Goal: Task Accomplishment & Management: Manage account settings

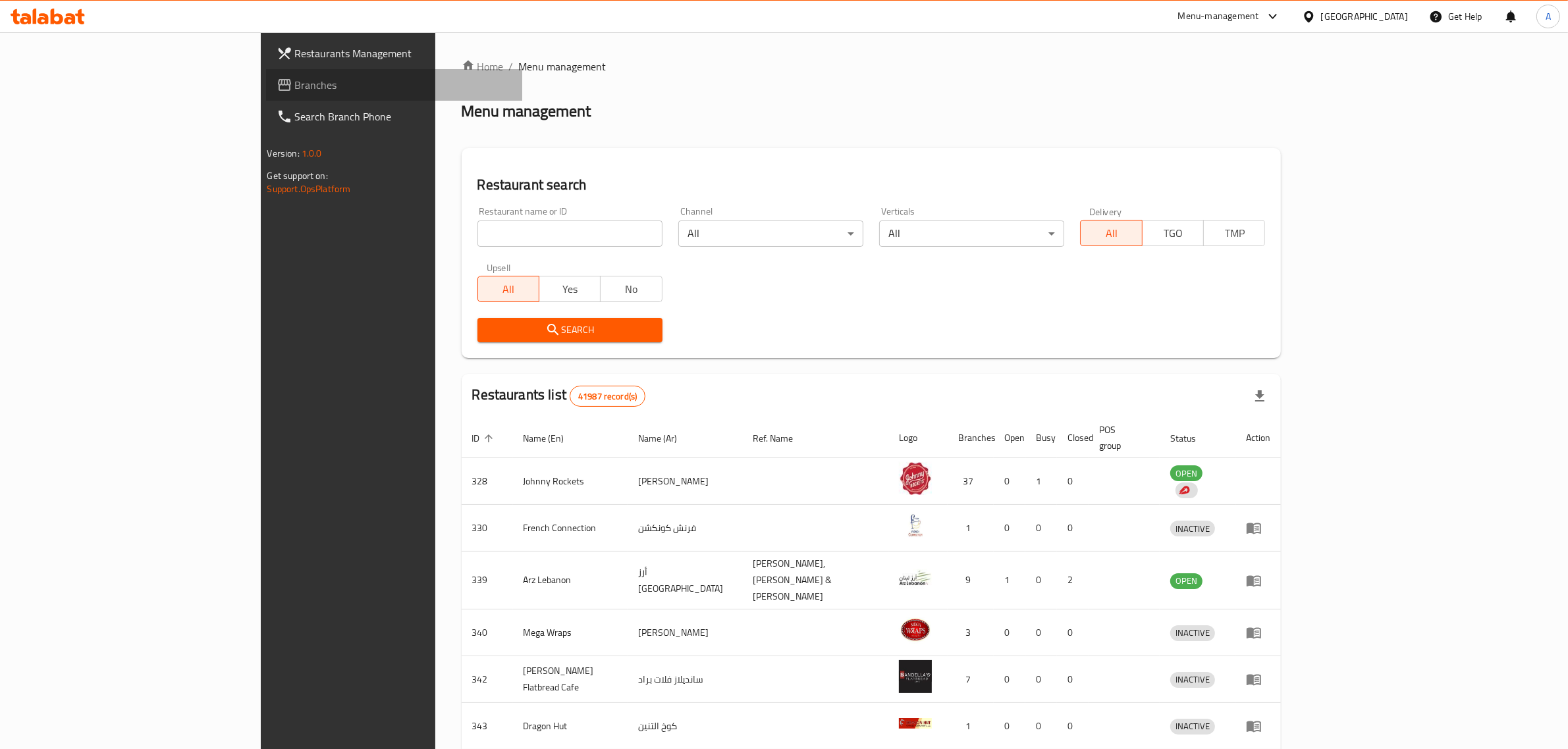
click at [295, 89] on span "Branches" at bounding box center [404, 84] width 217 height 16
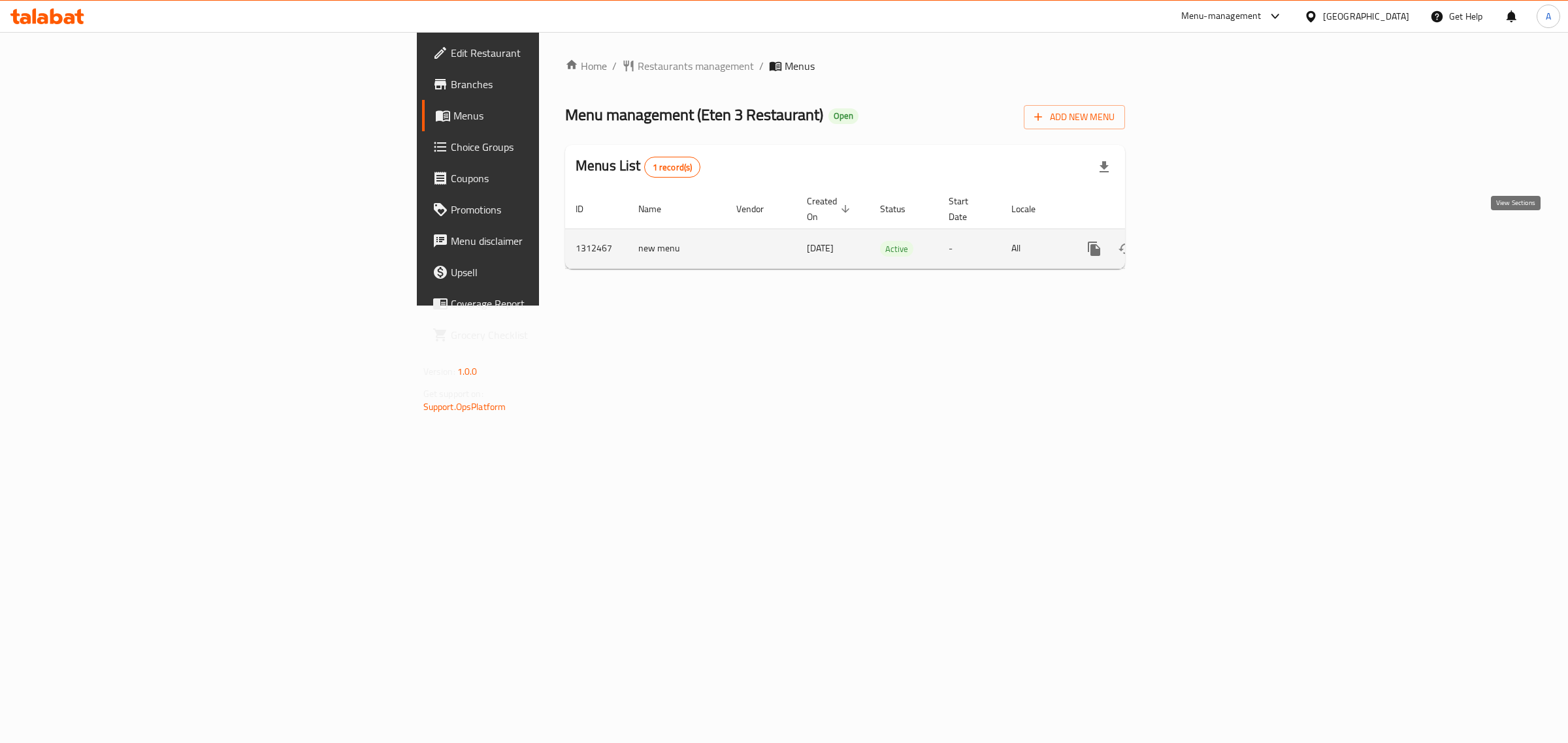
click at [1194, 243] on icon "enhanced table" at bounding box center [1189, 249] width 12 height 12
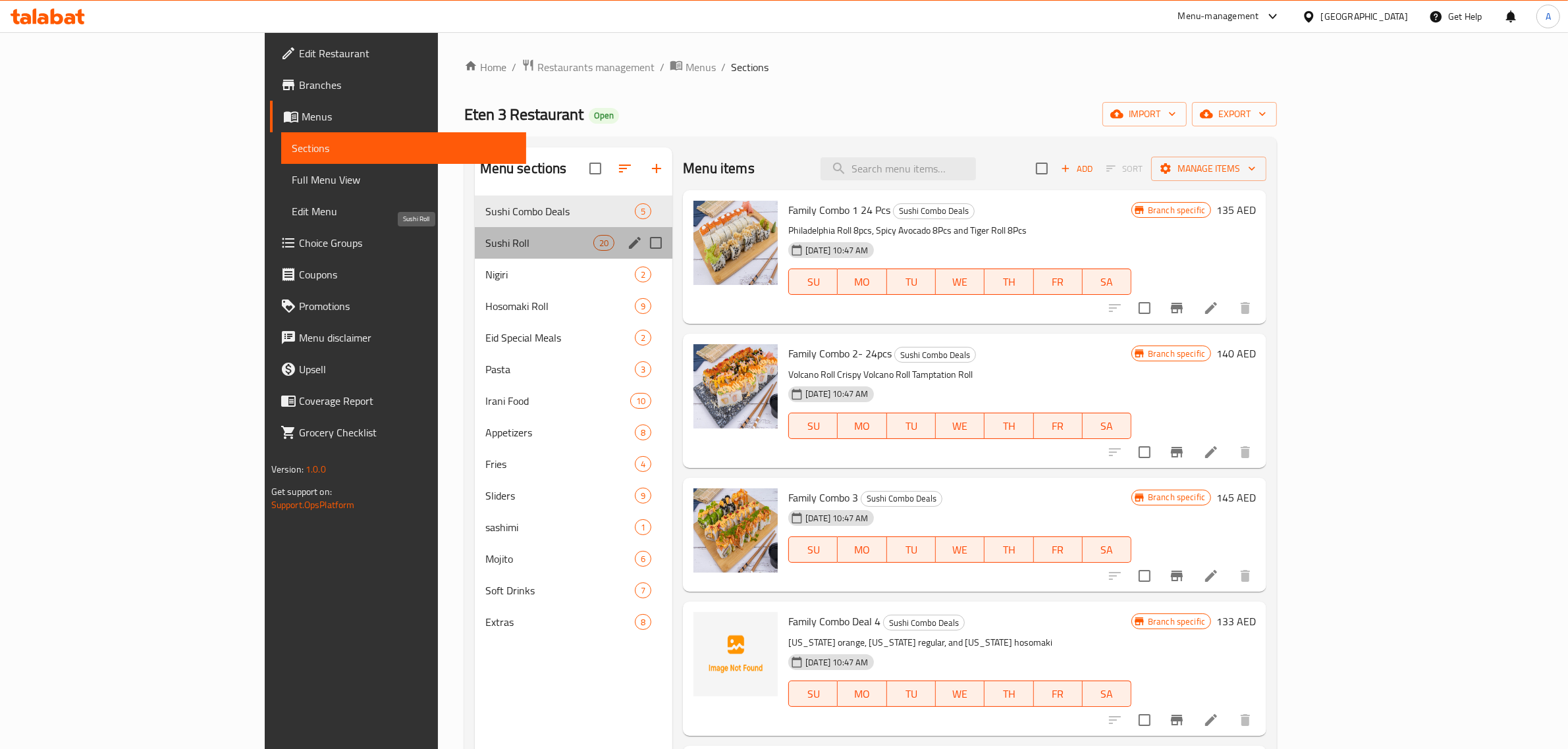
click at [485, 240] on span "Sushi Roll" at bounding box center [539, 243] width 108 height 16
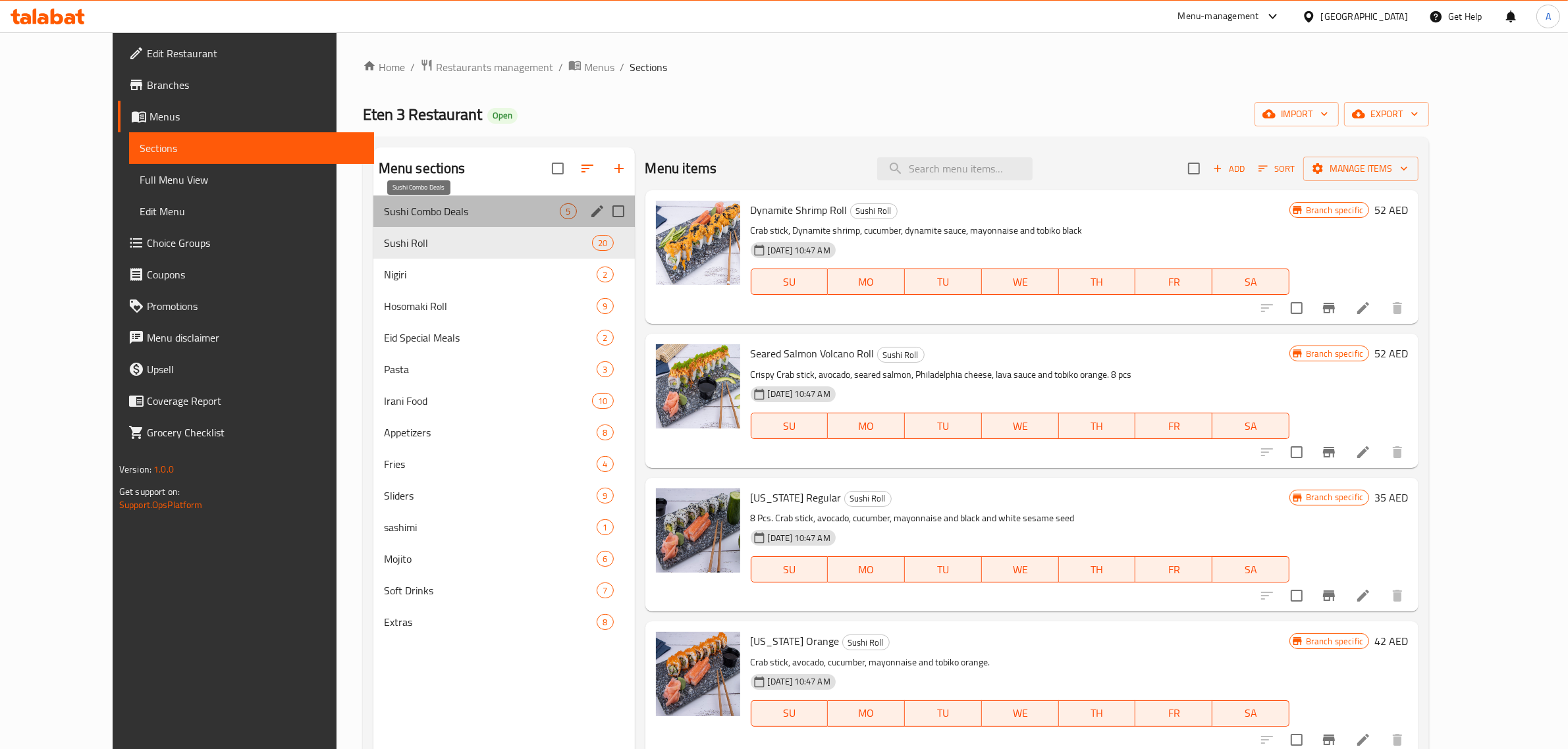
click at [384, 210] on span "Sushi Combo Deals" at bounding box center [472, 211] width 176 height 16
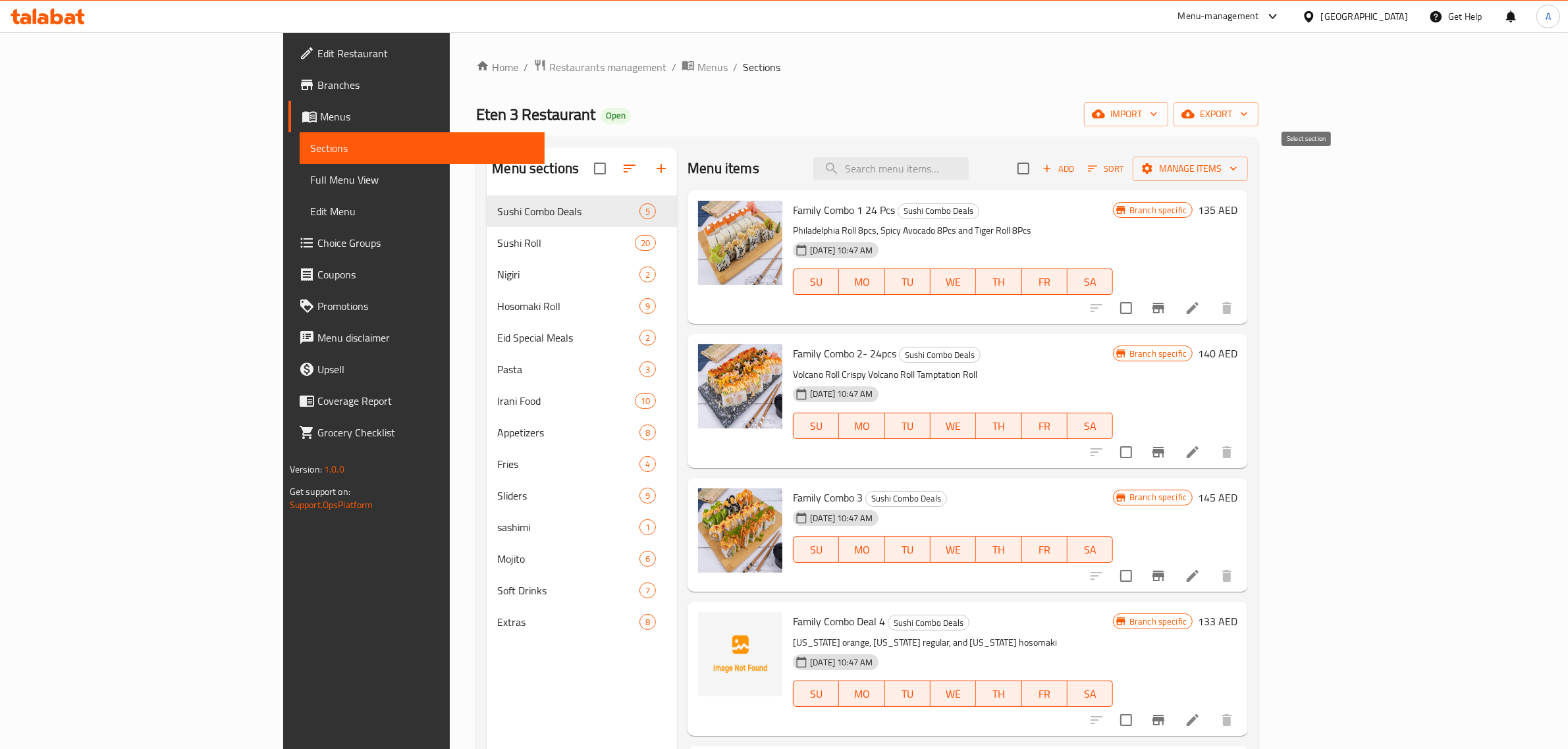
click at [1037, 166] on input "checkbox" at bounding box center [1023, 169] width 28 height 28
checkbox input "true"
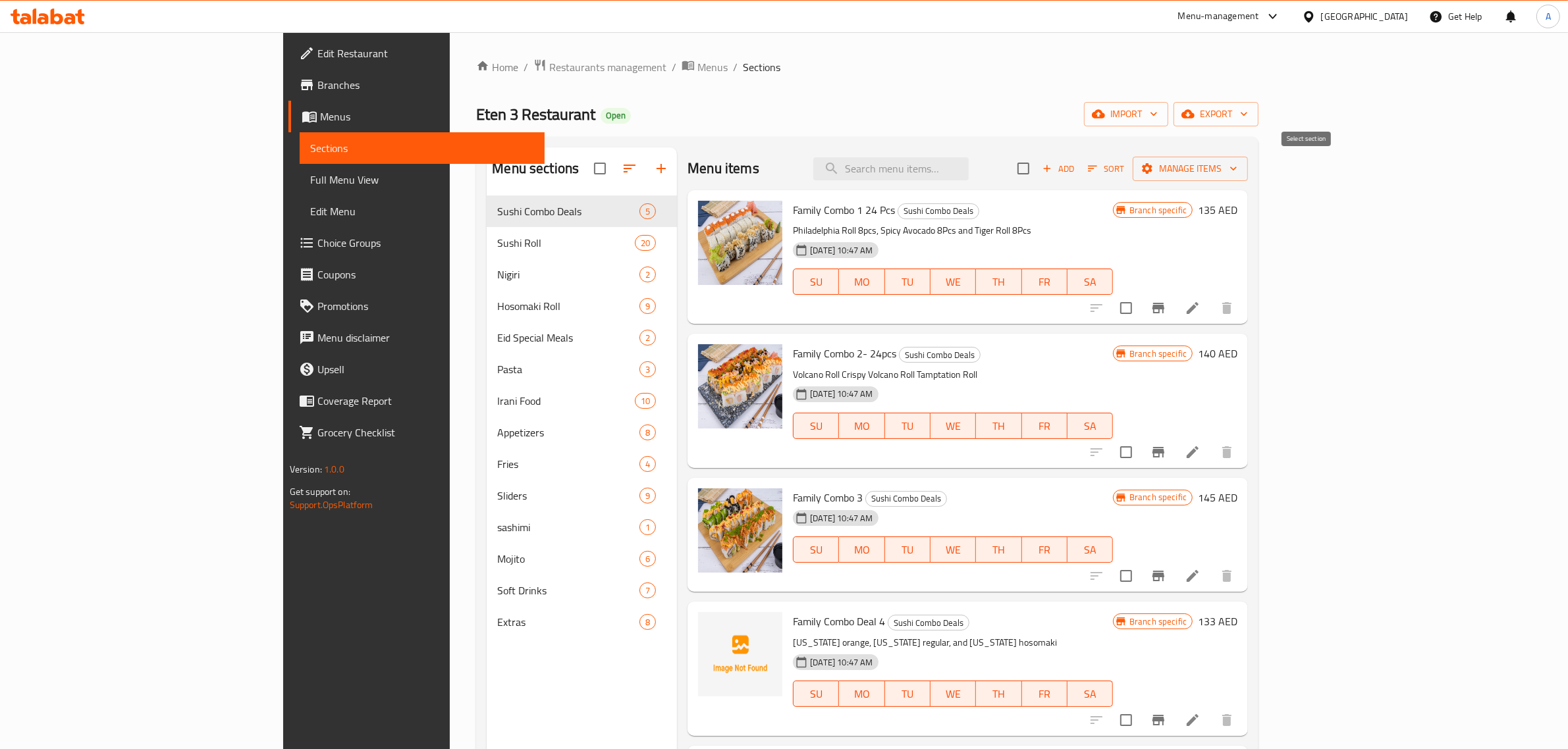
checkbox input "true"
click at [1201, 310] on icon at bounding box center [1192, 308] width 16 height 16
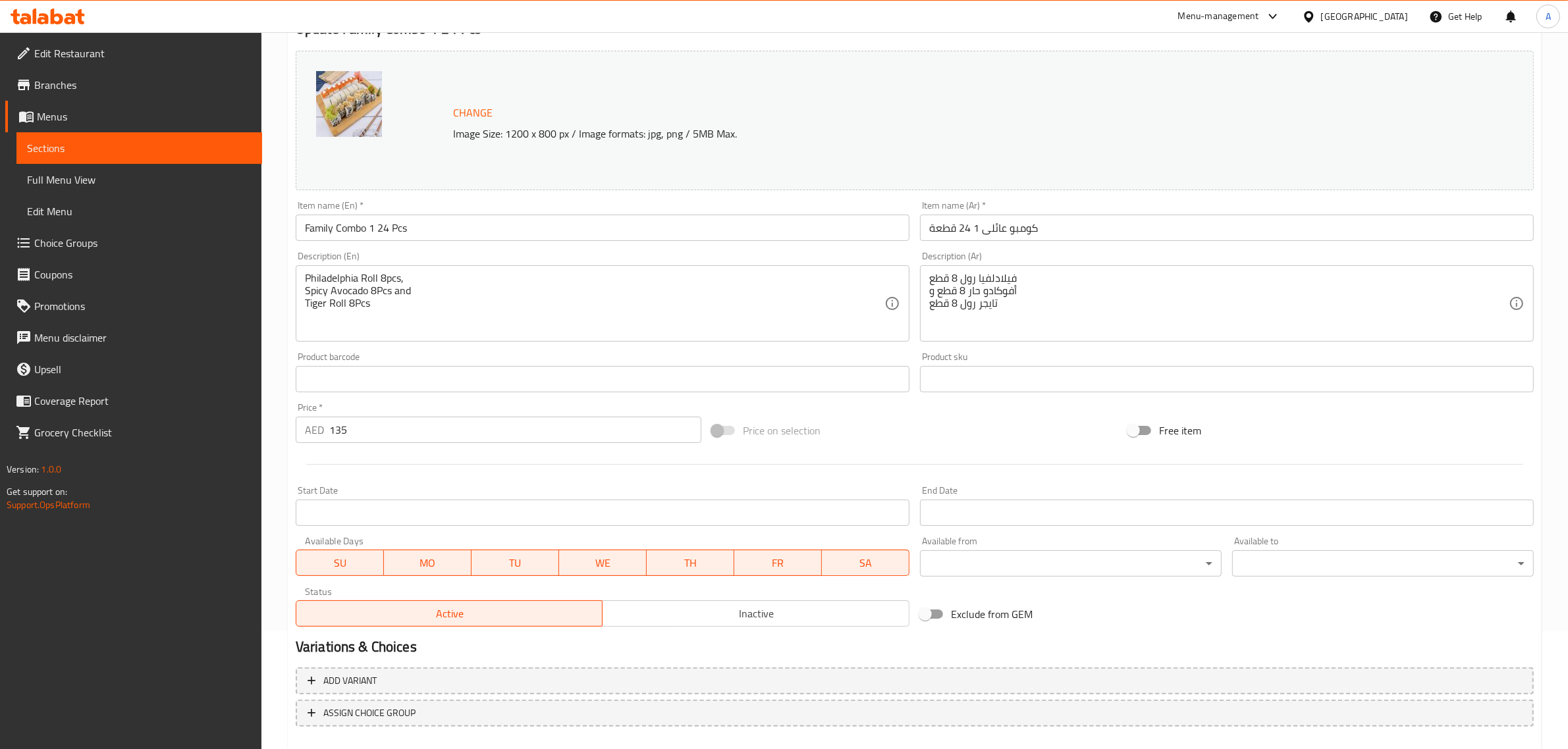
scroll to position [137, 0]
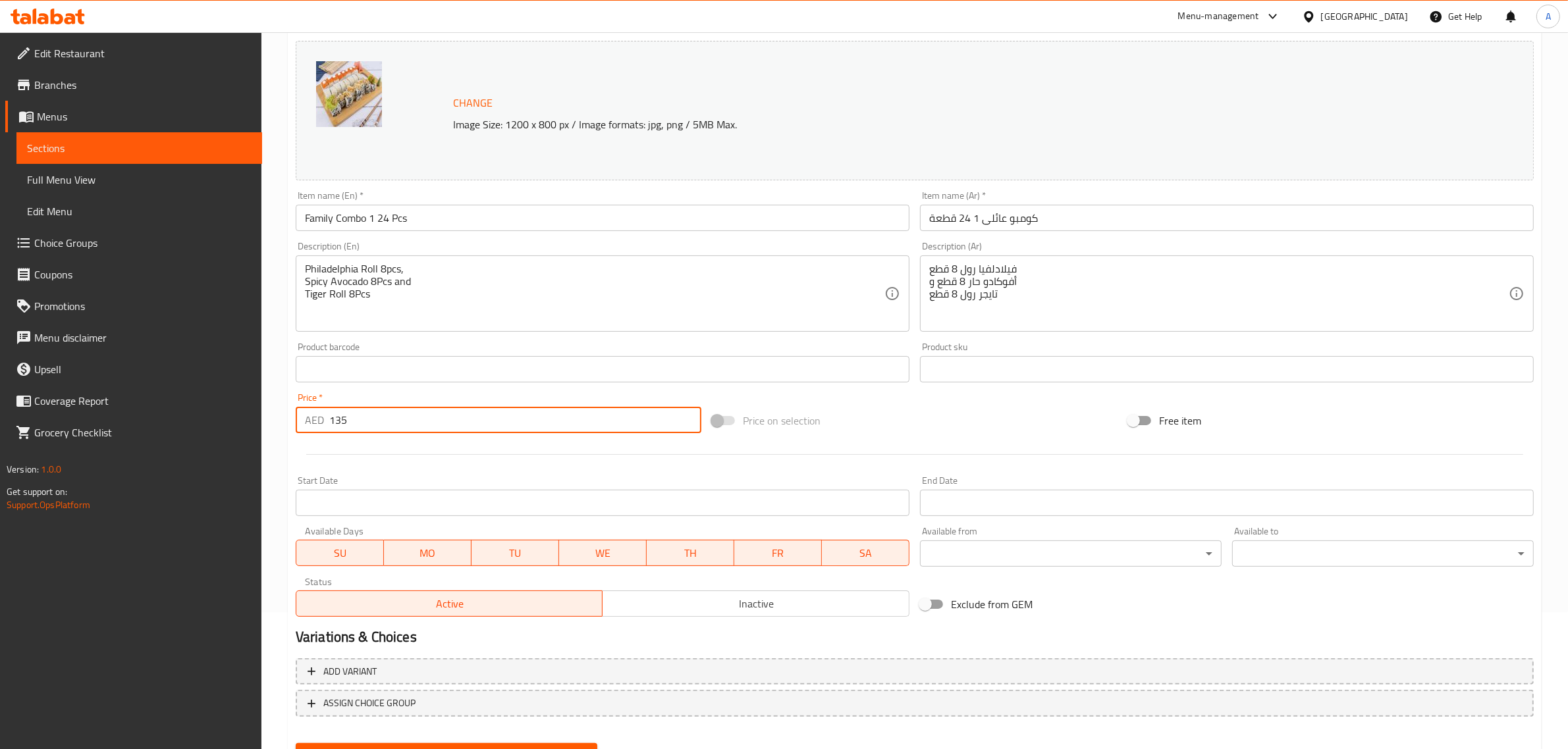
drag, startPoint x: 316, startPoint y: 421, endPoint x: 309, endPoint y: 420, distance: 7.1
click at [310, 420] on div "AED 135 Price *" at bounding box center [498, 420] width 405 height 26
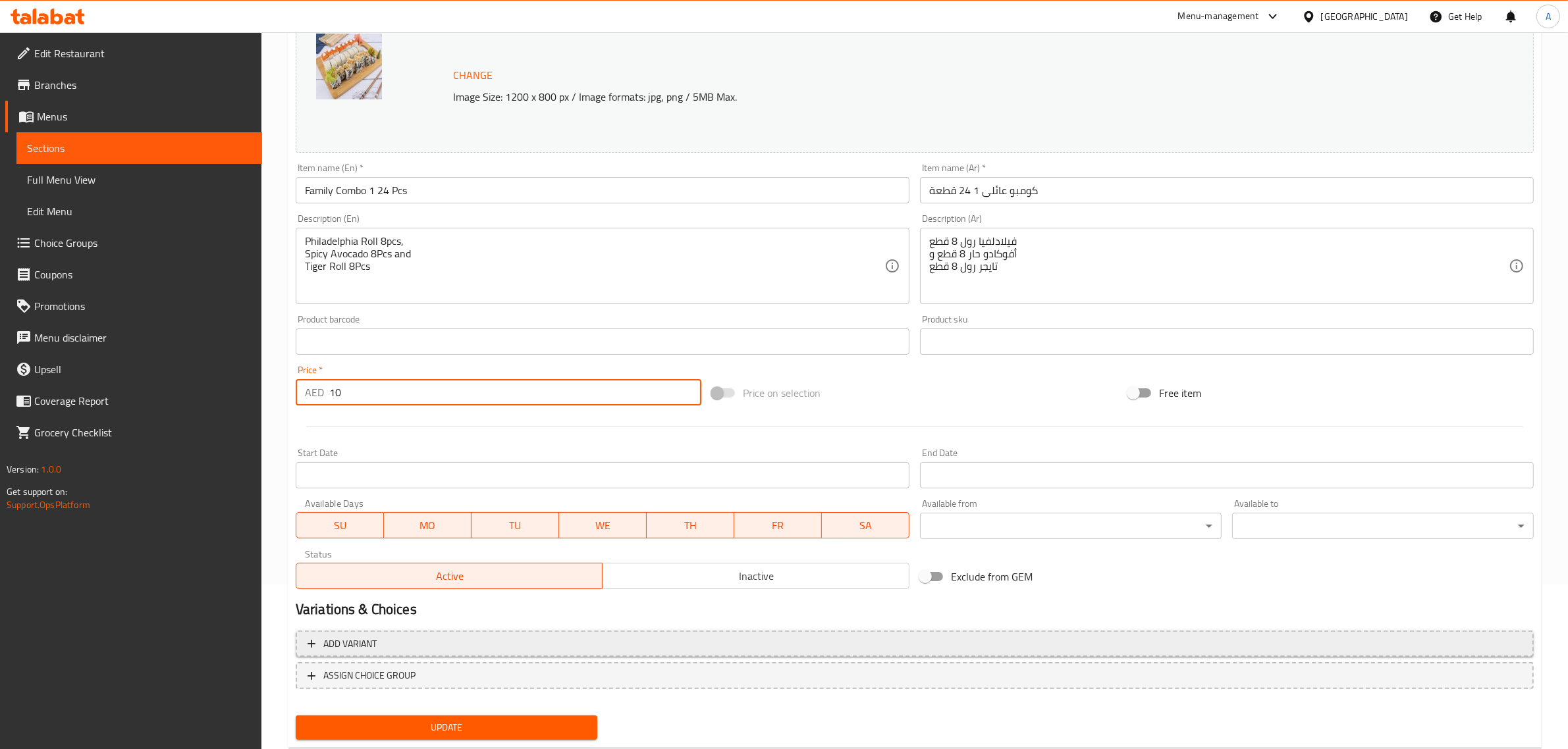
scroll to position [198, 0]
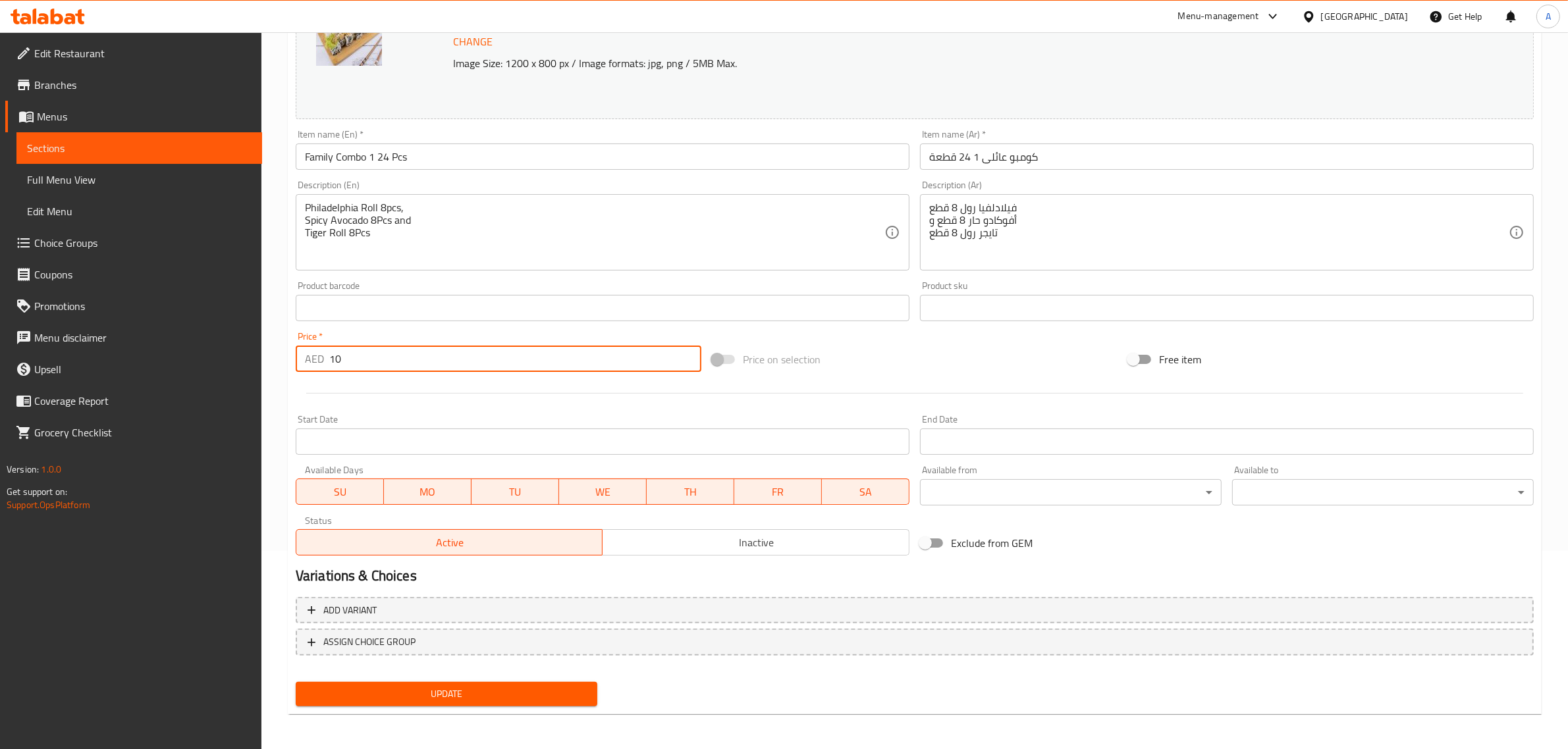
type input "10"
click at [416, 695] on span "Update" at bounding box center [446, 694] width 281 height 17
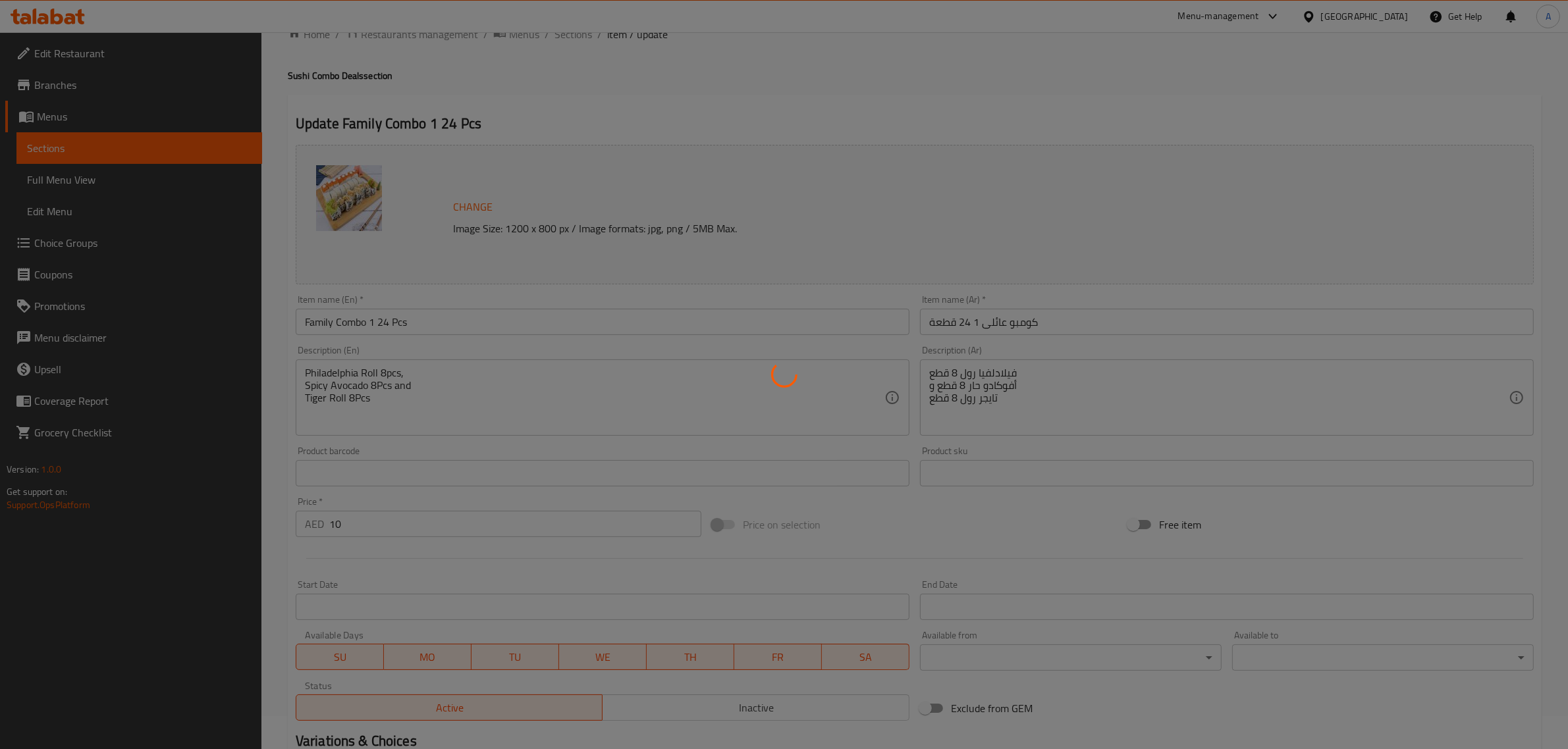
scroll to position [0, 0]
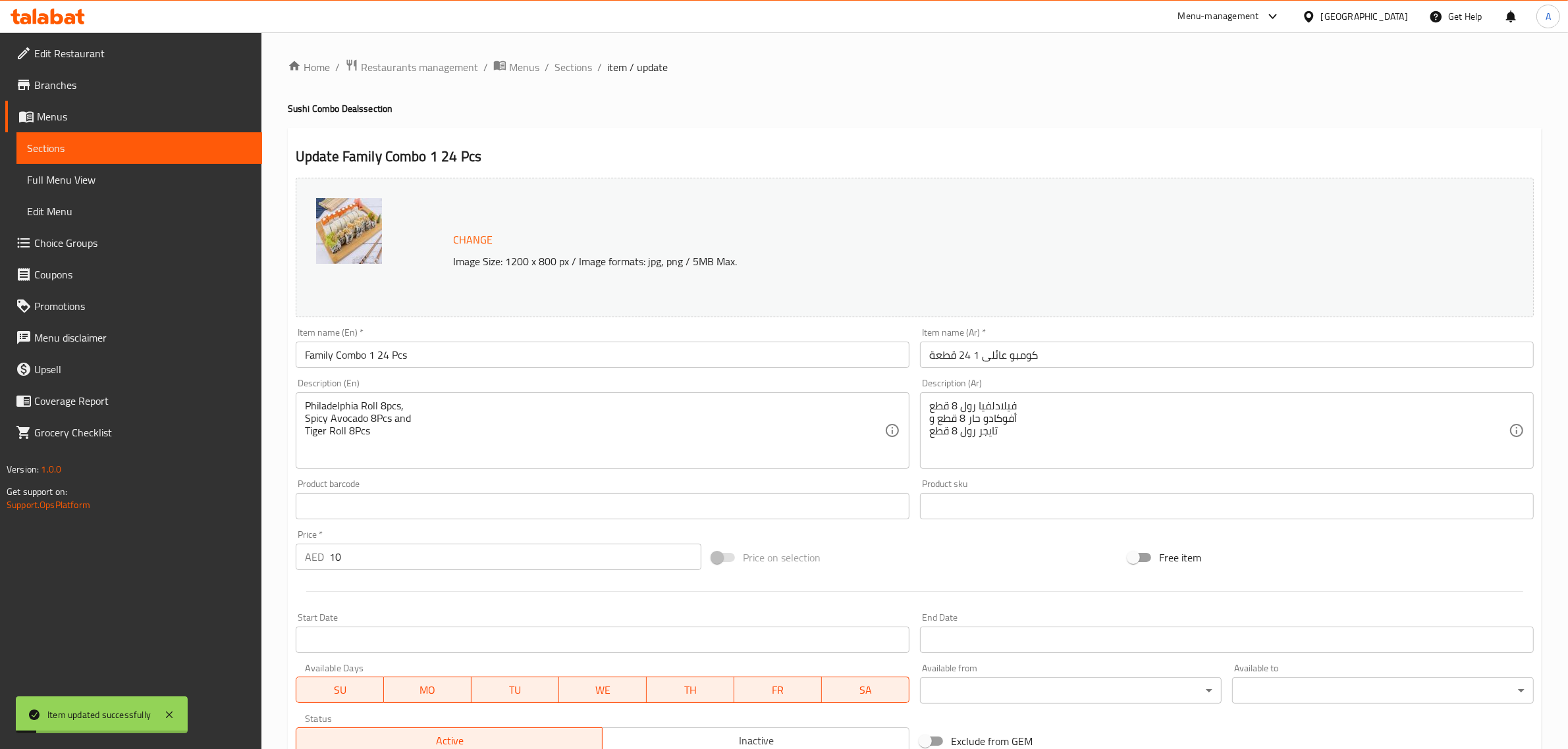
click at [67, 147] on span "Sections" at bounding box center [139, 147] width 225 height 16
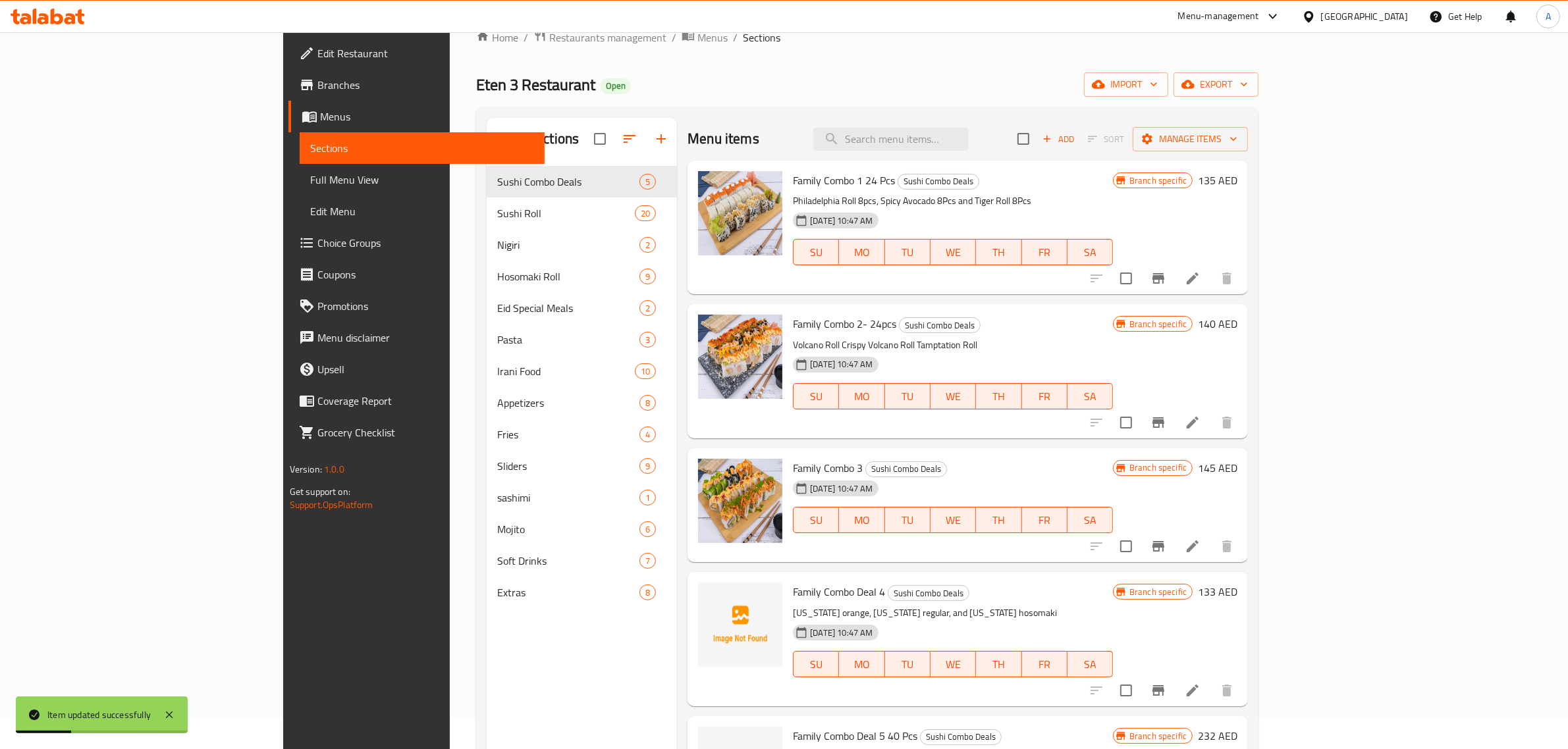
scroll to position [55, 0]
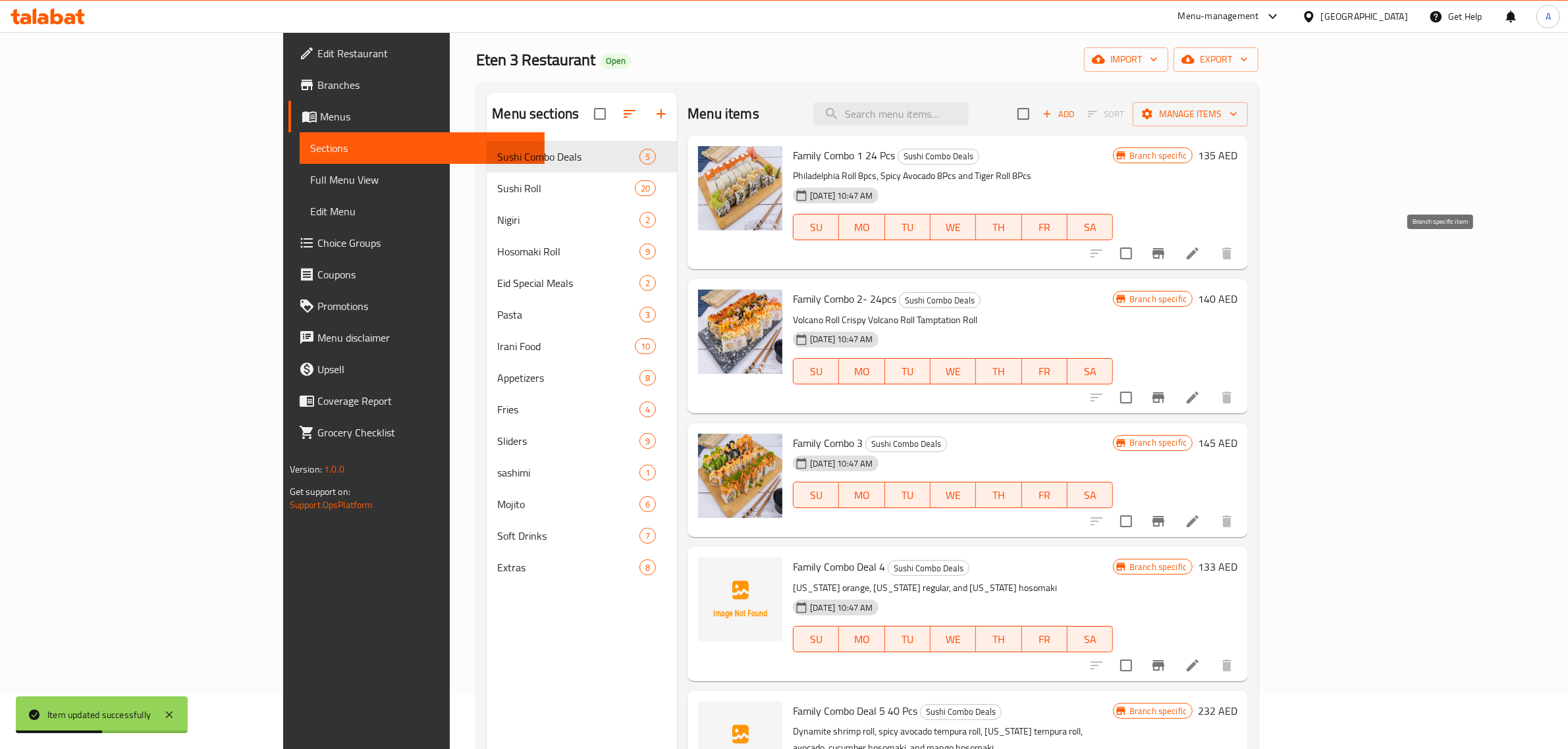
click at [1164, 254] on icon "Branch-specific-item" at bounding box center [1159, 254] width 12 height 11
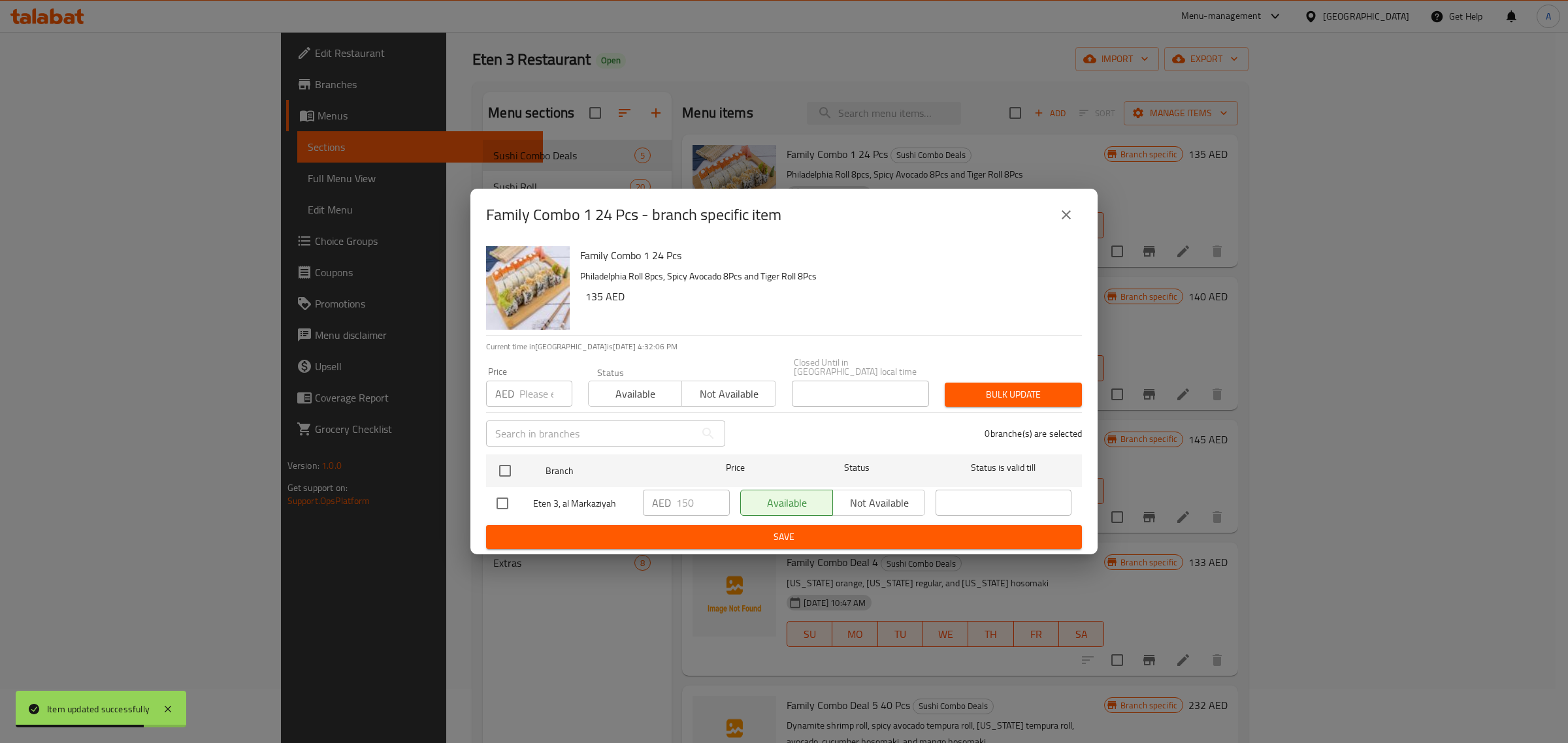
click at [498, 500] on input "checkbox" at bounding box center [502, 503] width 28 height 28
checkbox input "true"
drag, startPoint x: 695, startPoint y: 503, endPoint x: 671, endPoint y: 506, distance: 24.2
click at [678, 503] on input "150" at bounding box center [703, 502] width 53 height 26
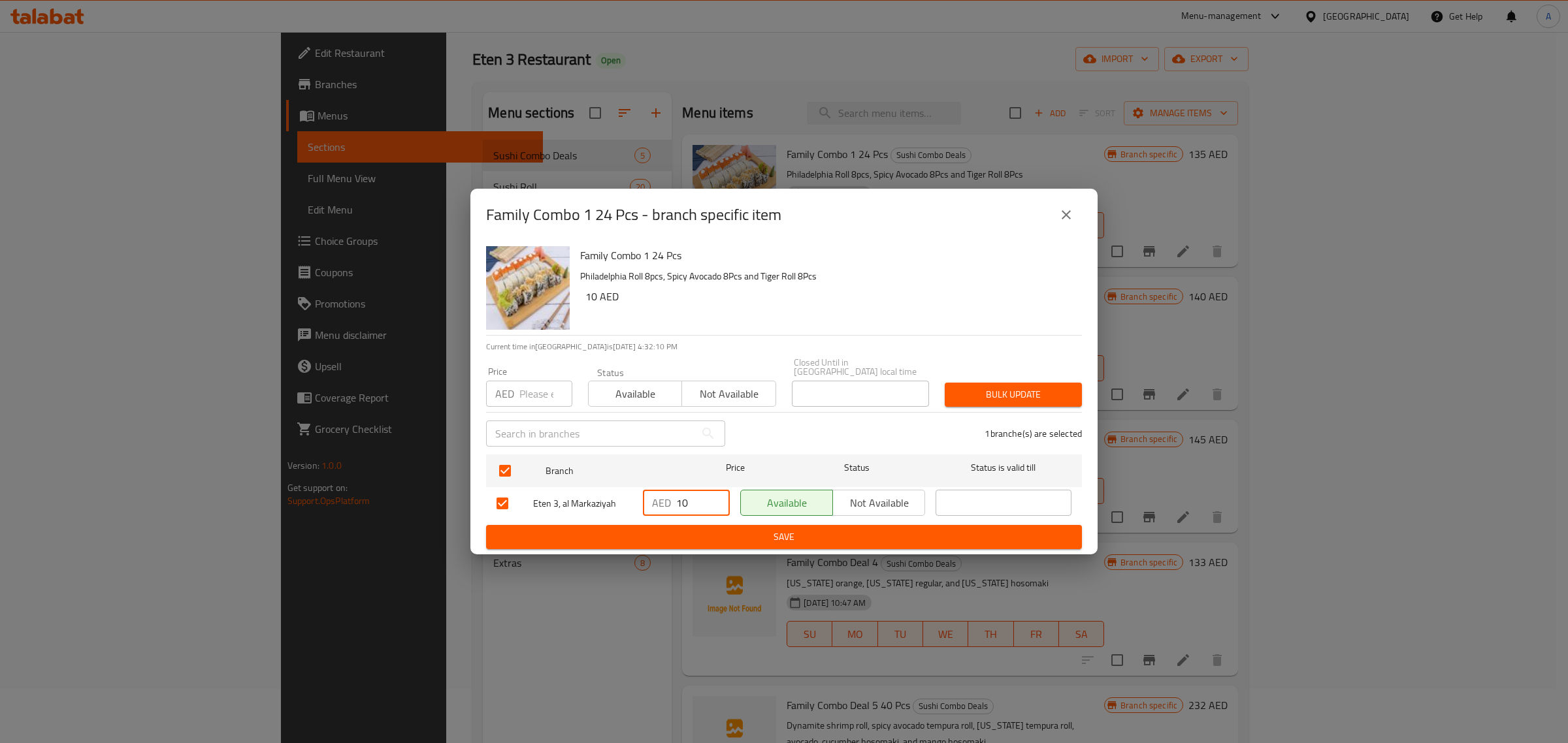
type input "10"
click at [827, 540] on span "Save" at bounding box center [784, 537] width 575 height 17
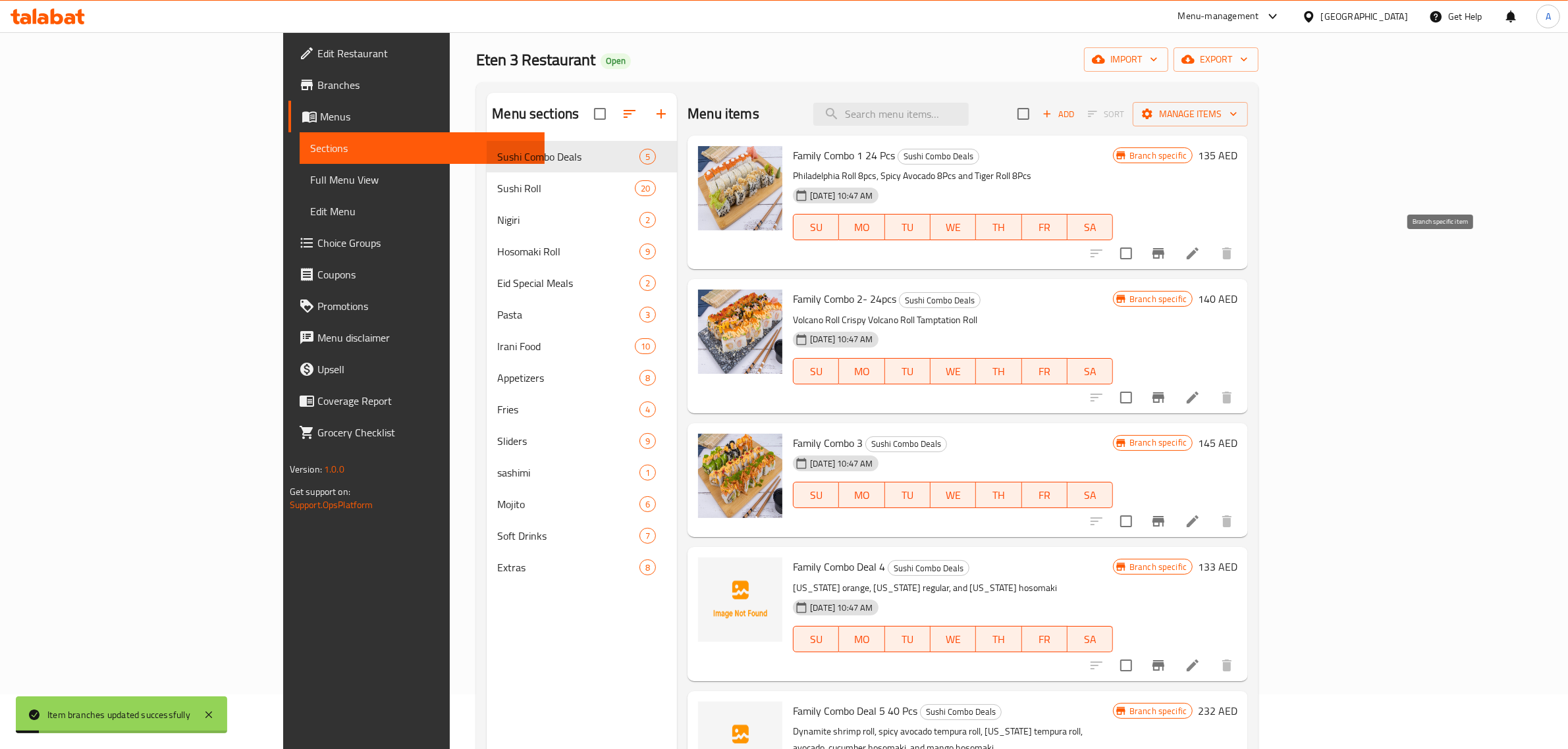
click at [1164, 252] on icon "Branch-specific-item" at bounding box center [1159, 254] width 12 height 11
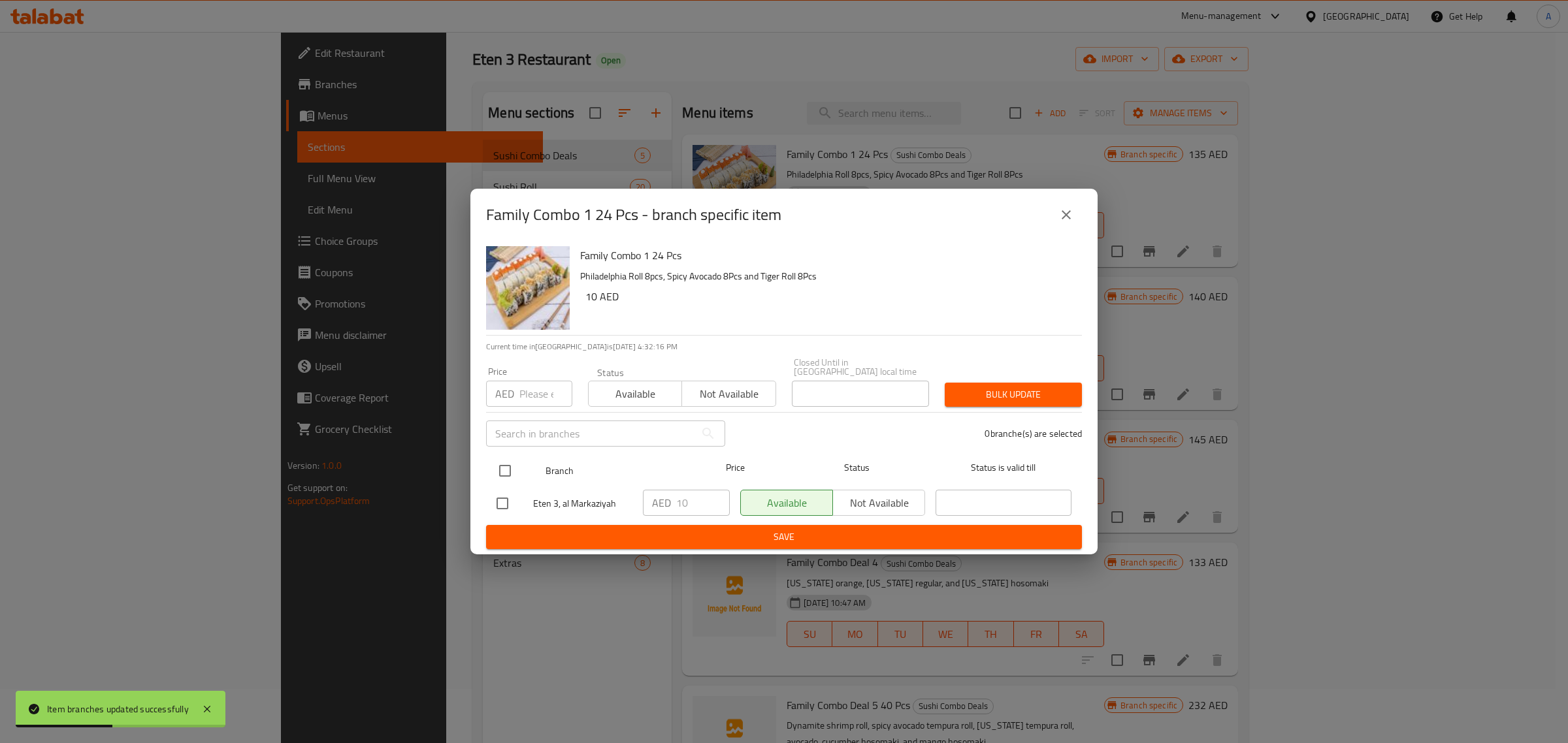
click at [496, 468] on input "checkbox" at bounding box center [505, 471] width 28 height 28
checkbox input "true"
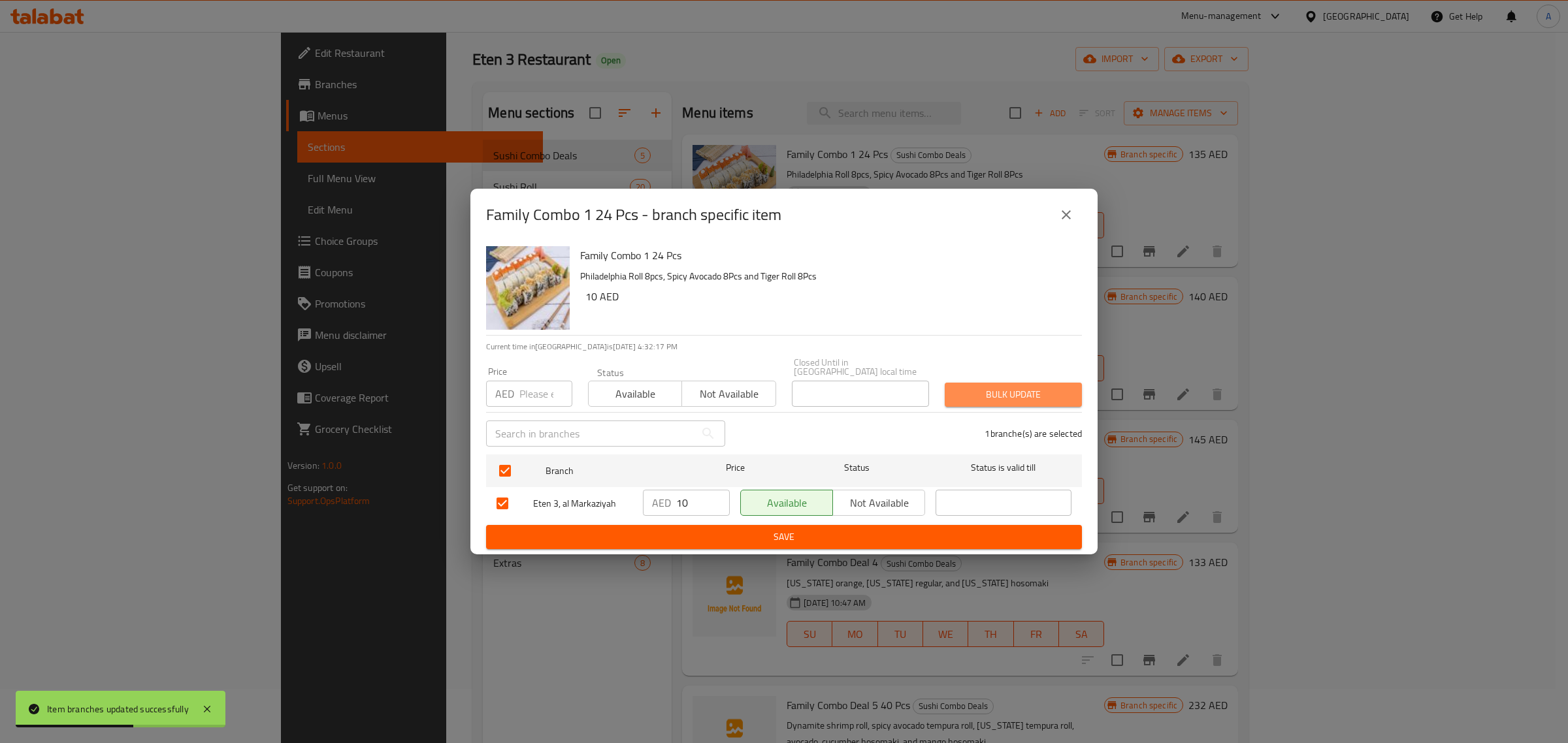
click at [991, 396] on span "Bulk update" at bounding box center [1013, 395] width 116 height 17
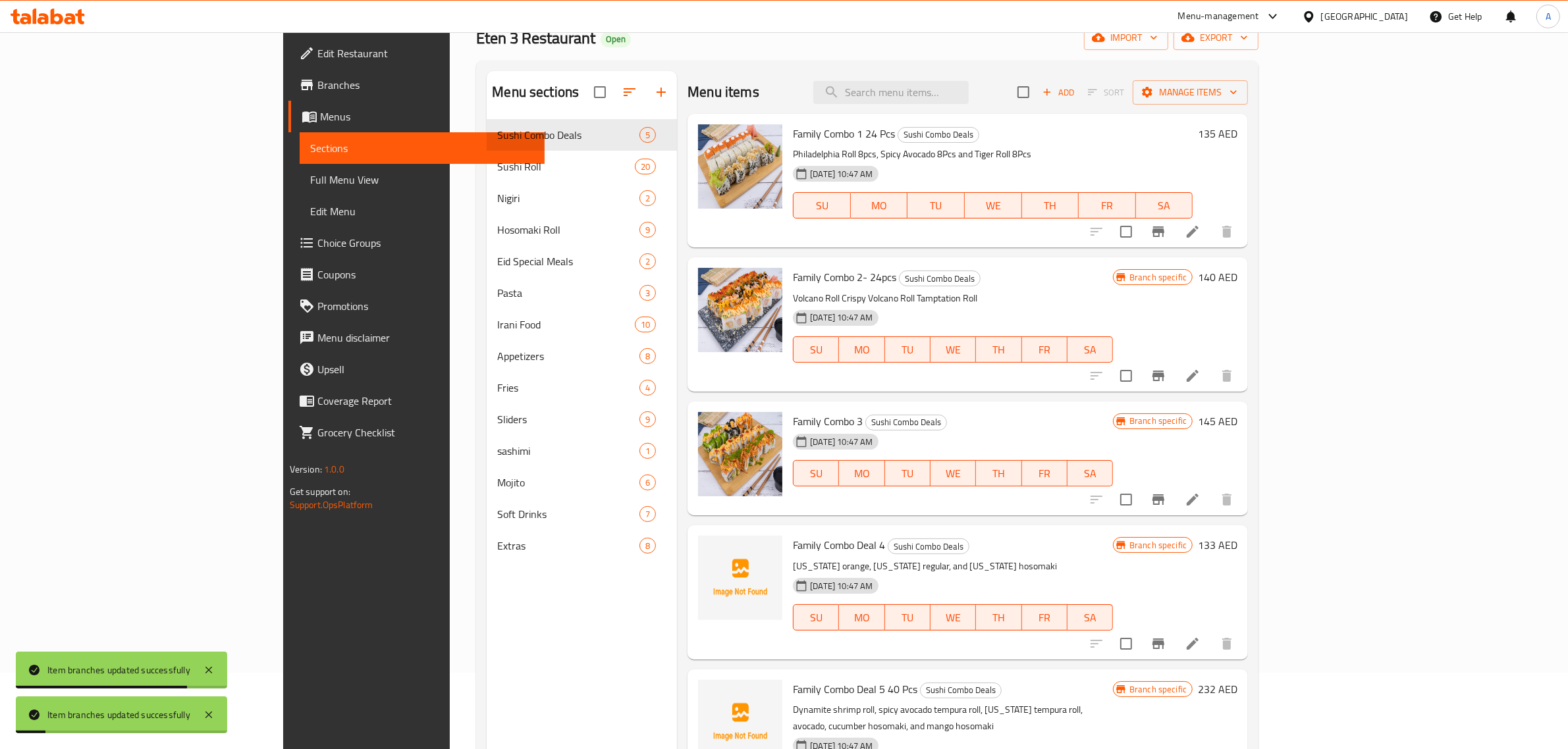
scroll to position [83, 0]
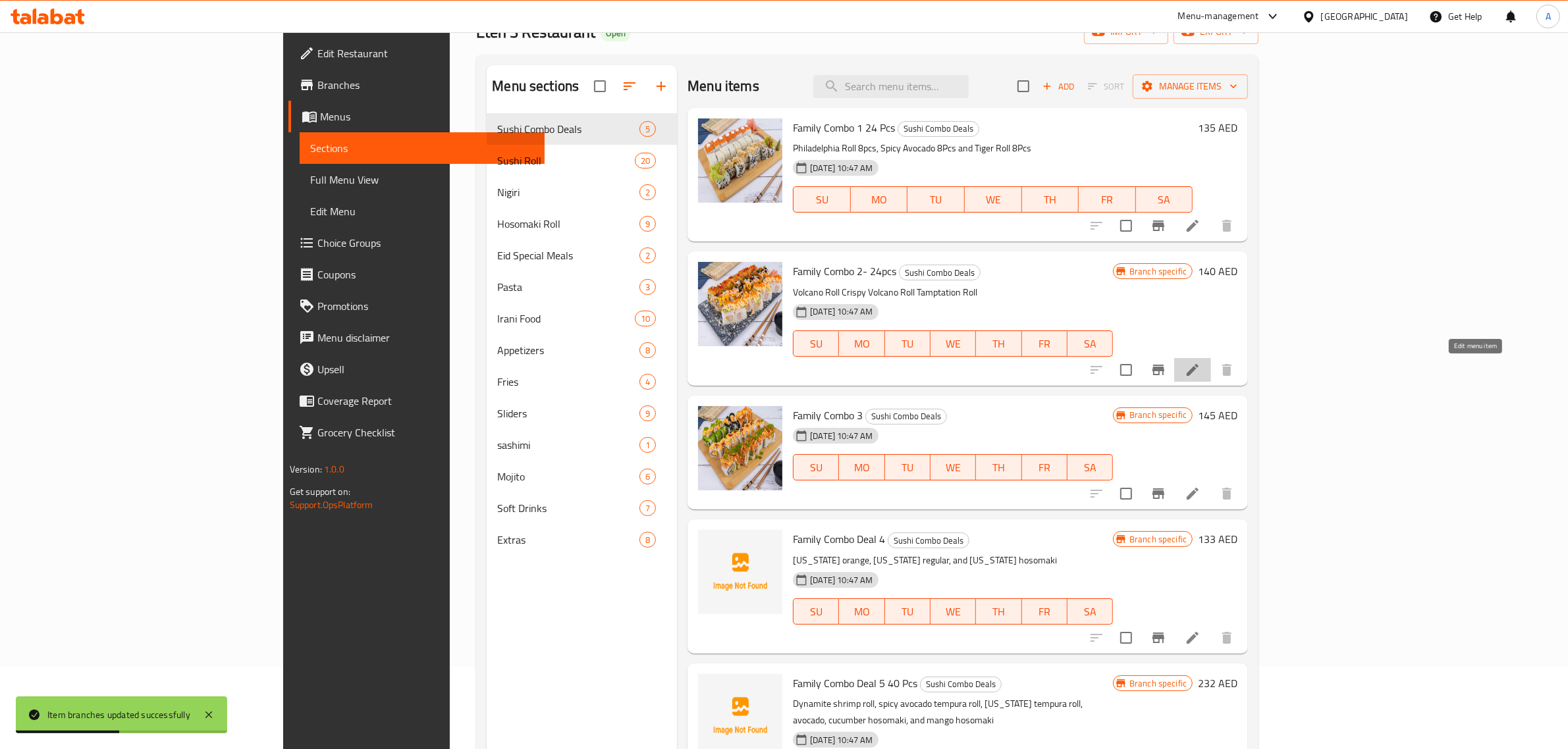
click at [1201, 369] on icon at bounding box center [1192, 370] width 16 height 16
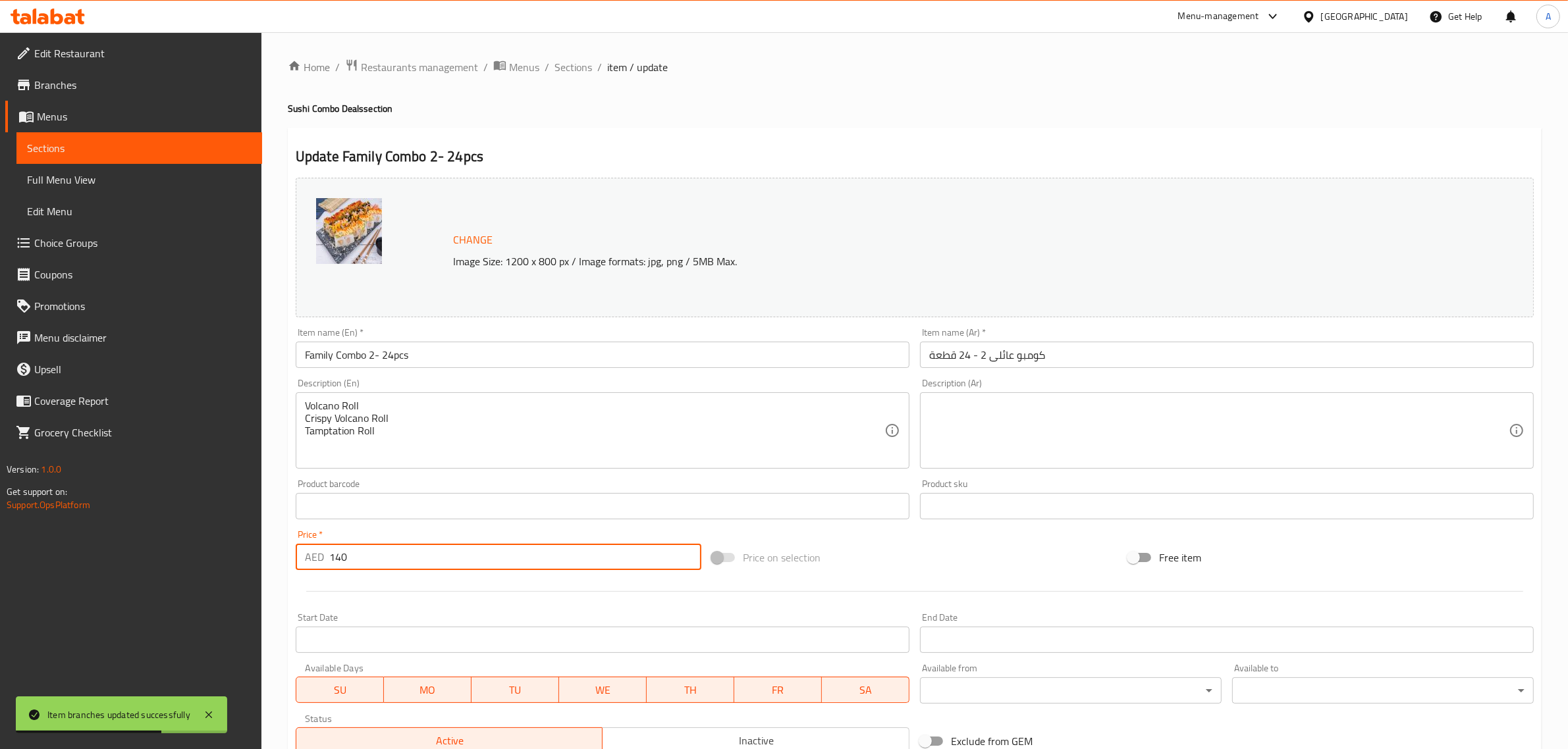
drag, startPoint x: 369, startPoint y: 561, endPoint x: 308, endPoint y: 554, distance: 61.4
click at [308, 554] on div "AED 140 Price *" at bounding box center [498, 557] width 405 height 26
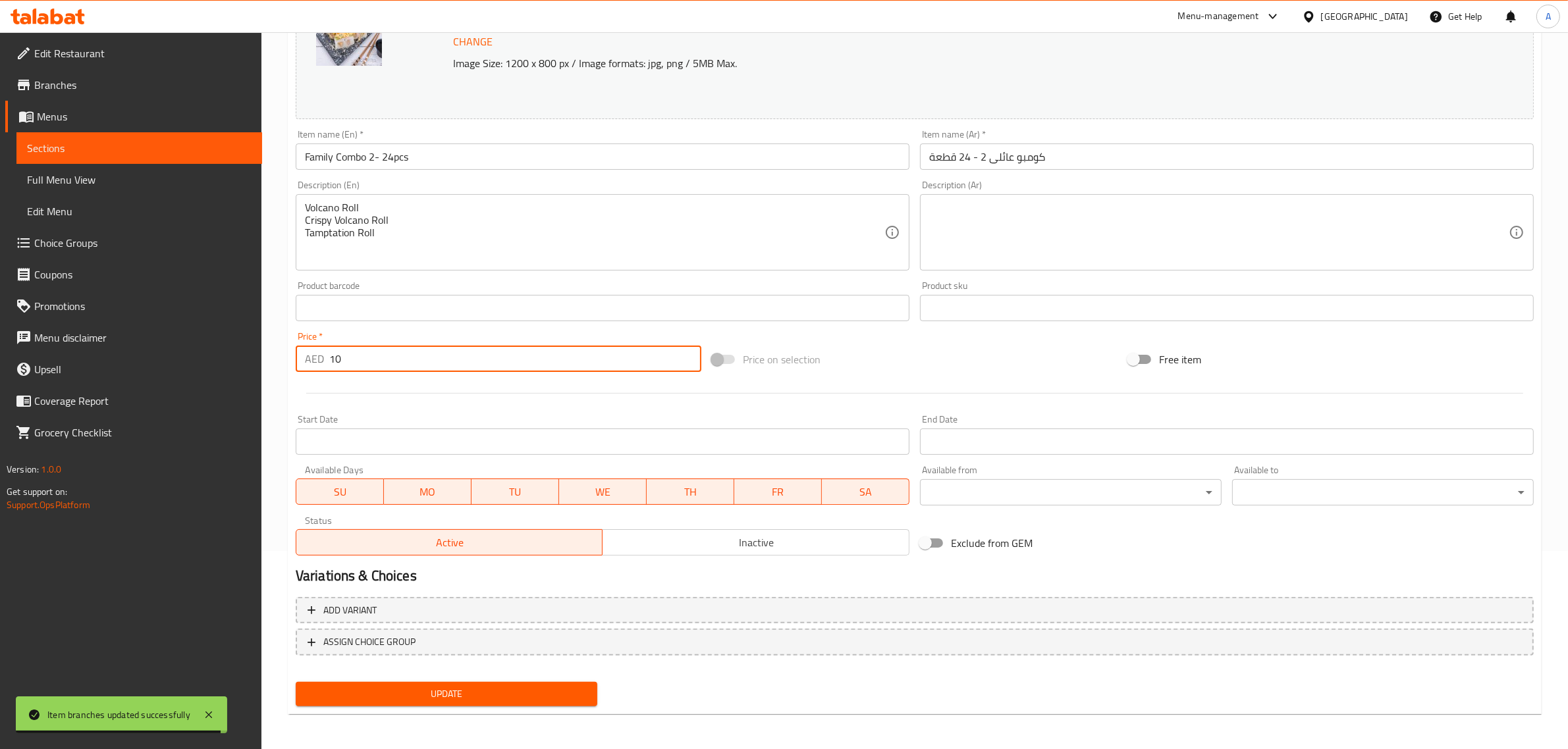
type input "10"
click at [395, 693] on span "Update" at bounding box center [446, 694] width 281 height 17
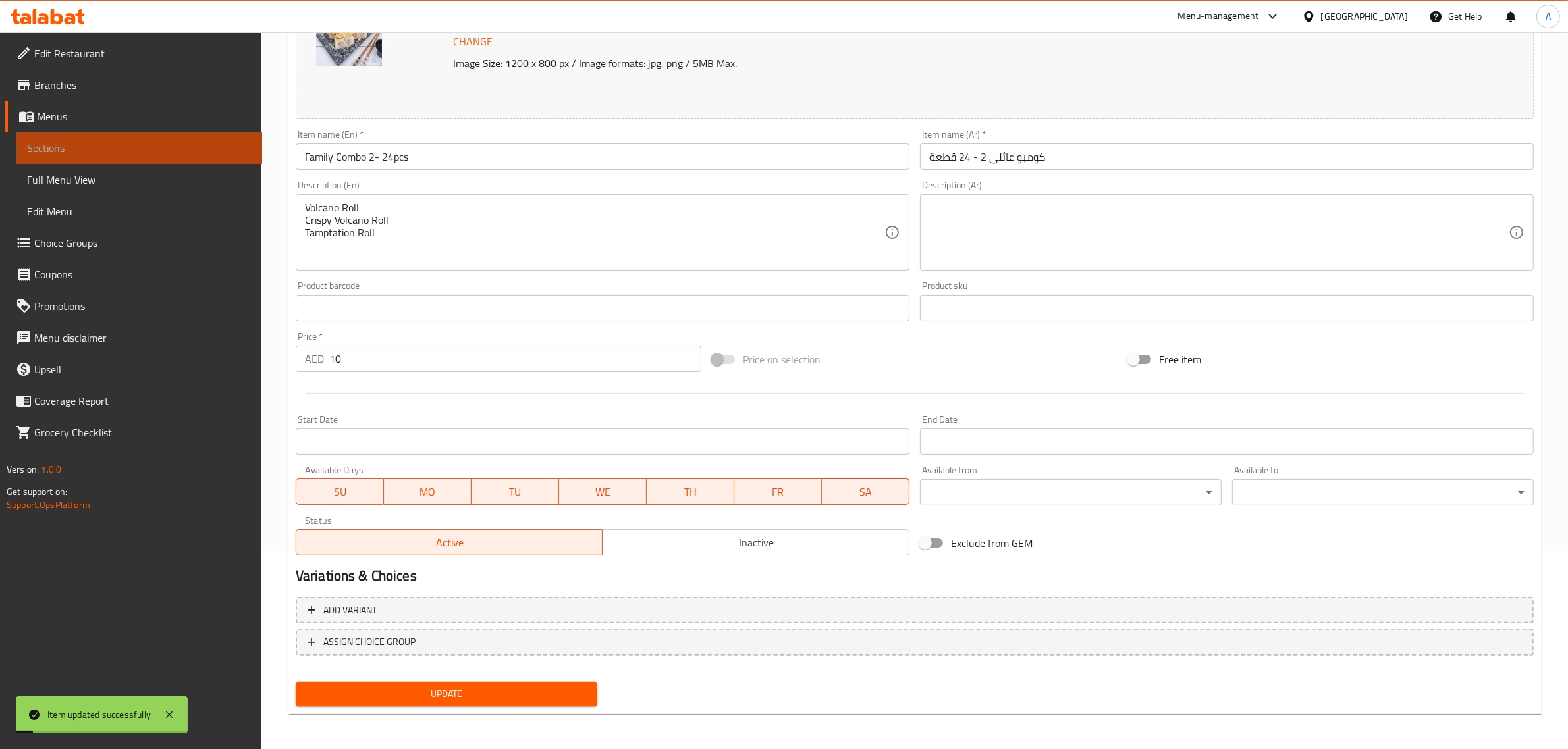
click at [131, 140] on span "Sections" at bounding box center [139, 147] width 225 height 16
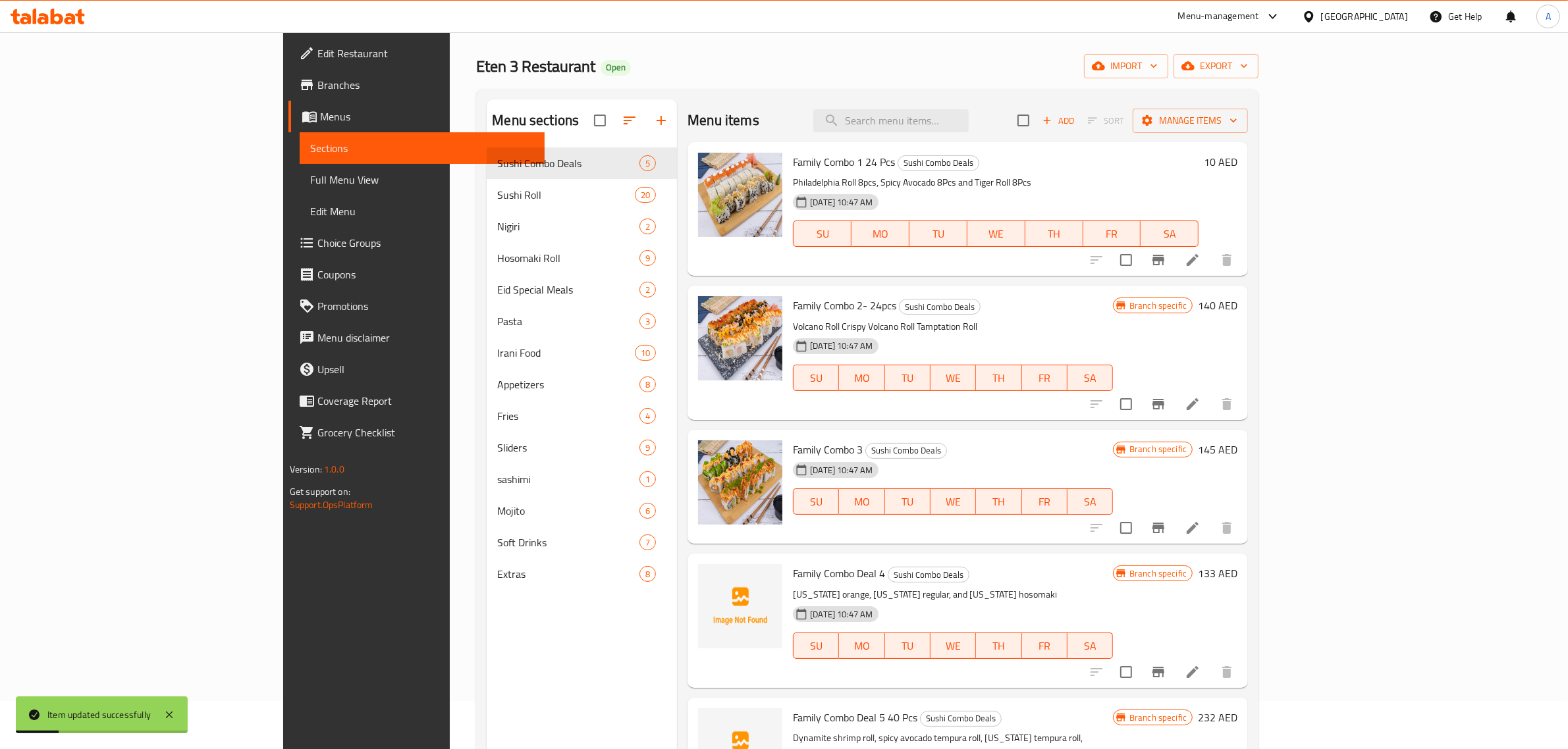
scroll to position [47, 0]
click at [1164, 405] on icon "Branch-specific-item" at bounding box center [1159, 404] width 12 height 11
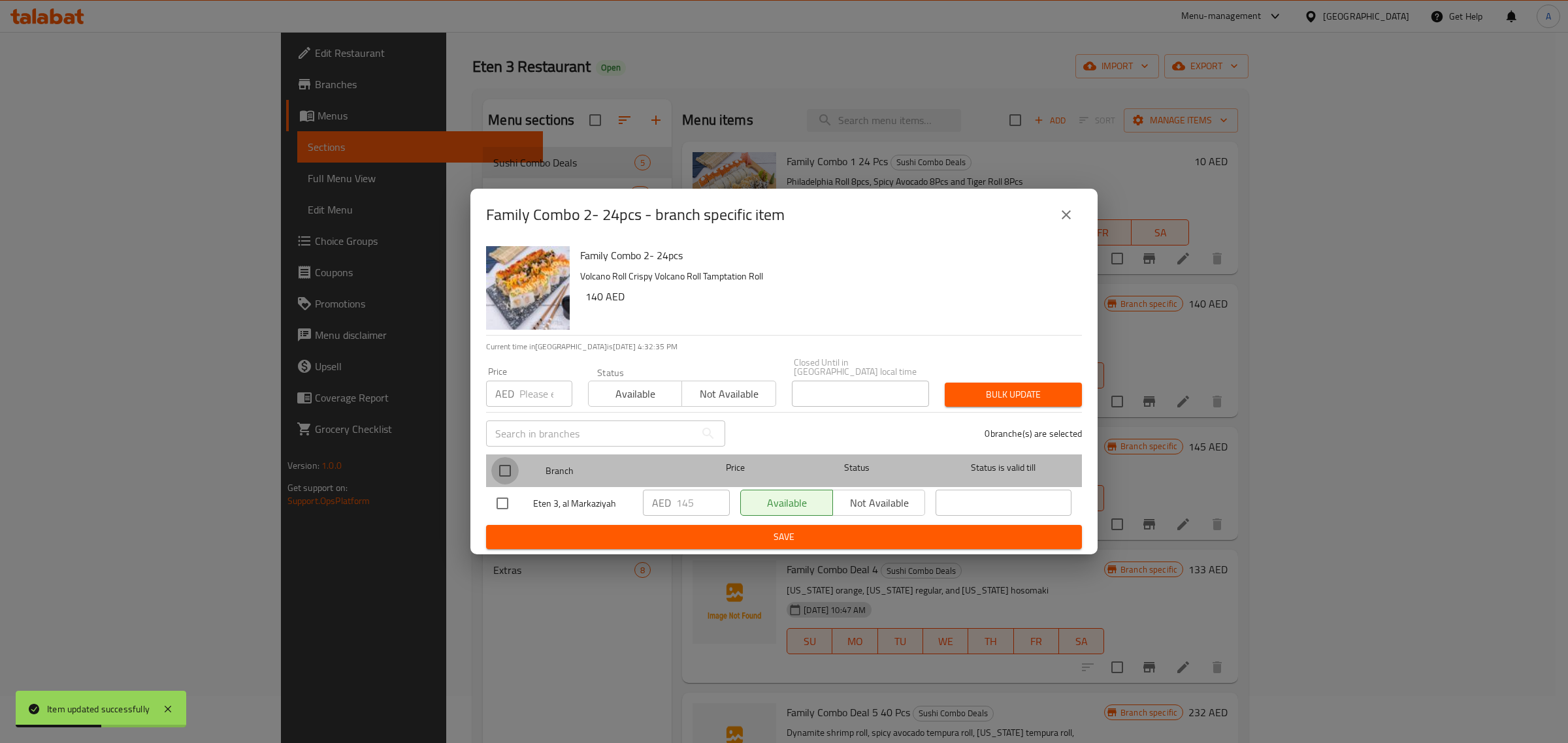
drag, startPoint x: 507, startPoint y: 471, endPoint x: 550, endPoint y: 458, distance: 44.9
click at [505, 471] on input "checkbox" at bounding box center [505, 471] width 28 height 28
checkbox input "true"
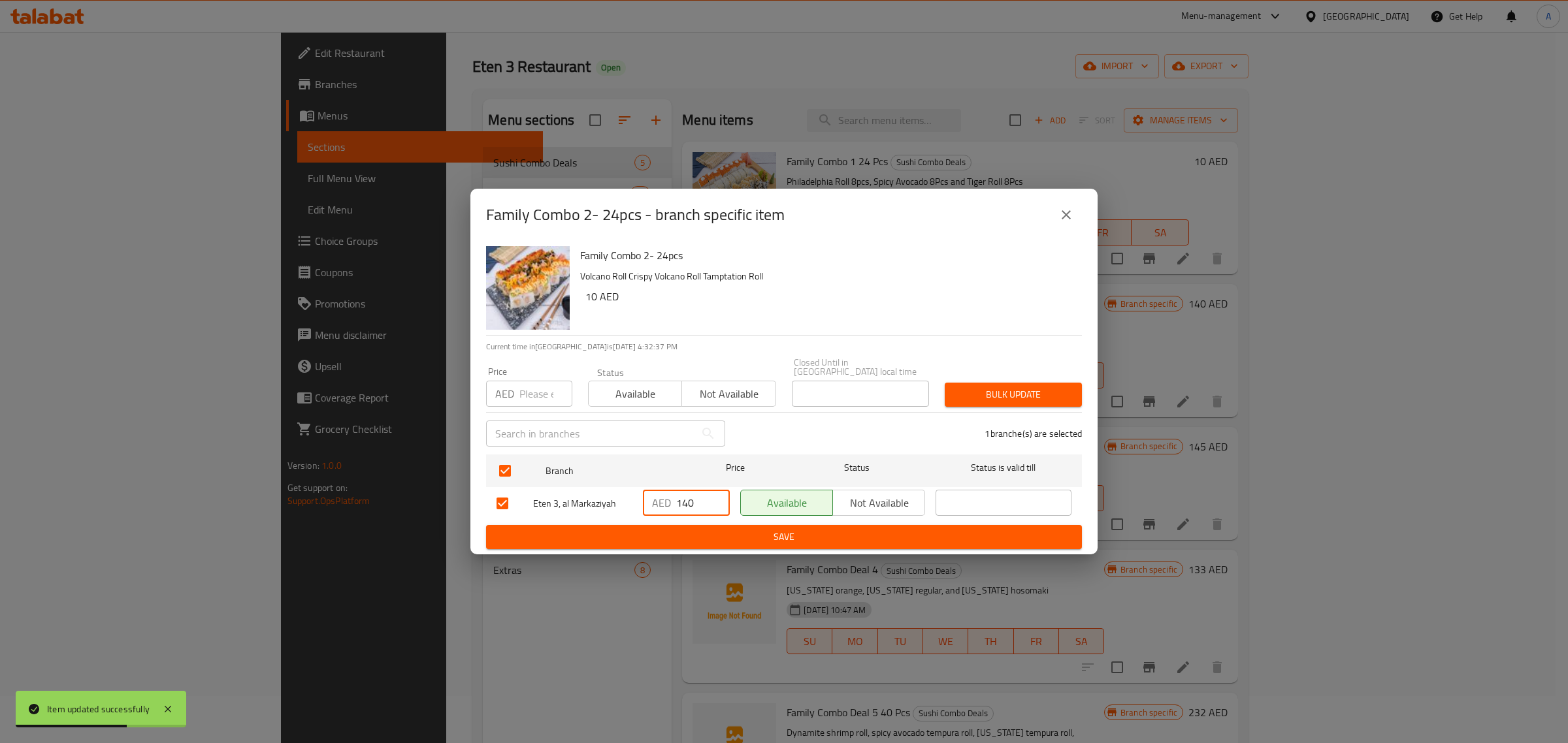
drag, startPoint x: 713, startPoint y: 503, endPoint x: 675, endPoint y: 503, distance: 38.0
click at [676, 503] on input "140" at bounding box center [703, 502] width 53 height 26
type input "1"
type input "10"
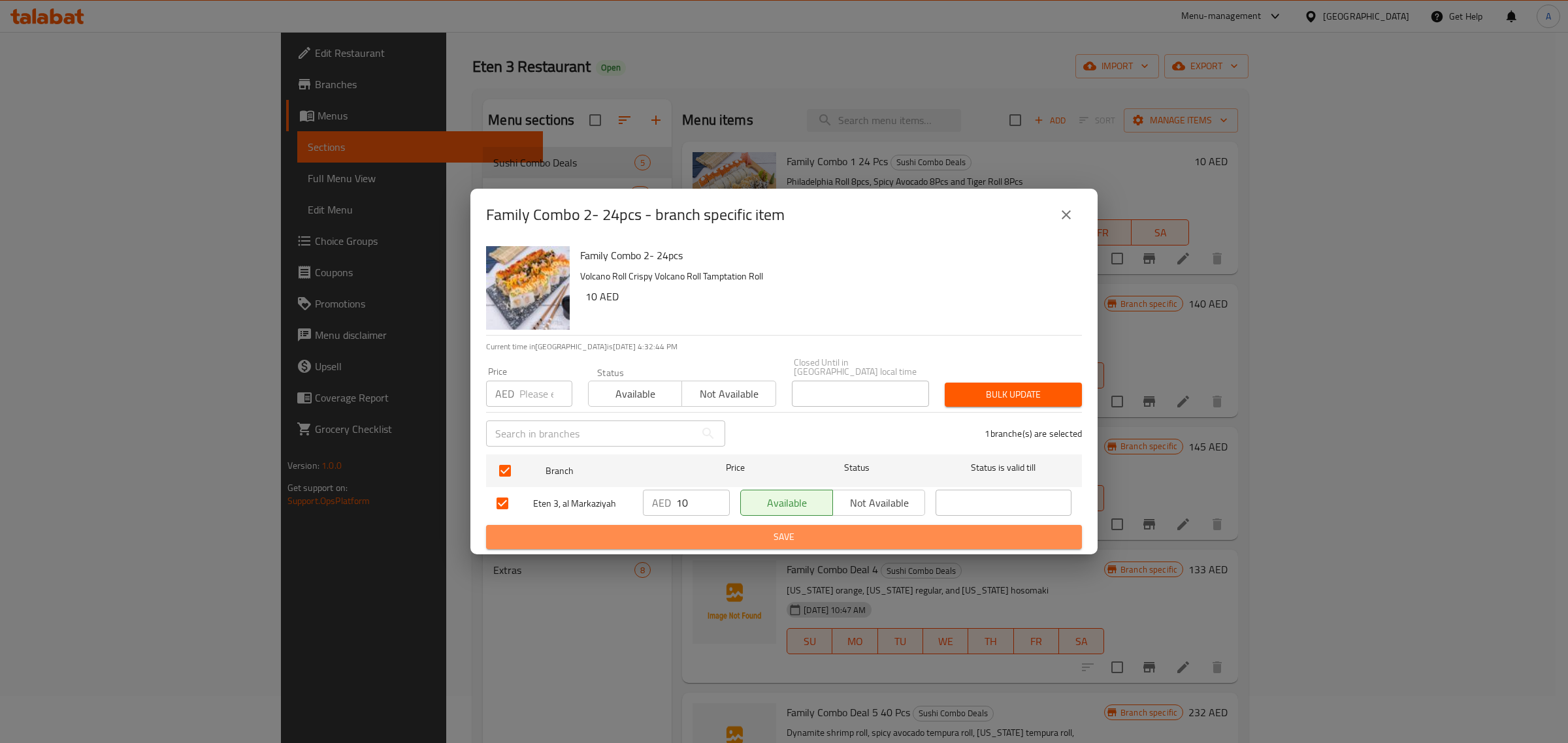
click at [821, 537] on span "Save" at bounding box center [784, 537] width 575 height 17
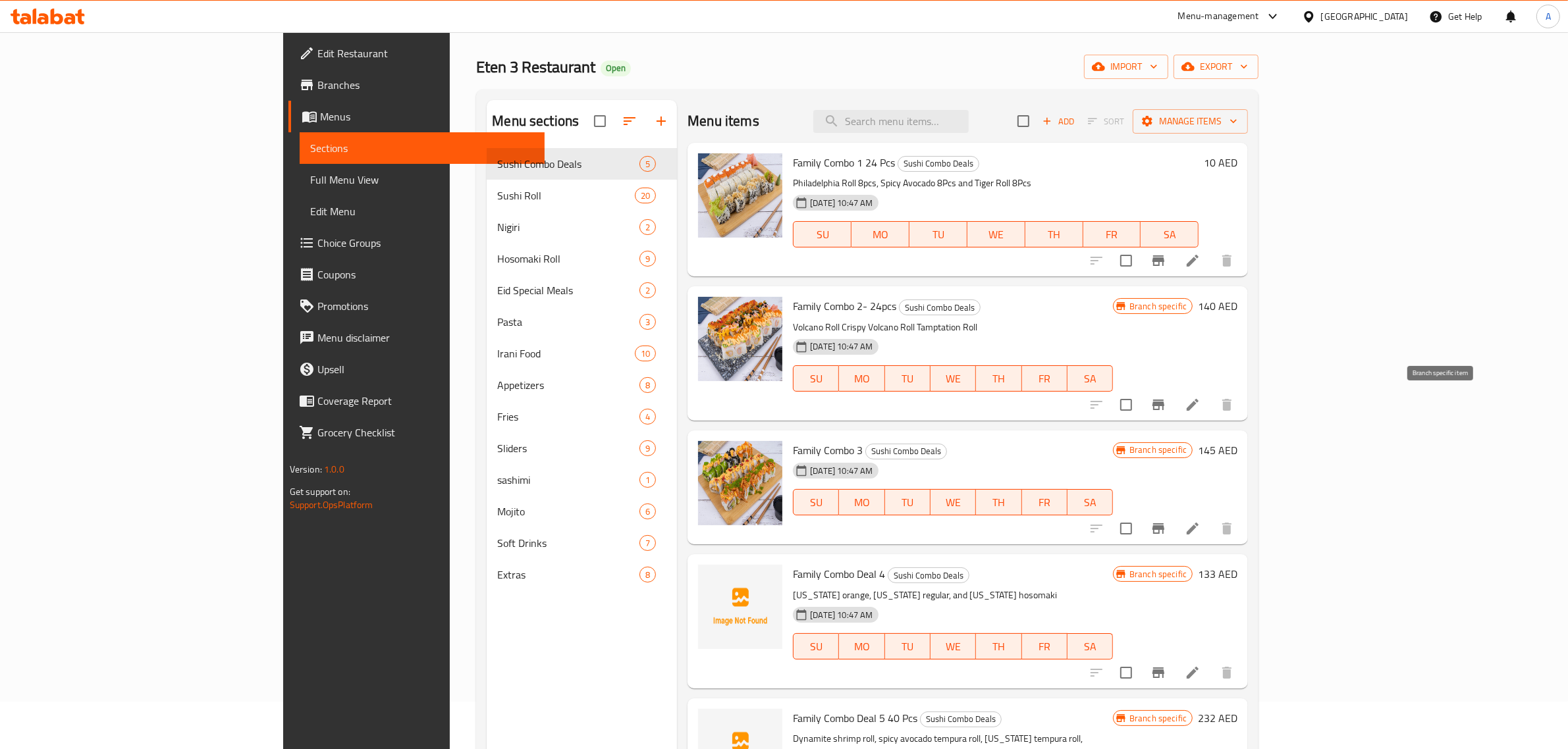
click at [1164, 405] on icon "Branch-specific-item" at bounding box center [1159, 404] width 12 height 11
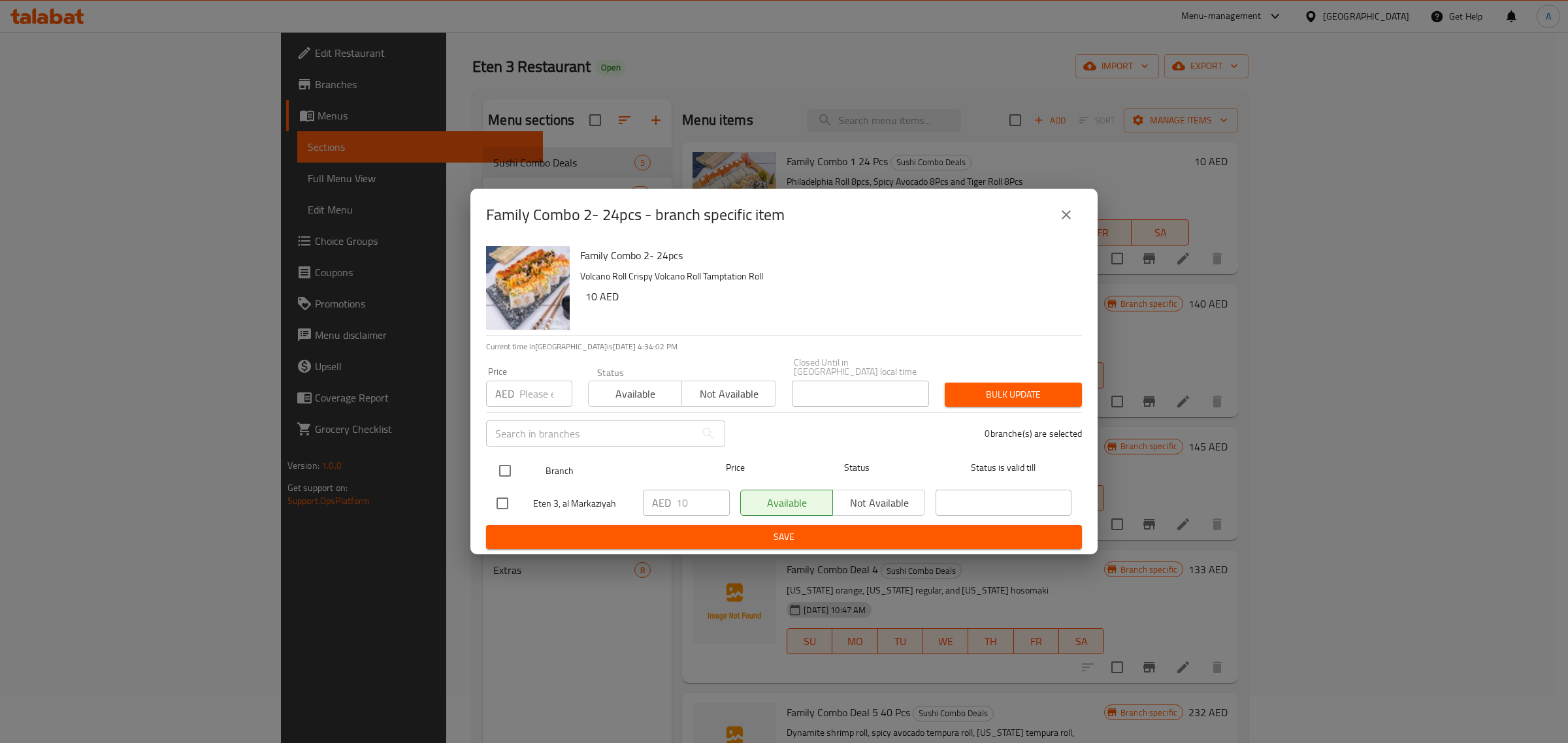
click at [501, 474] on input "checkbox" at bounding box center [505, 471] width 28 height 28
checkbox input "true"
click at [1007, 384] on button "Bulk update" at bounding box center [1013, 394] width 137 height 24
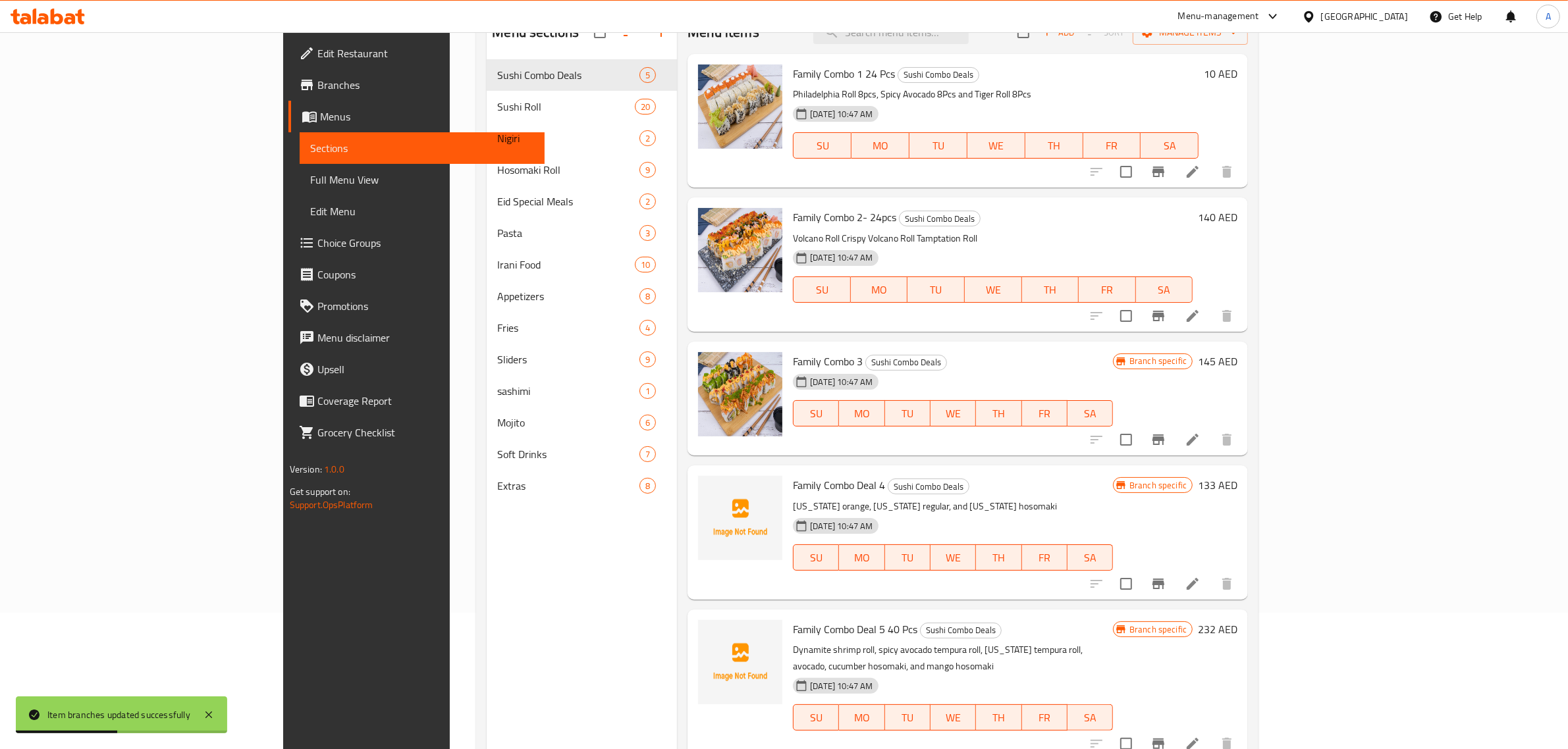
scroll to position [137, 0]
click at [1211, 440] on li at bounding box center [1193, 439] width 37 height 24
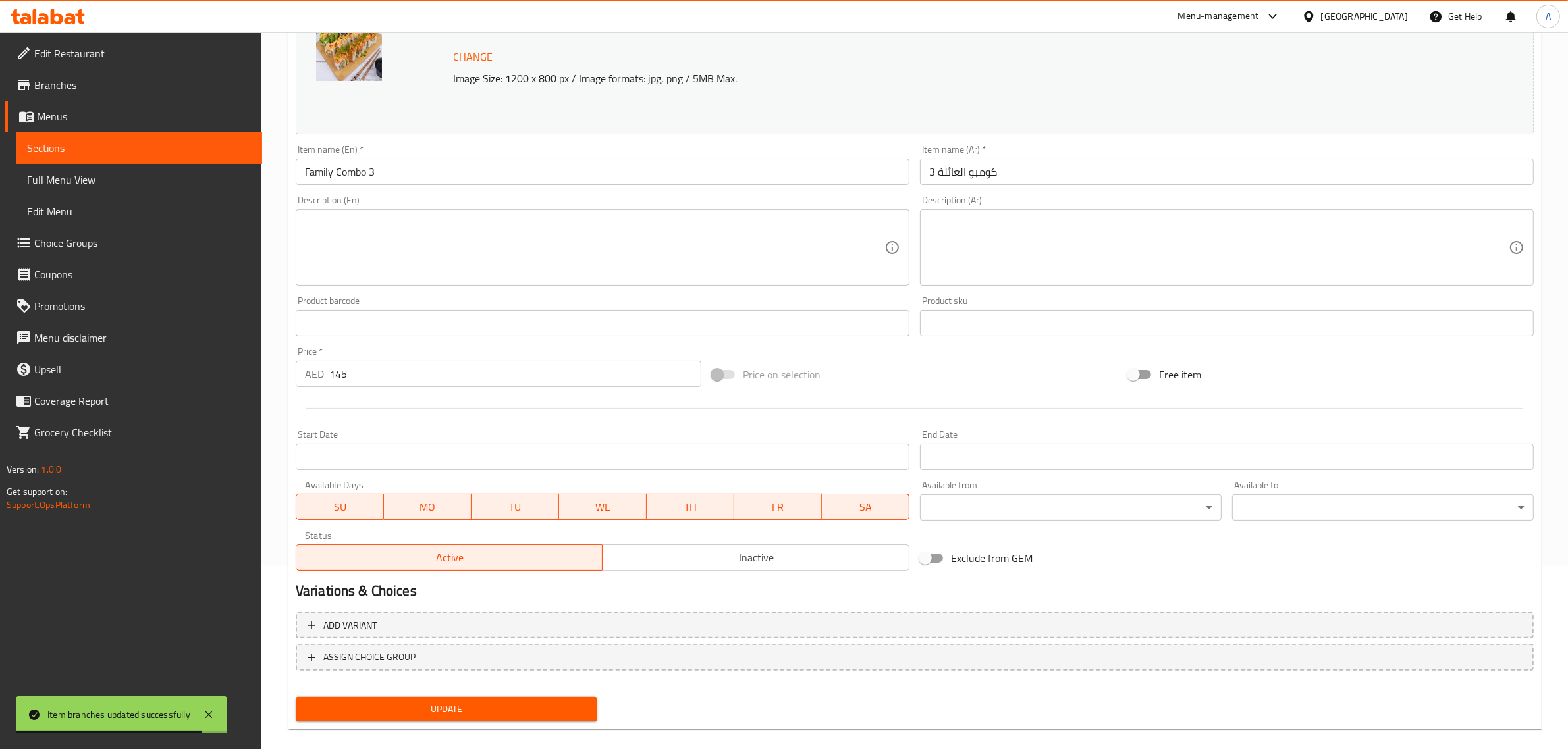
scroll to position [198, 0]
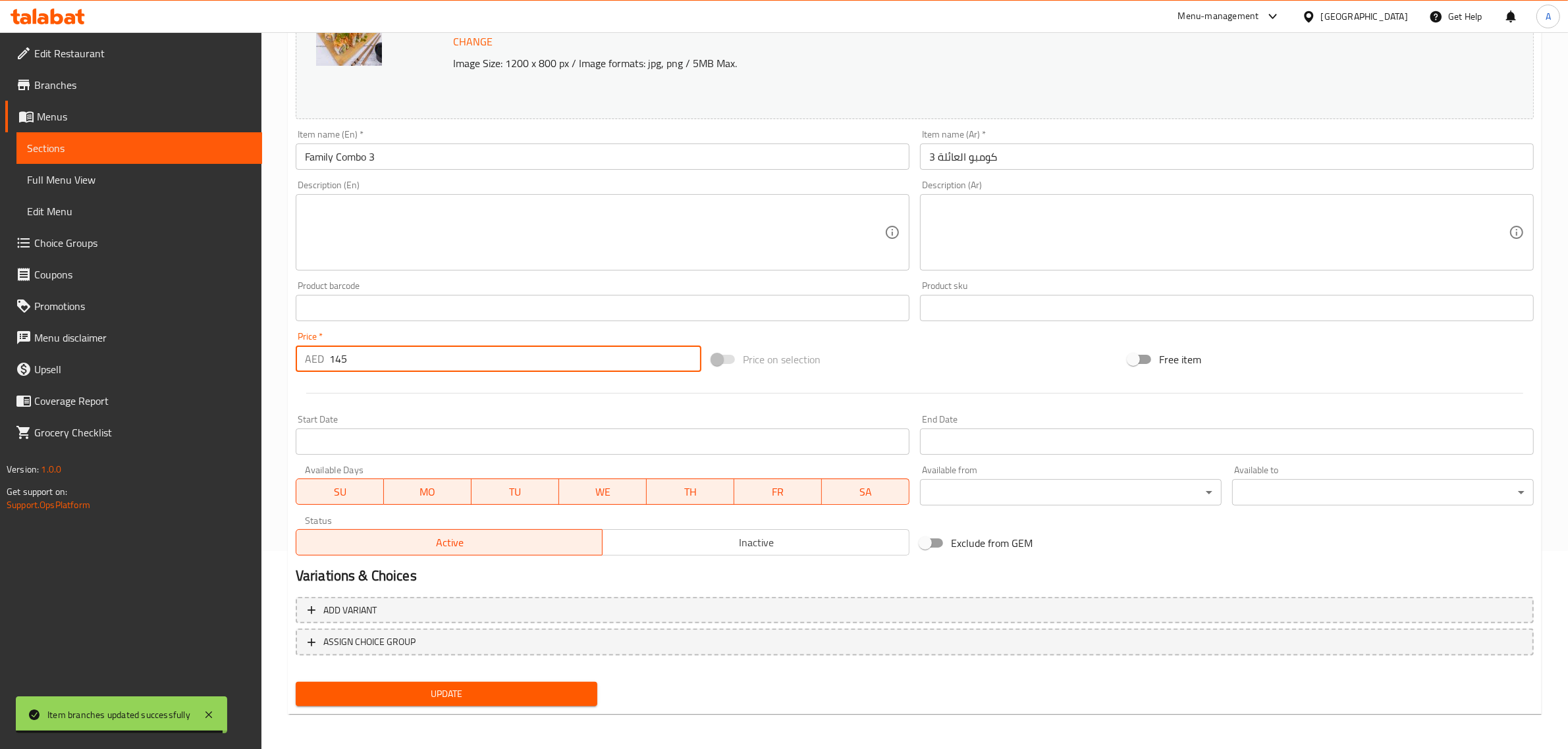
drag, startPoint x: 366, startPoint y: 357, endPoint x: 286, endPoint y: 354, distance: 80.1
click at [286, 354] on div "Home / Restaurants management / Menus / Sections / item / update Sushi Combo De…" at bounding box center [914, 292] width 1307 height 918
type input "10"
click at [406, 702] on button "Update" at bounding box center [447, 694] width 302 height 24
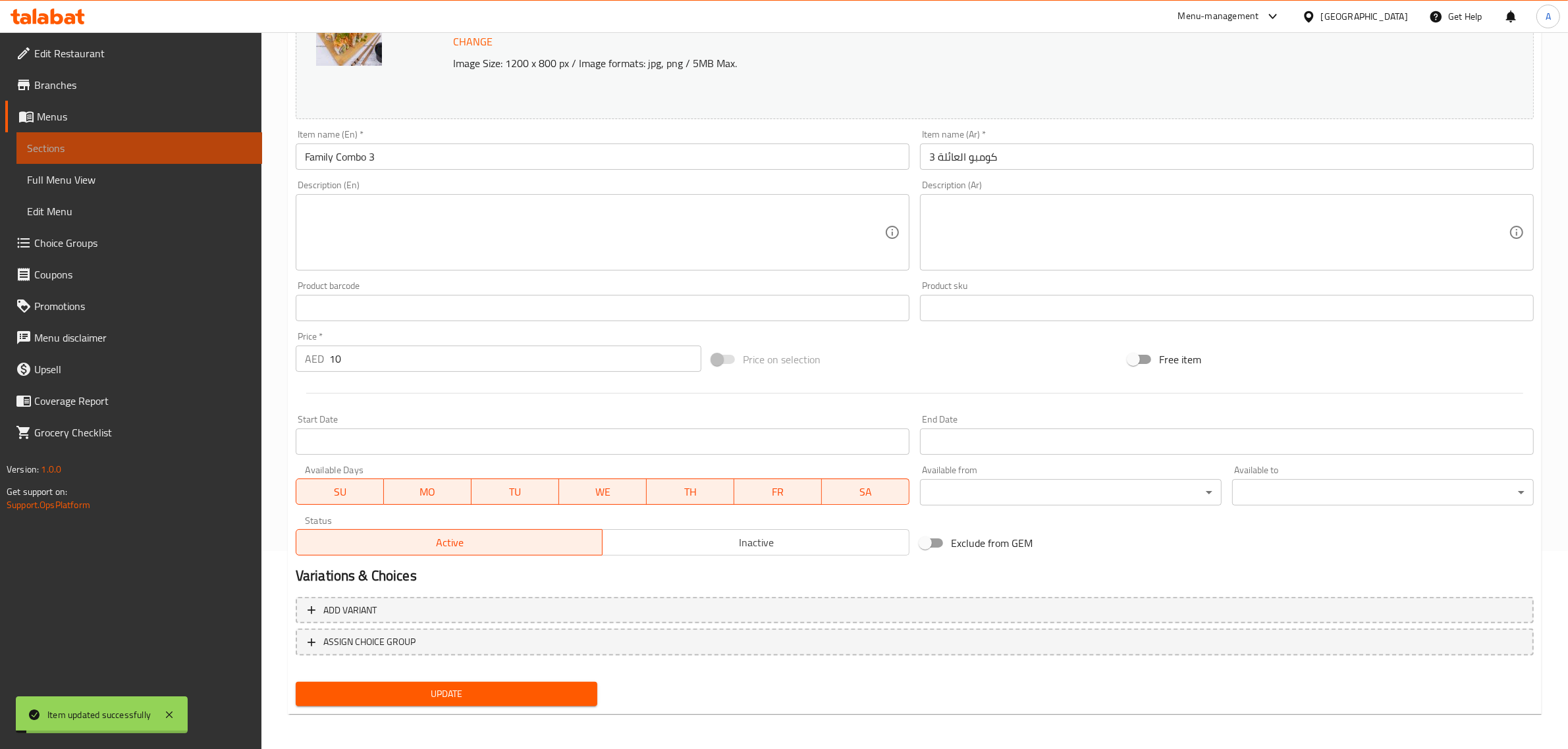
click at [55, 150] on span "Sections" at bounding box center [139, 147] width 225 height 16
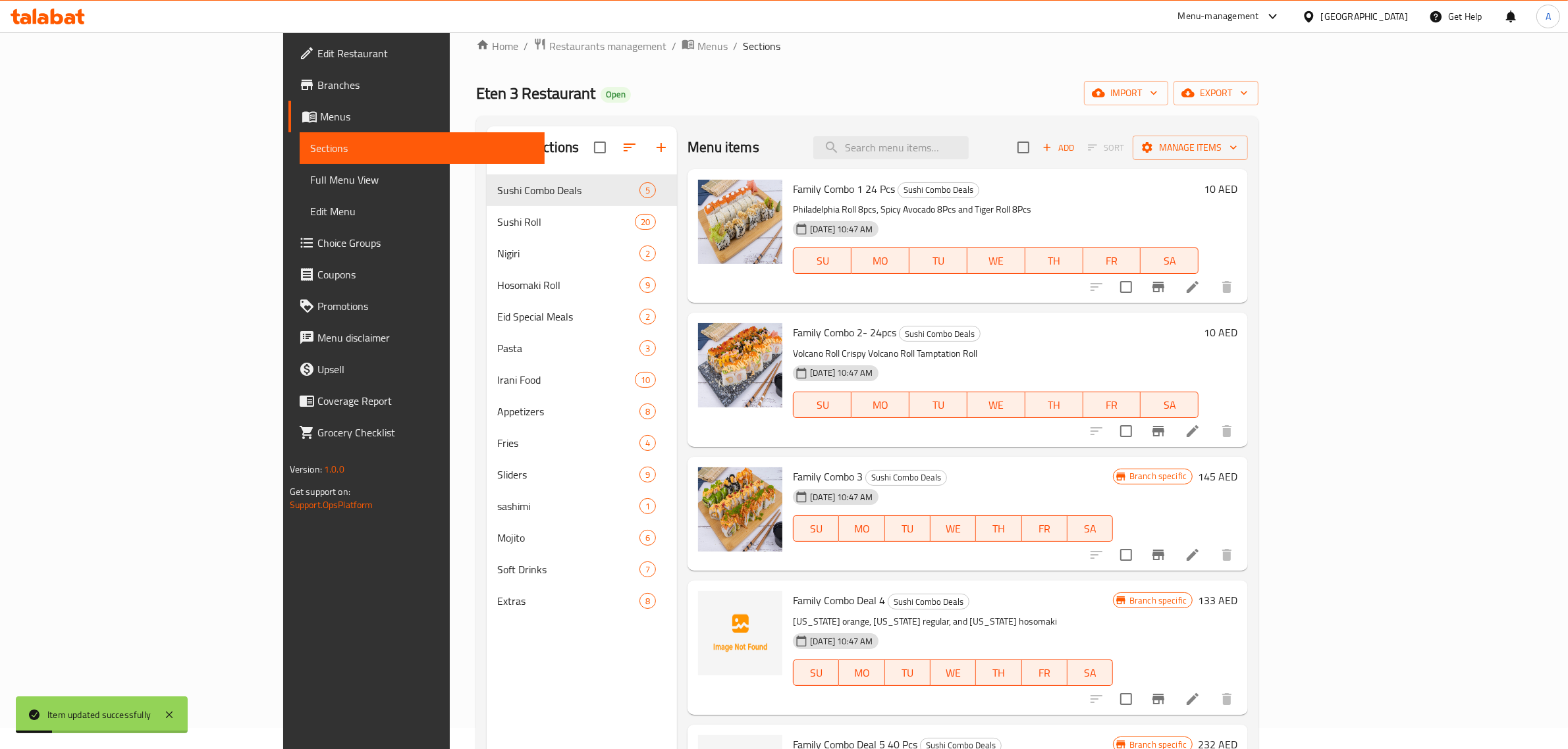
scroll to position [20, 0]
click at [1166, 554] on icon "Branch-specific-item" at bounding box center [1158, 555] width 16 height 16
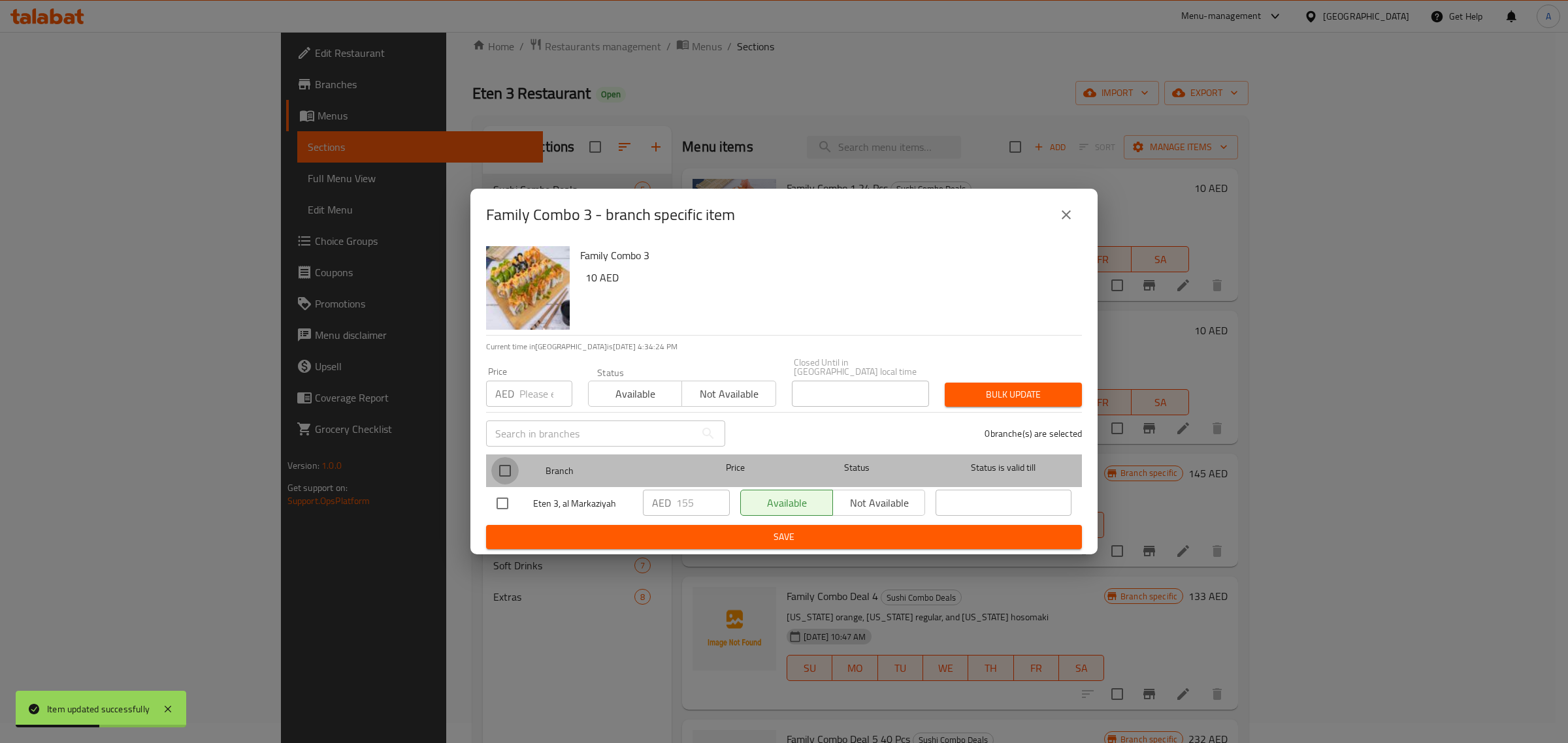
click at [507, 471] on input "checkbox" at bounding box center [505, 471] width 28 height 28
checkbox input "true"
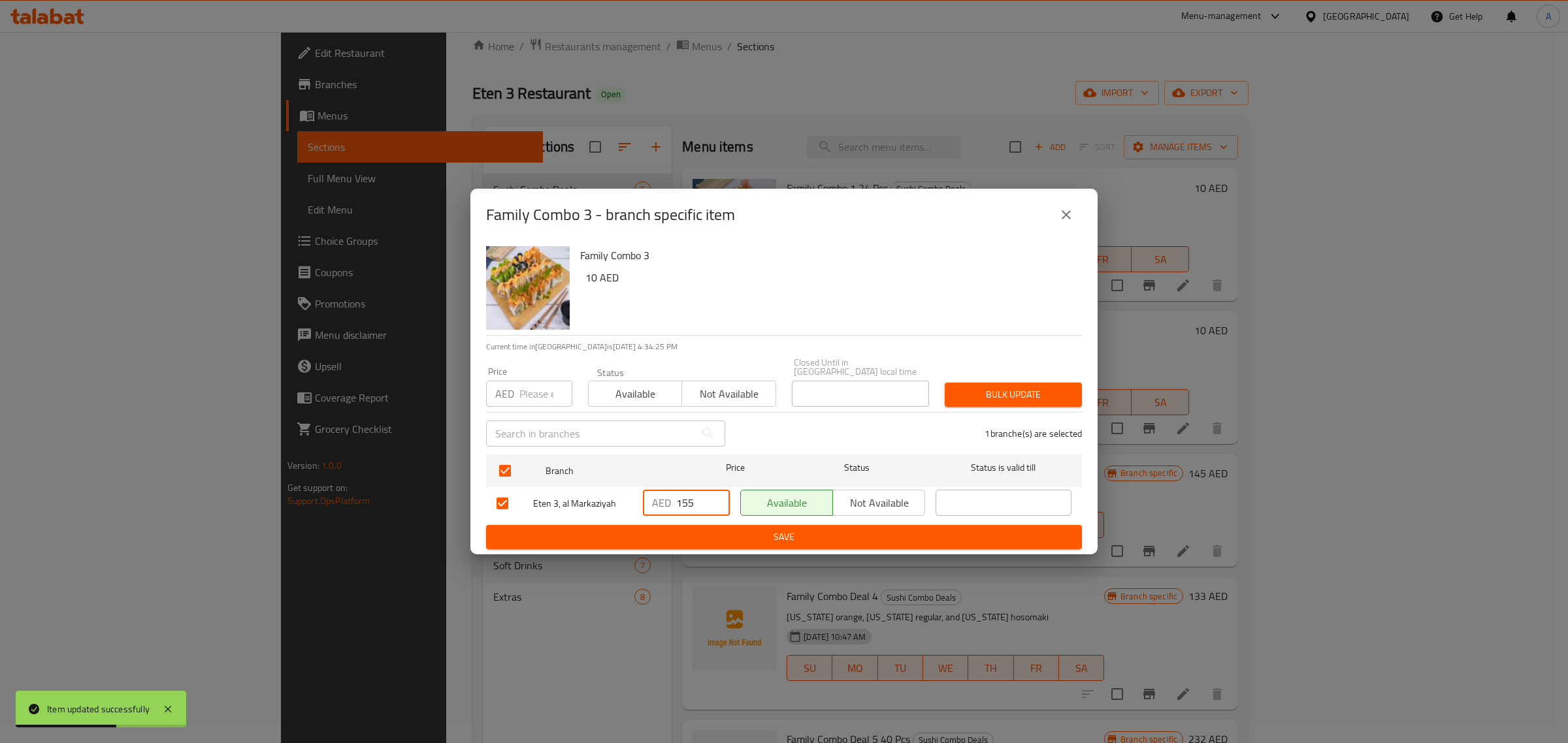
click at [681, 506] on input "155" at bounding box center [703, 502] width 53 height 26
type input "10"
click at [766, 539] on span "Save" at bounding box center [784, 537] width 575 height 17
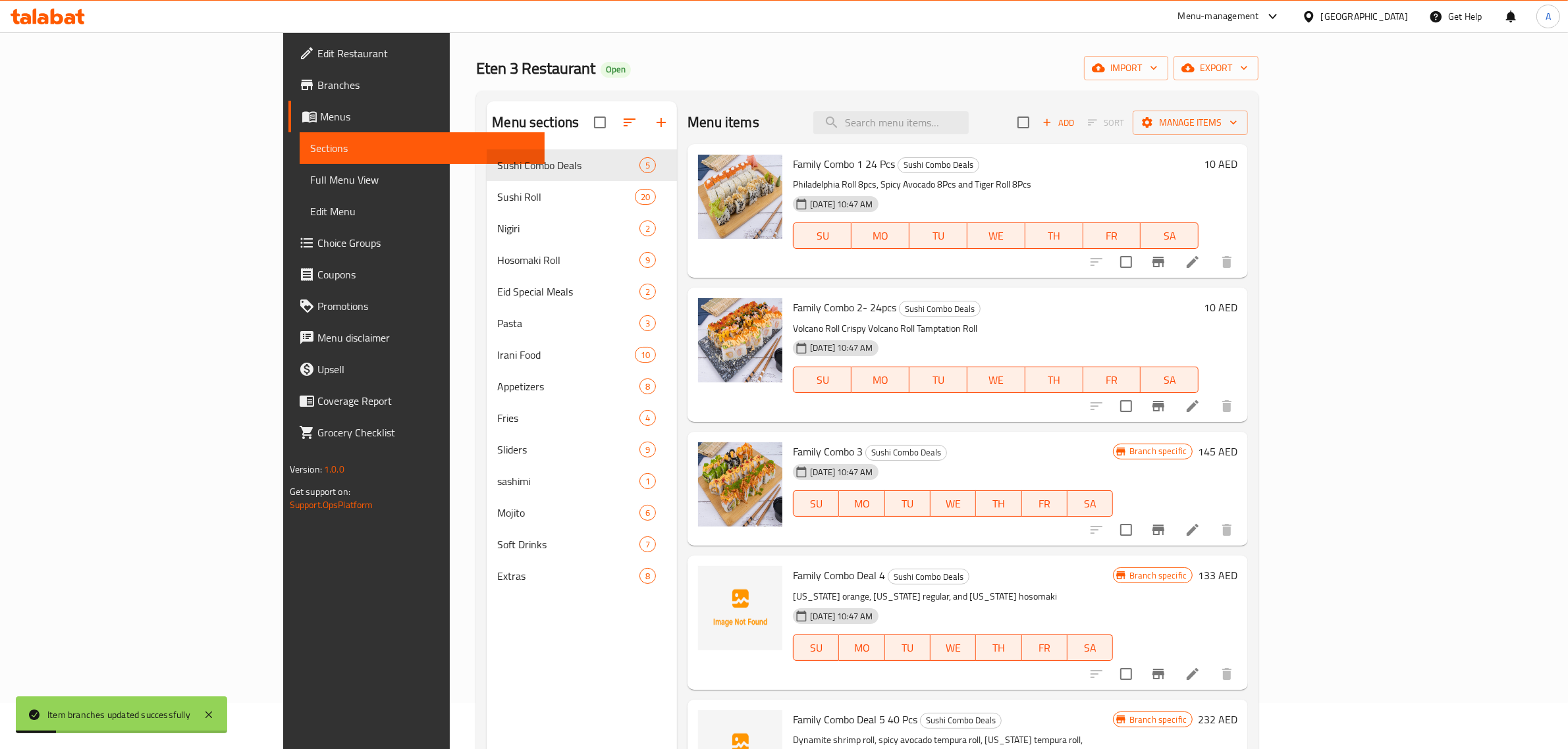
scroll to position [103, 0]
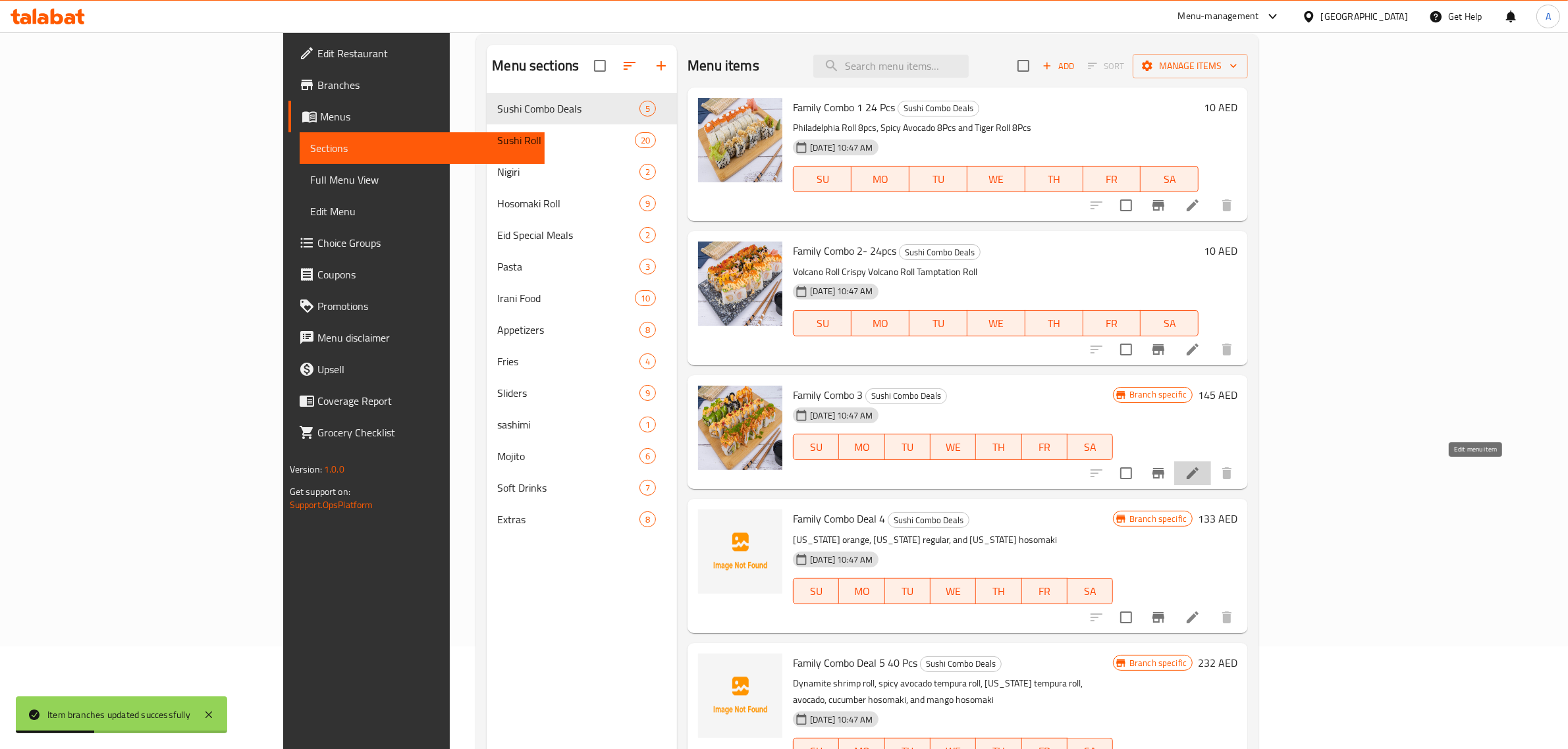
click at [1201, 472] on icon at bounding box center [1192, 473] width 16 height 16
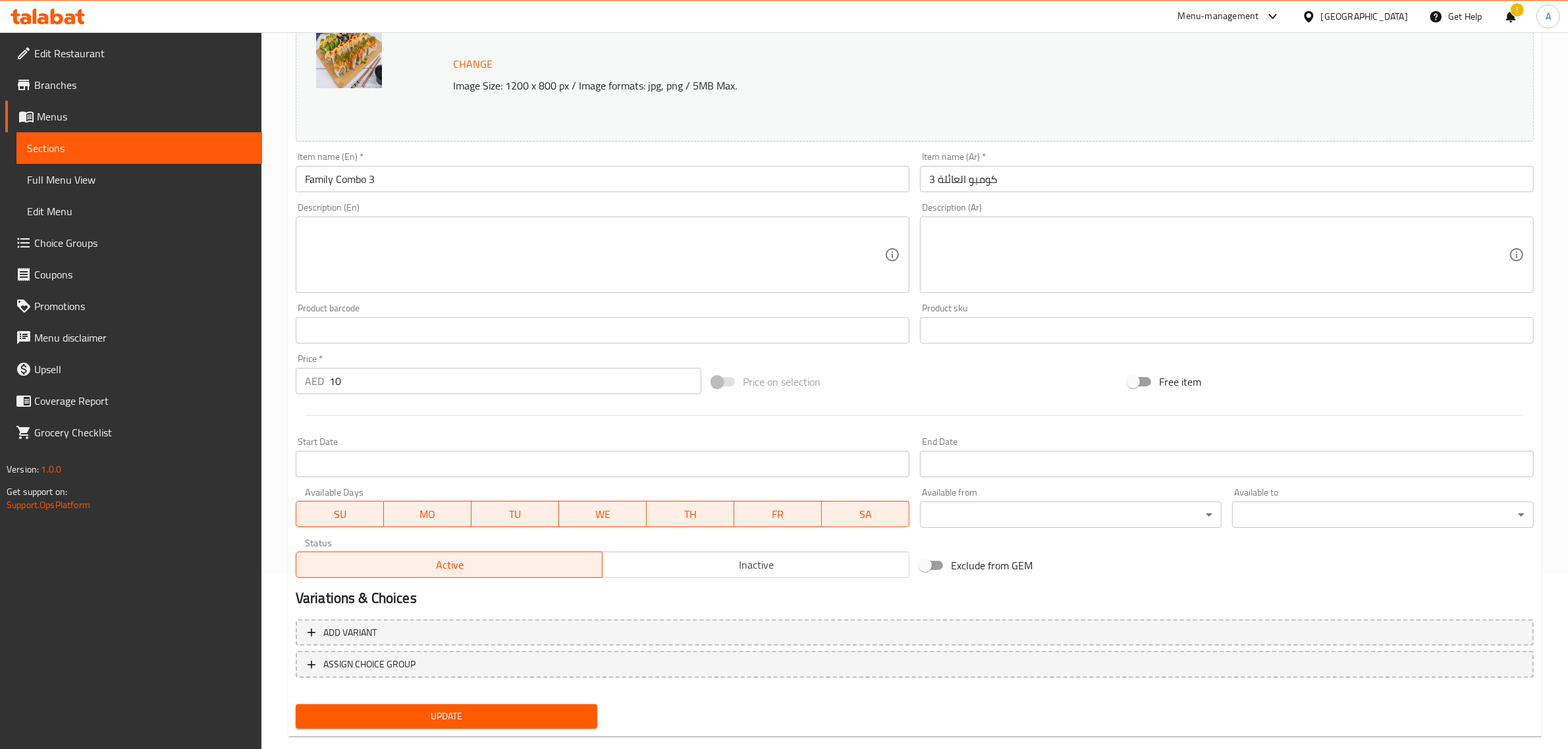
scroll to position [198, 0]
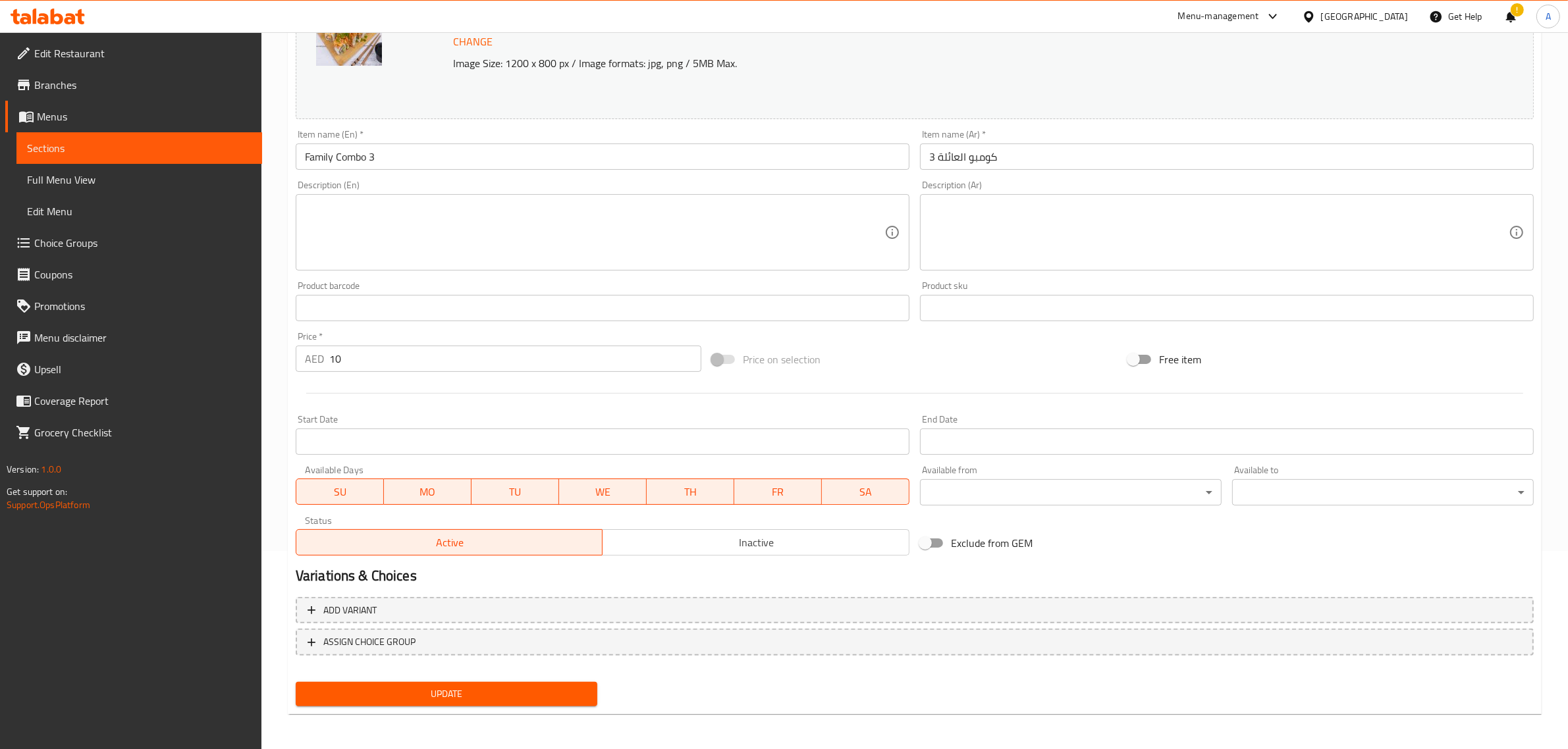
click at [403, 695] on span "Update" at bounding box center [446, 694] width 281 height 17
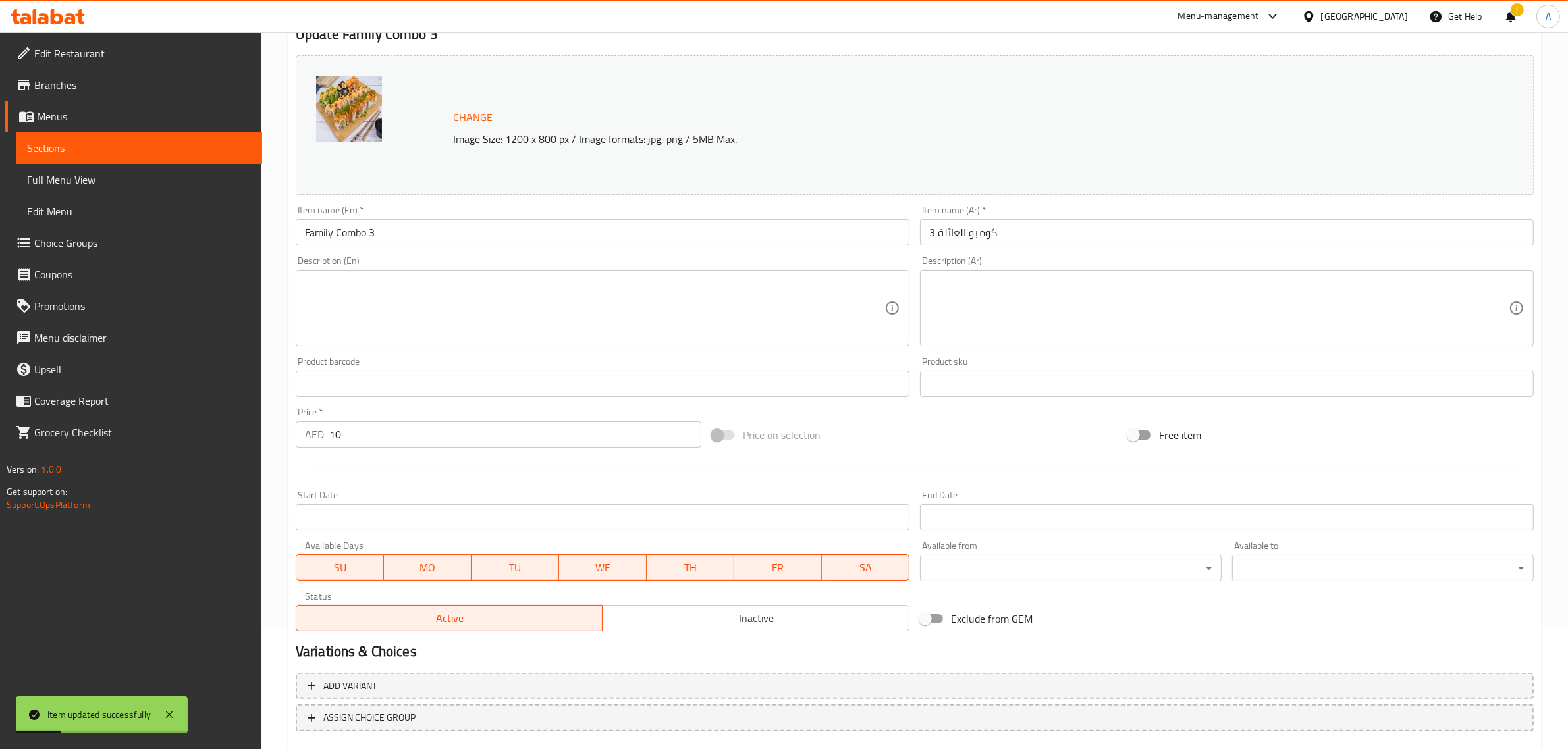
scroll to position [0, 0]
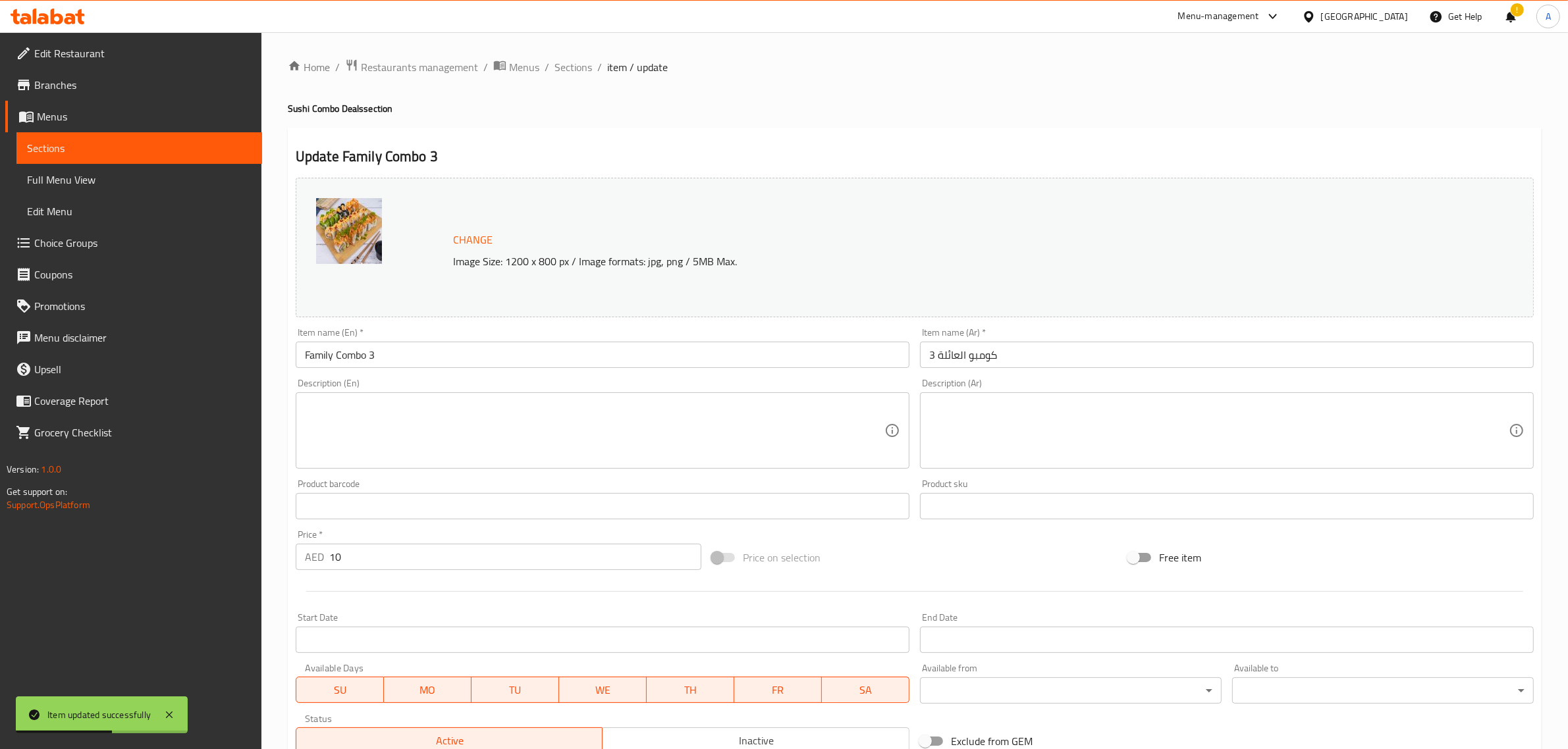
drag, startPoint x: 45, startPoint y: 143, endPoint x: 77, endPoint y: 147, distance: 32.2
click at [45, 143] on span "Sections" at bounding box center [139, 147] width 225 height 16
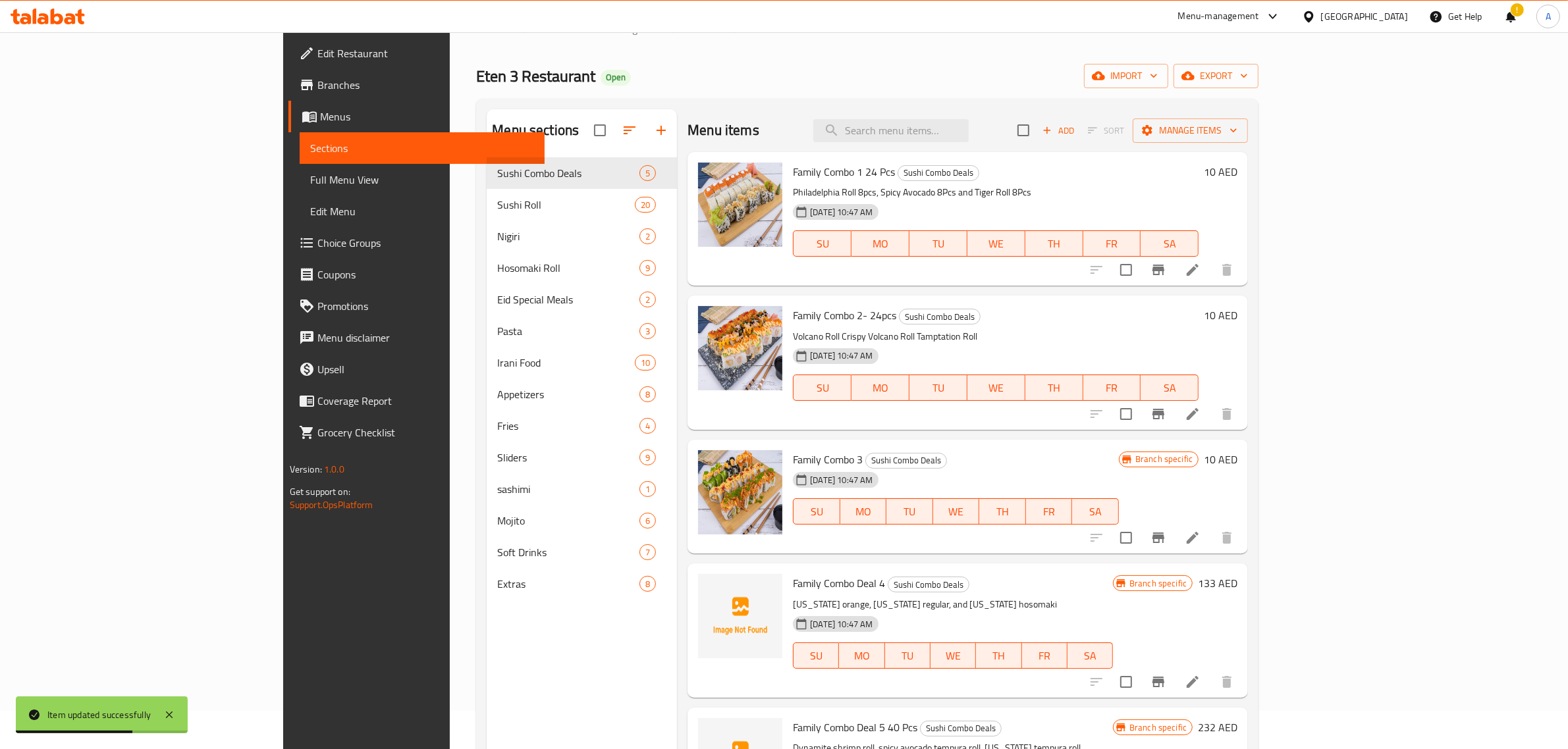
scroll to position [185, 0]
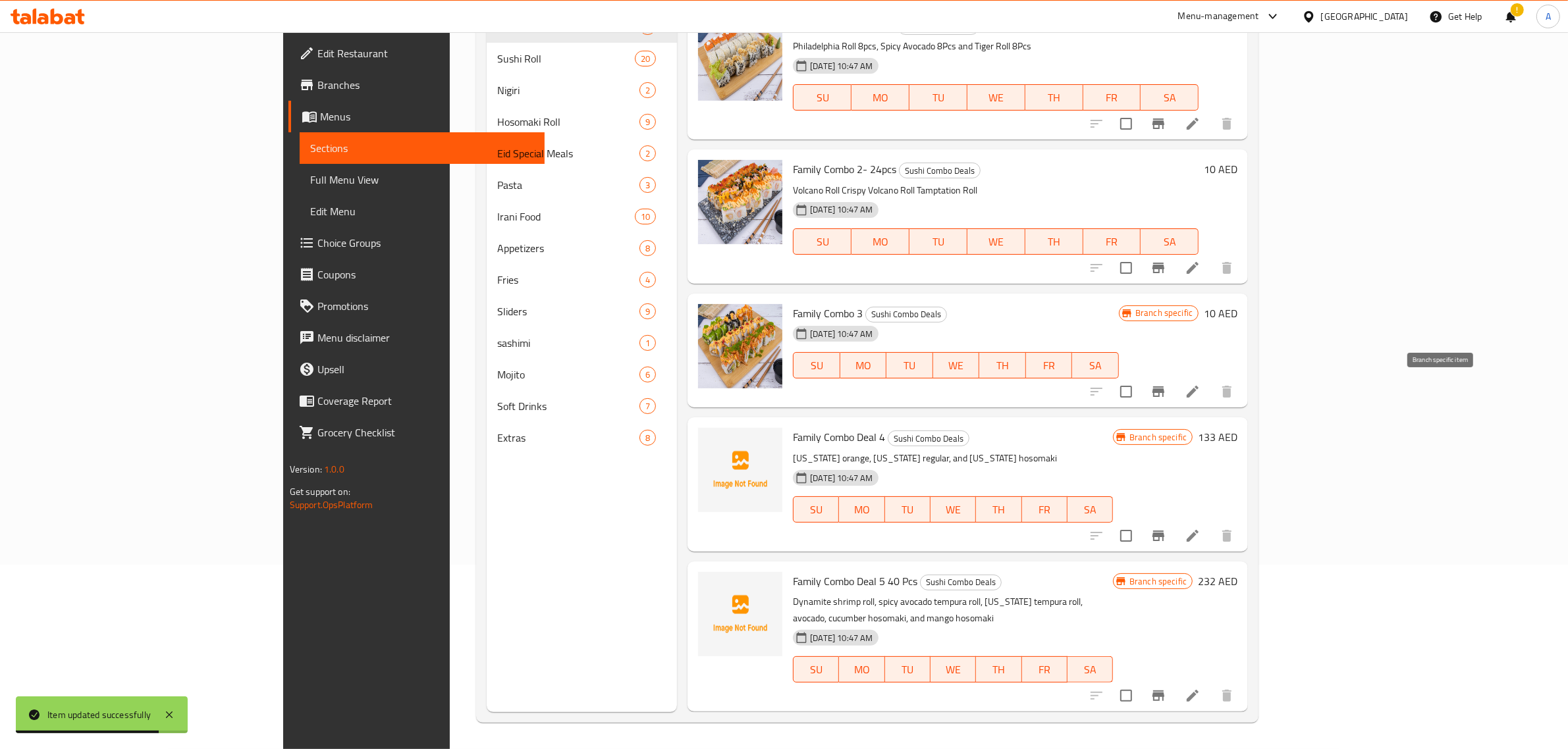
click at [1166, 393] on icon "Branch-specific-item" at bounding box center [1158, 392] width 16 height 16
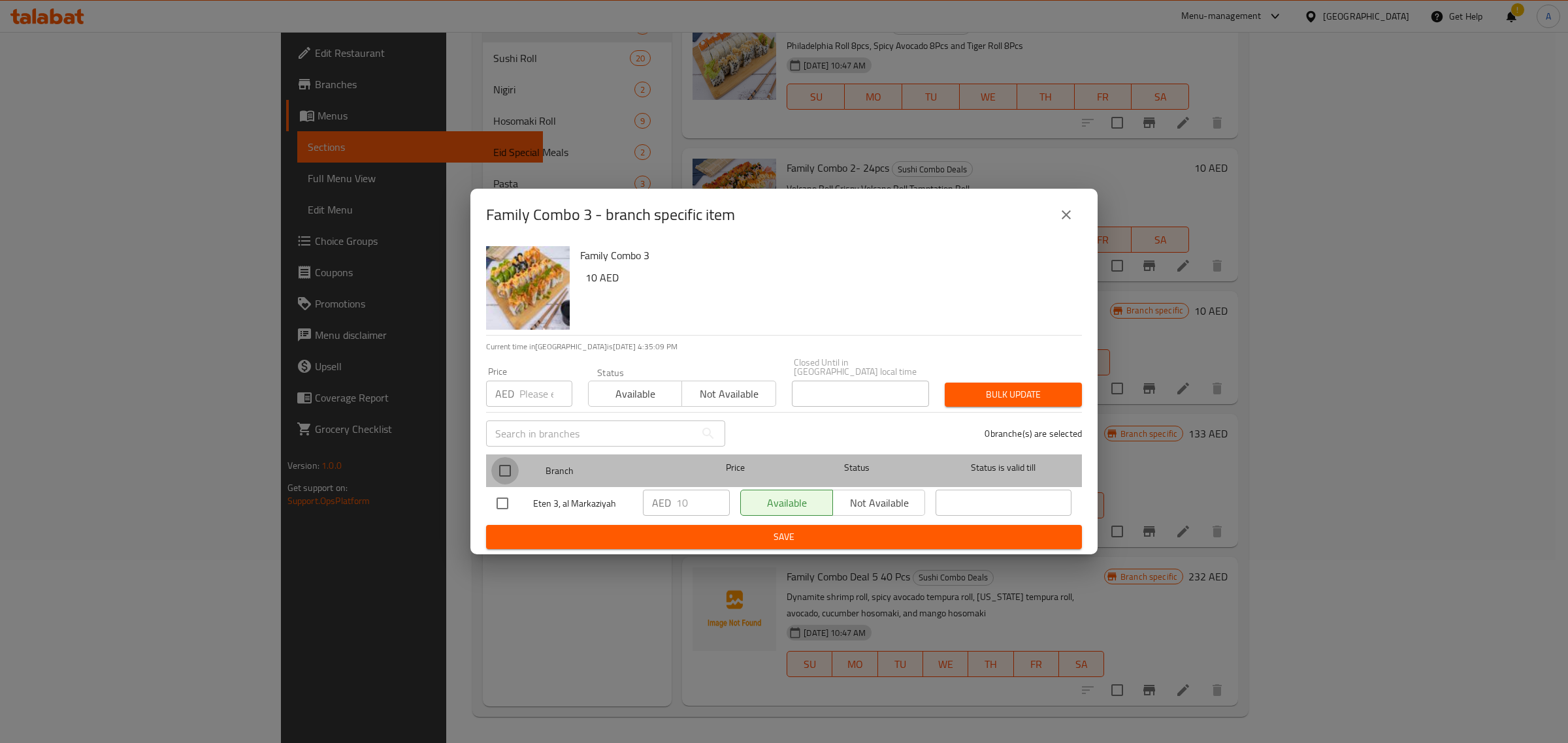
click at [510, 465] on input "checkbox" at bounding box center [505, 471] width 28 height 28
checkbox input "true"
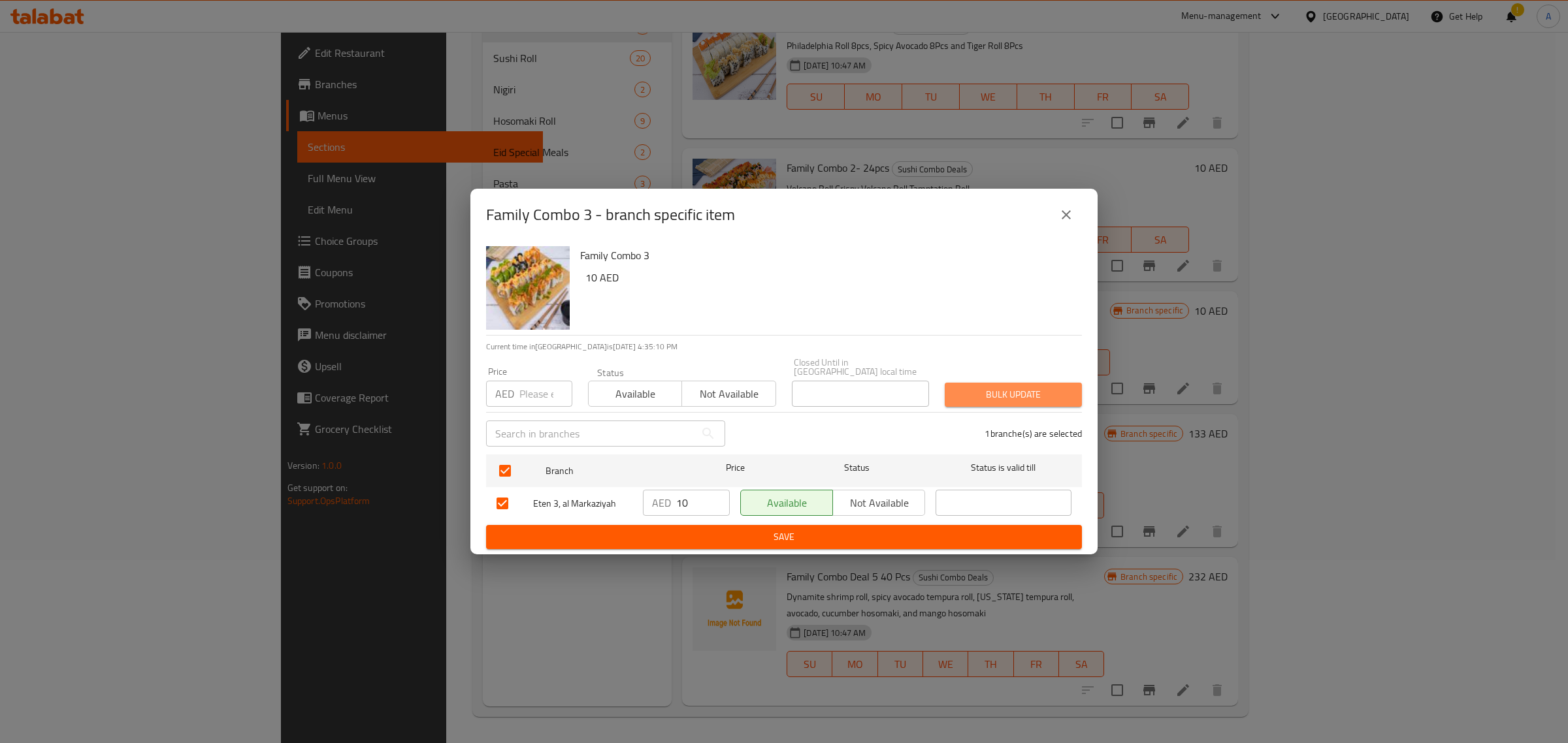
click at [981, 396] on span "Bulk update" at bounding box center [1013, 395] width 116 height 17
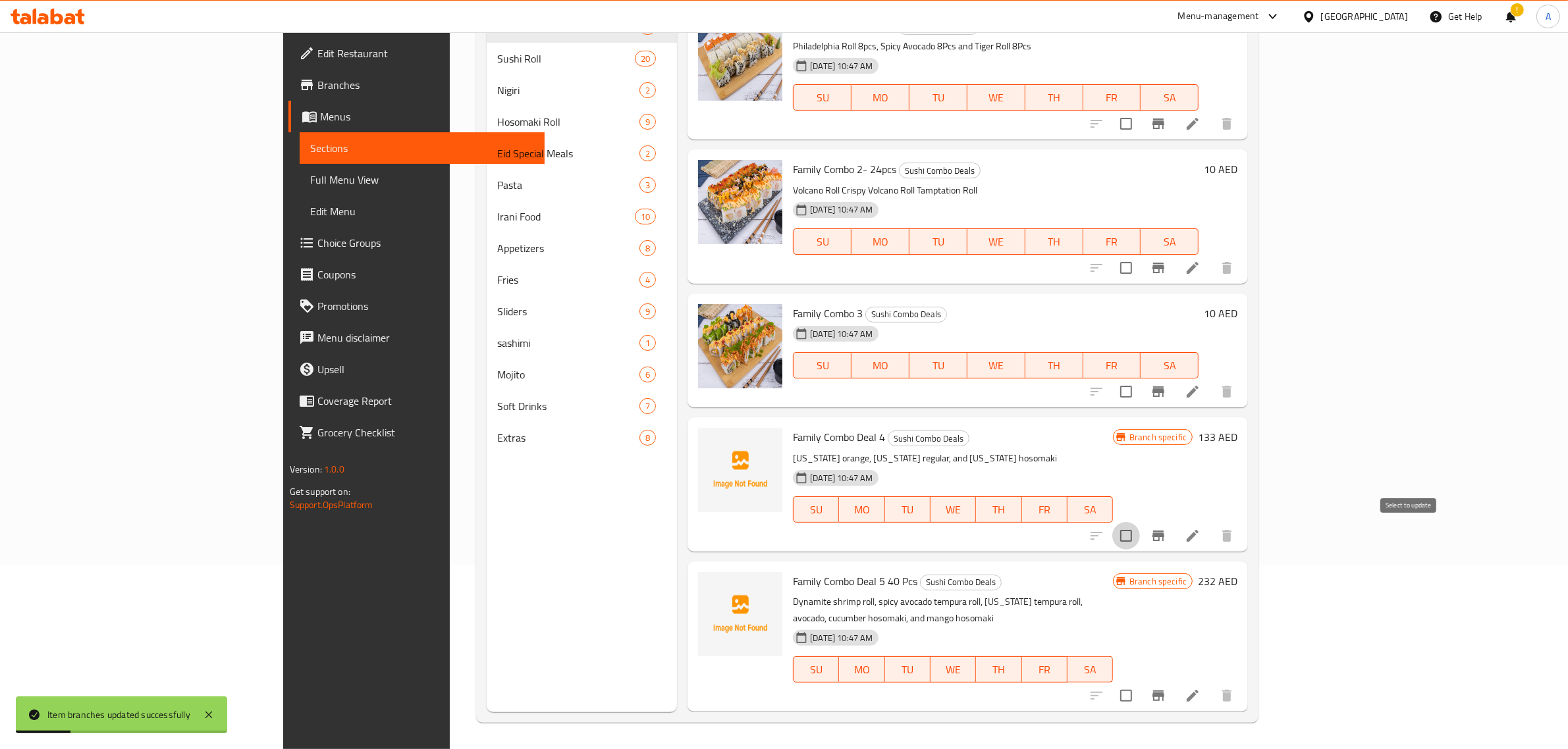
click at [1140, 535] on input "checkbox" at bounding box center [1126, 536] width 28 height 28
checkbox input "true"
click at [1166, 533] on icon "Branch-specific-item" at bounding box center [1158, 536] width 16 height 16
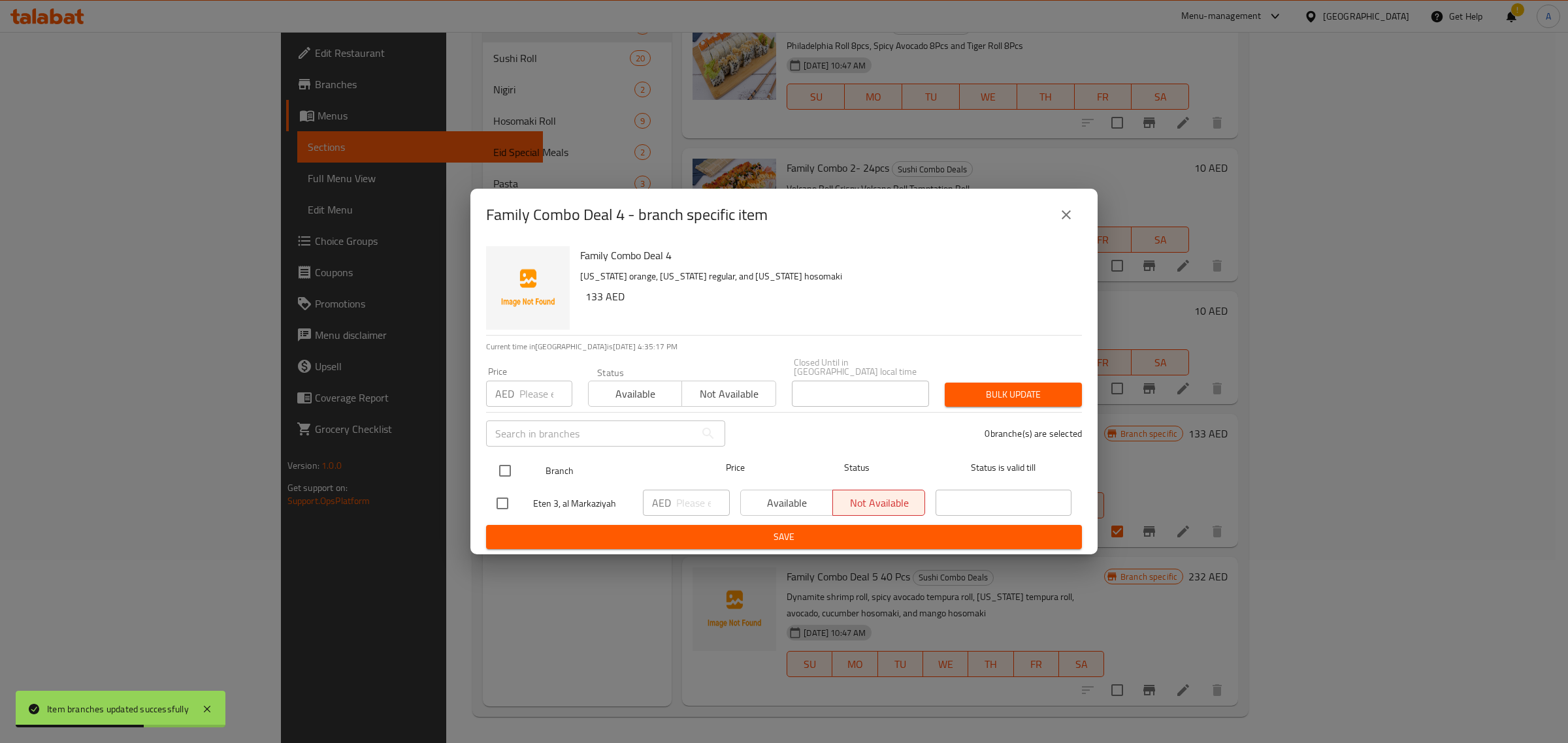
click at [507, 468] on input "checkbox" at bounding box center [505, 471] width 28 height 28
checkbox input "true"
click at [677, 504] on input "number" at bounding box center [703, 502] width 53 height 26
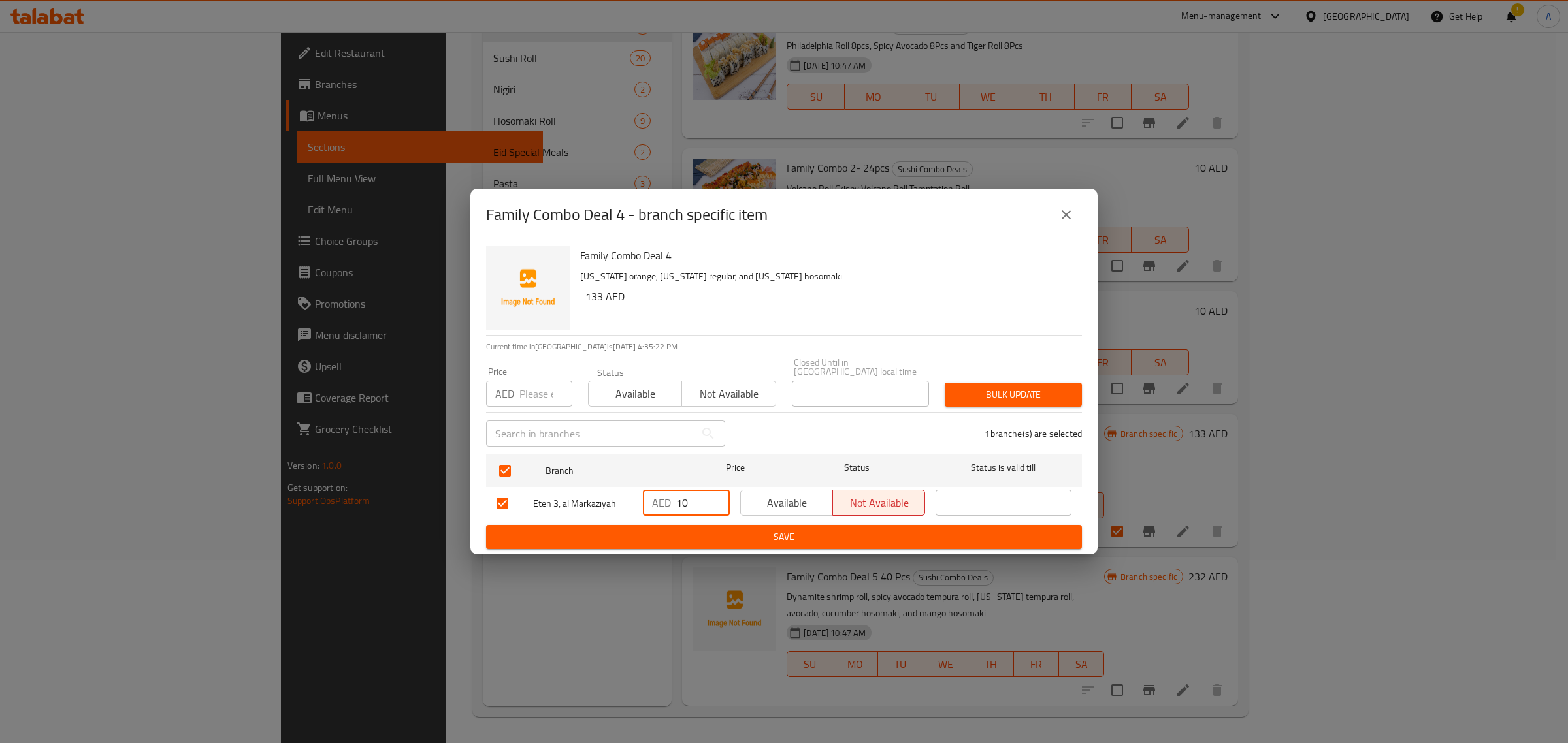
type input "10"
click at [1065, 219] on icon "close" at bounding box center [1066, 215] width 16 height 16
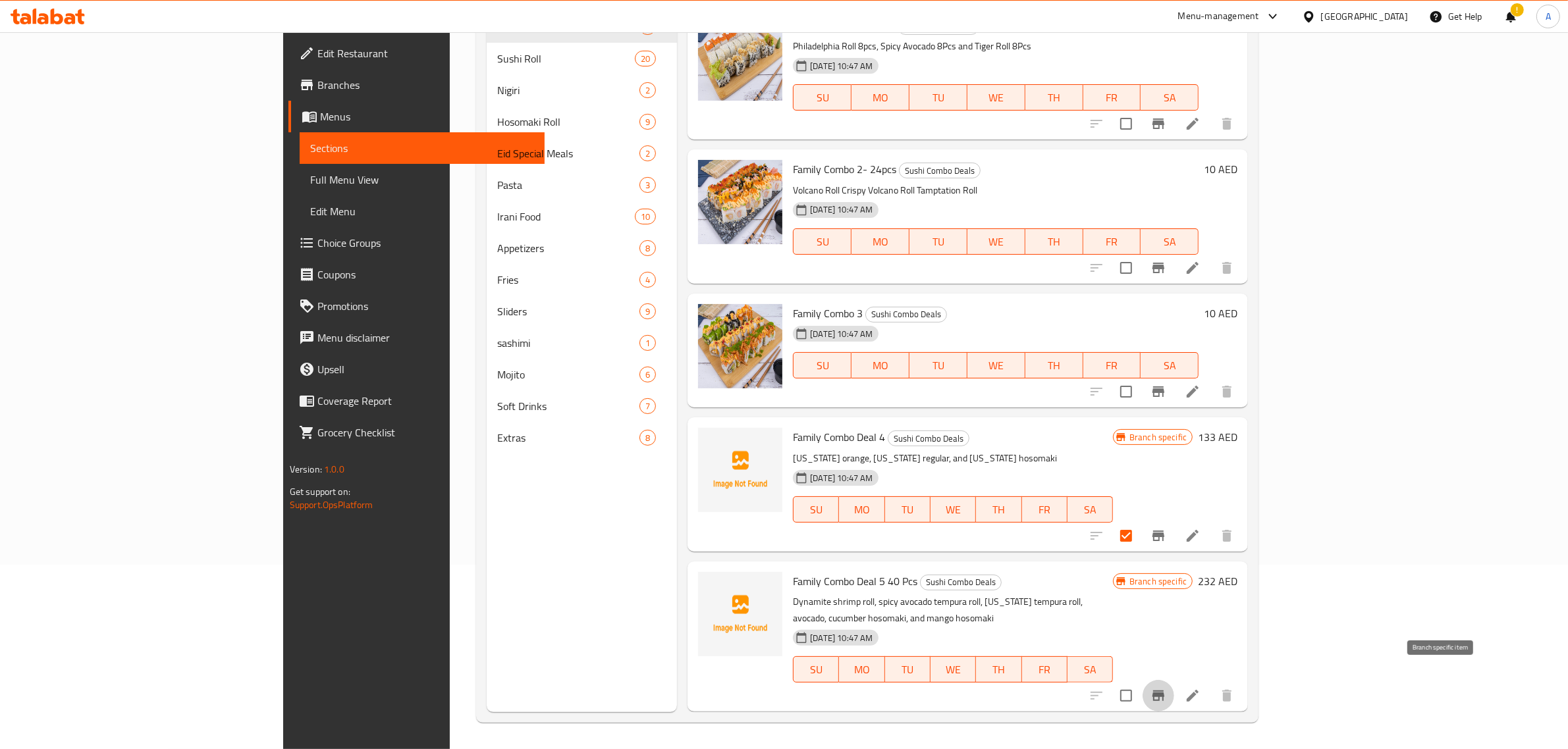
click at [1166, 688] on icon "Branch-specific-item" at bounding box center [1158, 696] width 16 height 16
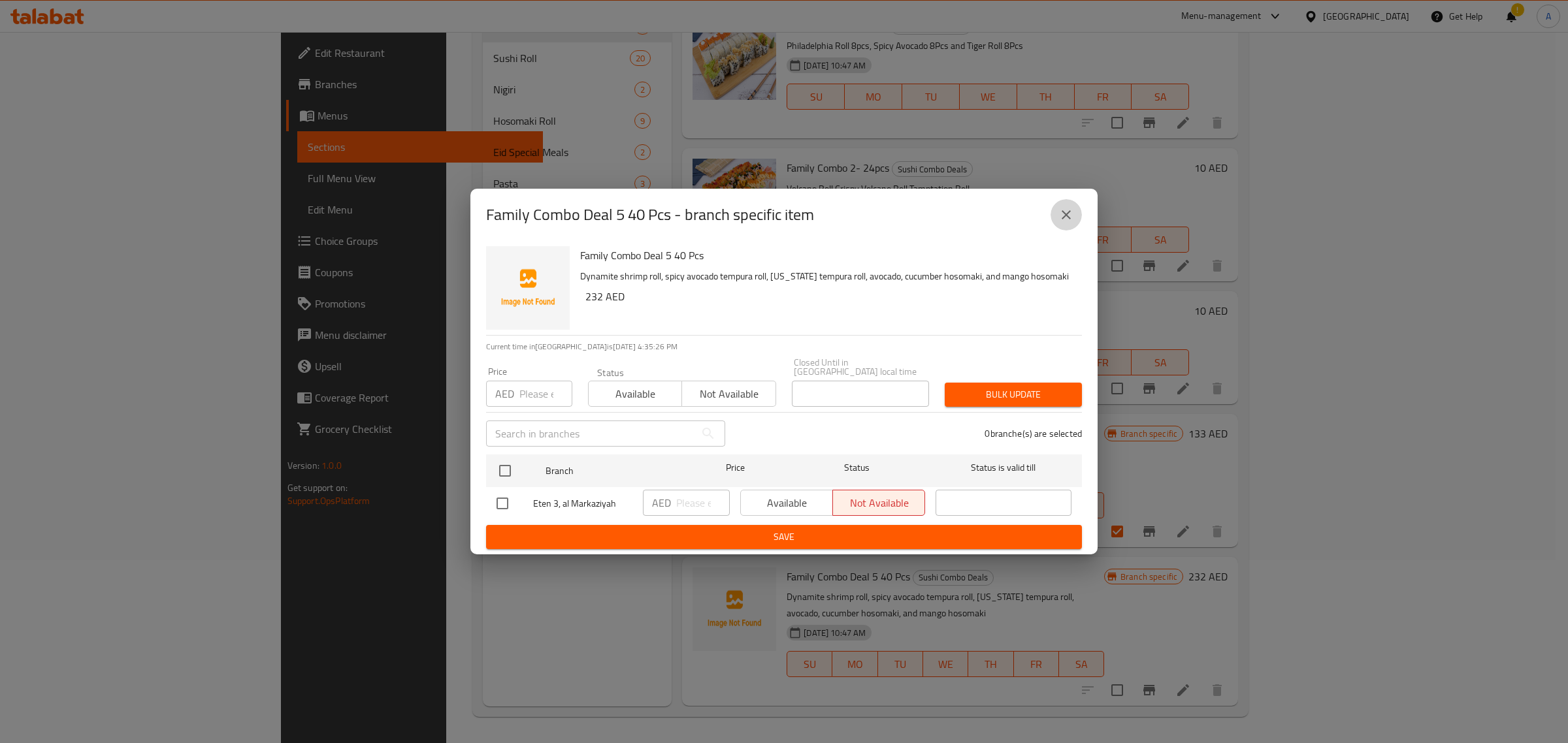
click at [1063, 210] on icon "close" at bounding box center [1066, 215] width 16 height 16
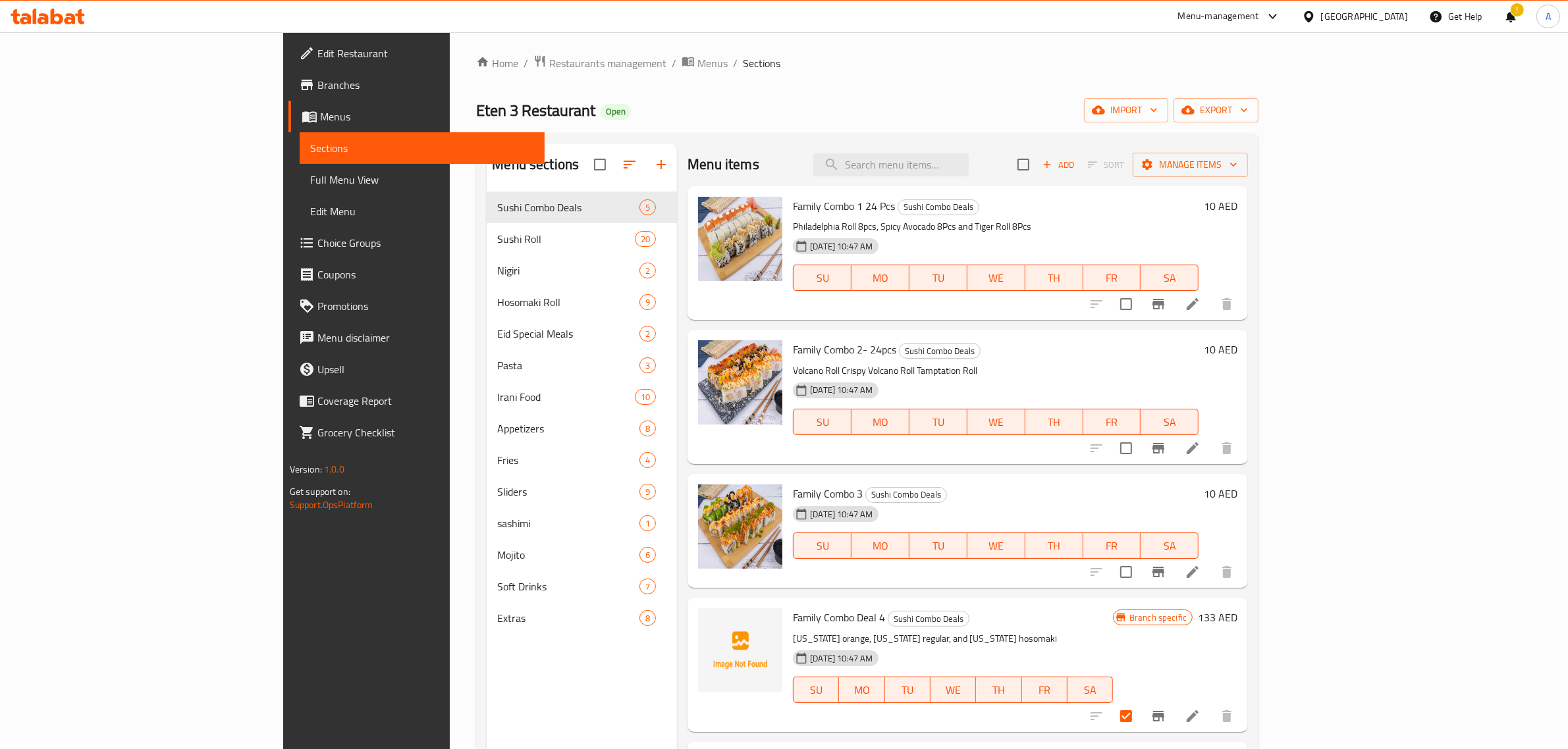
scroll to position [0, 0]
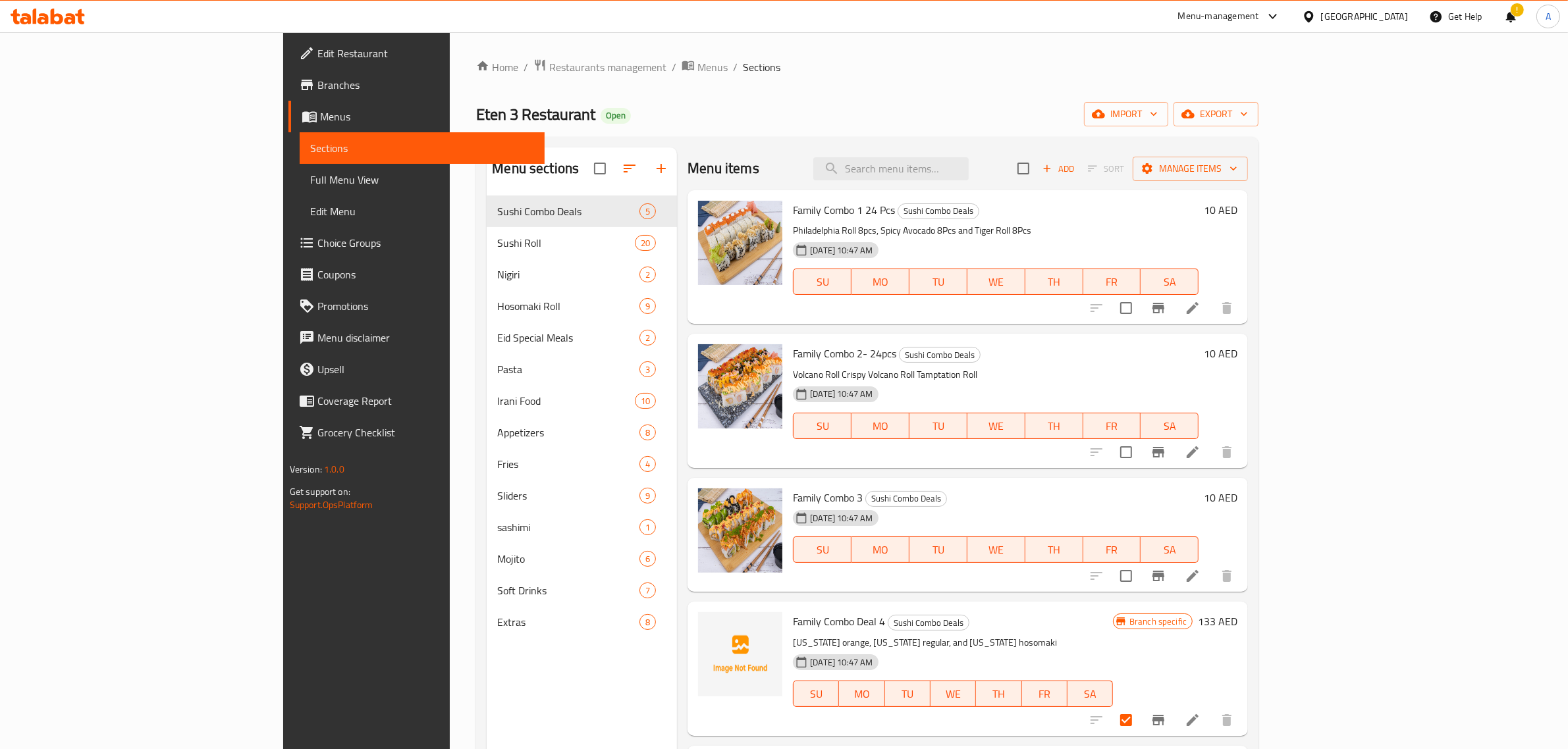
drag, startPoint x: 38, startPoint y: 81, endPoint x: 89, endPoint y: 84, distance: 51.1
click at [318, 81] on span "Branches" at bounding box center [426, 84] width 217 height 16
click at [288, 74] on link "Branches" at bounding box center [416, 85] width 257 height 32
click at [318, 50] on span "Edit Restaurant" at bounding box center [426, 53] width 217 height 16
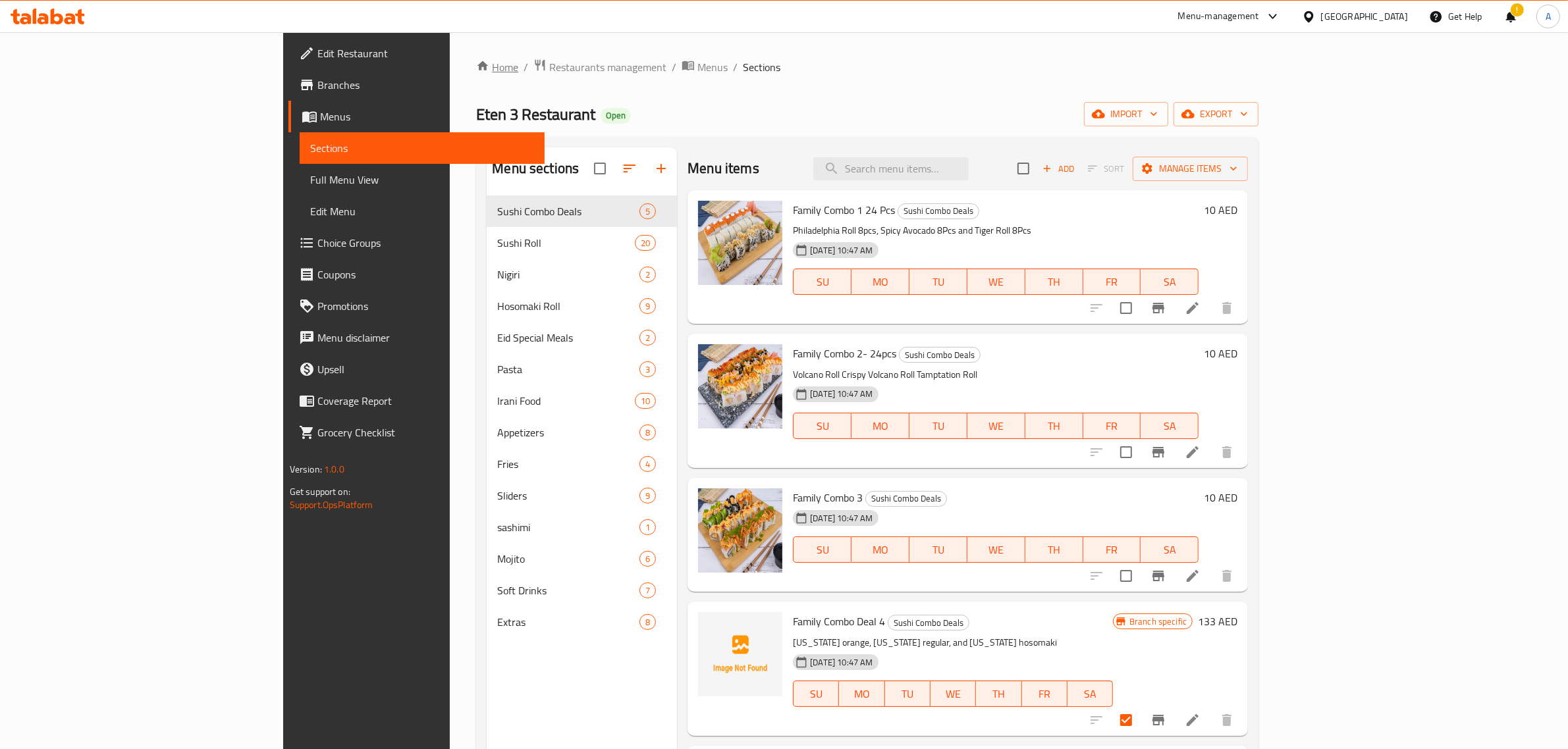
click at [476, 65] on link "Home" at bounding box center [497, 67] width 42 height 16
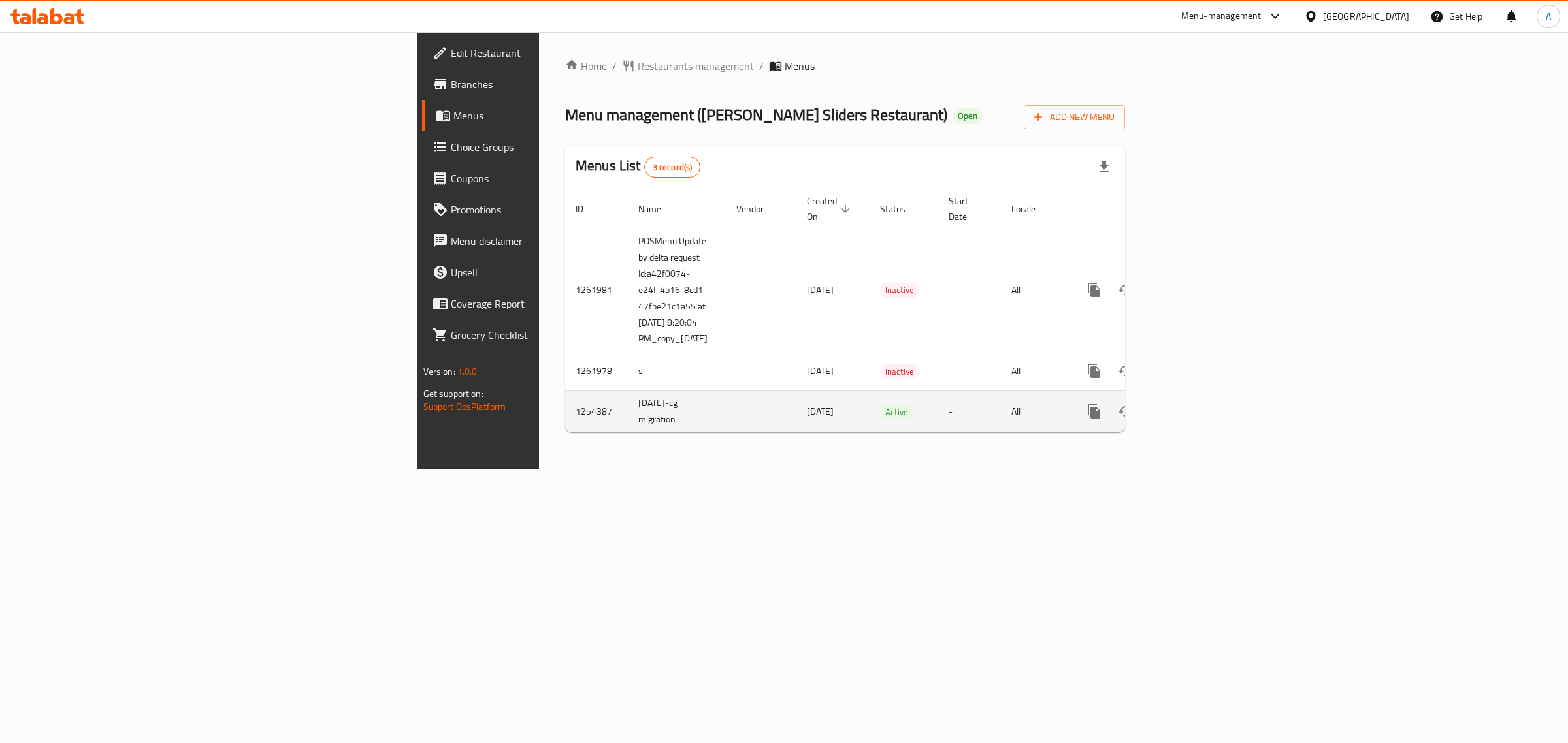
click at [1194, 405] on icon "enhanced table" at bounding box center [1189, 411] width 12 height 12
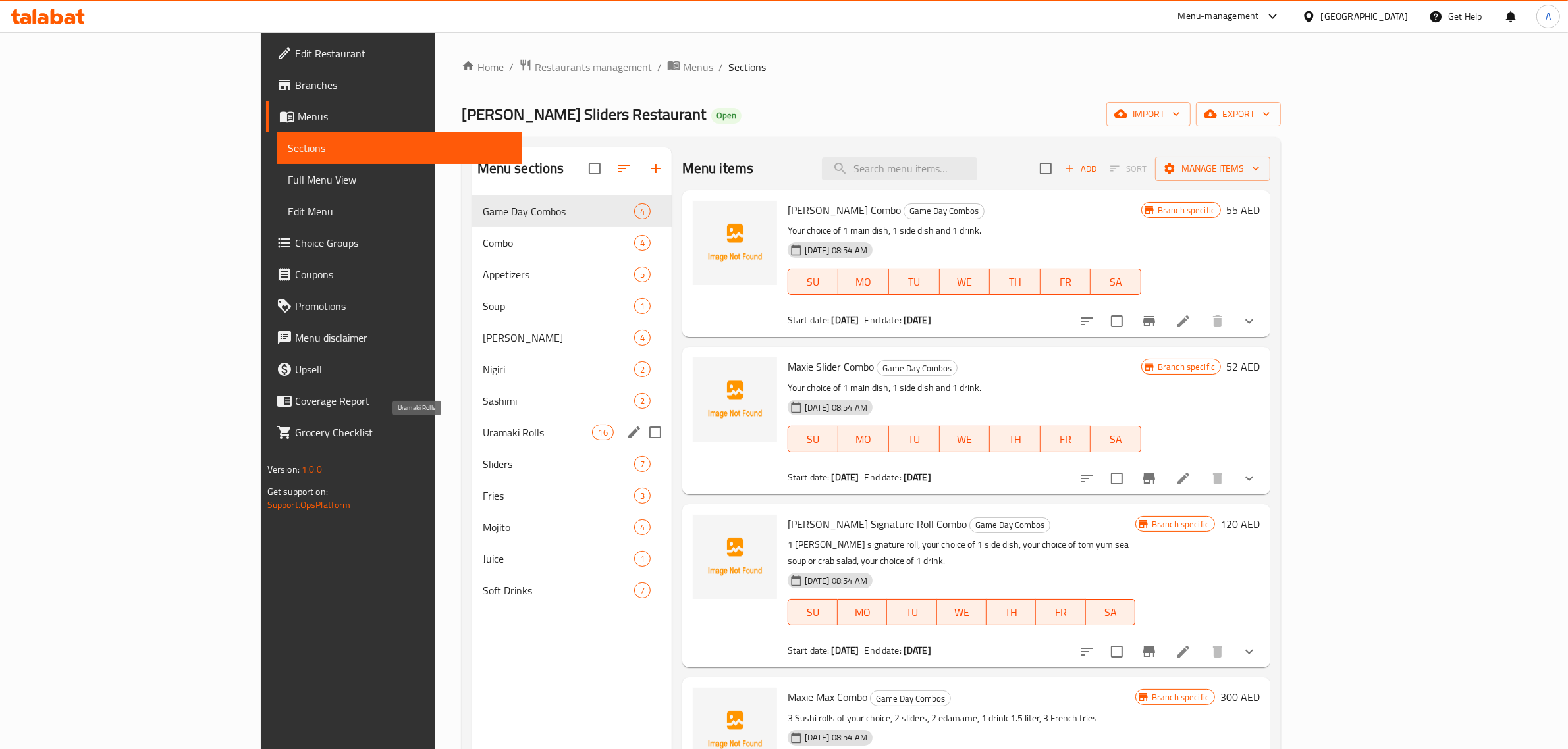
drag, startPoint x: 340, startPoint y: 426, endPoint x: 541, endPoint y: 446, distance: 202.0
click at [483, 426] on span "Uramaki Rolls" at bounding box center [538, 432] width 110 height 16
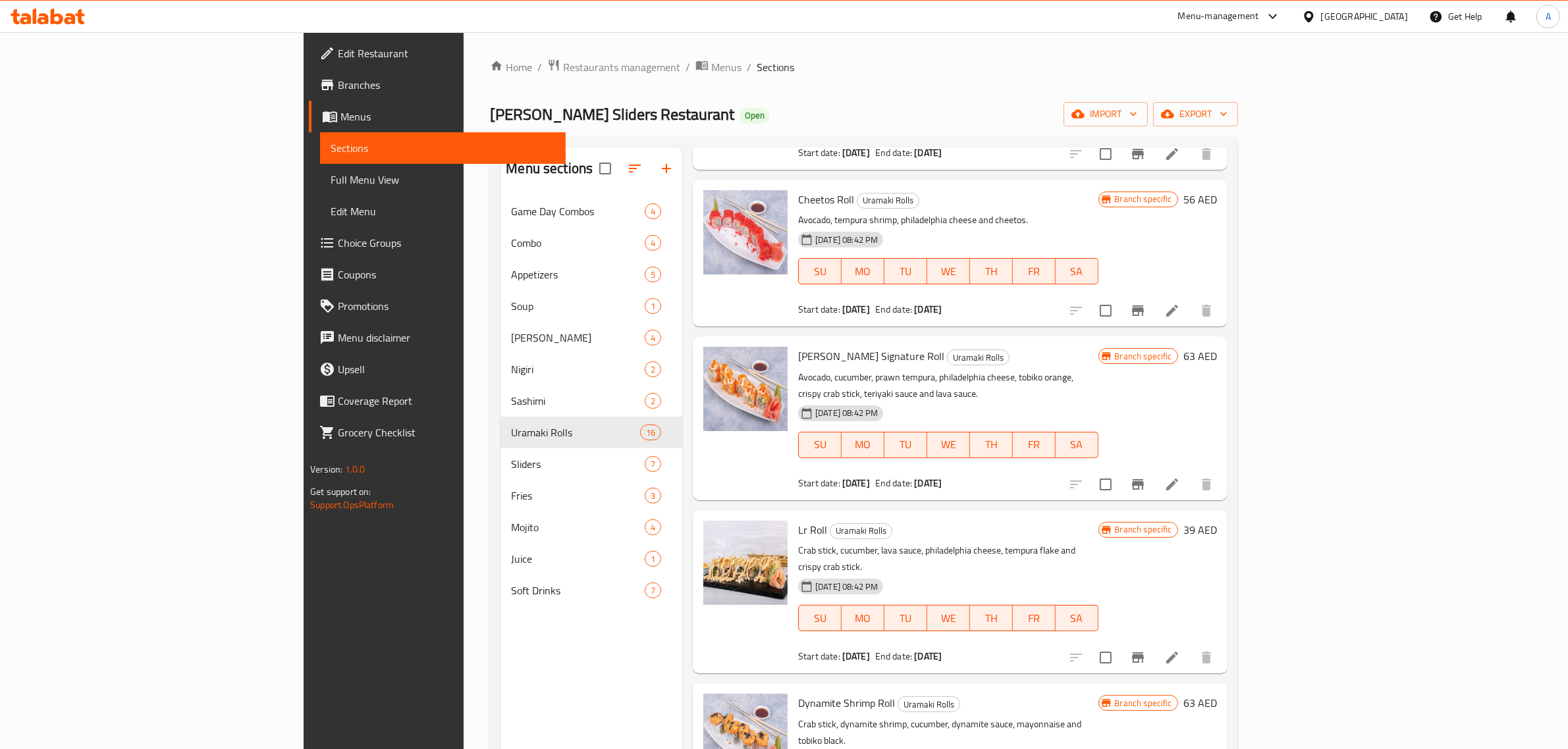
scroll to position [713, 0]
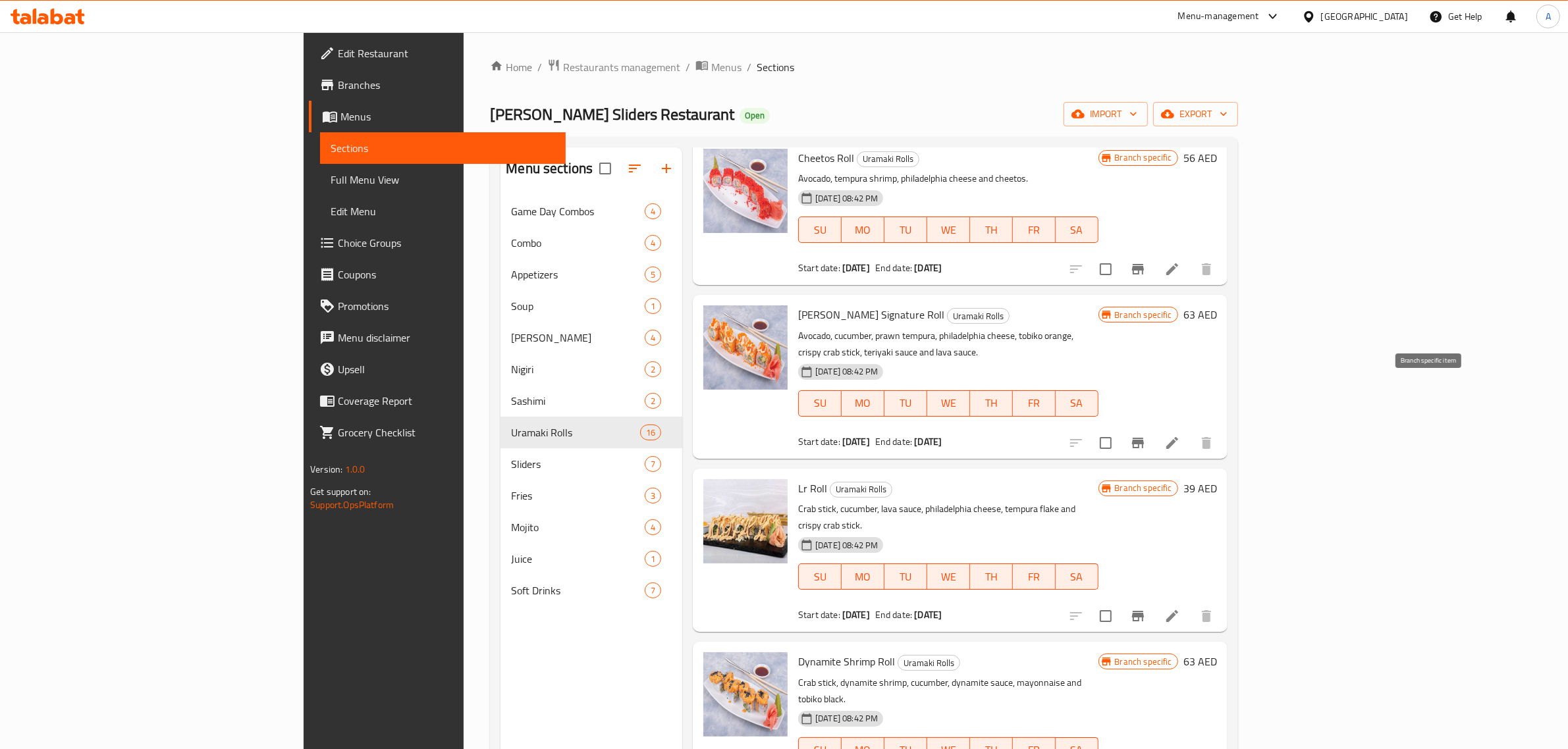
click at [1144, 438] on icon "Branch-specific-item" at bounding box center [1137, 443] width 12 height 11
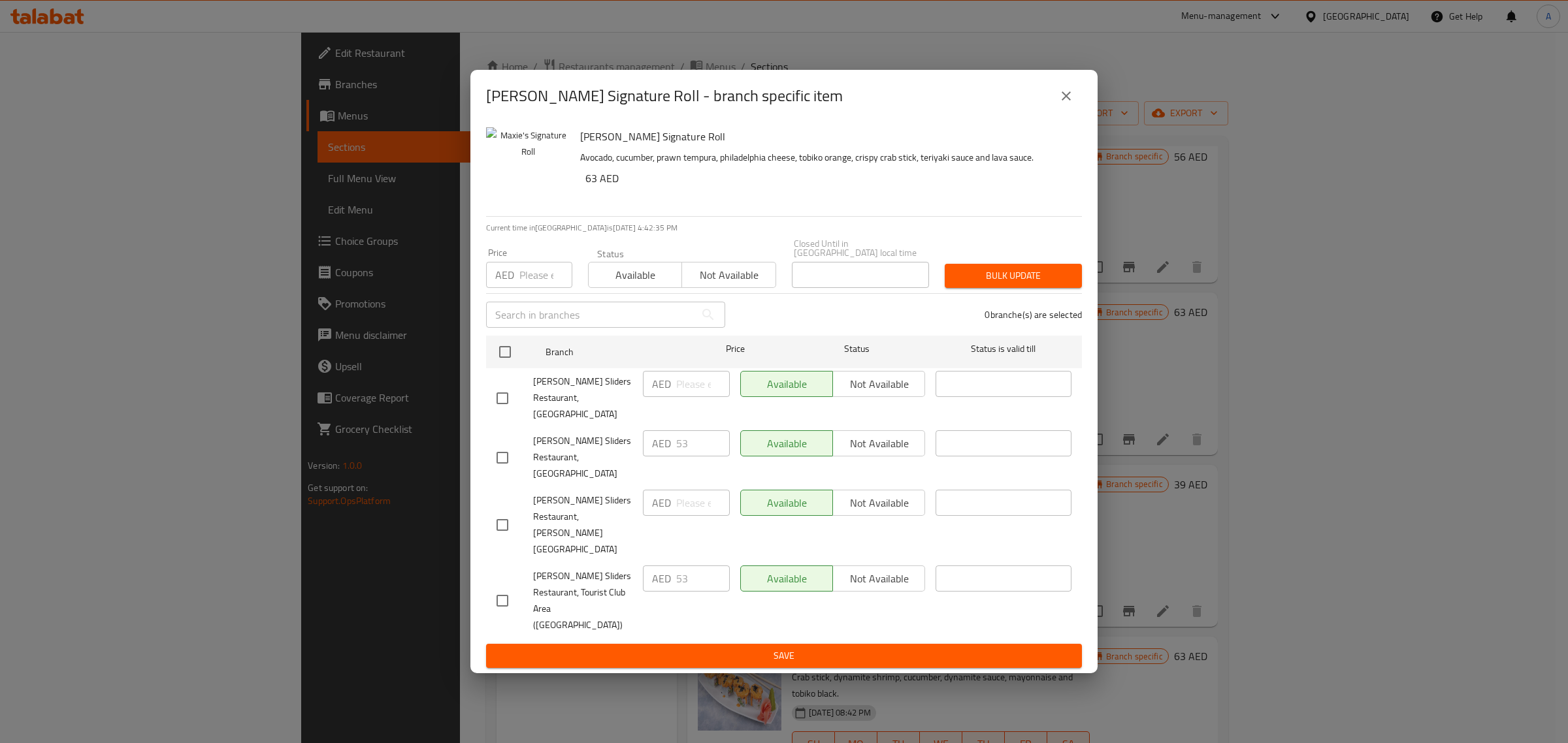
click at [1070, 104] on icon "close" at bounding box center [1066, 96] width 16 height 16
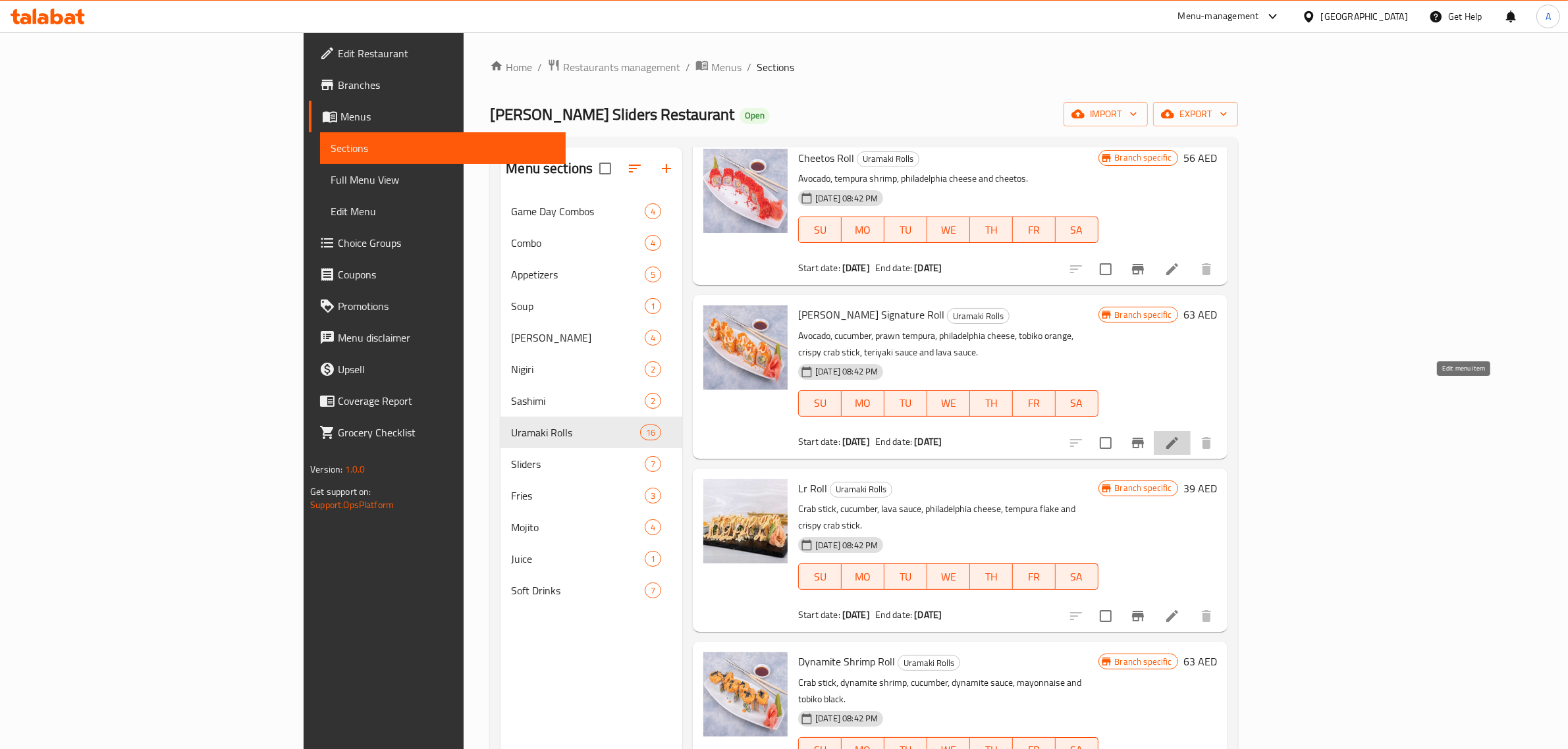
click at [1180, 436] on icon at bounding box center [1172, 443] width 16 height 16
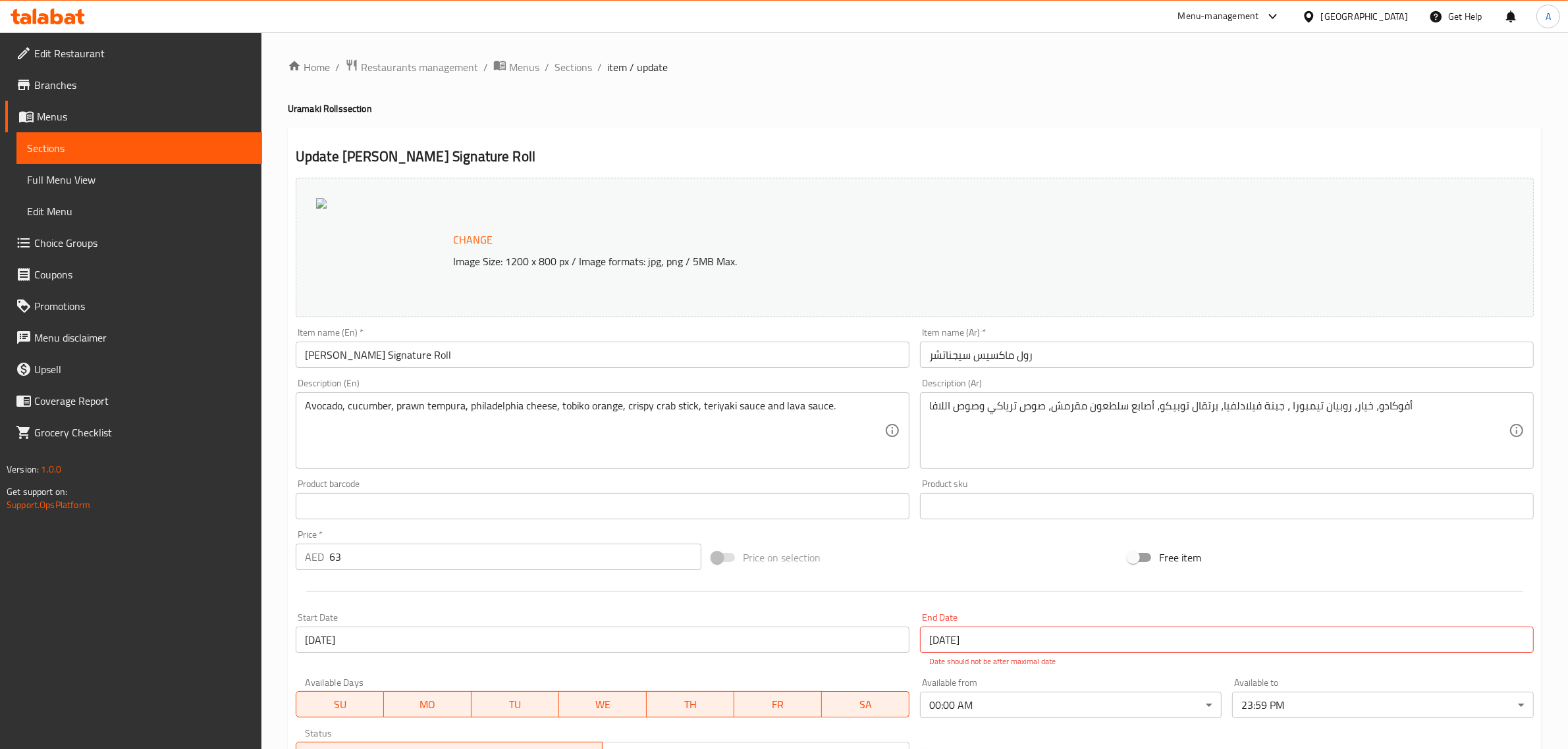
click at [99, 146] on span "Sections" at bounding box center [139, 147] width 225 height 16
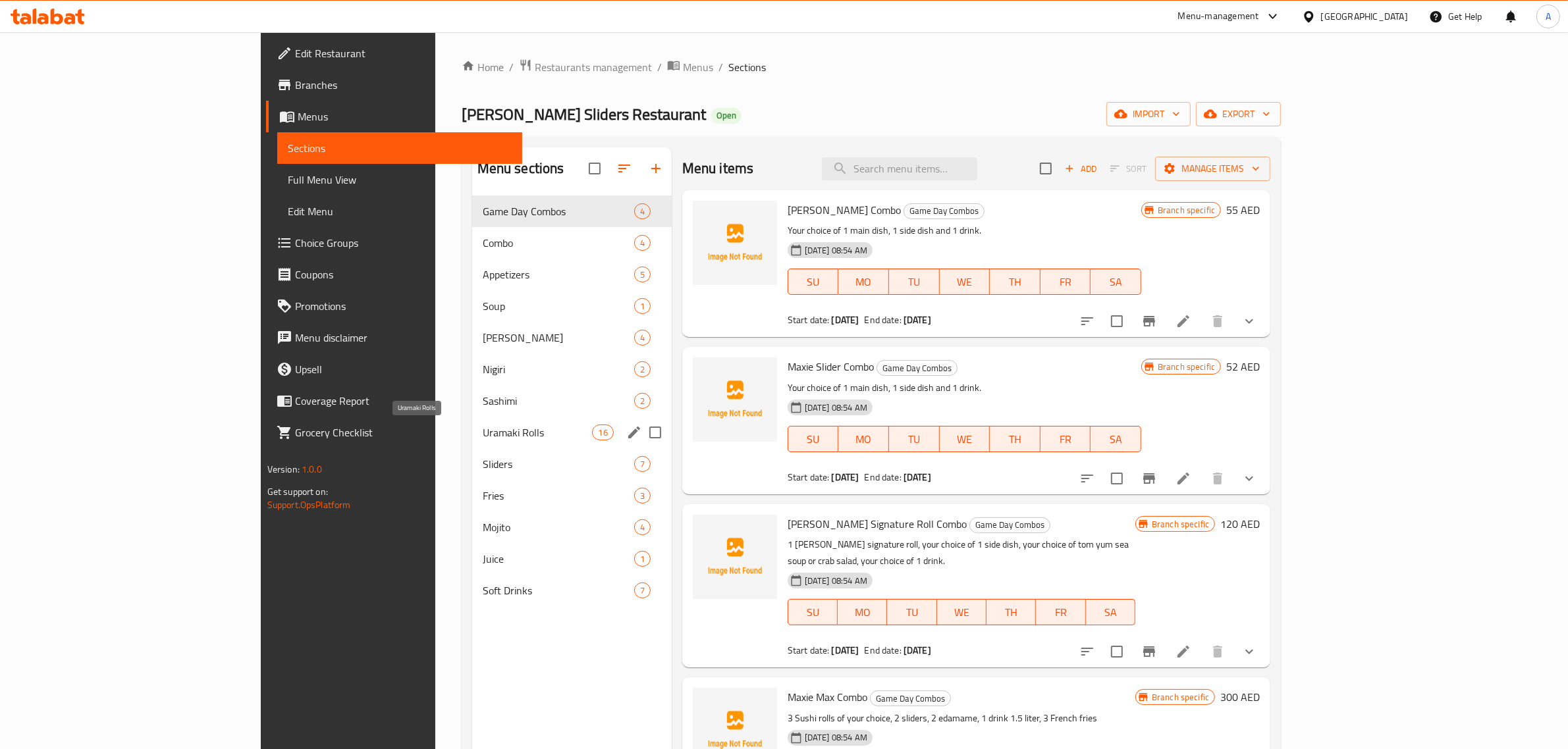
click at [483, 429] on span "Uramaki Rolls" at bounding box center [538, 432] width 110 height 16
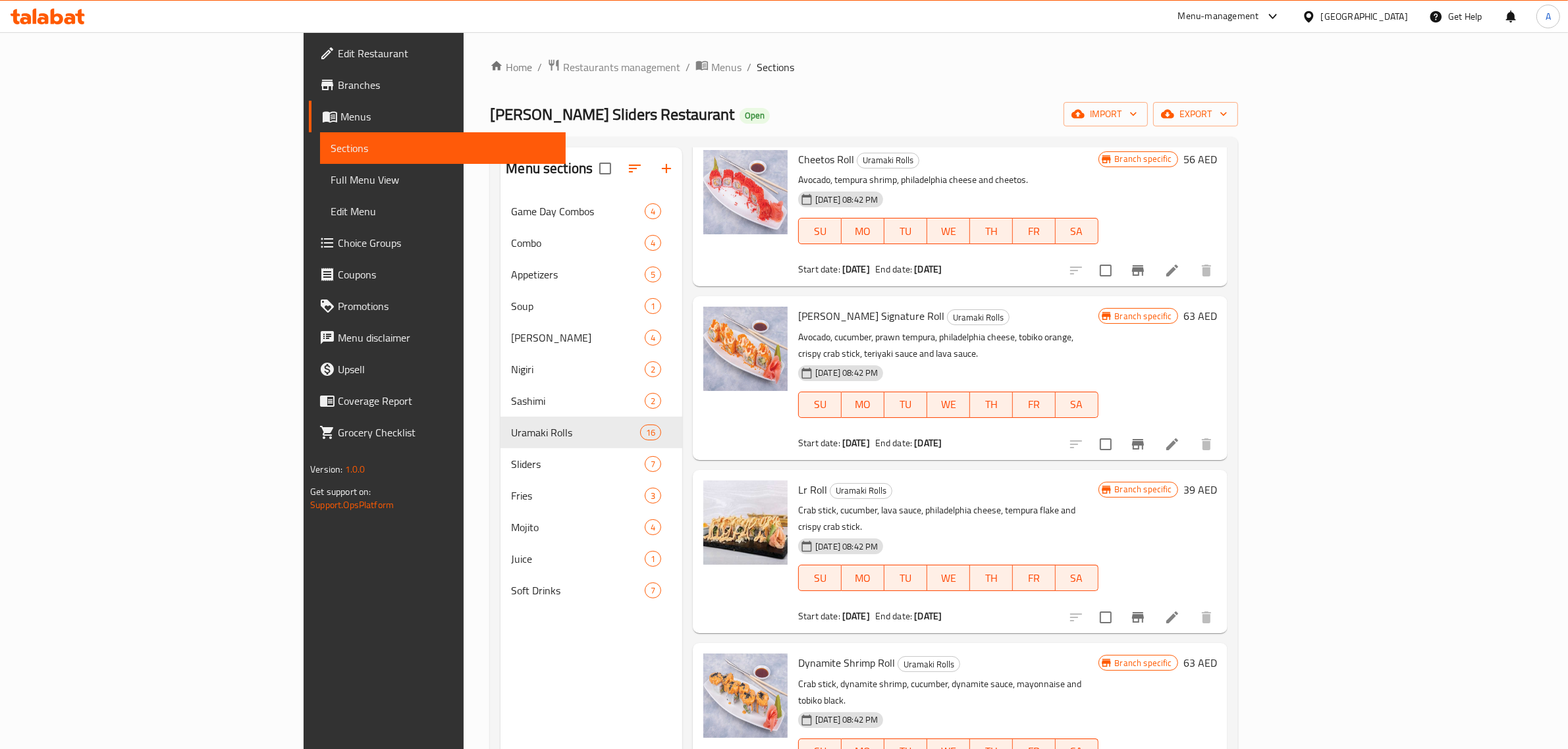
scroll to position [713, 0]
click at [1120, 430] on input "checkbox" at bounding box center [1105, 443] width 28 height 28
checkbox input "true"
click at [1144, 438] on icon "Branch-specific-item" at bounding box center [1137, 443] width 12 height 11
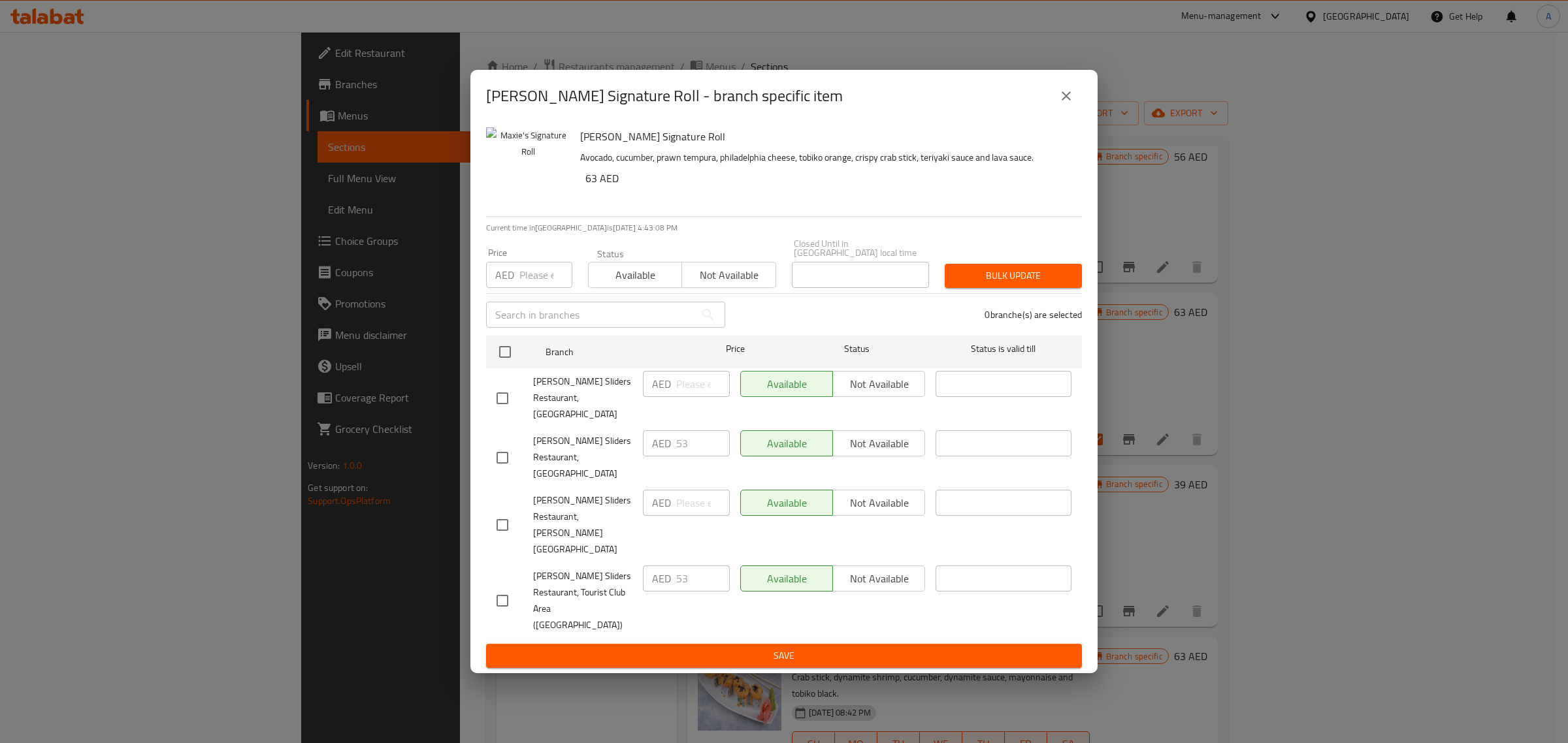
click at [507, 588] on input "checkbox" at bounding box center [502, 601] width 28 height 28
checkbox input "true"
drag, startPoint x: 687, startPoint y: 562, endPoint x: 666, endPoint y: 563, distance: 21.0
click at [666, 566] on div "AED 53 ​" at bounding box center [686, 578] width 87 height 26
type input "10"
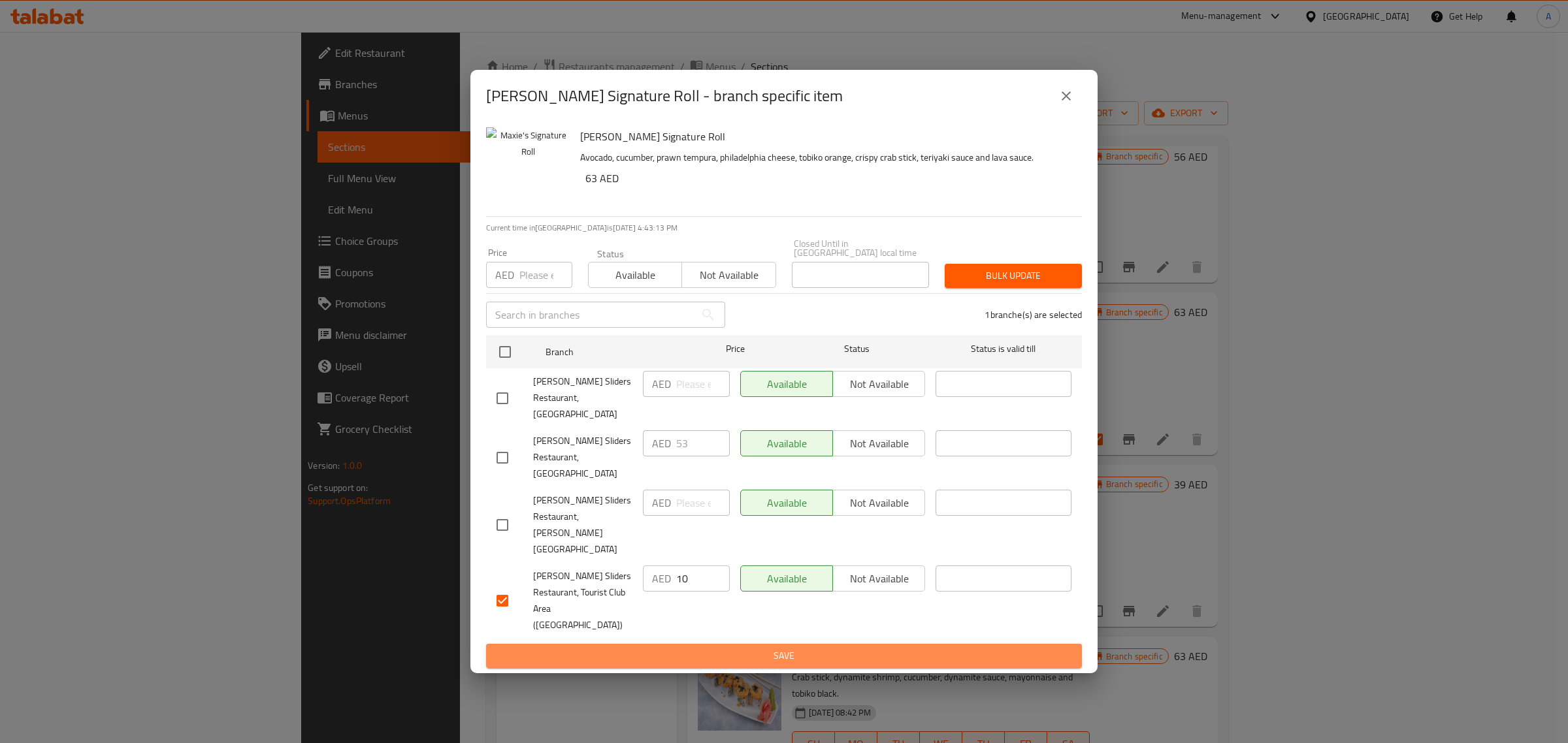
click at [771, 648] on span "Save" at bounding box center [784, 656] width 575 height 17
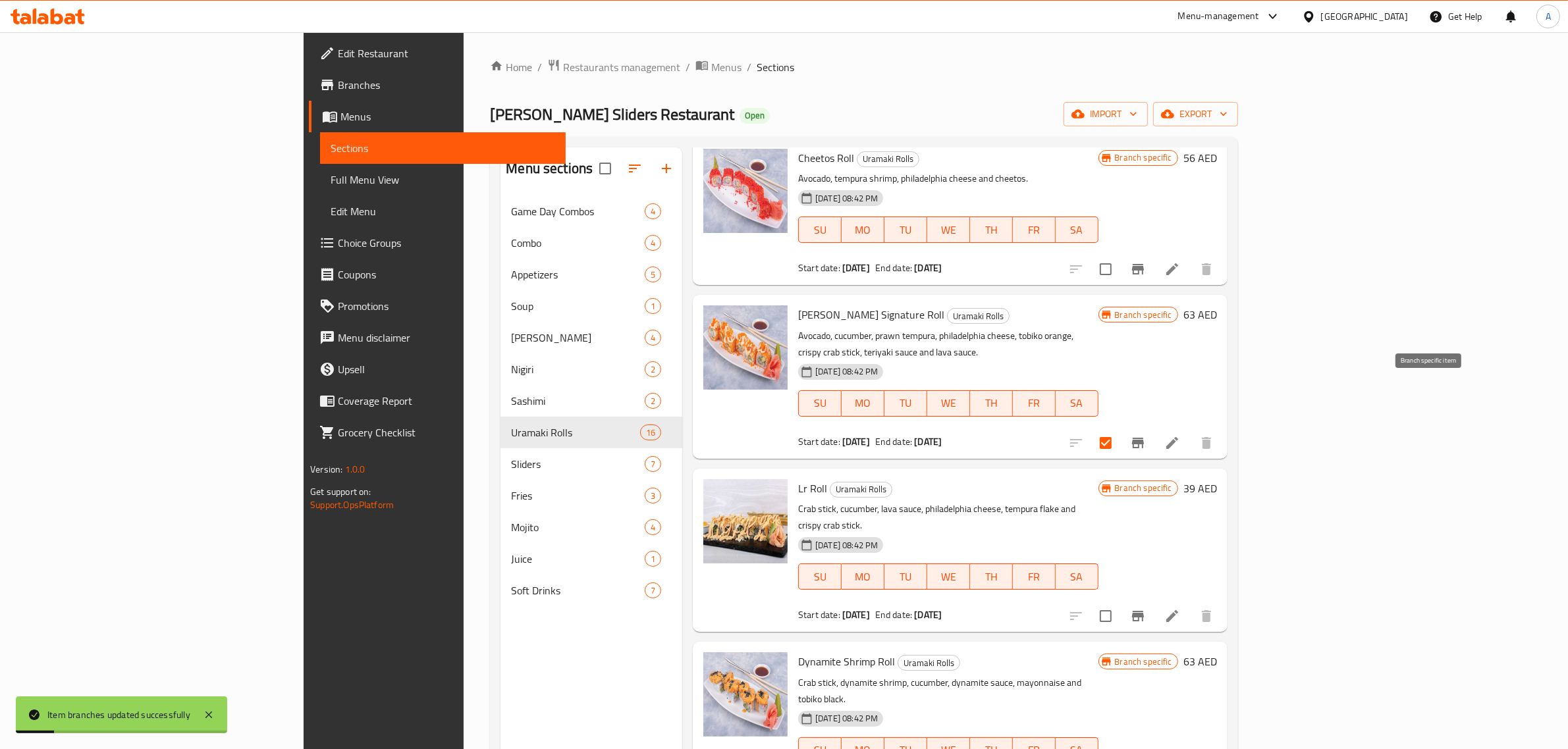
click at [1153, 427] on button "Branch-specific-item" at bounding box center [1138, 443] width 32 height 32
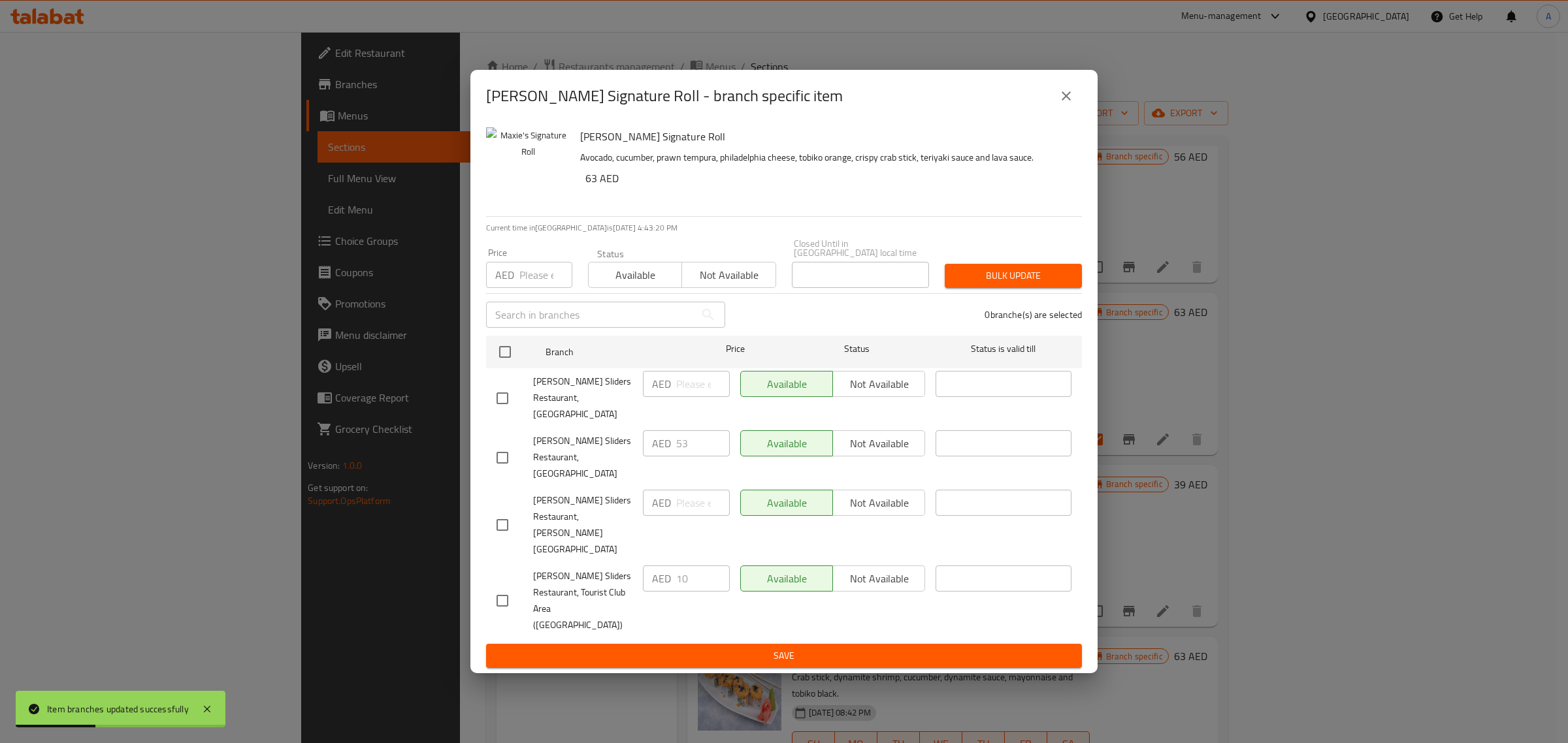
click at [507, 588] on input "checkbox" at bounding box center [502, 601] width 28 height 28
checkbox input "true"
click at [1036, 284] on span "Bulk update" at bounding box center [1013, 276] width 116 height 17
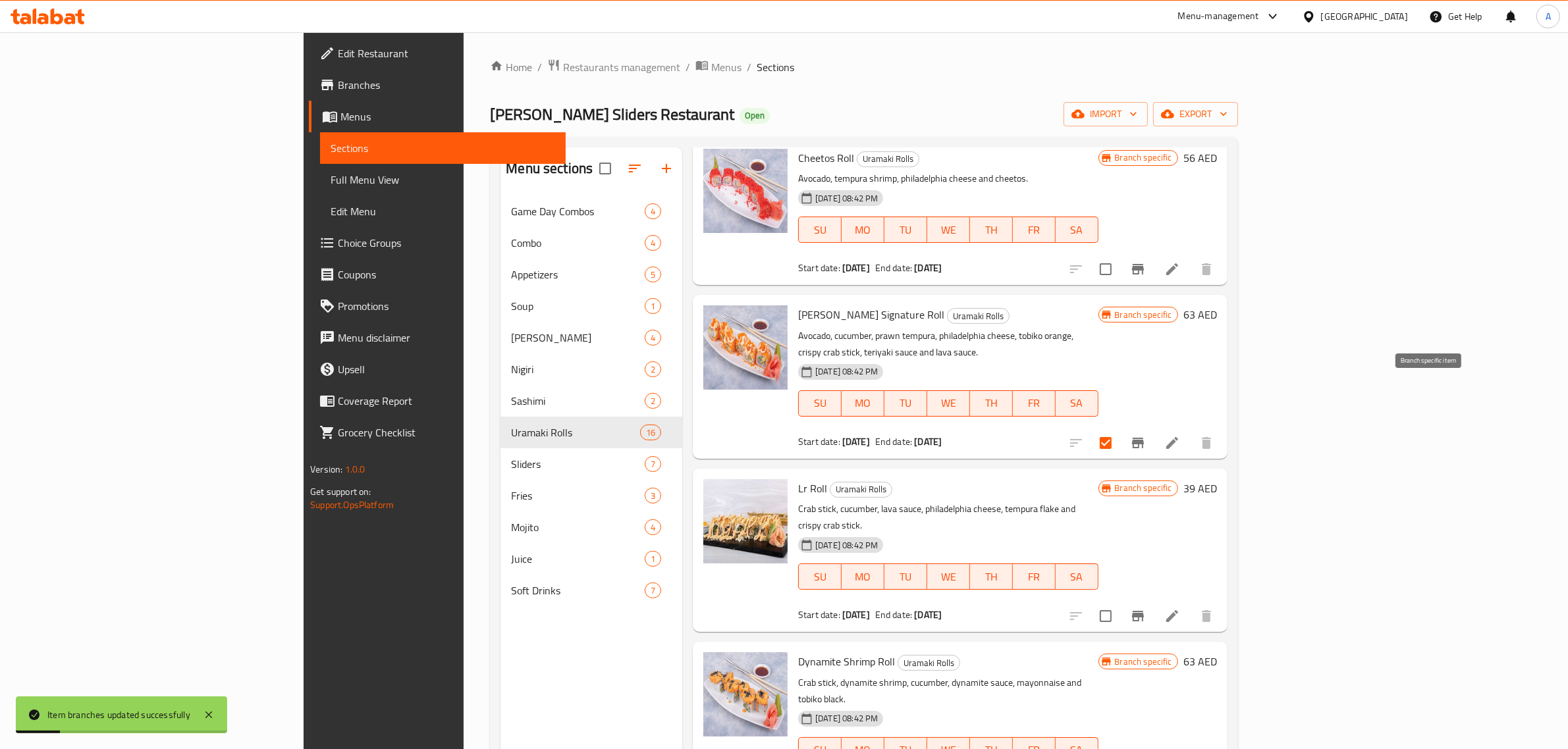
click at [1146, 436] on icon "Branch-specific-item" at bounding box center [1137, 443] width 16 height 16
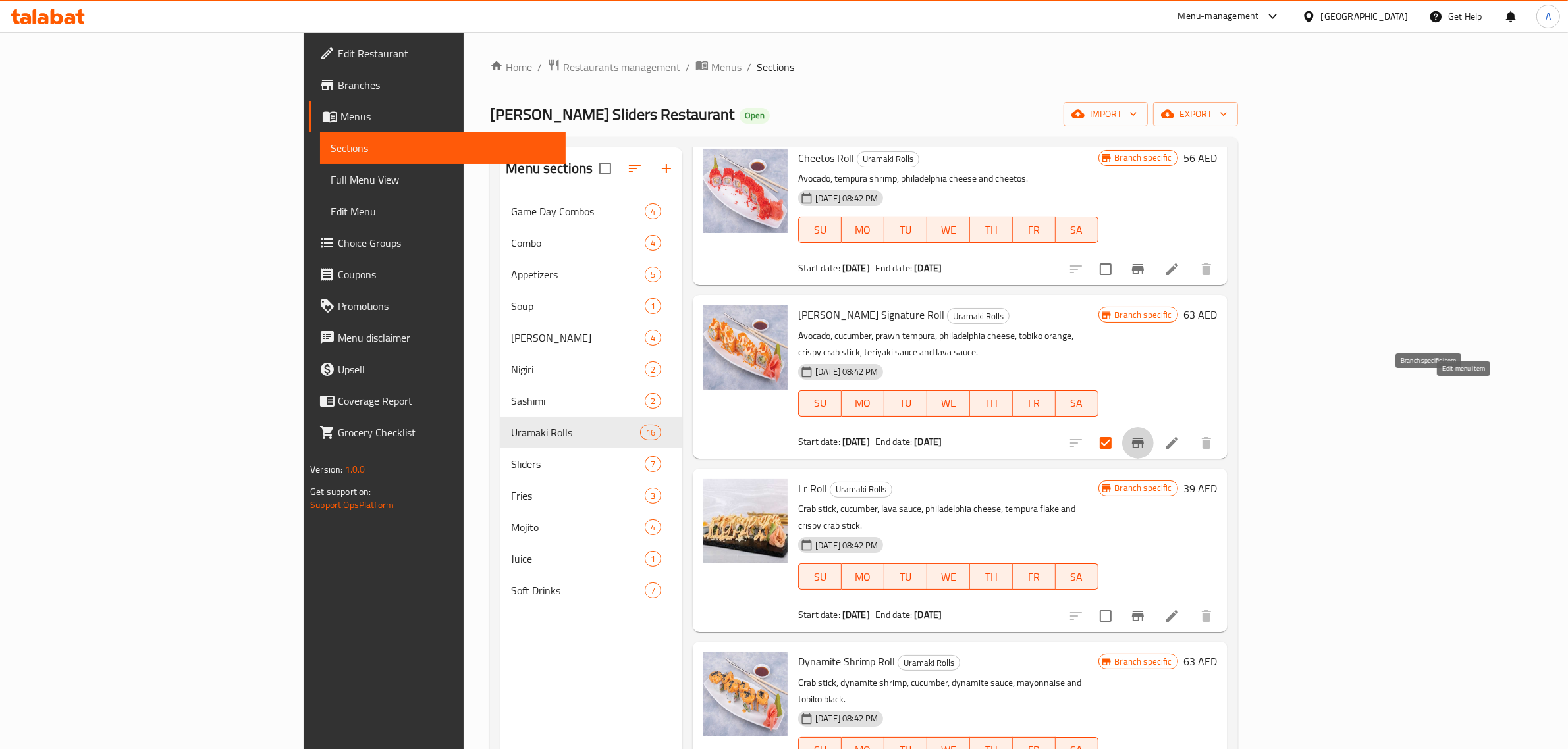
click at [1180, 436] on icon at bounding box center [1172, 443] width 16 height 16
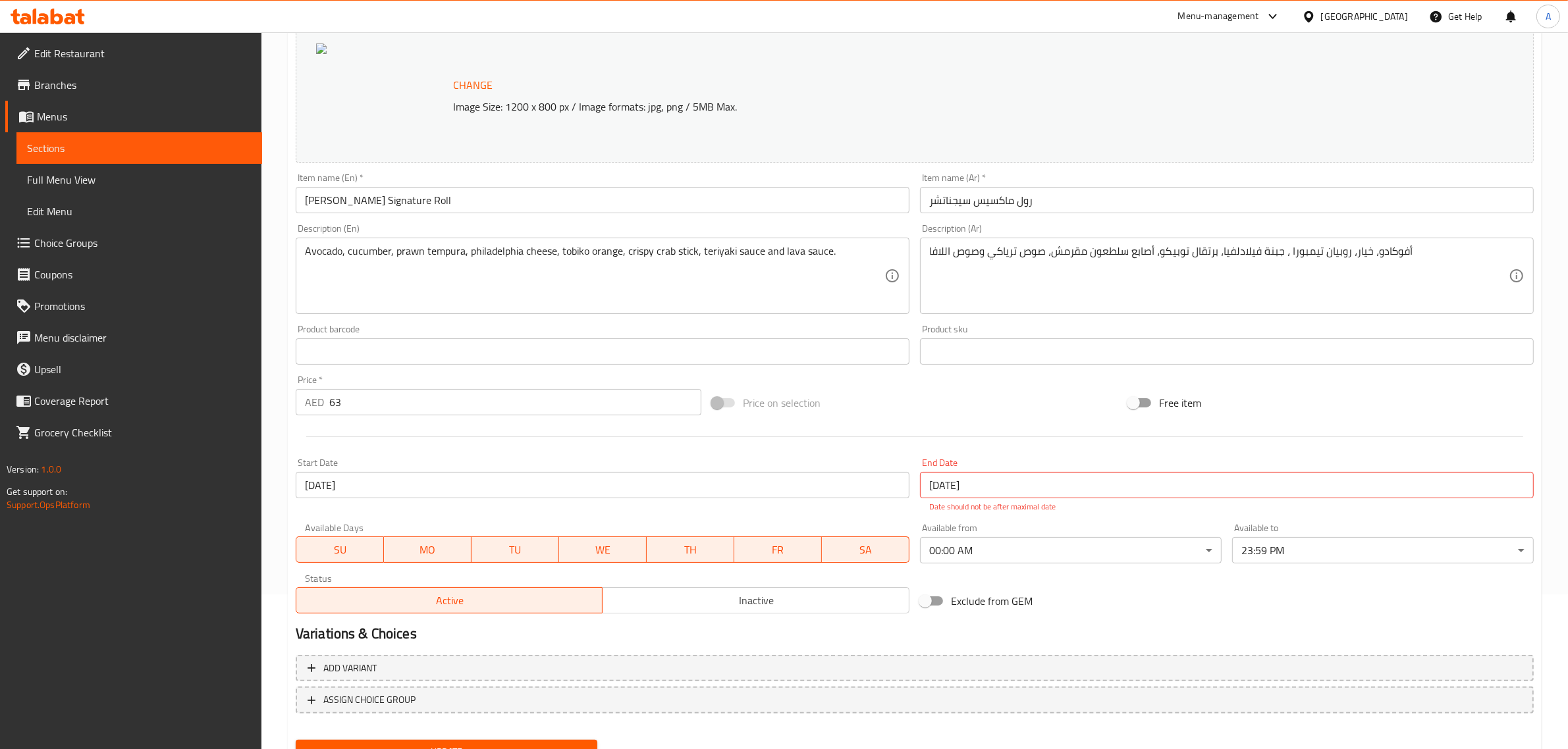
scroll to position [191, 0]
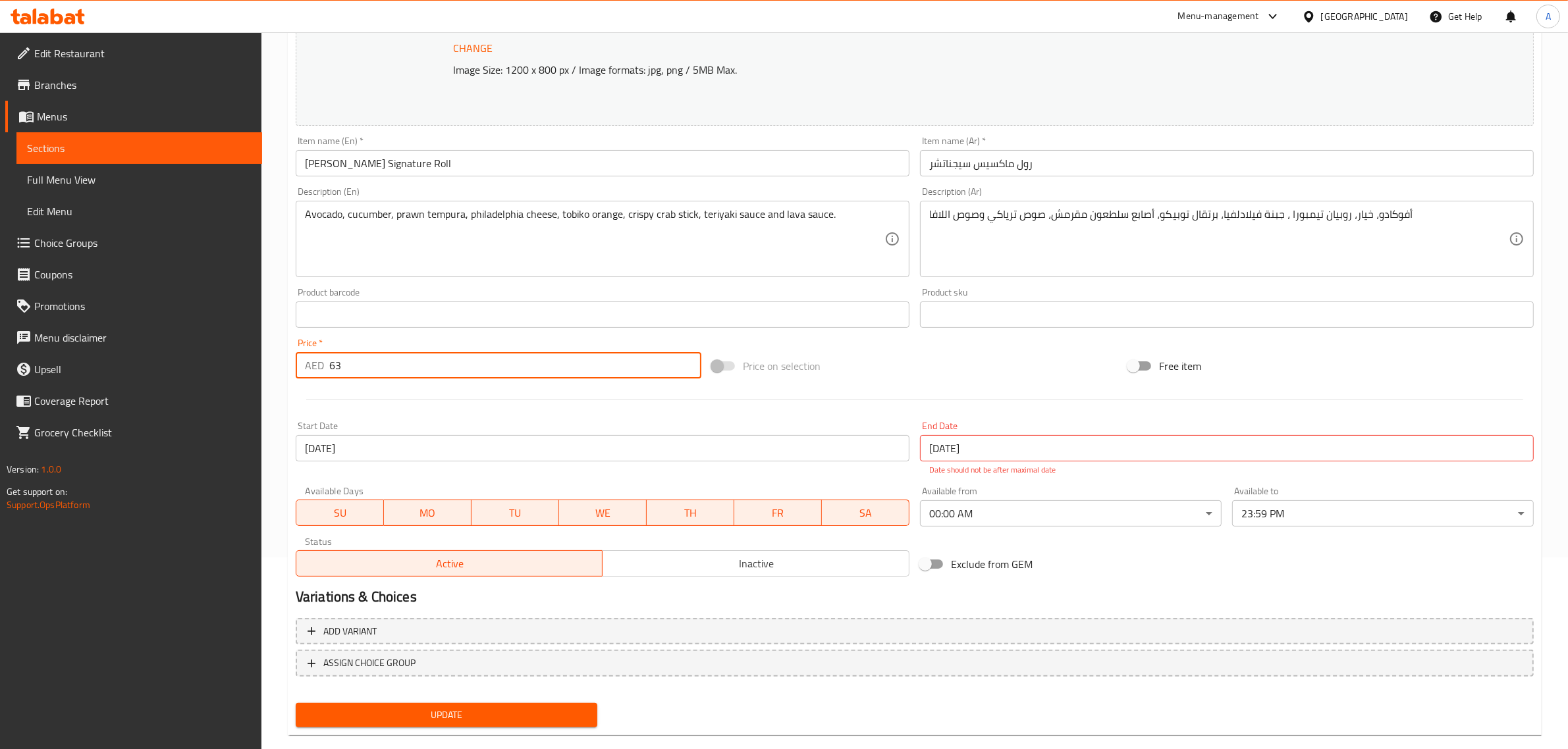
drag, startPoint x: 338, startPoint y: 366, endPoint x: 318, endPoint y: 366, distance: 20.0
click at [318, 366] on div "AED 63 Price *" at bounding box center [498, 365] width 405 height 26
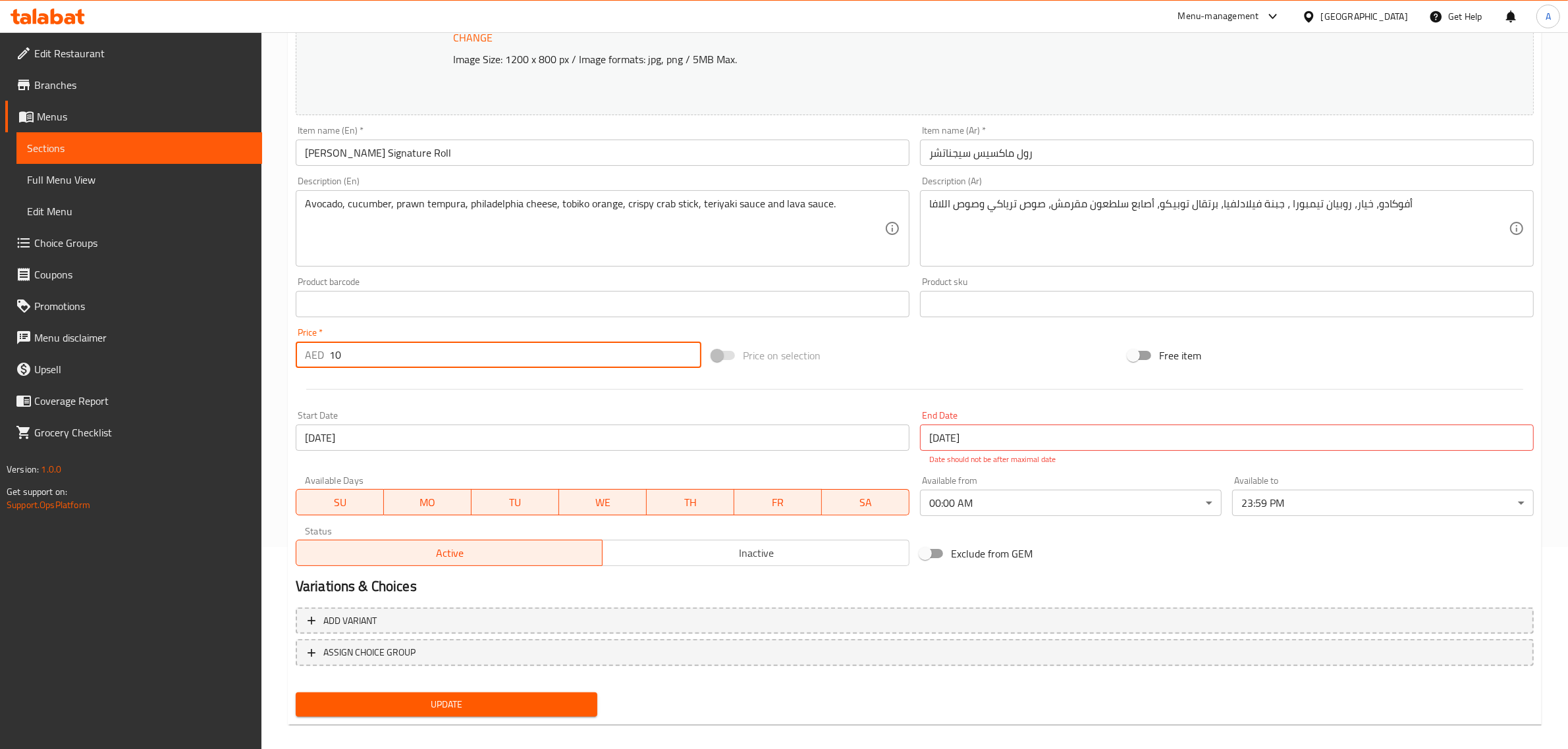
scroll to position [212, 0]
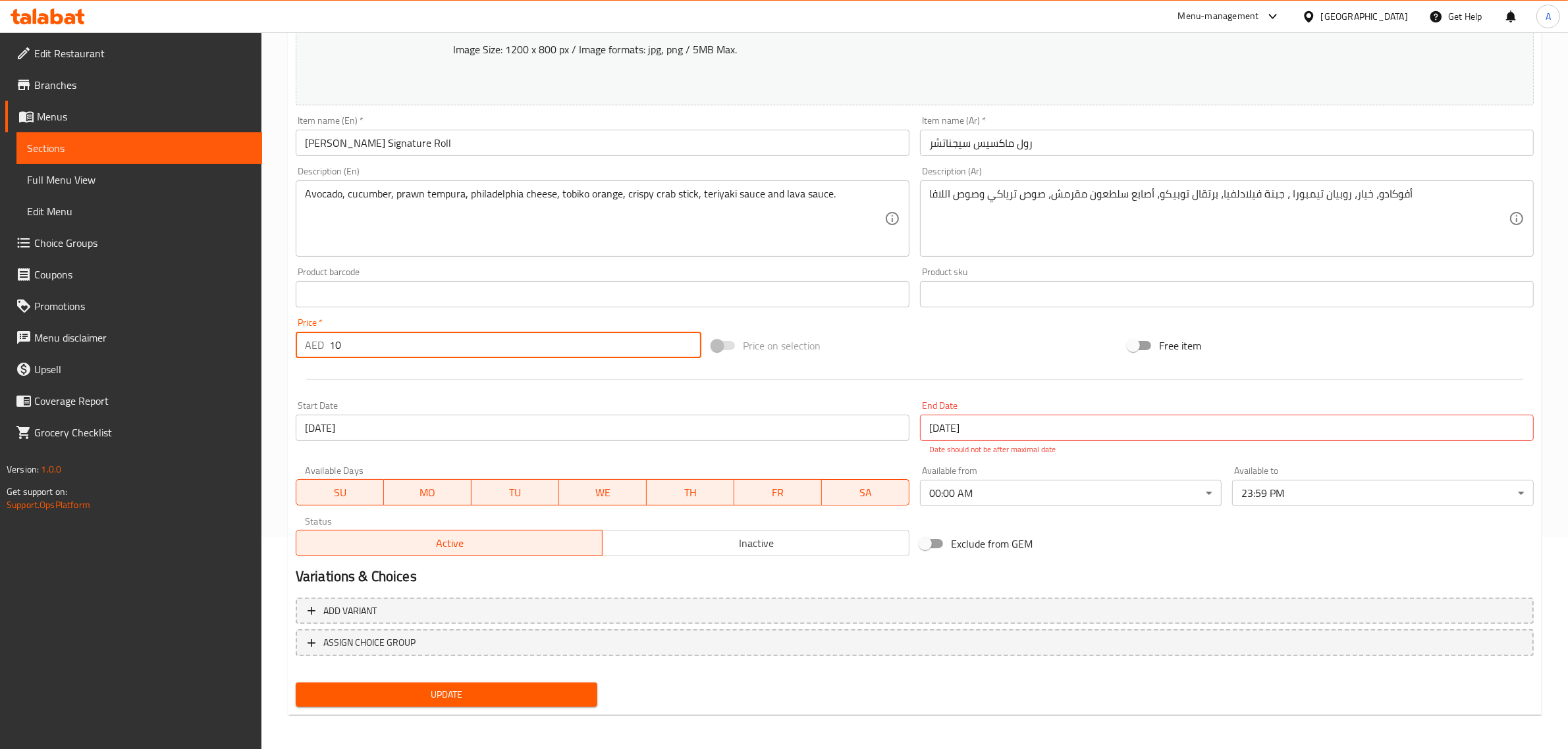
type input "10"
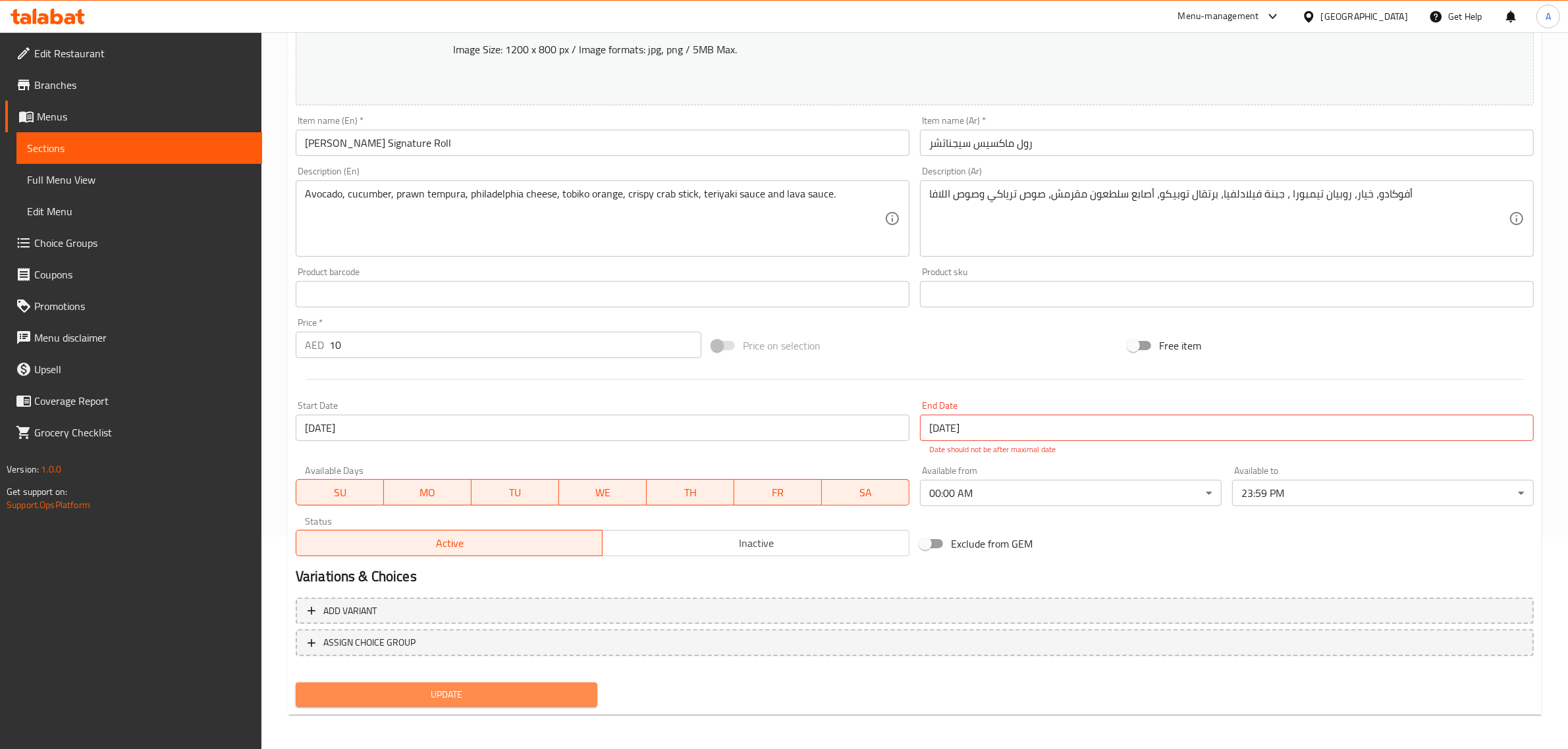
click at [378, 690] on span "Update" at bounding box center [446, 695] width 281 height 17
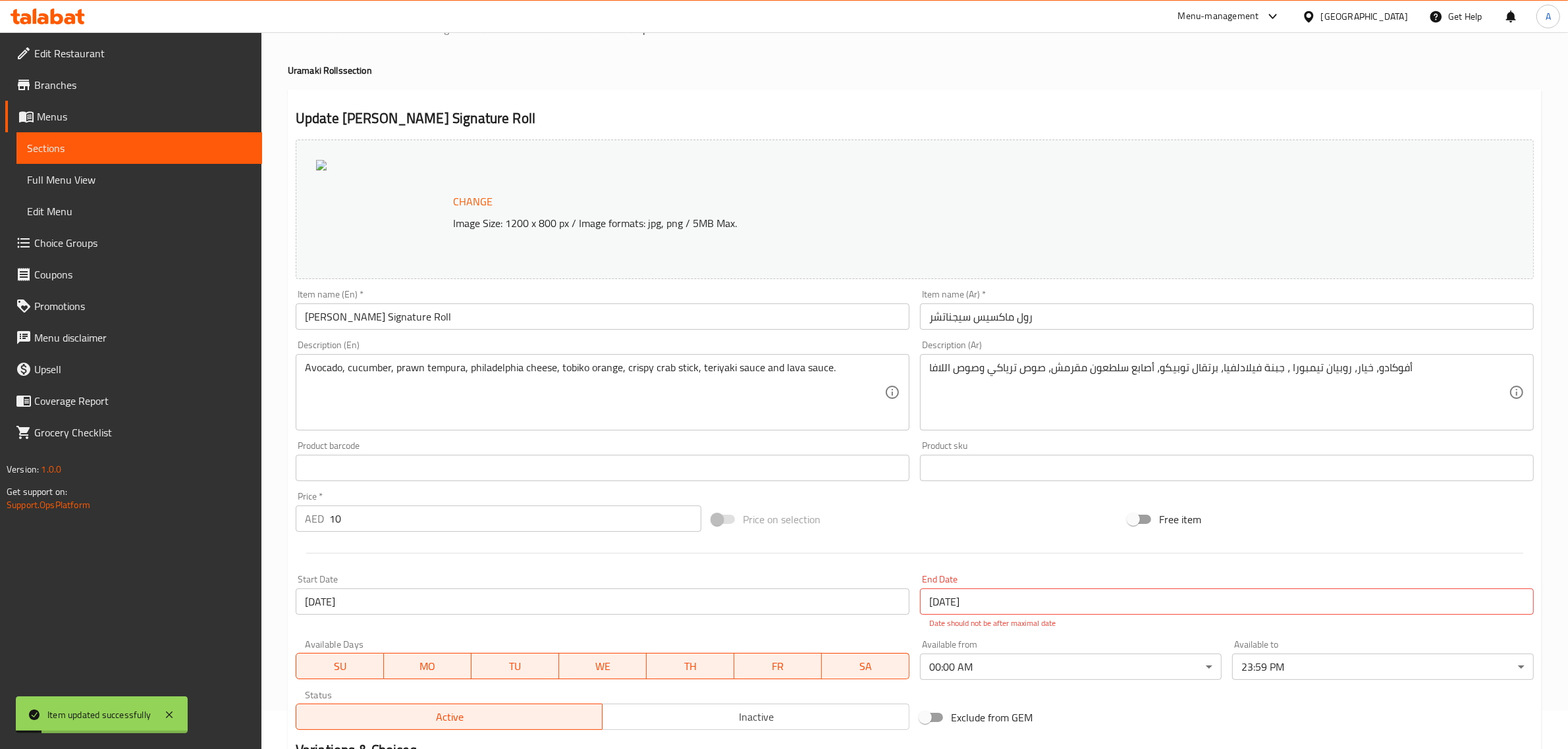
scroll to position [0, 0]
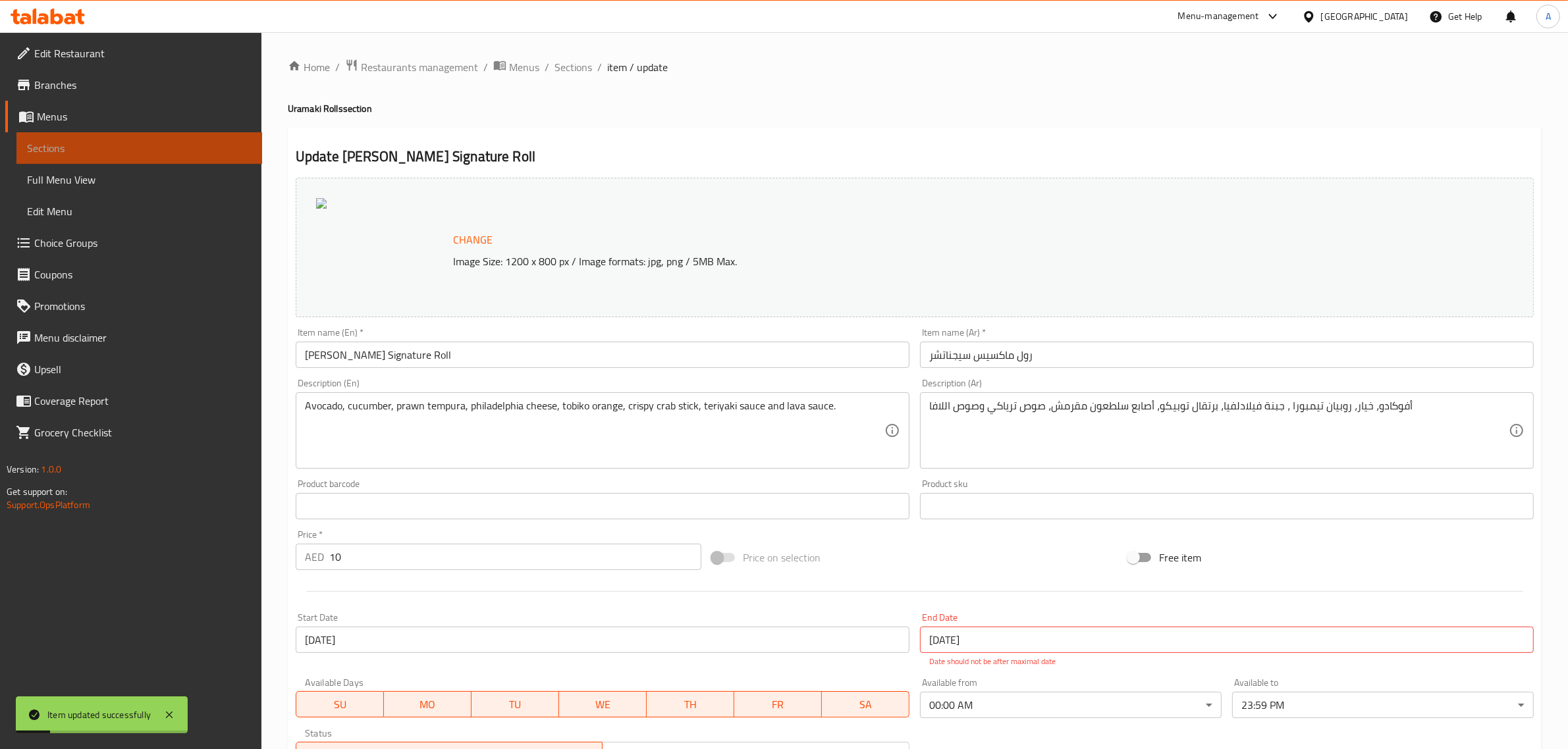
click at [67, 147] on span "Sections" at bounding box center [139, 147] width 225 height 16
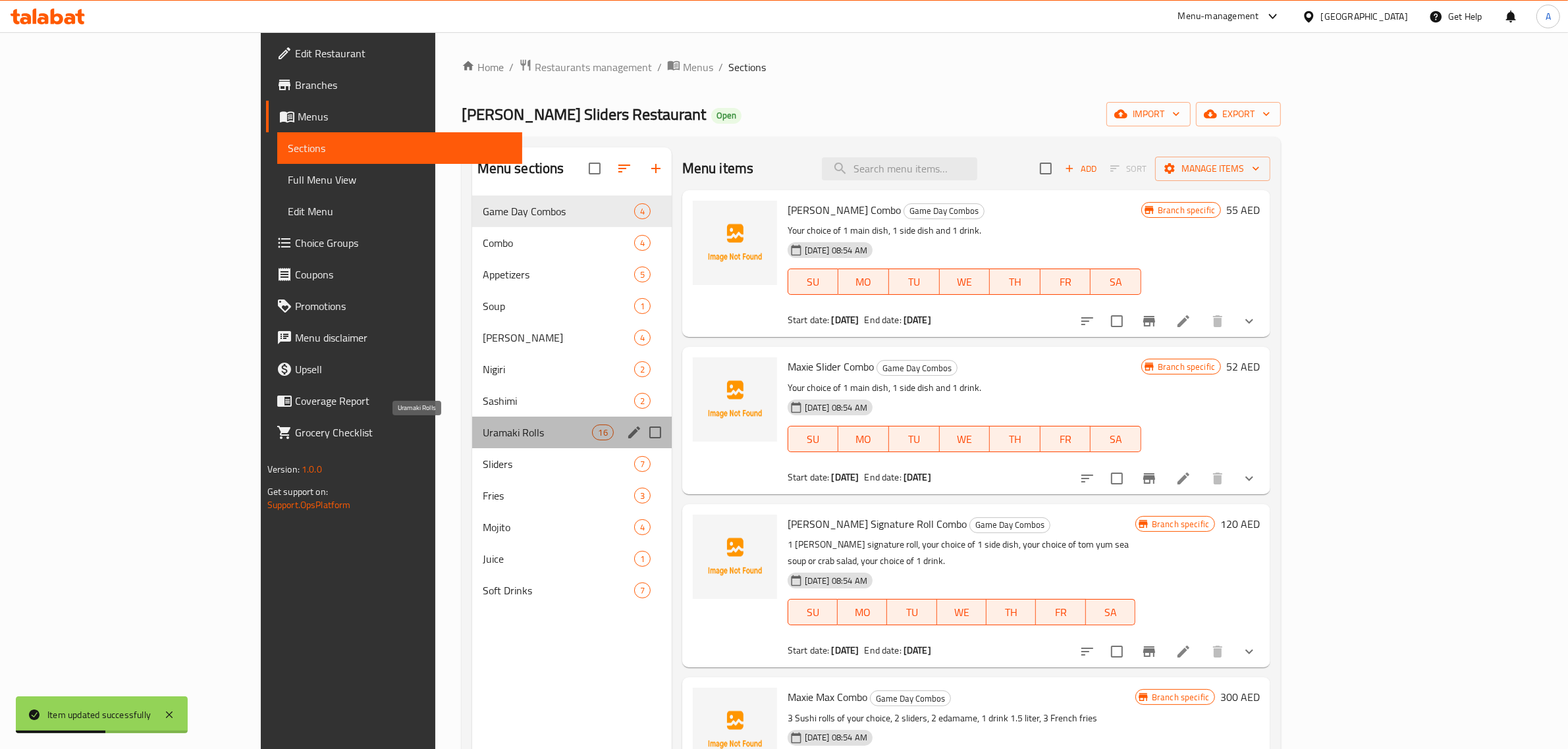
click at [483, 439] on span "Uramaki Rolls" at bounding box center [538, 432] width 110 height 16
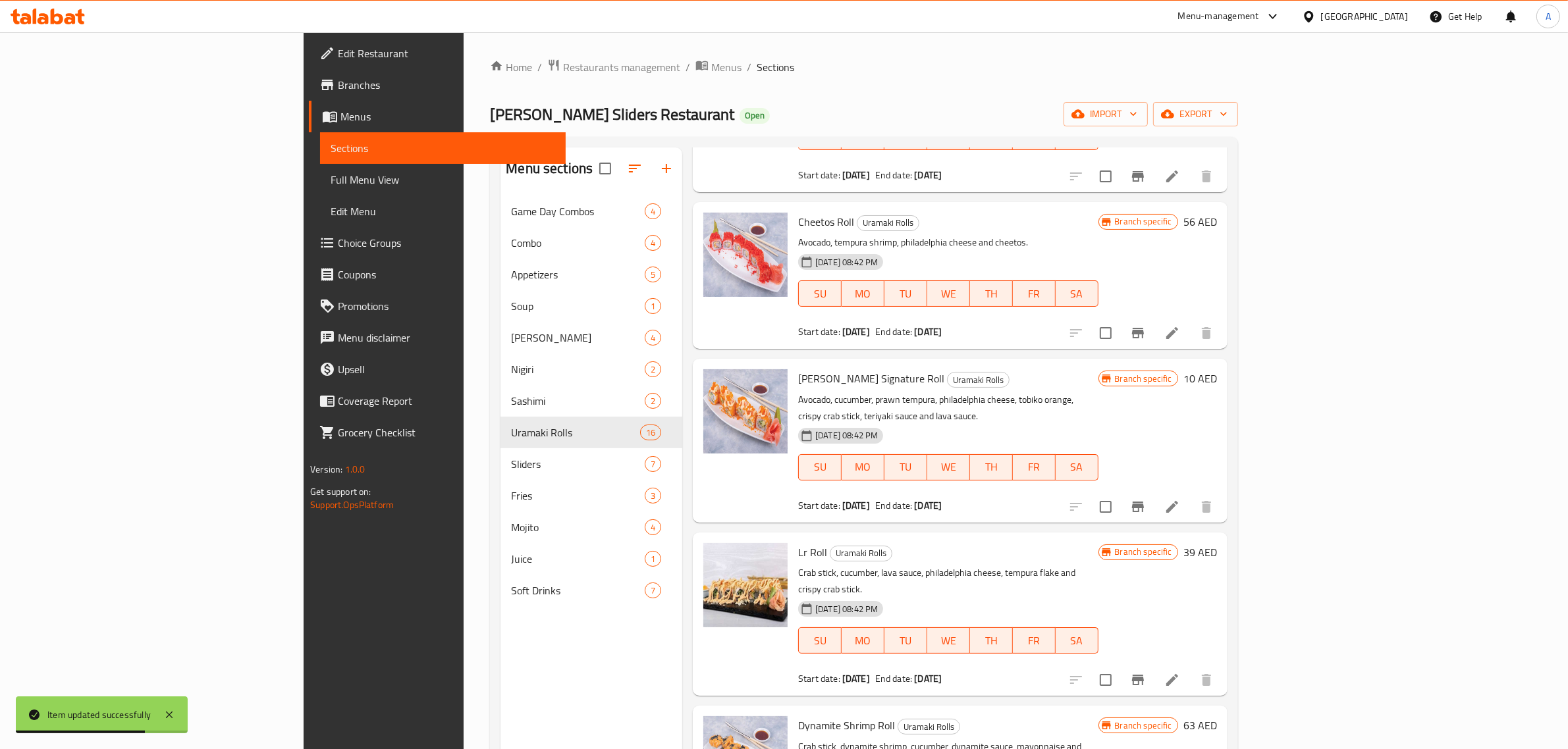
scroll to position [659, 0]
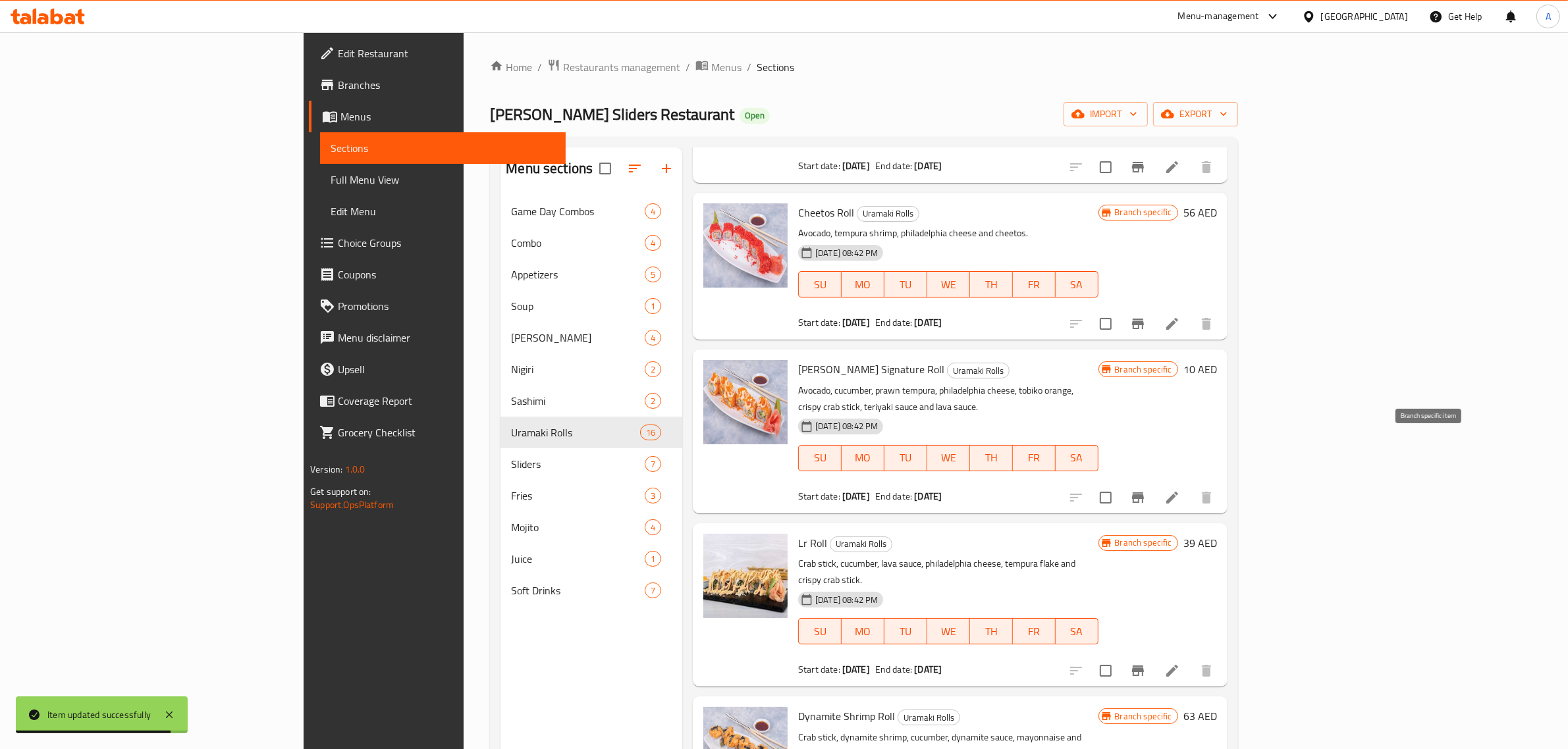
click at [1153, 482] on button "Branch-specific-item" at bounding box center [1138, 498] width 32 height 32
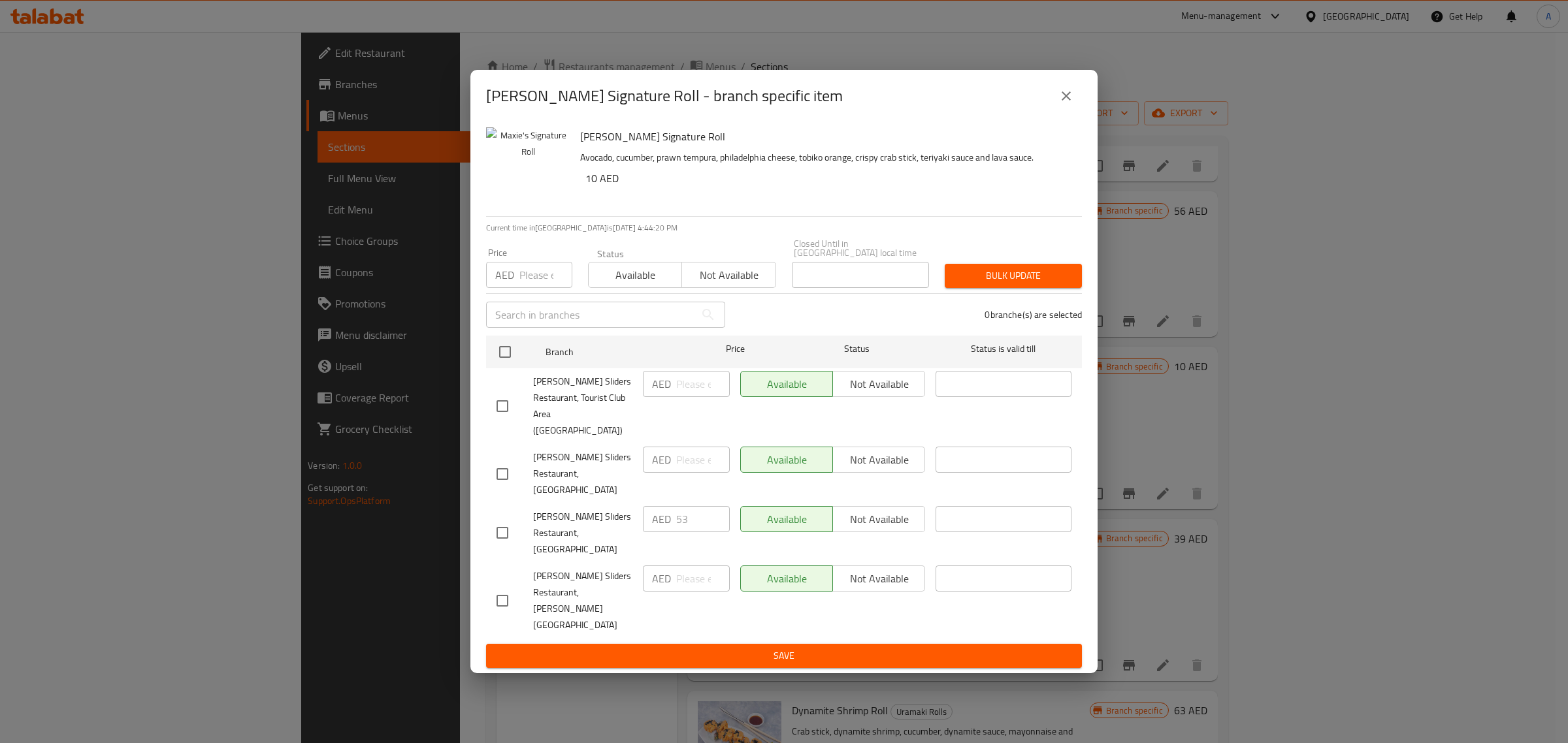
click at [496, 588] on input "checkbox" at bounding box center [502, 601] width 28 height 28
click at [498, 588] on input "checkbox" at bounding box center [502, 601] width 28 height 28
checkbox input "false"
click at [501, 420] on input "checkbox" at bounding box center [502, 406] width 28 height 28
checkbox input "true"
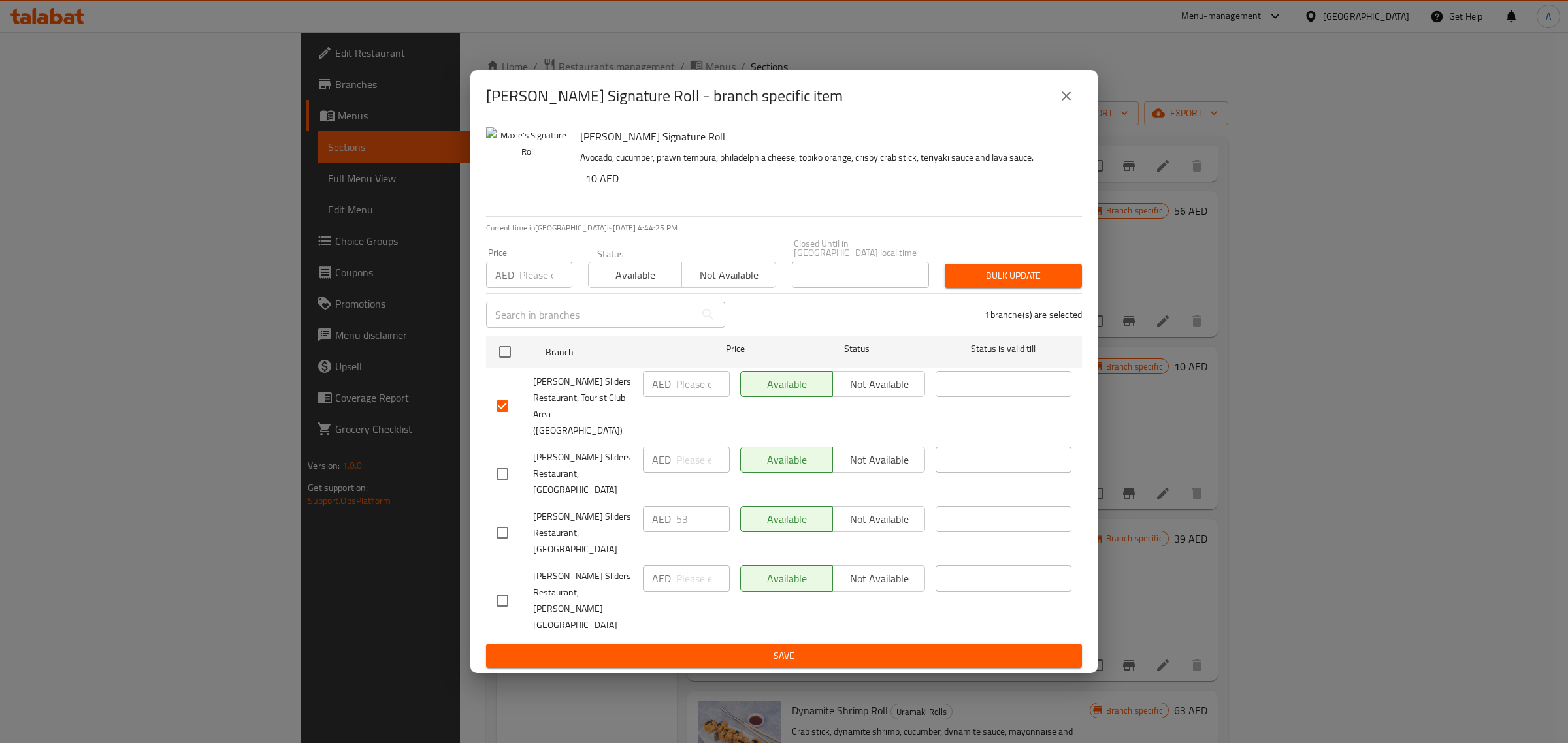
click at [695, 397] on input "number" at bounding box center [703, 384] width 53 height 26
type input "10"
click at [748, 648] on span "Save" at bounding box center [784, 656] width 575 height 17
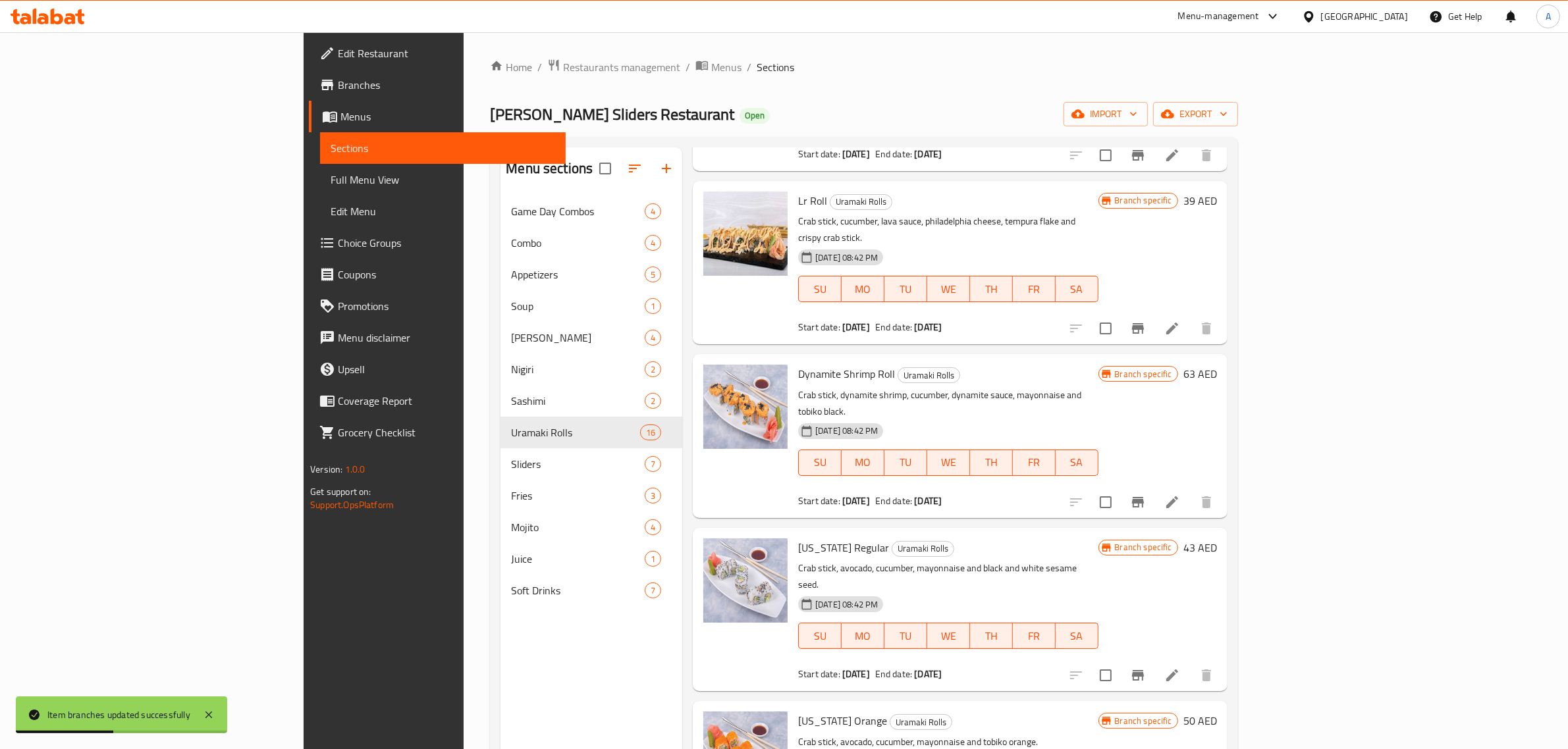
scroll to position [1014, 0]
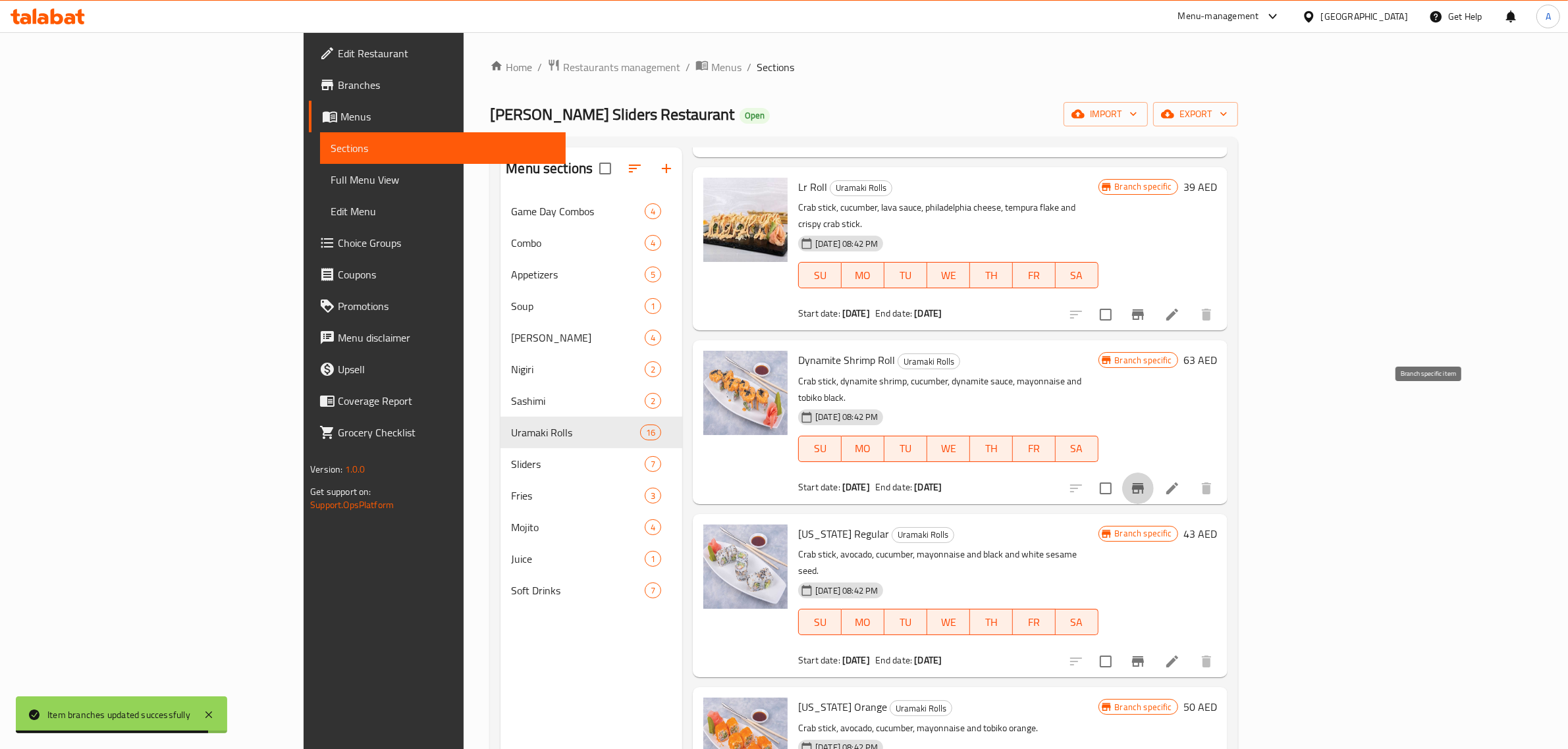
click at [1144, 484] on icon "Branch-specific-item" at bounding box center [1137, 489] width 12 height 11
click at [1191, 477] on li at bounding box center [1172, 489] width 37 height 24
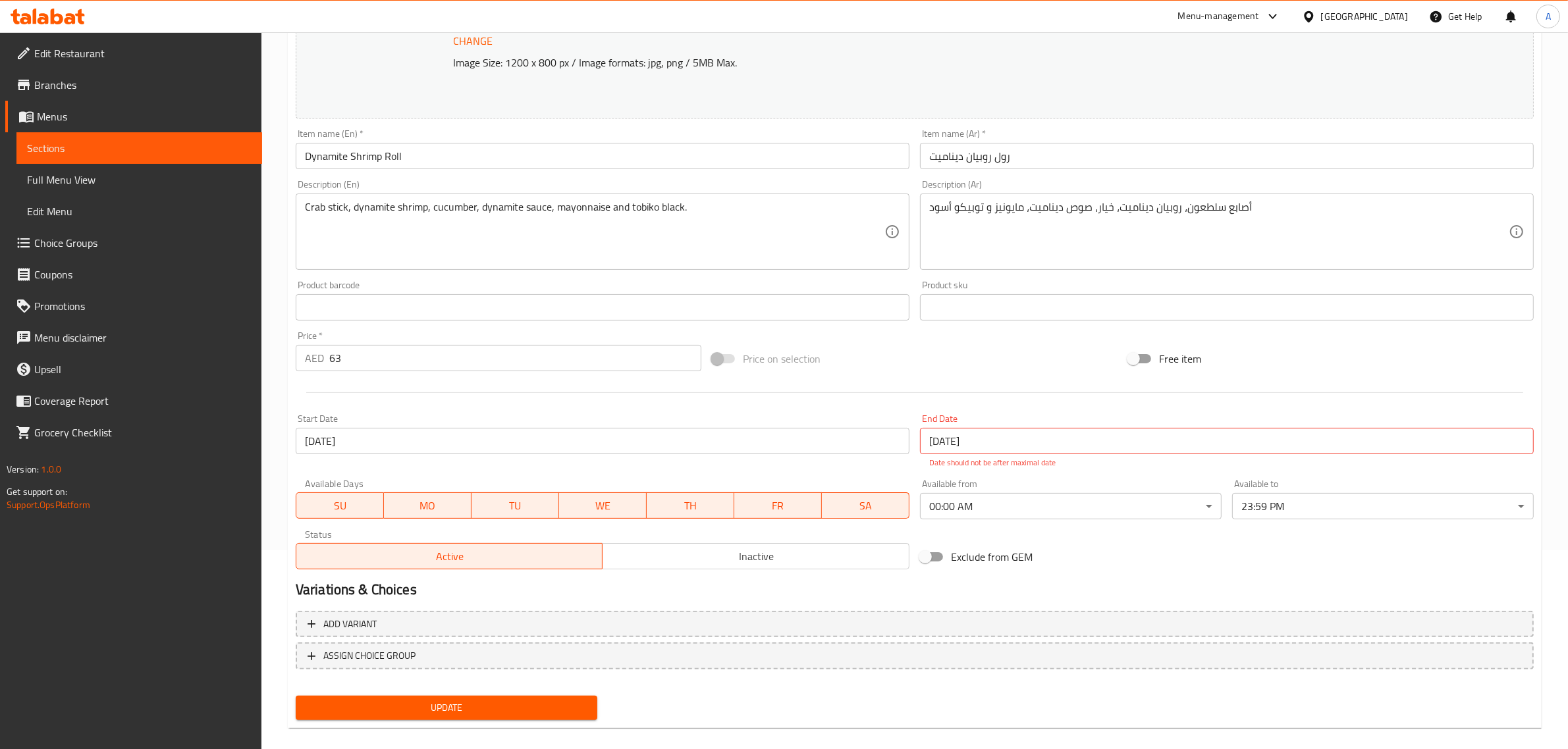
scroll to position [212, 0]
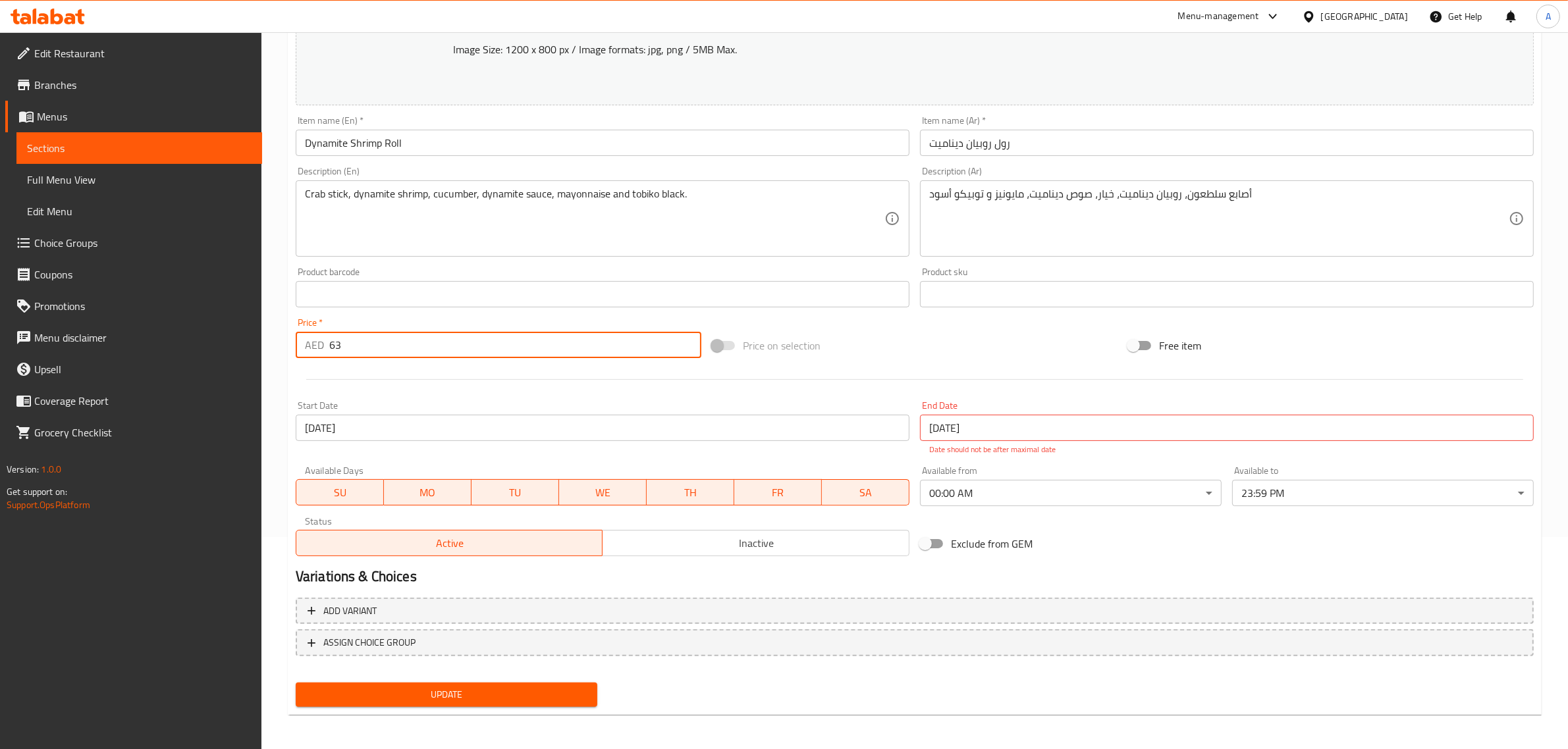
drag, startPoint x: 345, startPoint y: 342, endPoint x: 297, endPoint y: 341, distance: 48.0
click at [297, 341] on div "AED 63 Price *" at bounding box center [498, 345] width 405 height 26
type input "10"
click at [426, 698] on span "Update" at bounding box center [446, 695] width 281 height 17
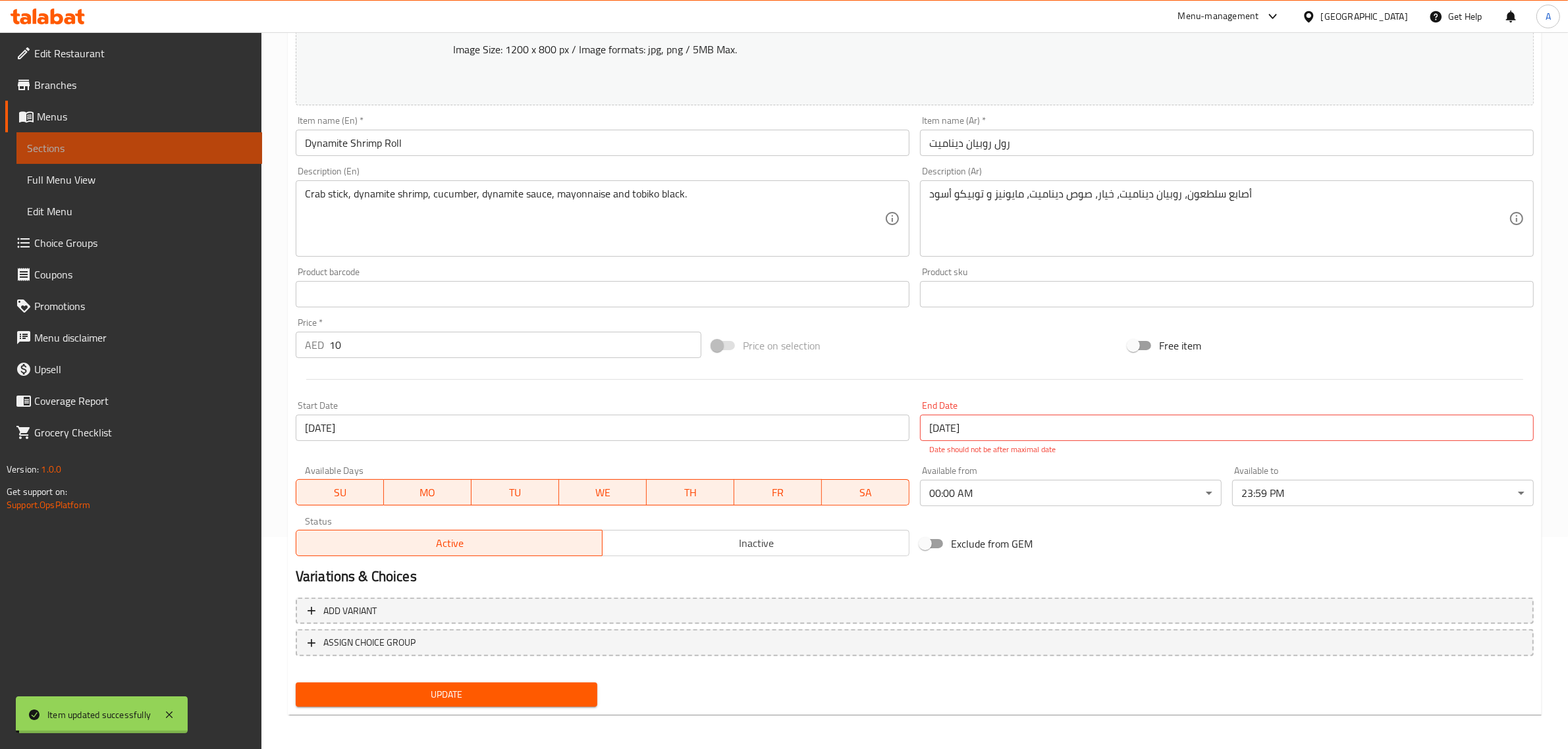
click at [116, 143] on span "Sections" at bounding box center [139, 147] width 225 height 16
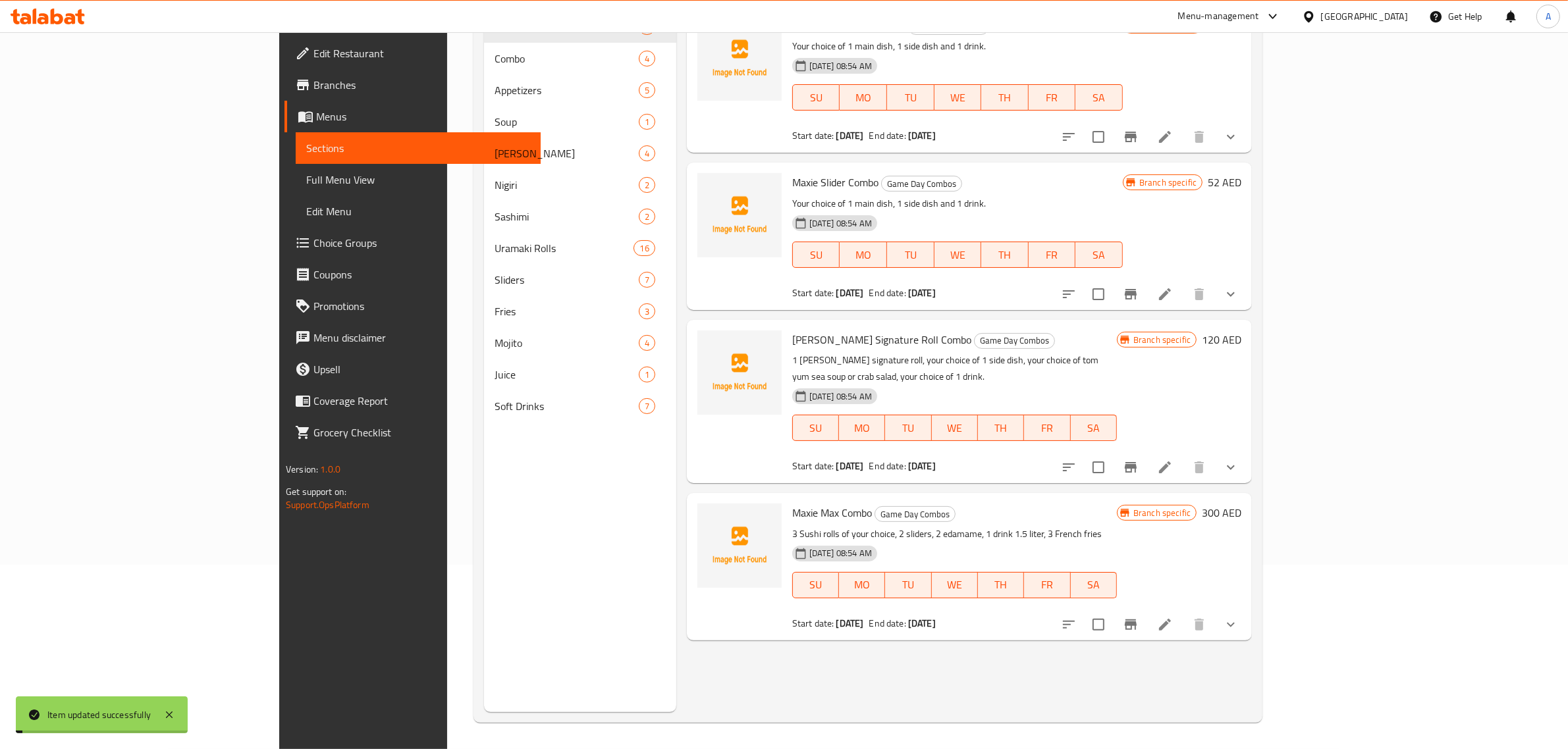
scroll to position [185, 0]
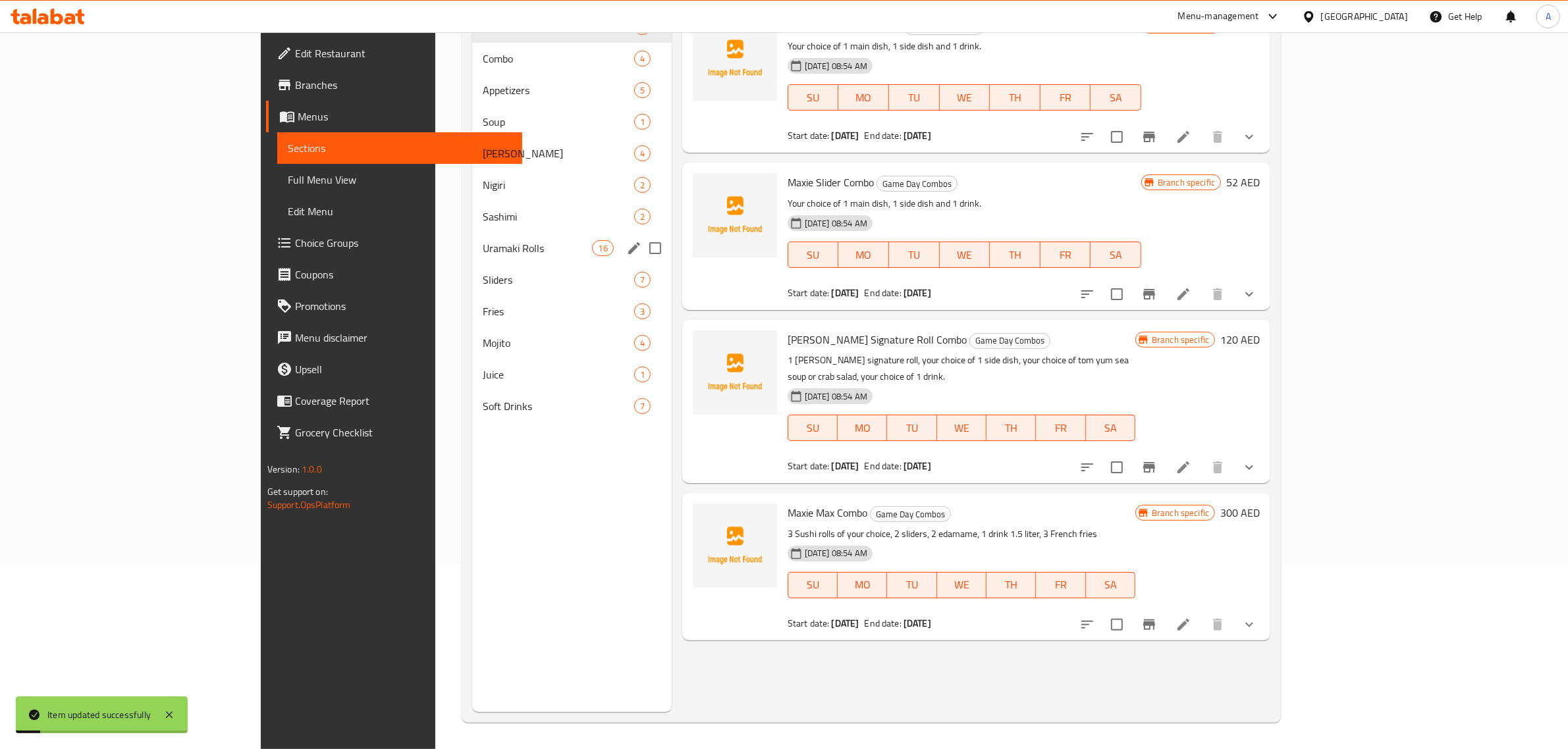
click at [472, 237] on div "Uramaki Rolls 16" at bounding box center [571, 249] width 200 height 32
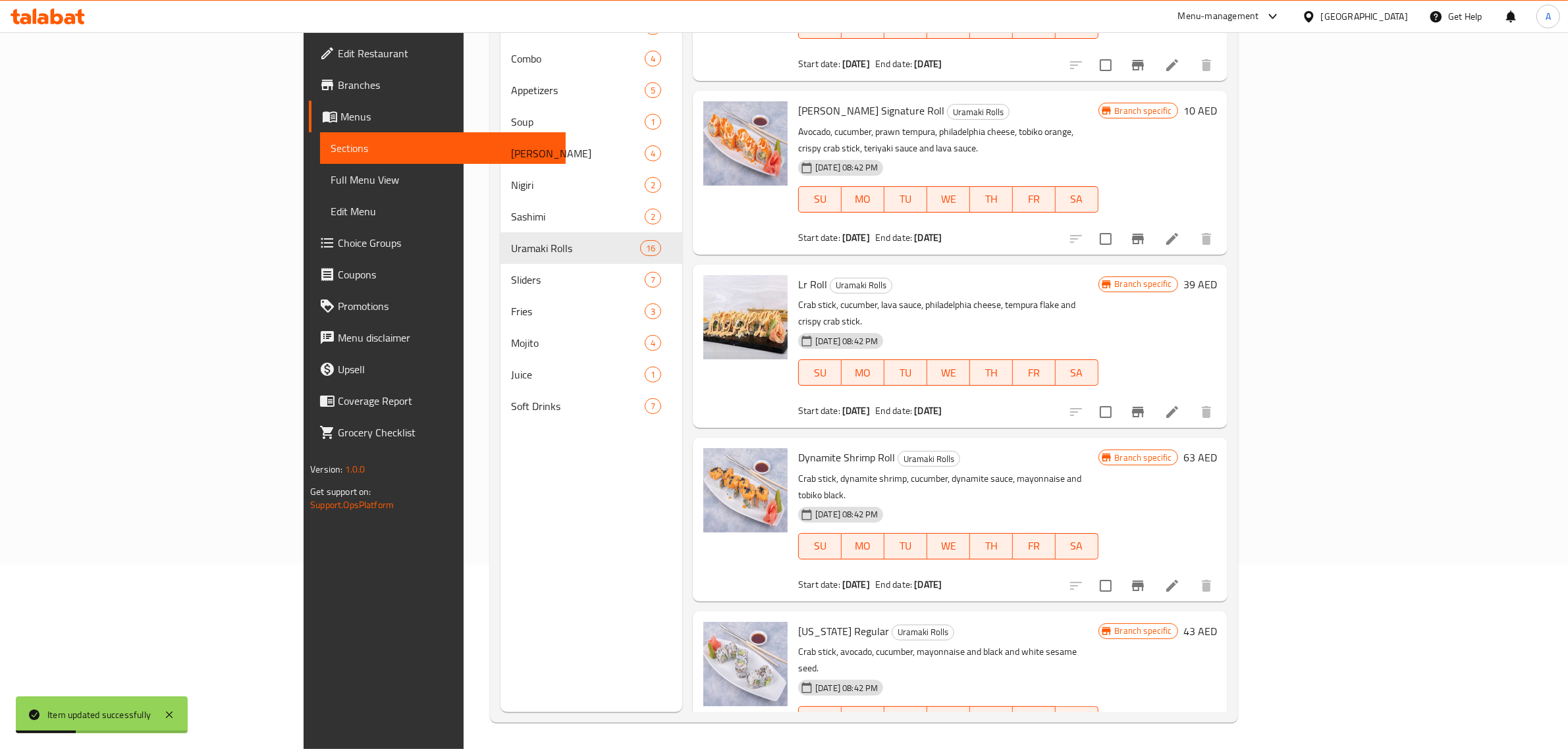
scroll to position [741, 0]
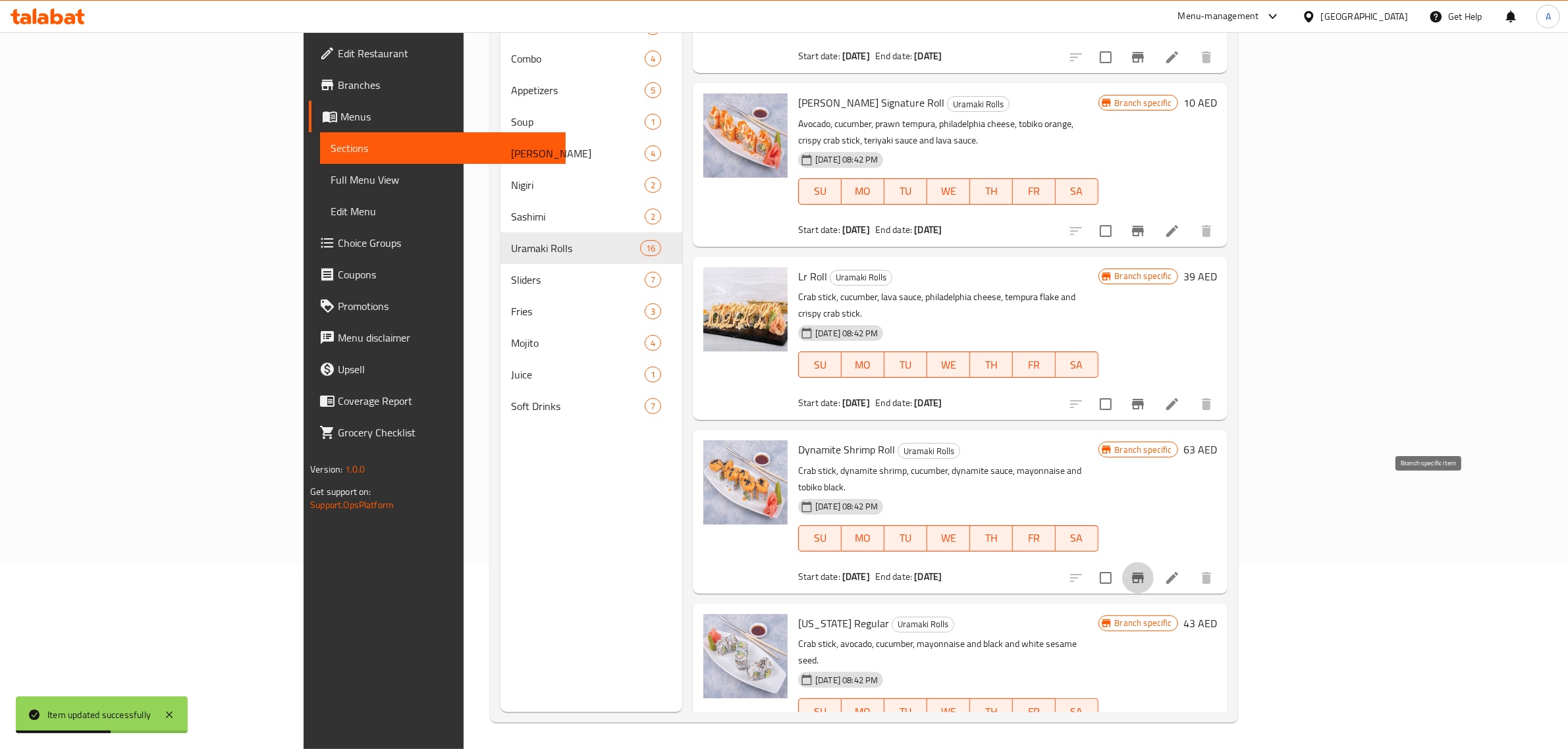
click at [1144, 573] on icon "Branch-specific-item" at bounding box center [1137, 578] width 12 height 11
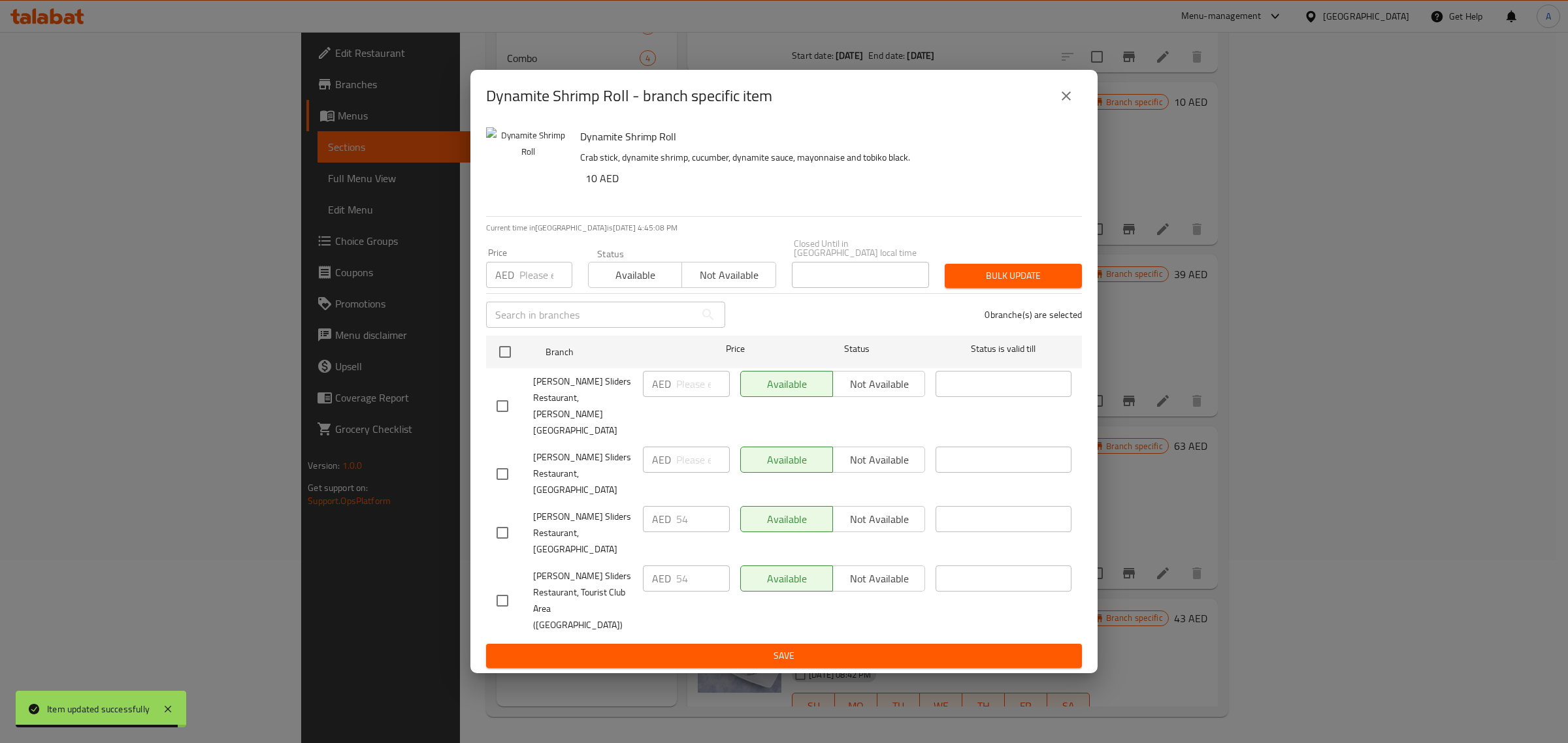
click at [497, 588] on input "checkbox" at bounding box center [502, 601] width 28 height 28
checkbox input "true"
drag, startPoint x: 684, startPoint y: 561, endPoint x: 654, endPoint y: 559, distance: 30.1
click at [654, 566] on div "AED 54 ​" at bounding box center [686, 578] width 87 height 26
type input "10"
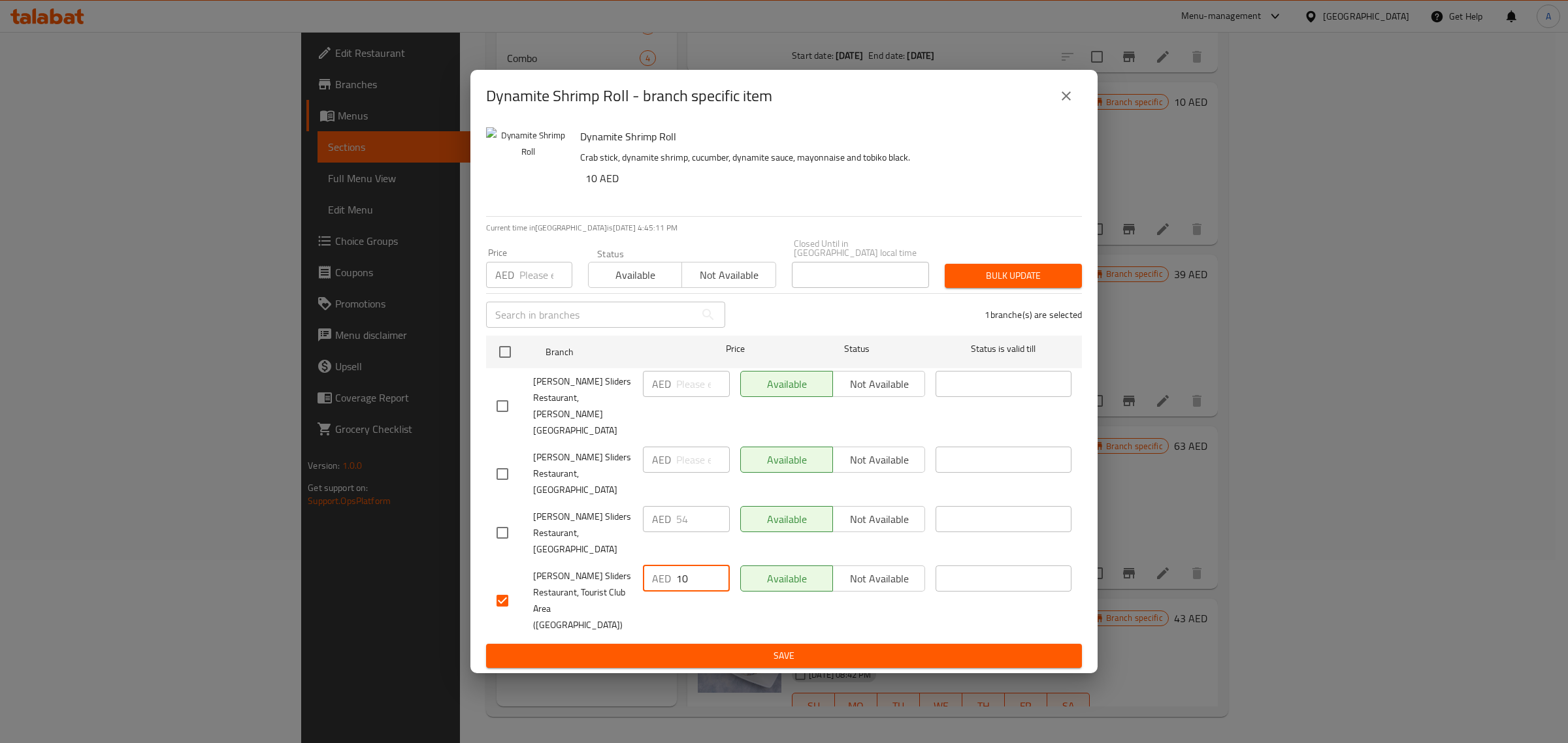
click at [807, 644] on button "Save" at bounding box center [783, 656] width 596 height 24
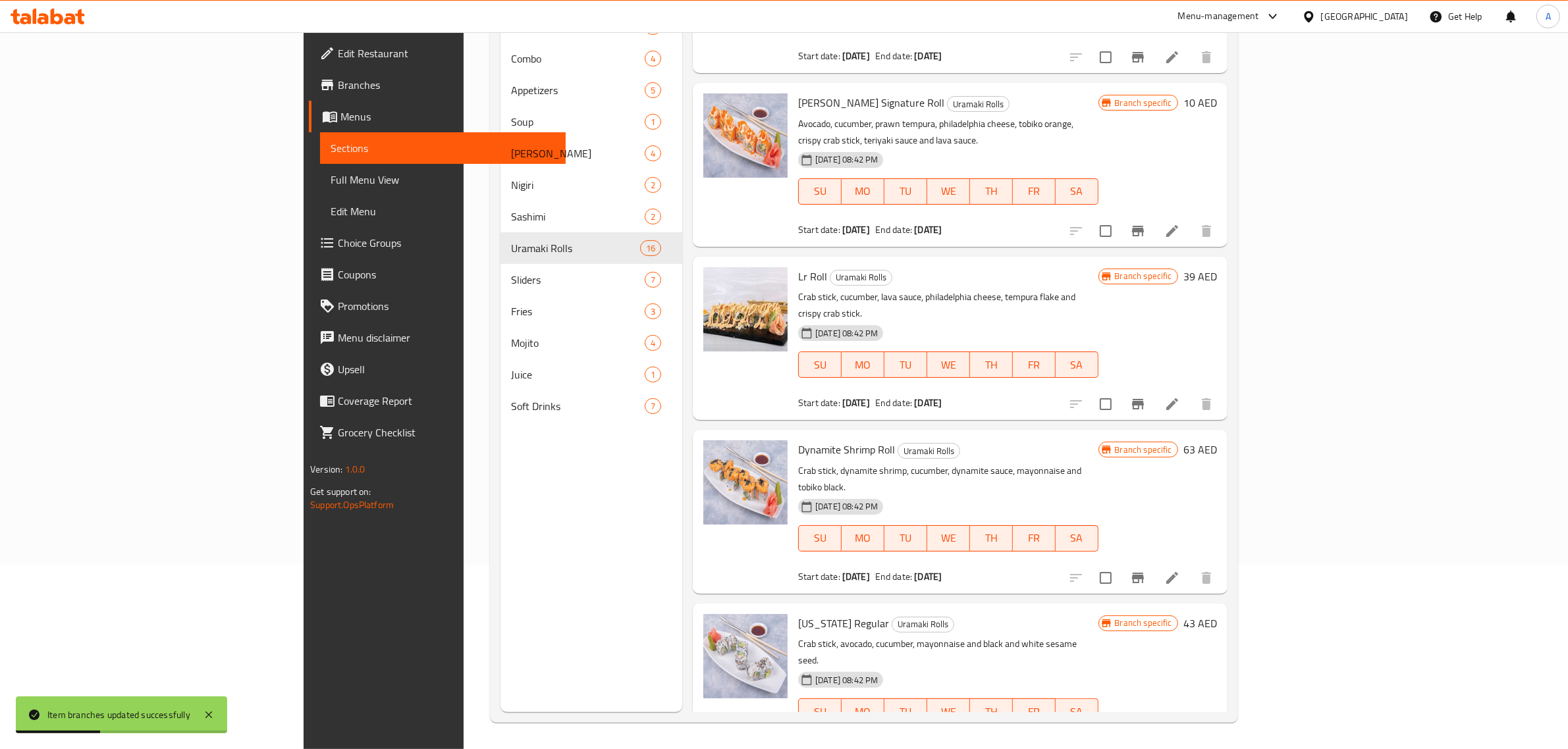
click at [1146, 570] on icon "Branch-specific-item" at bounding box center [1137, 578] width 16 height 16
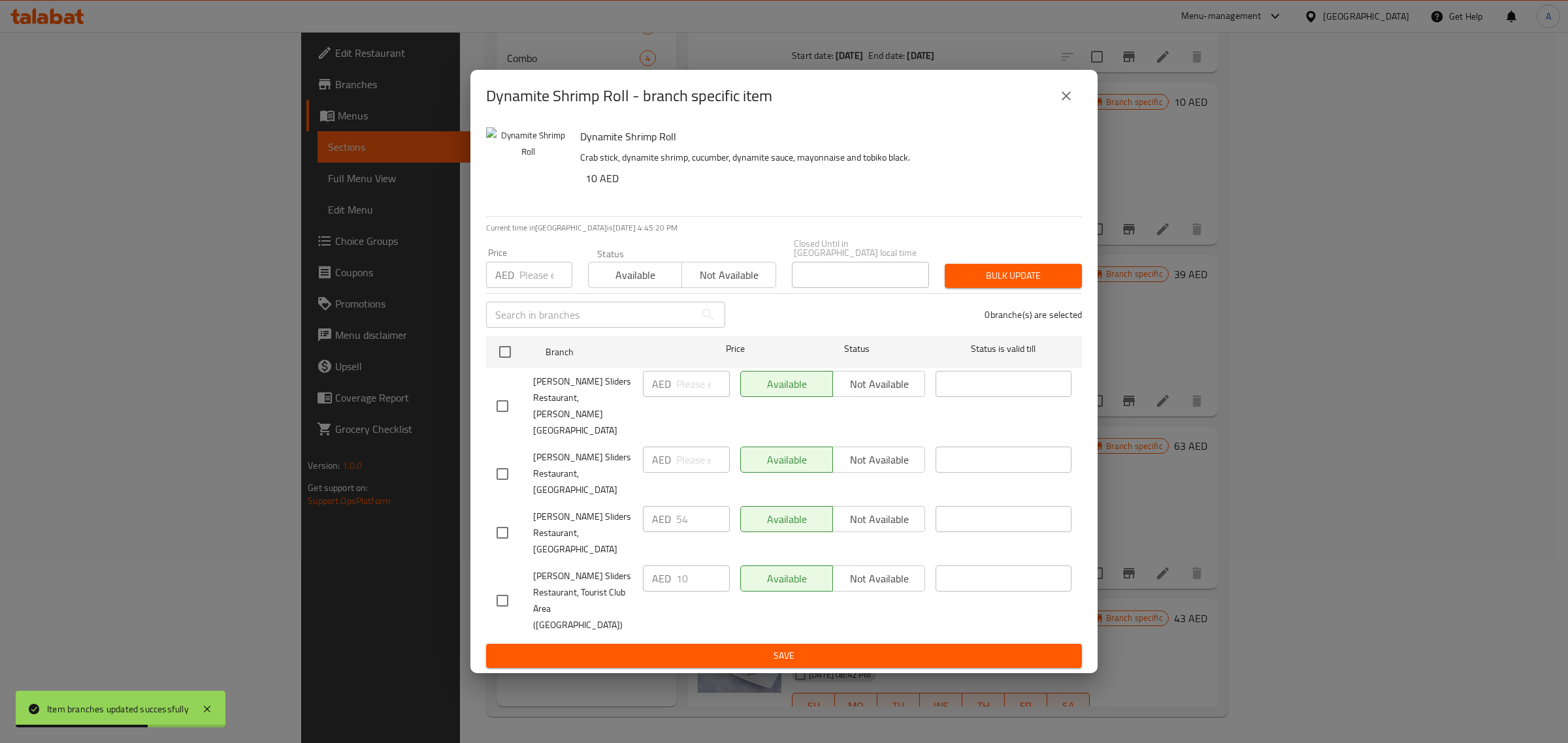
click at [504, 588] on input "checkbox" at bounding box center [502, 601] width 28 height 28
checkbox input "true"
click at [1020, 284] on span "Bulk update" at bounding box center [1013, 276] width 116 height 17
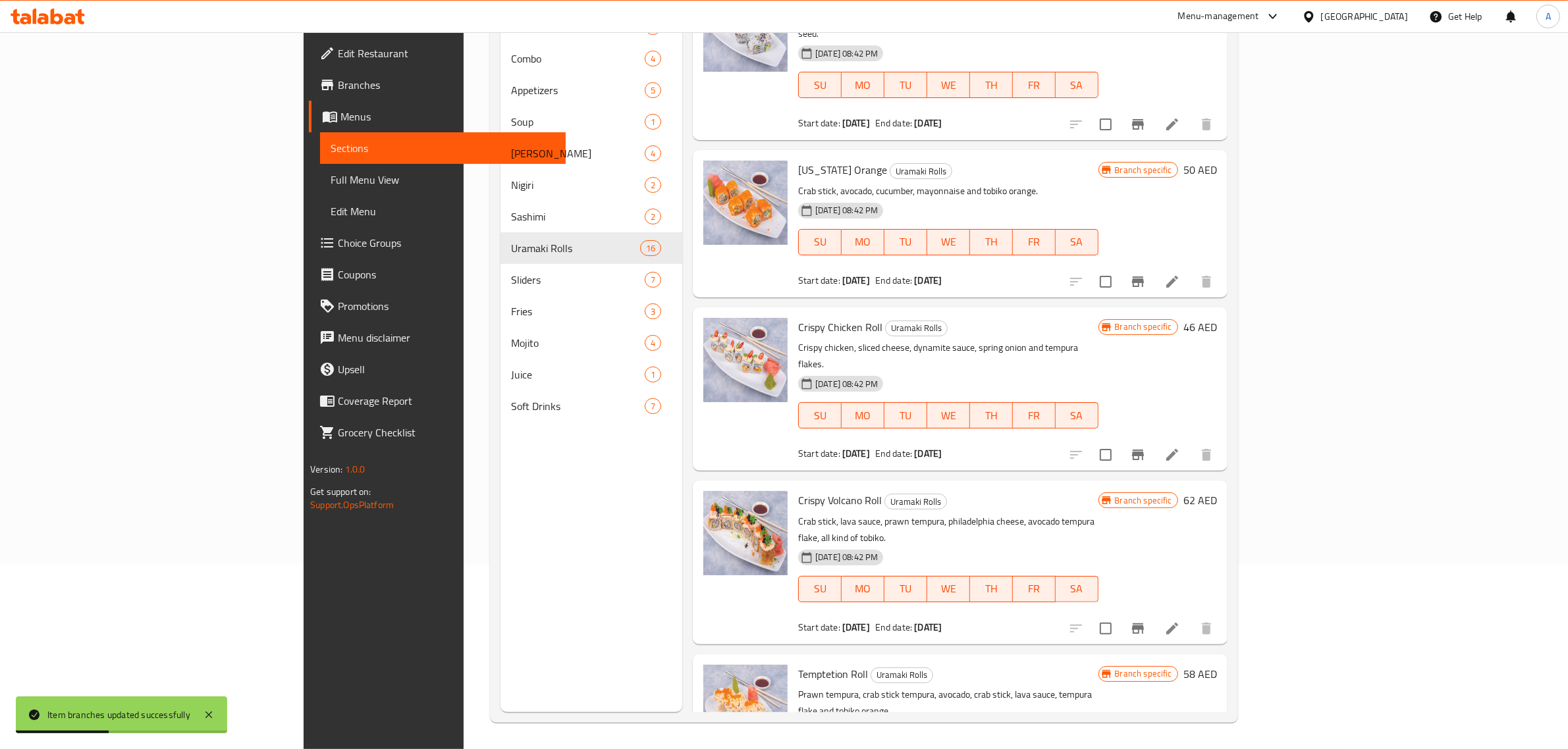
scroll to position [1372, 0]
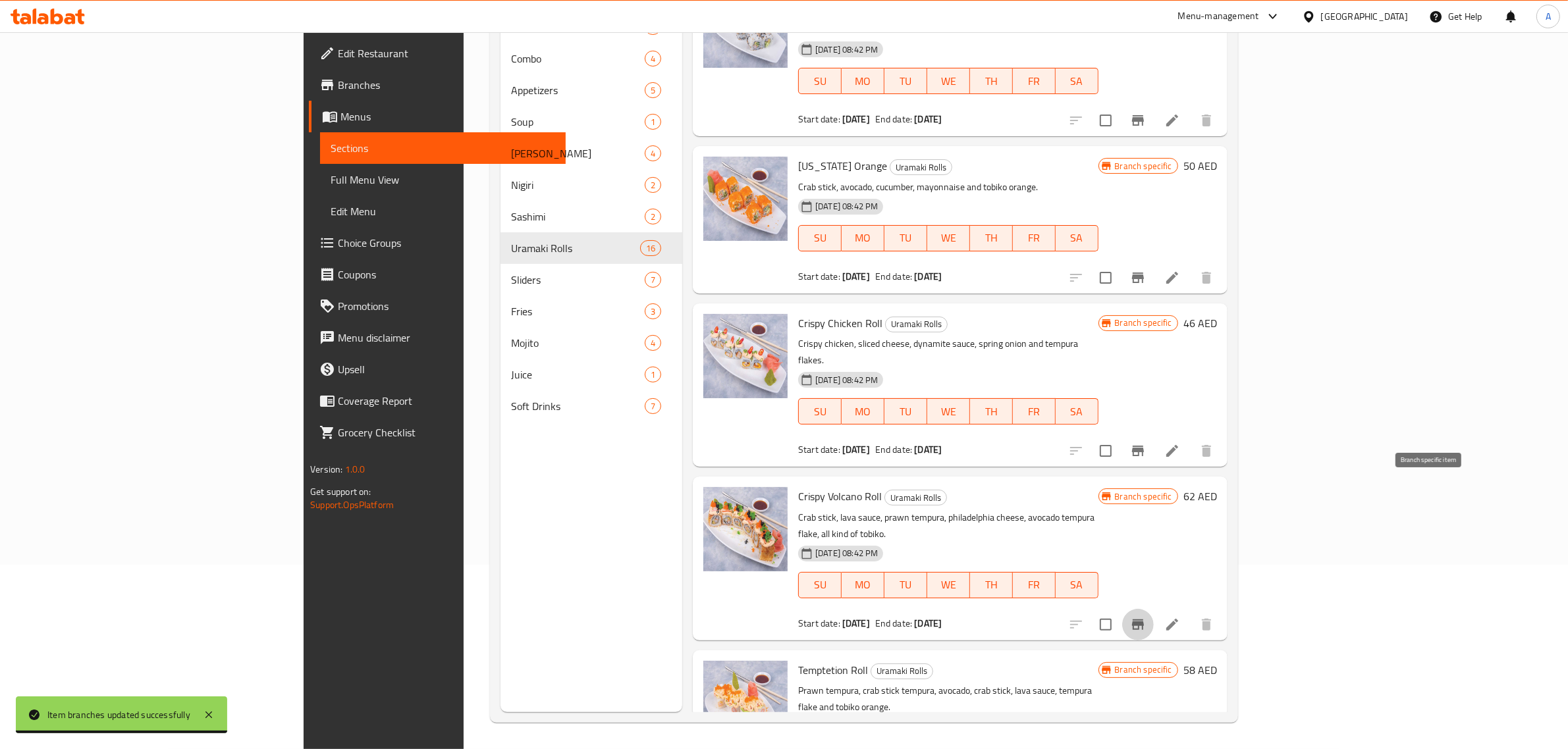
click at [1144, 619] on icon "Branch-specific-item" at bounding box center [1137, 624] width 12 height 11
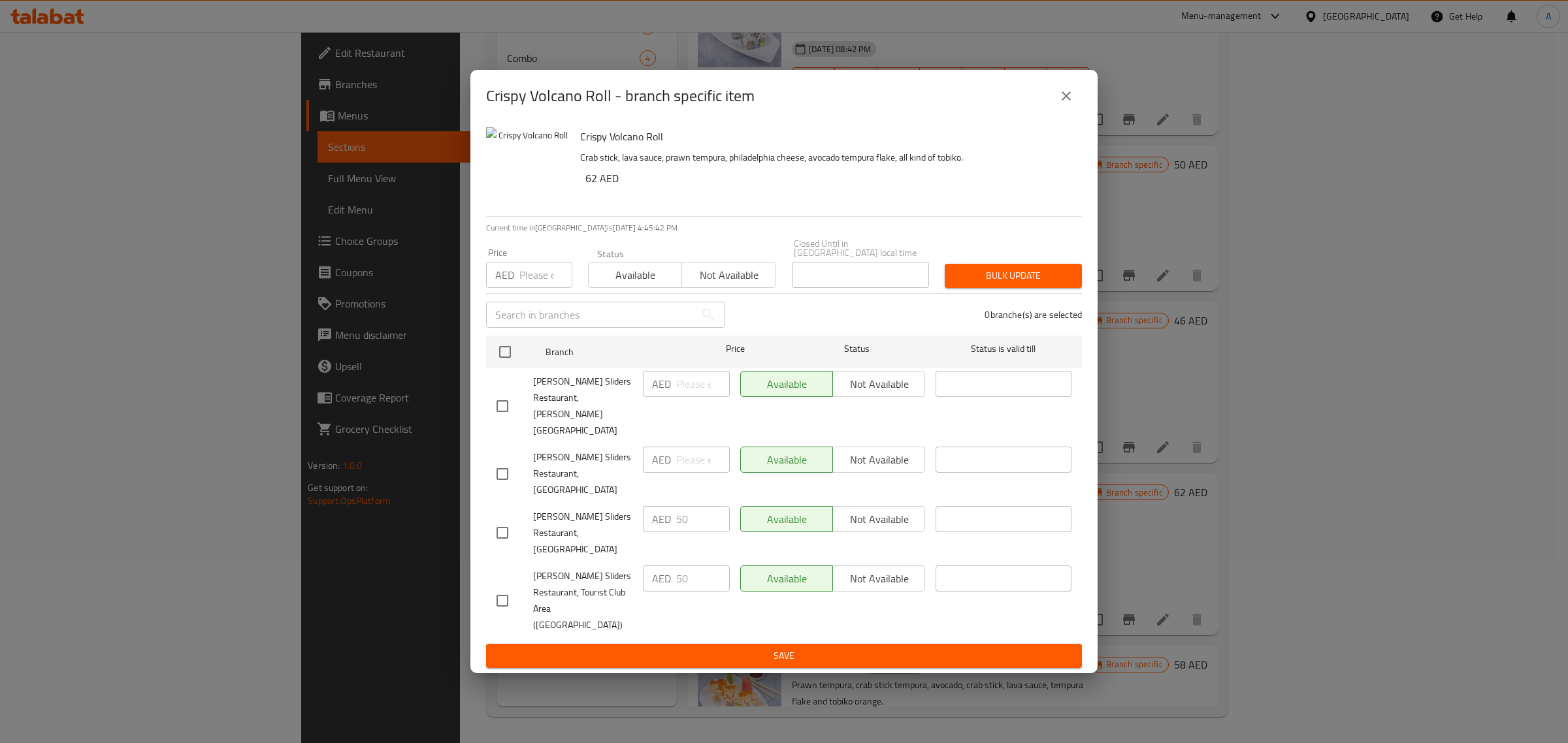
click at [510, 588] on input "checkbox" at bounding box center [502, 601] width 28 height 28
checkbox input "true"
drag, startPoint x: 691, startPoint y: 565, endPoint x: 664, endPoint y: 562, distance: 27.2
click at [664, 566] on div "AED 50 ​" at bounding box center [686, 578] width 87 height 26
type input "10"
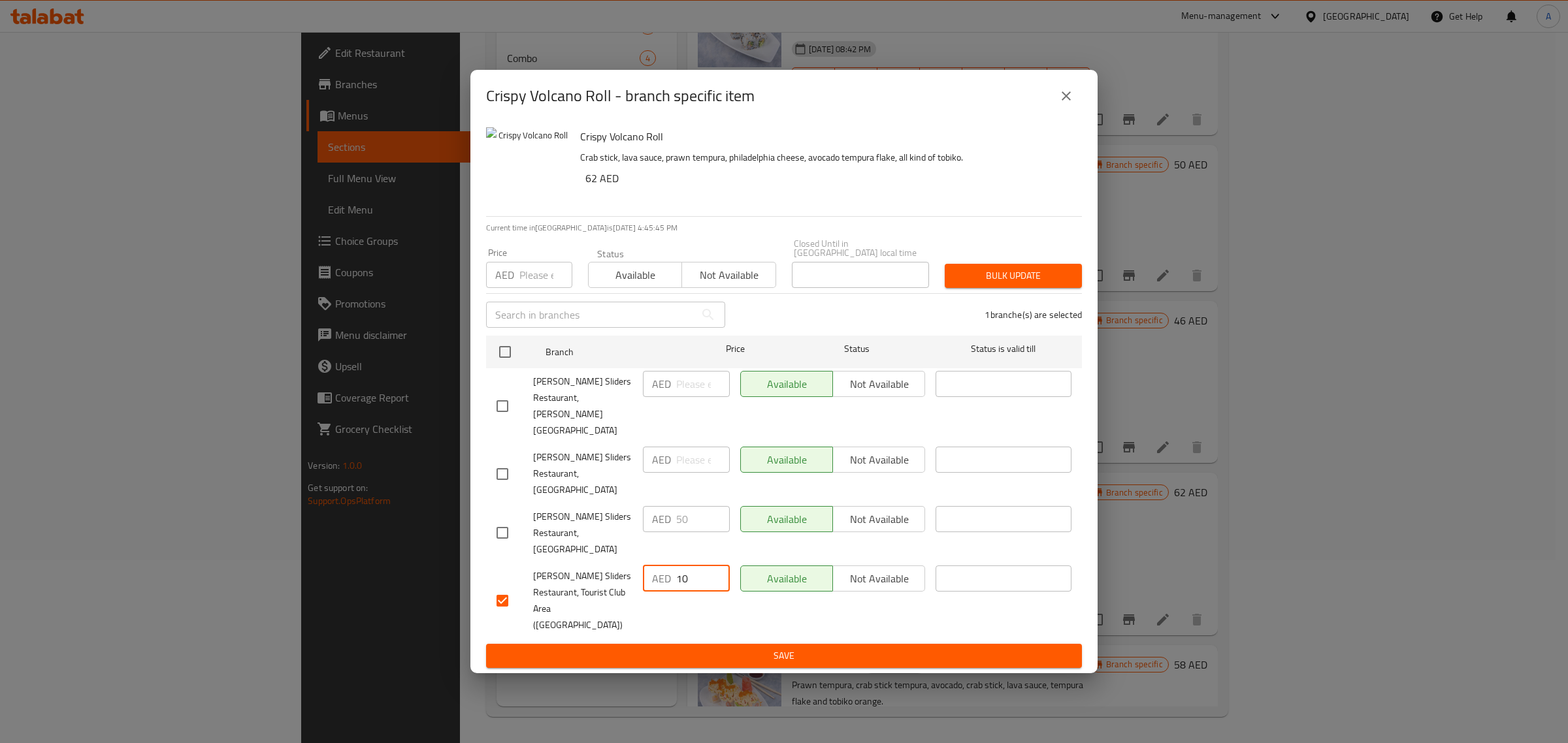
click at [998, 284] on span "Bulk update" at bounding box center [1013, 276] width 116 height 17
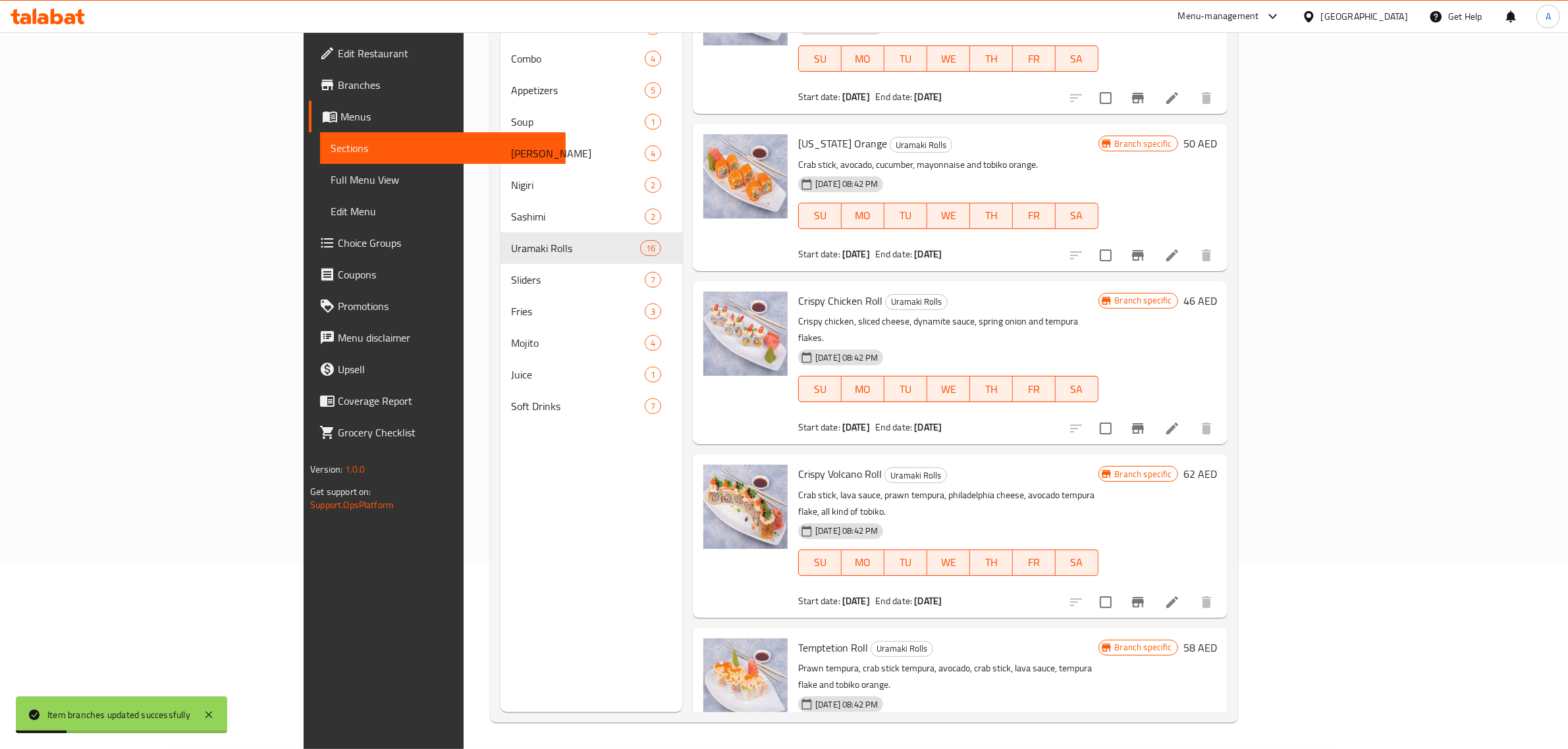
scroll to position [1399, 0]
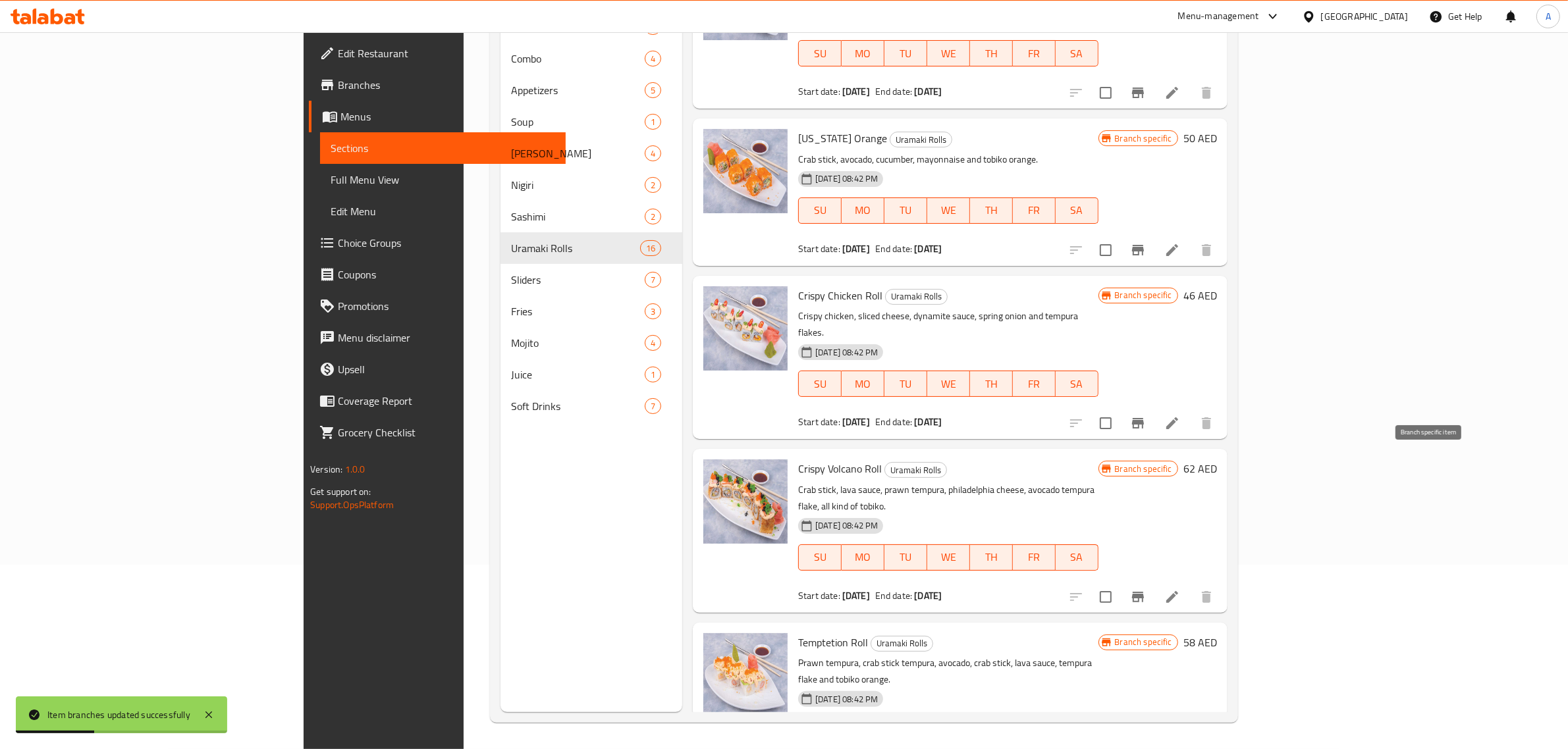
click at [1146, 589] on icon "Branch-specific-item" at bounding box center [1137, 597] width 16 height 16
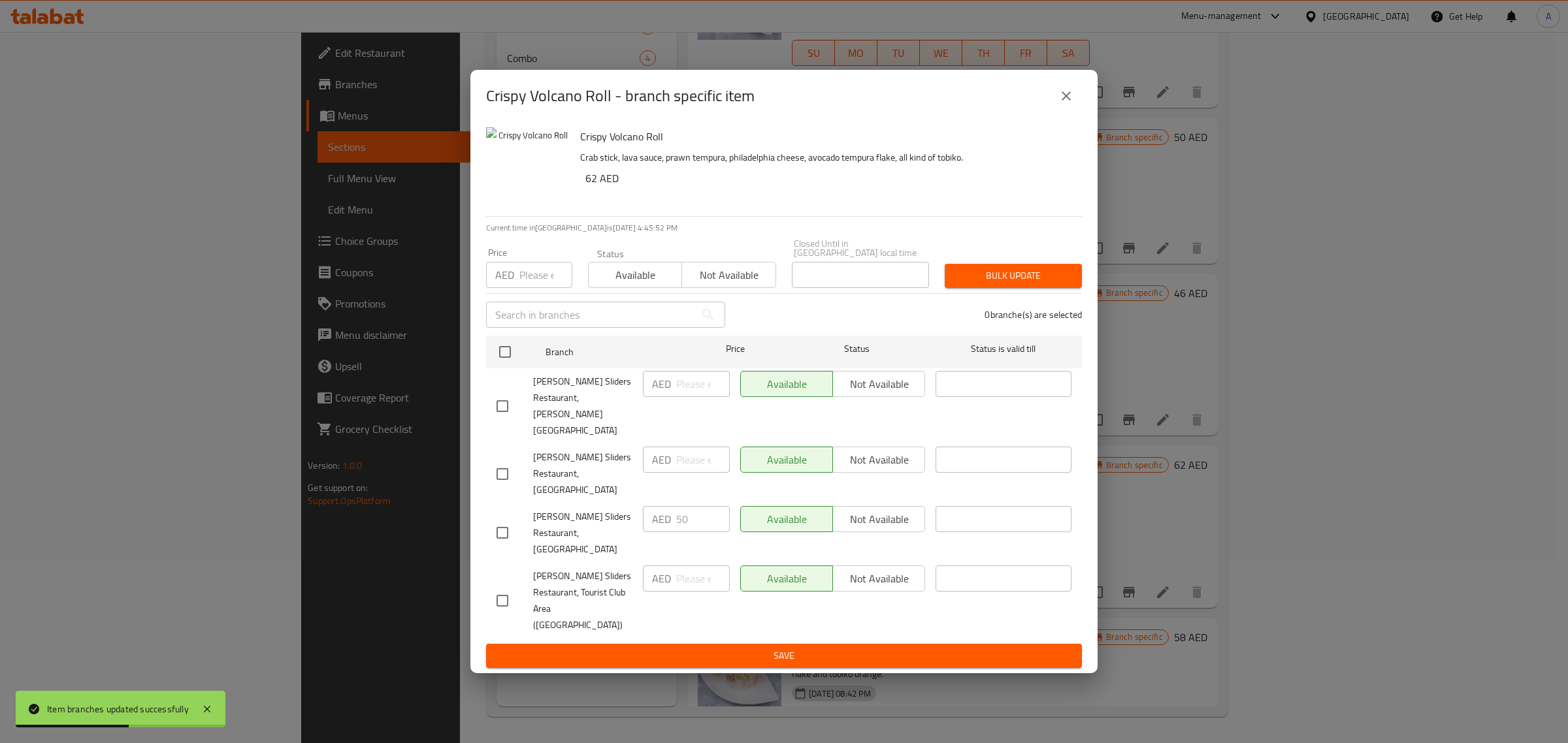
click at [490, 588] on input "checkbox" at bounding box center [502, 601] width 28 height 28
checkbox input "true"
drag, startPoint x: 686, startPoint y: 565, endPoint x: 695, endPoint y: 565, distance: 9.0
click at [686, 566] on input "number" at bounding box center [703, 578] width 53 height 26
type input "10"
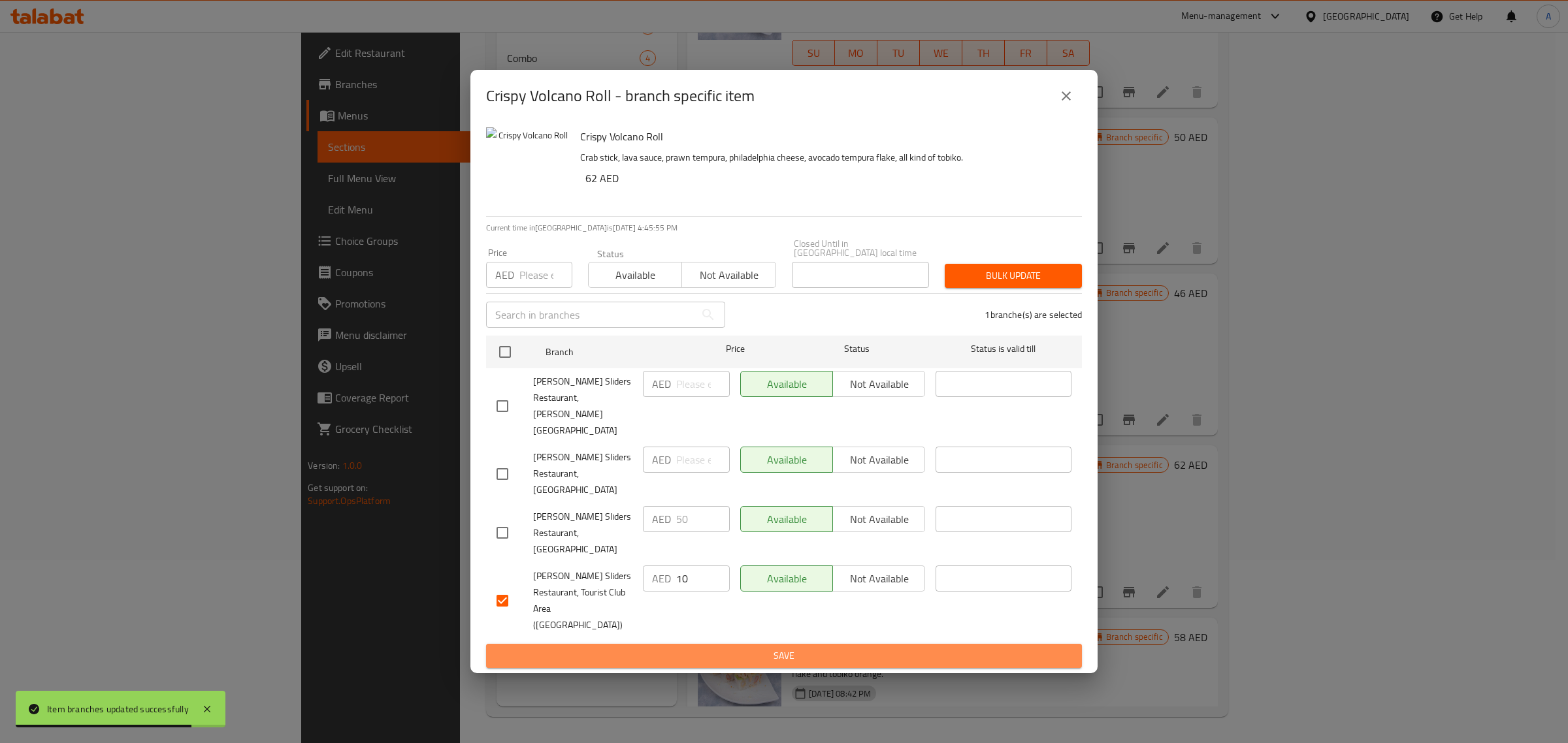
click at [788, 648] on span "Save" at bounding box center [784, 656] width 575 height 17
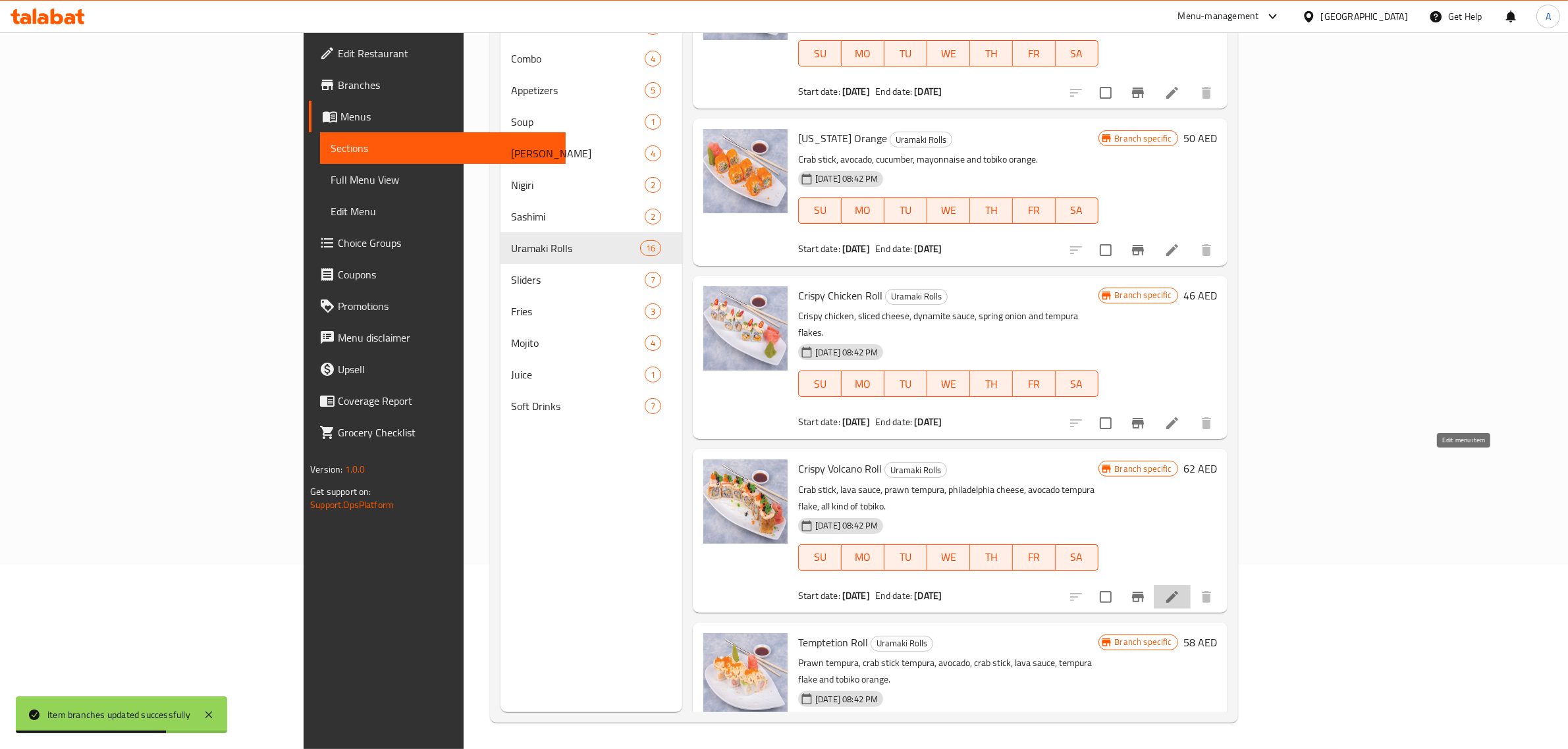
click at [1180, 589] on icon at bounding box center [1172, 597] width 16 height 16
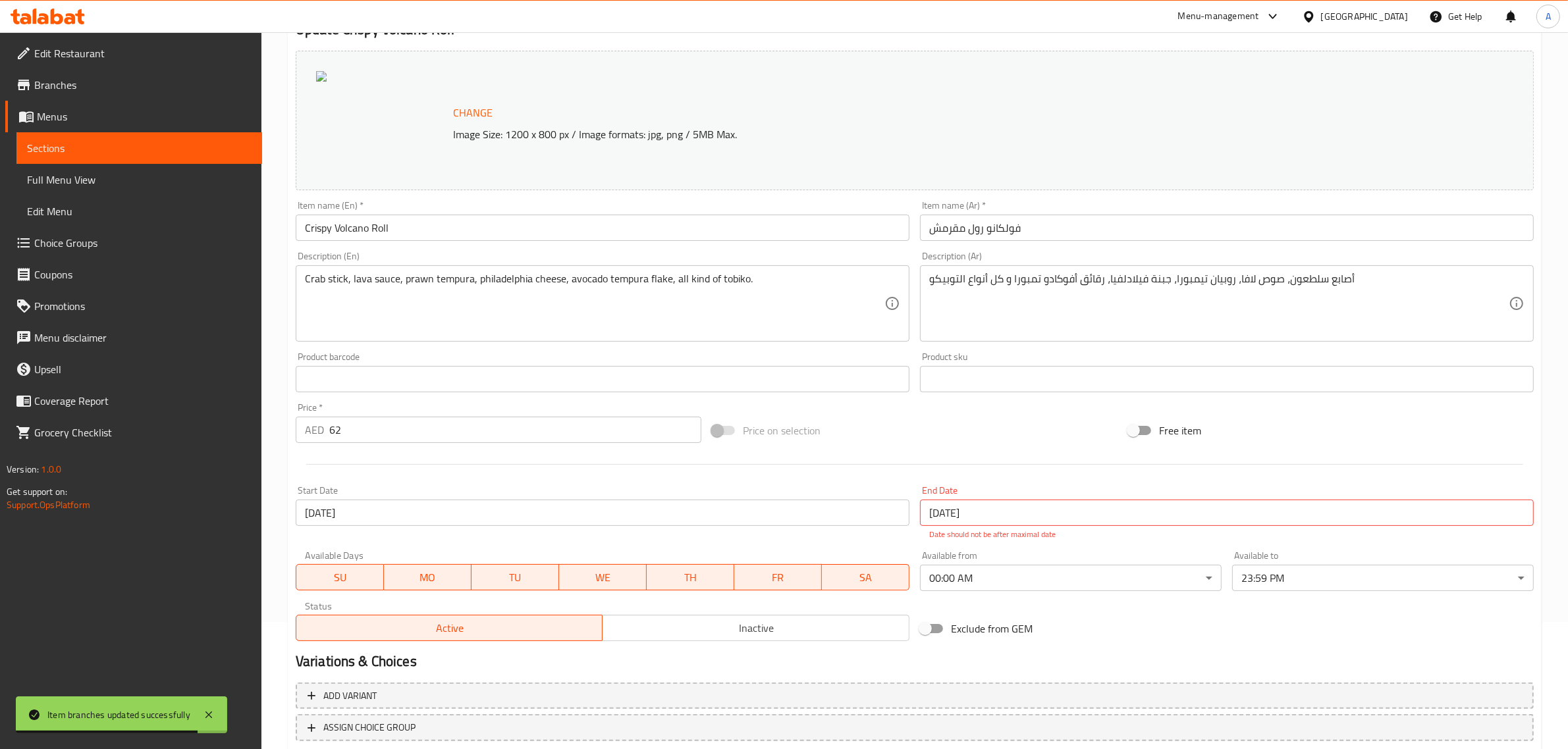
scroll to position [164, 0]
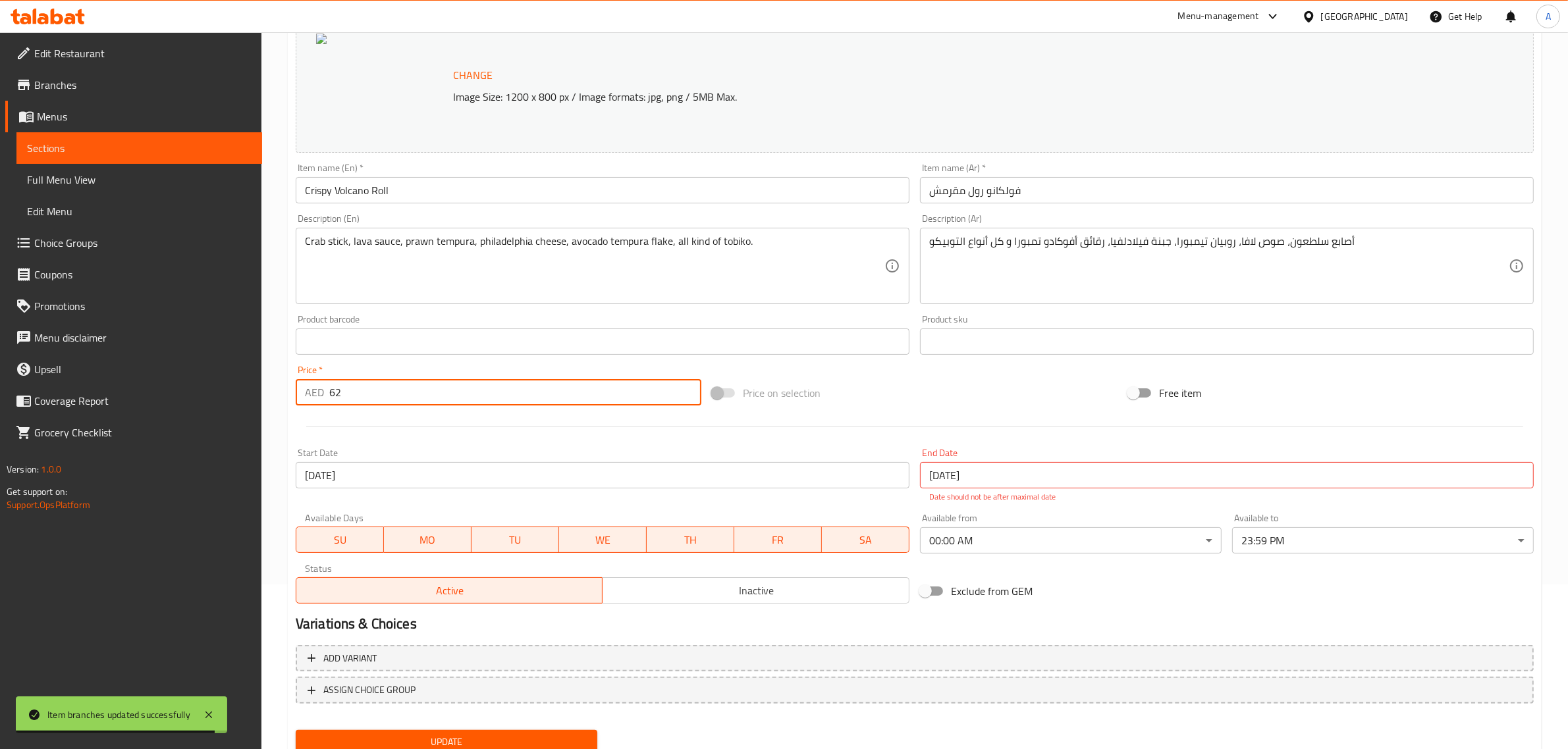
drag, startPoint x: 361, startPoint y: 390, endPoint x: 307, endPoint y: 393, distance: 54.1
click at [307, 393] on div "AED 62 Price *" at bounding box center [498, 392] width 405 height 26
type input "10"
click at [386, 736] on span "Update" at bounding box center [446, 742] width 281 height 17
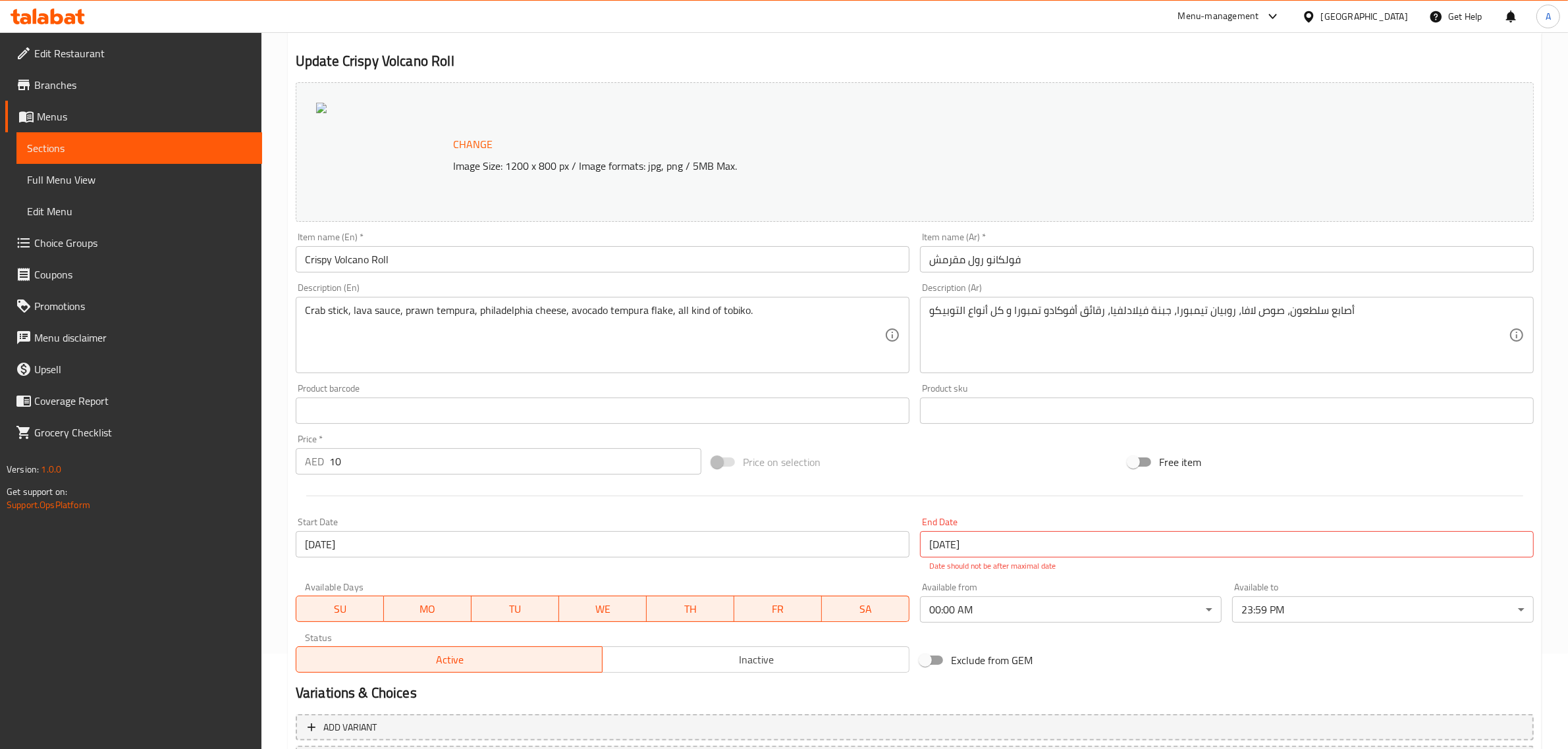
scroll to position [0, 0]
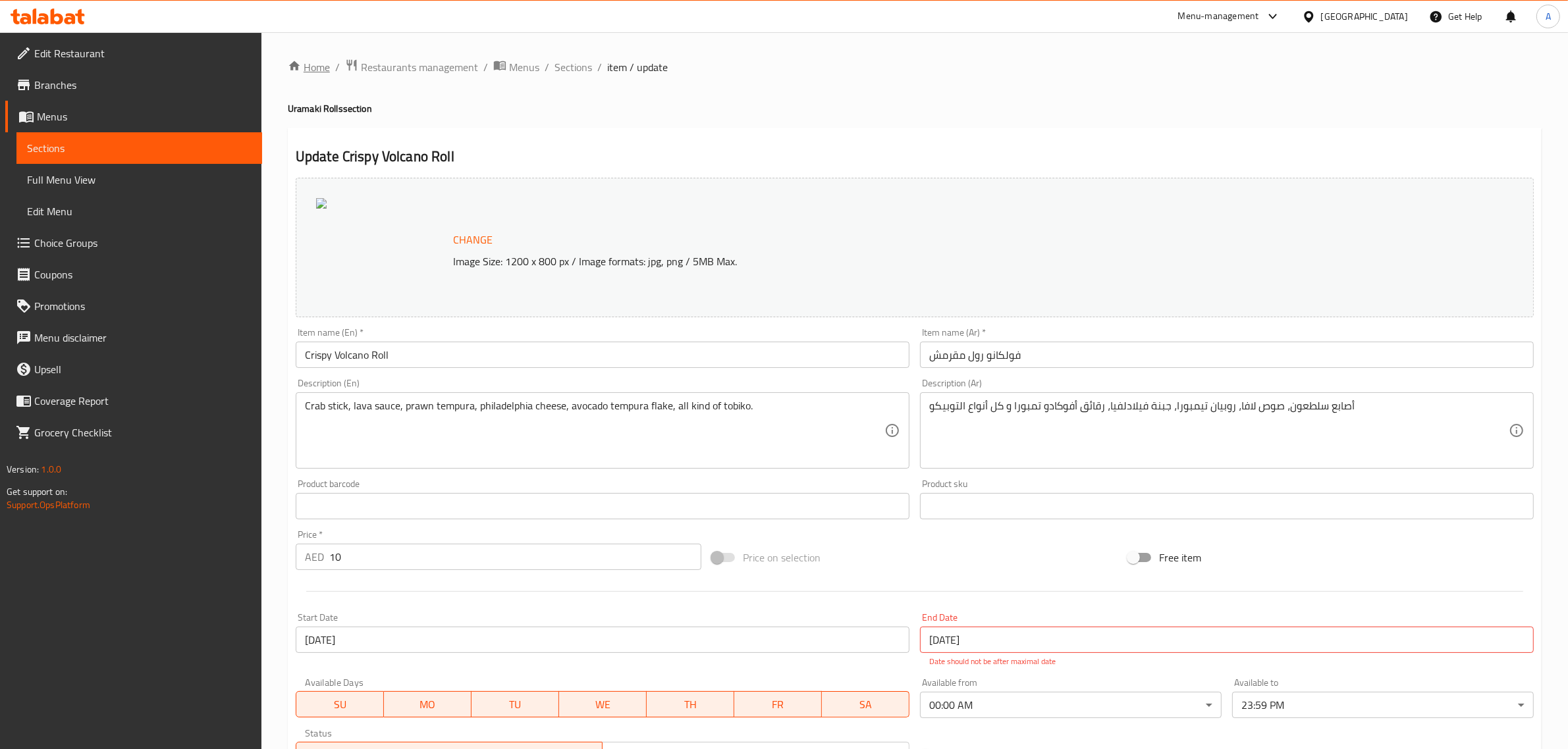
click at [301, 68] on link "Home" at bounding box center [309, 67] width 42 height 16
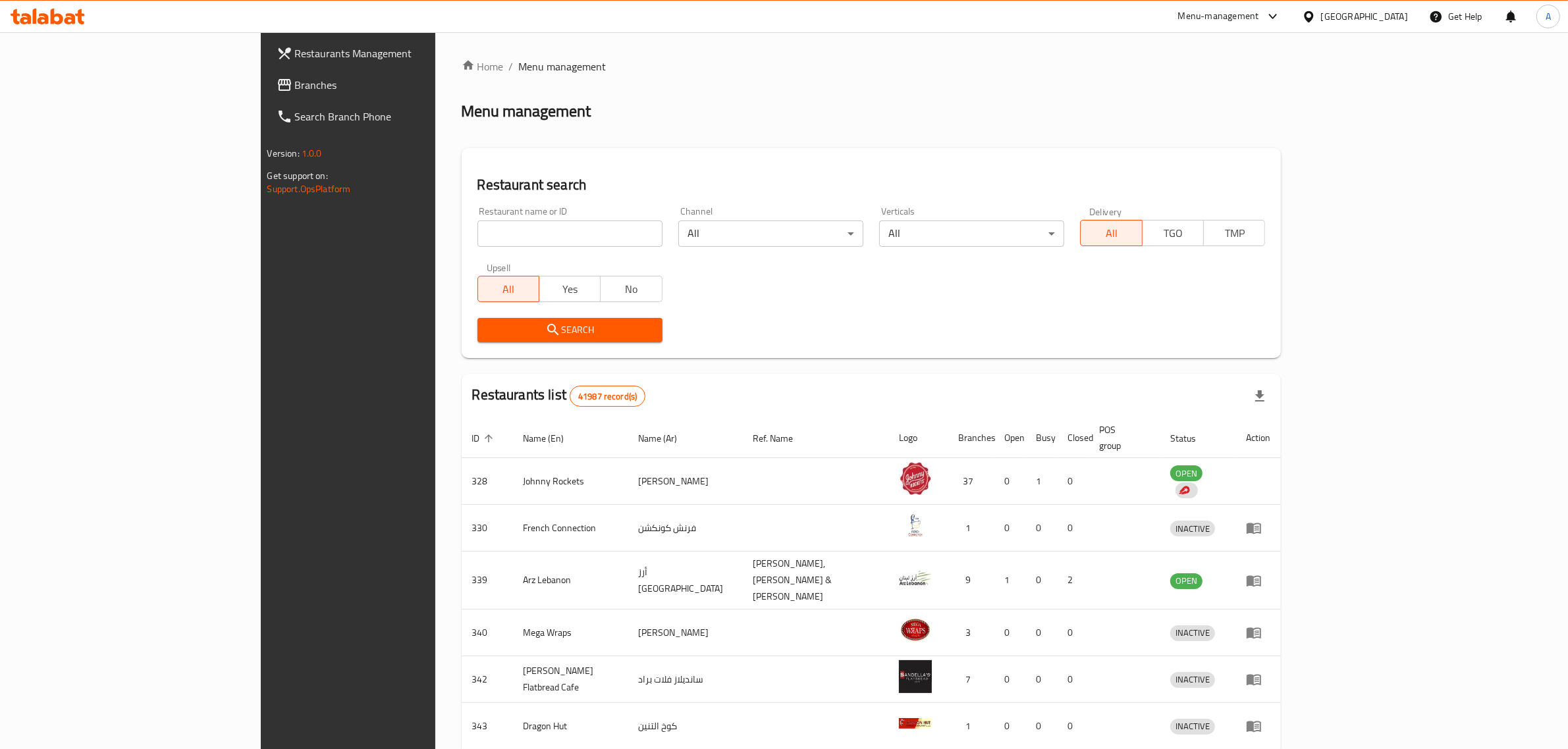
click at [295, 80] on span "Branches" at bounding box center [404, 84] width 217 height 16
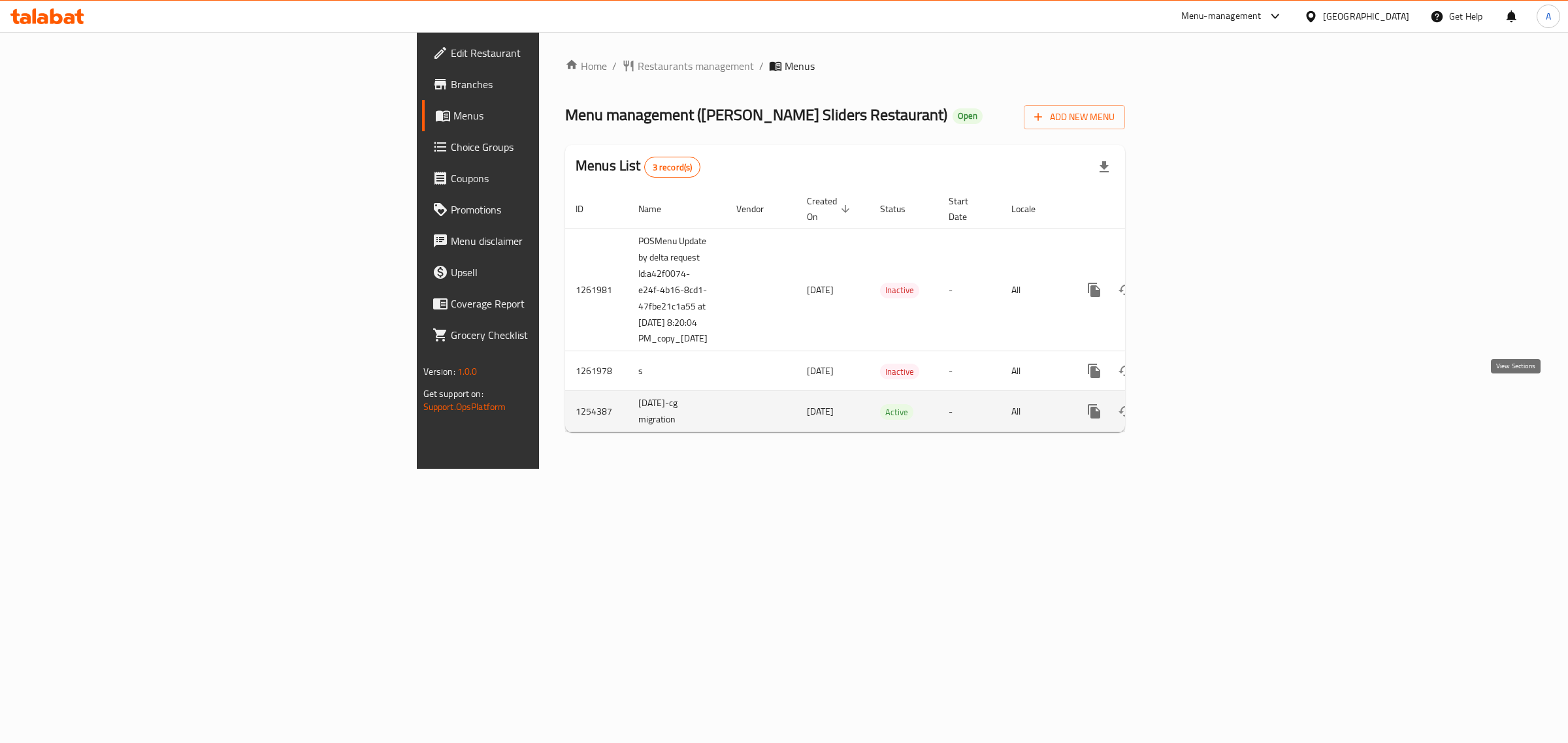
click at [1196, 404] on icon "enhanced table" at bounding box center [1188, 411] width 16 height 16
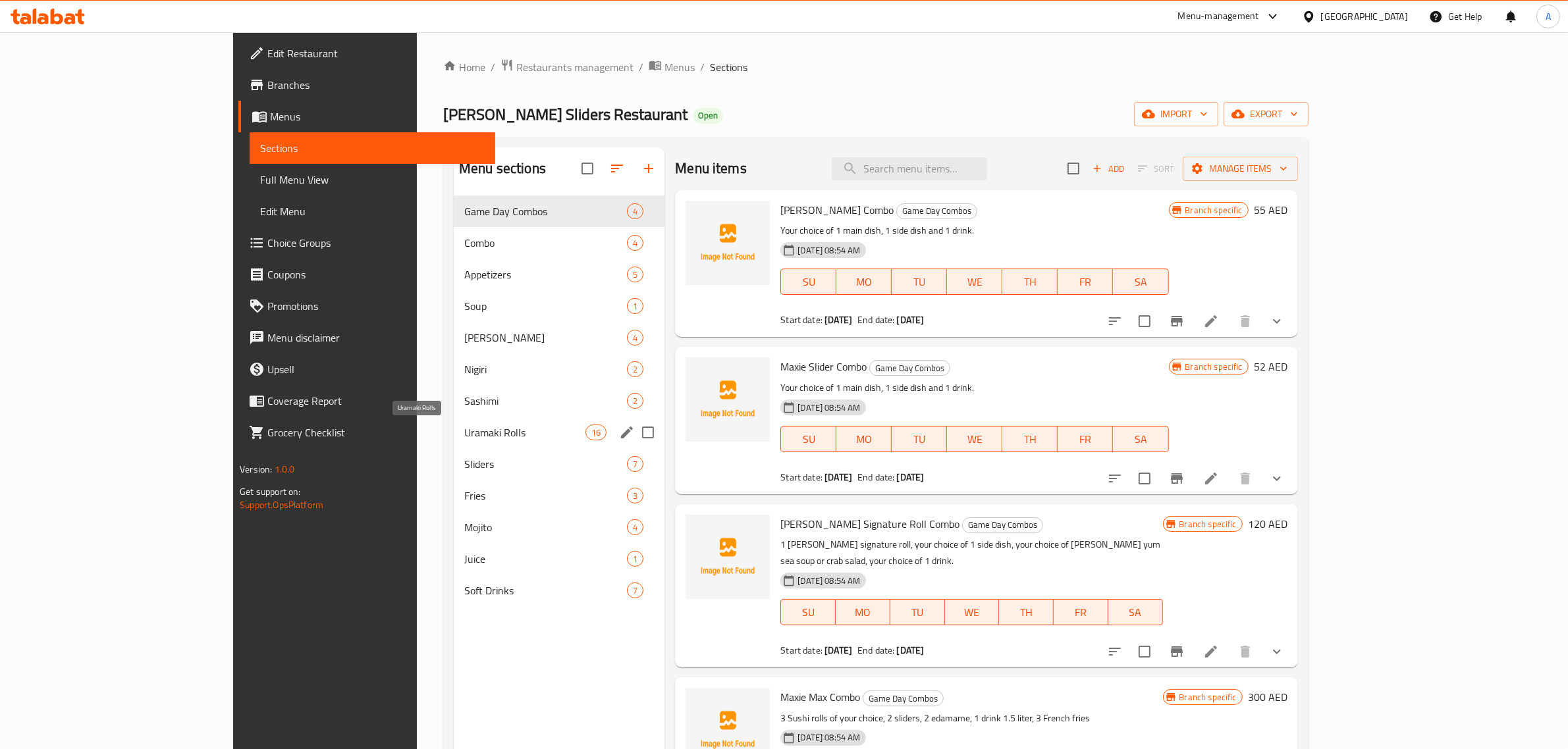
click at [464, 431] on span "Uramaki Rolls" at bounding box center [525, 432] width 121 height 16
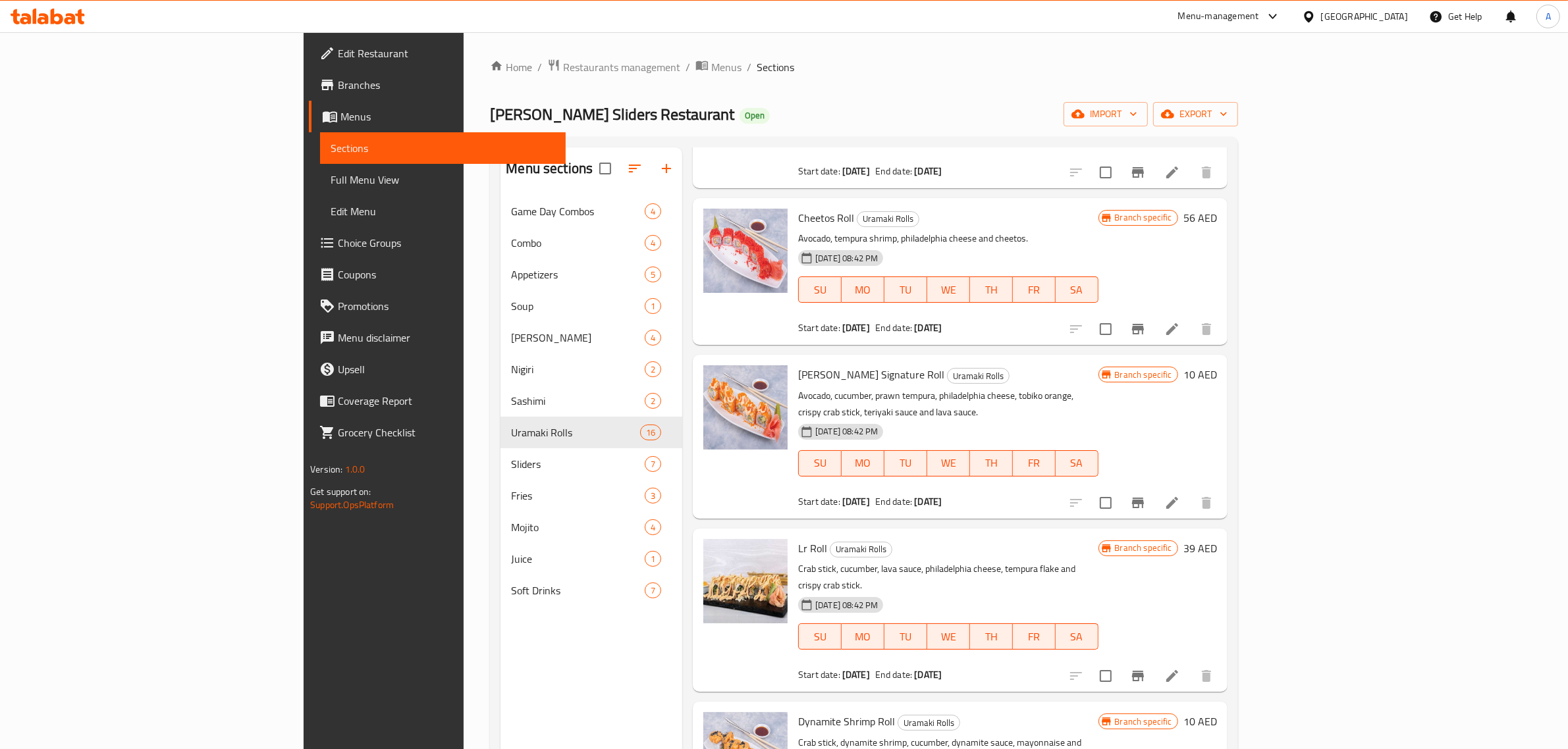
scroll to position [603, 0]
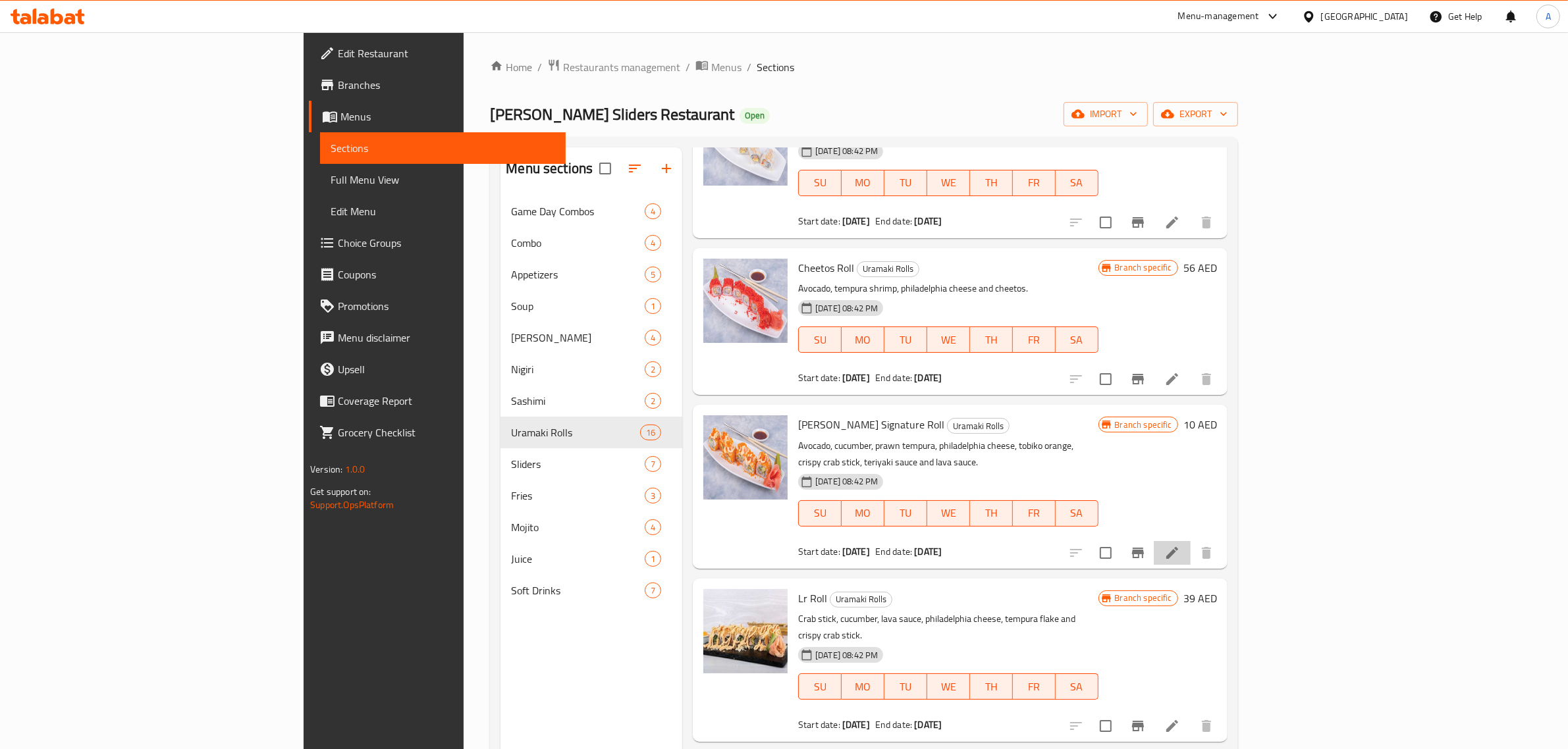
click at [1191, 541] on li at bounding box center [1172, 553] width 37 height 24
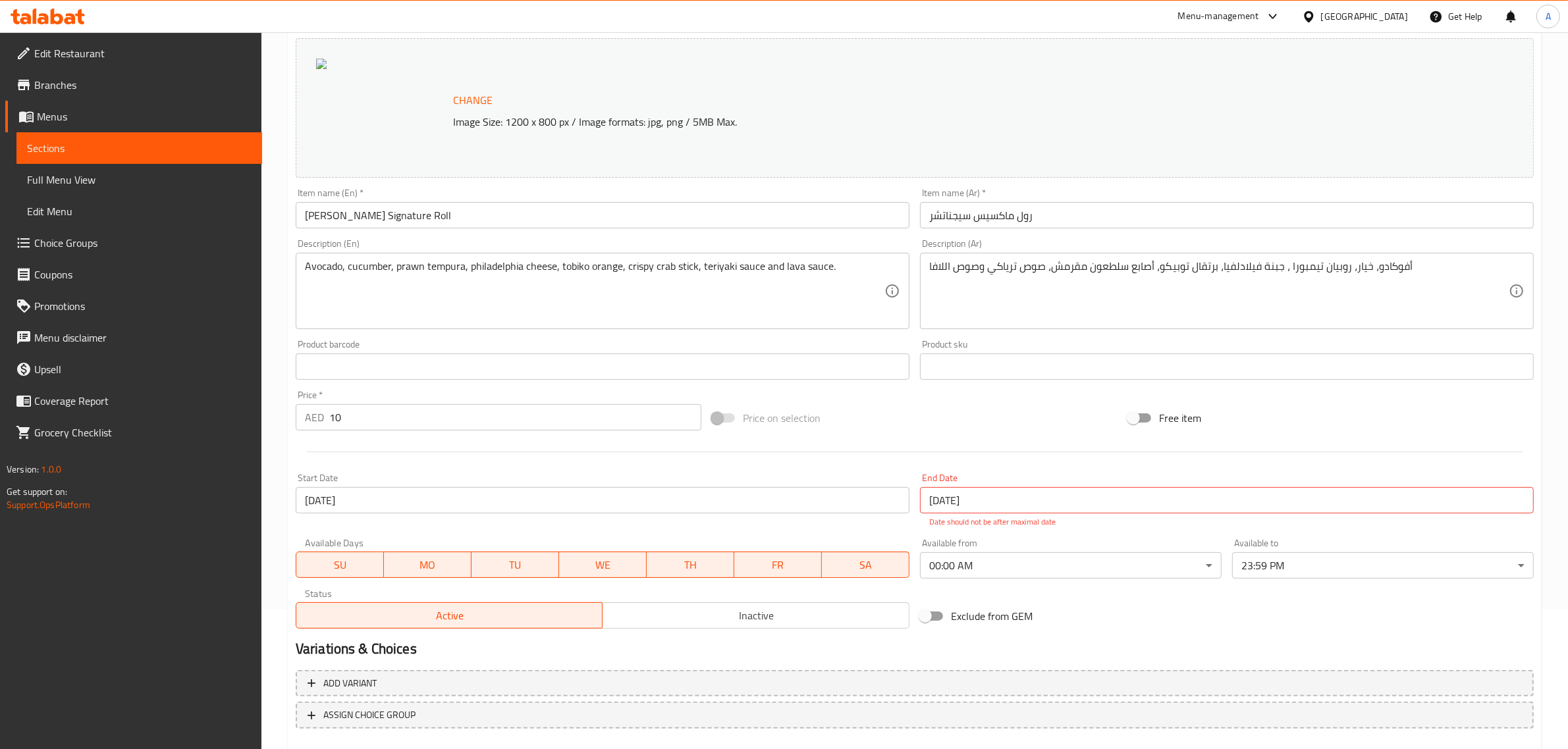
scroll to position [164, 0]
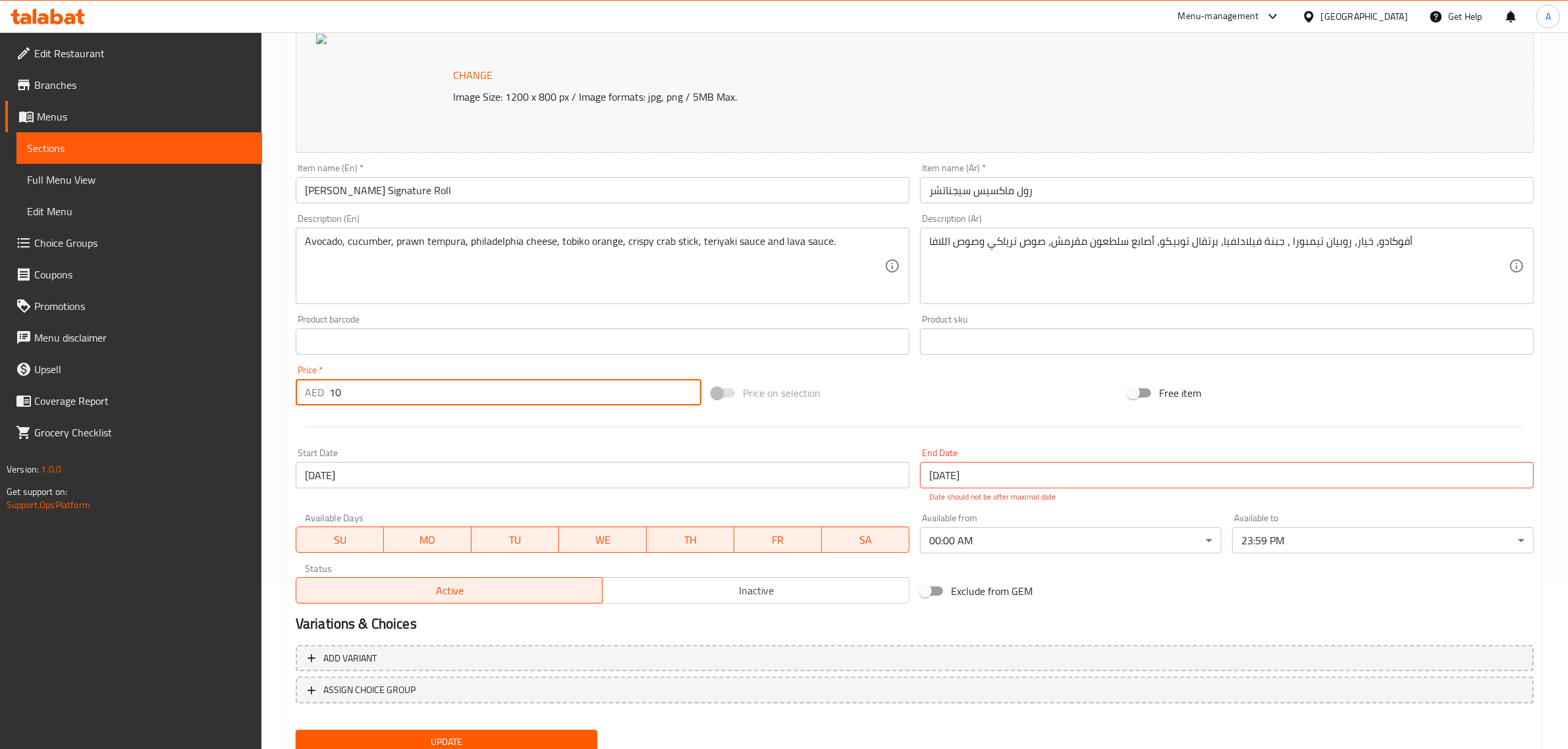
drag, startPoint x: 367, startPoint y: 397, endPoint x: 306, endPoint y: 395, distance: 61.0
click at [306, 395] on div "AED 10 Price *" at bounding box center [498, 392] width 405 height 26
type input "53"
click at [420, 738] on span "Update" at bounding box center [446, 742] width 281 height 17
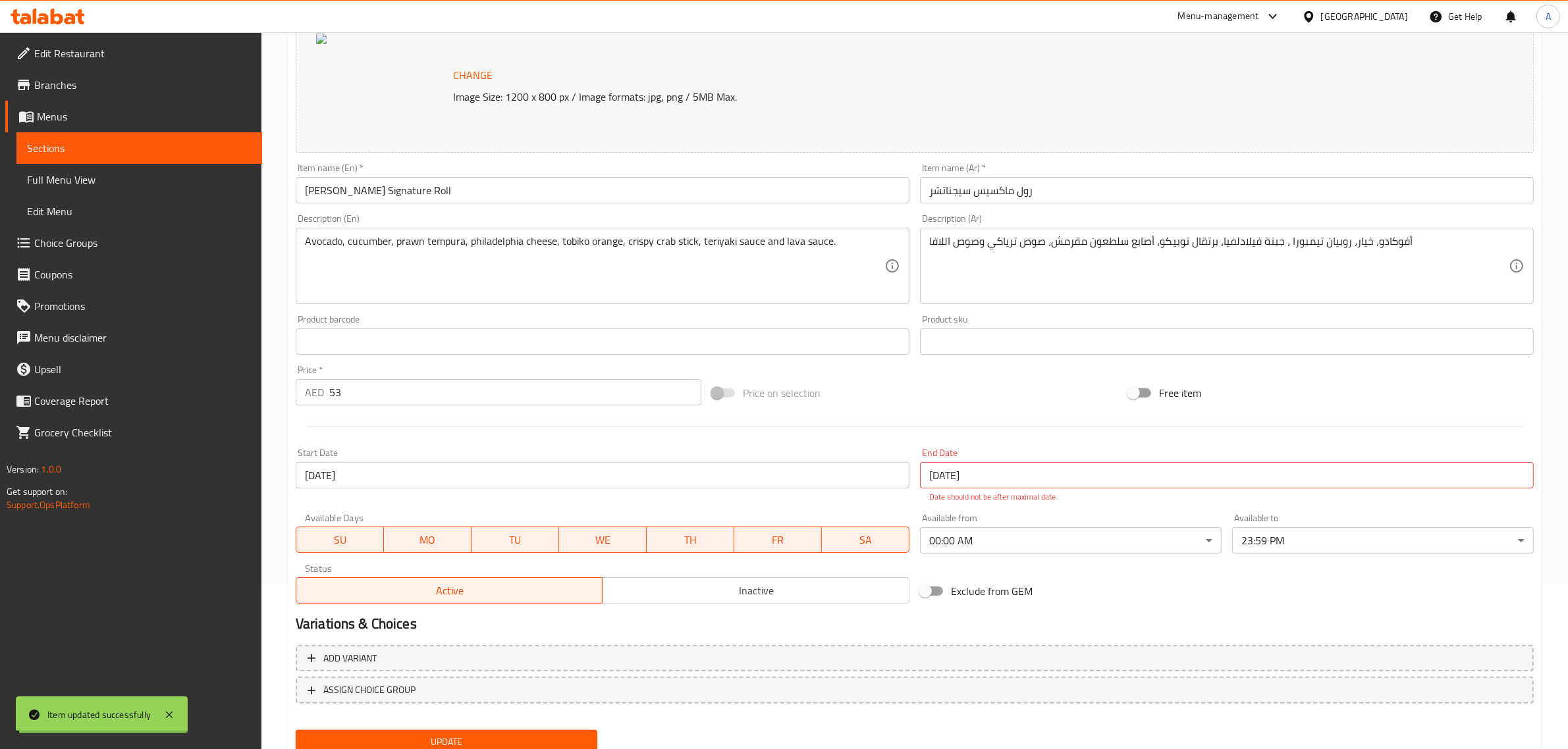
click at [74, 149] on span "Sections" at bounding box center [139, 147] width 225 height 16
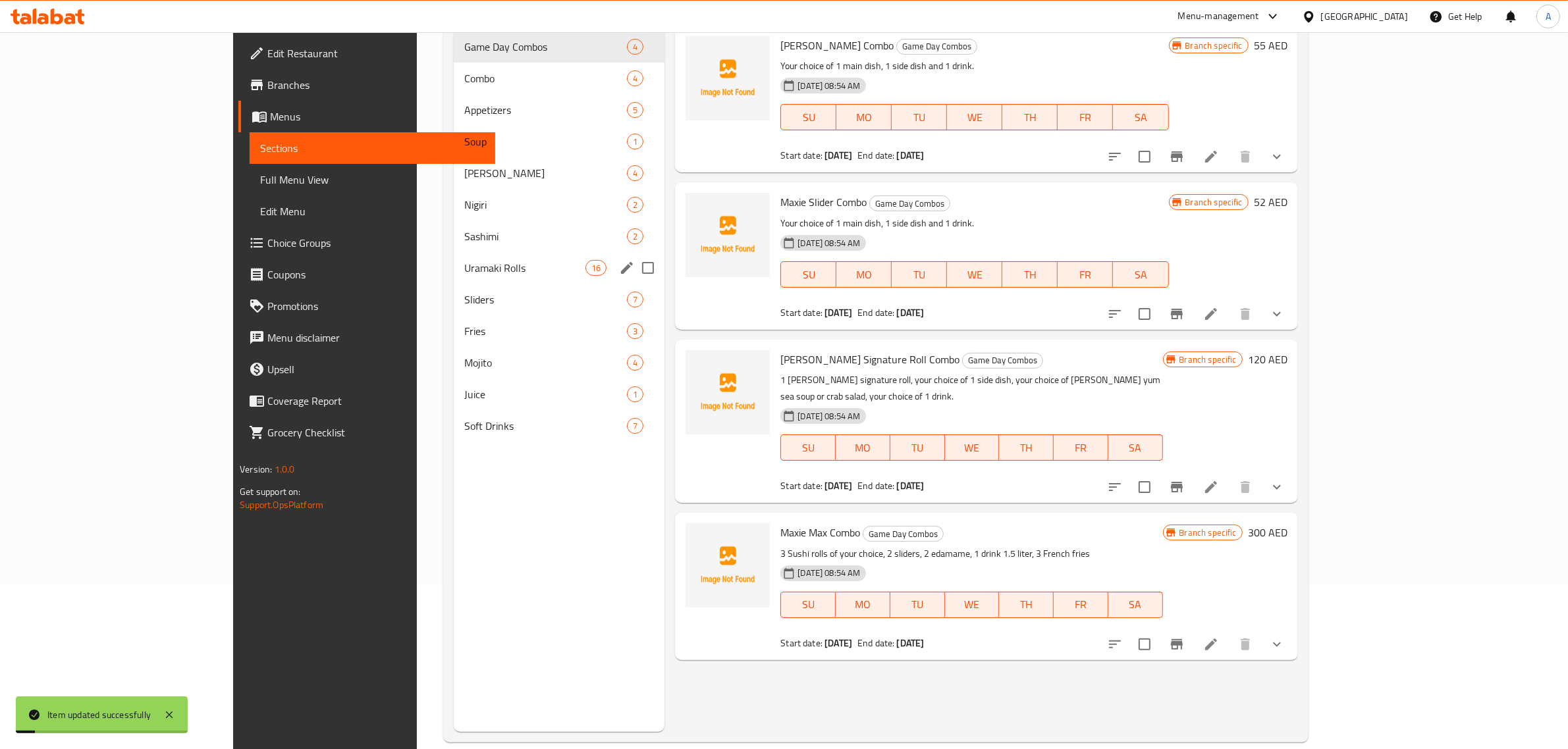
drag, startPoint x: 340, startPoint y: 254, endPoint x: 354, endPoint y: 261, distance: 15.7
click at [453, 254] on div "Uramaki Rolls 16" at bounding box center [559, 268] width 211 height 32
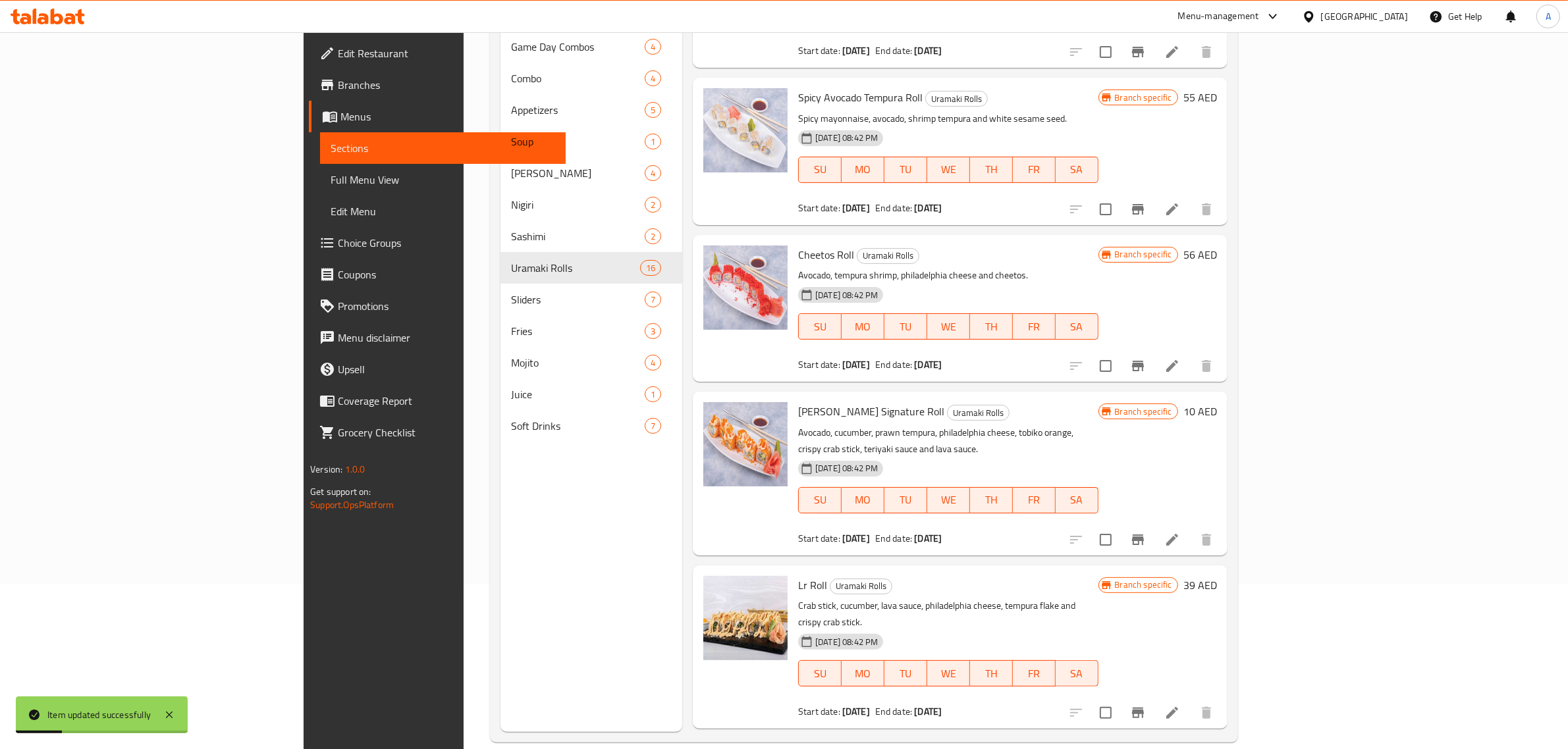
scroll to position [521, 0]
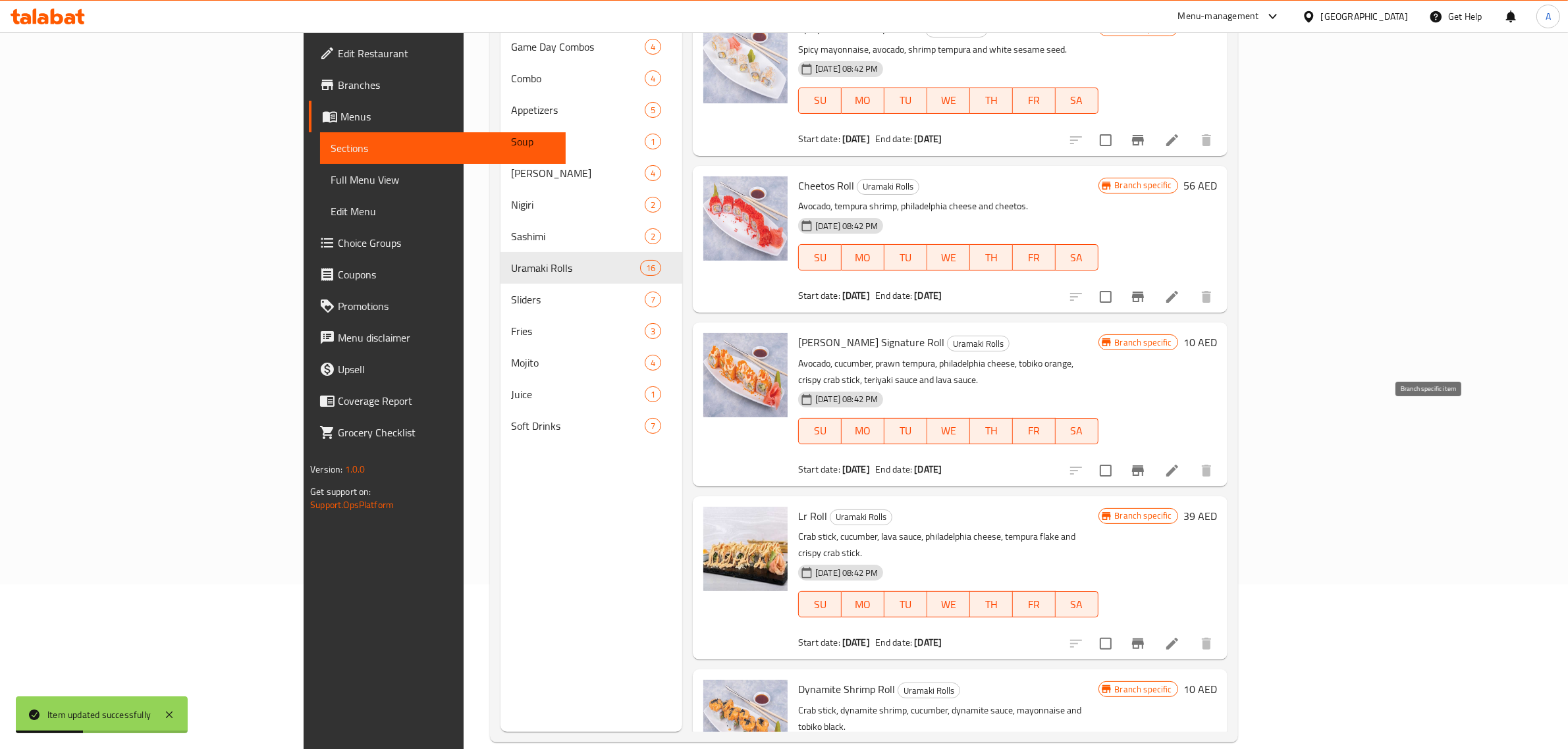
click at [1144, 466] on icon "Branch-specific-item" at bounding box center [1137, 471] width 12 height 11
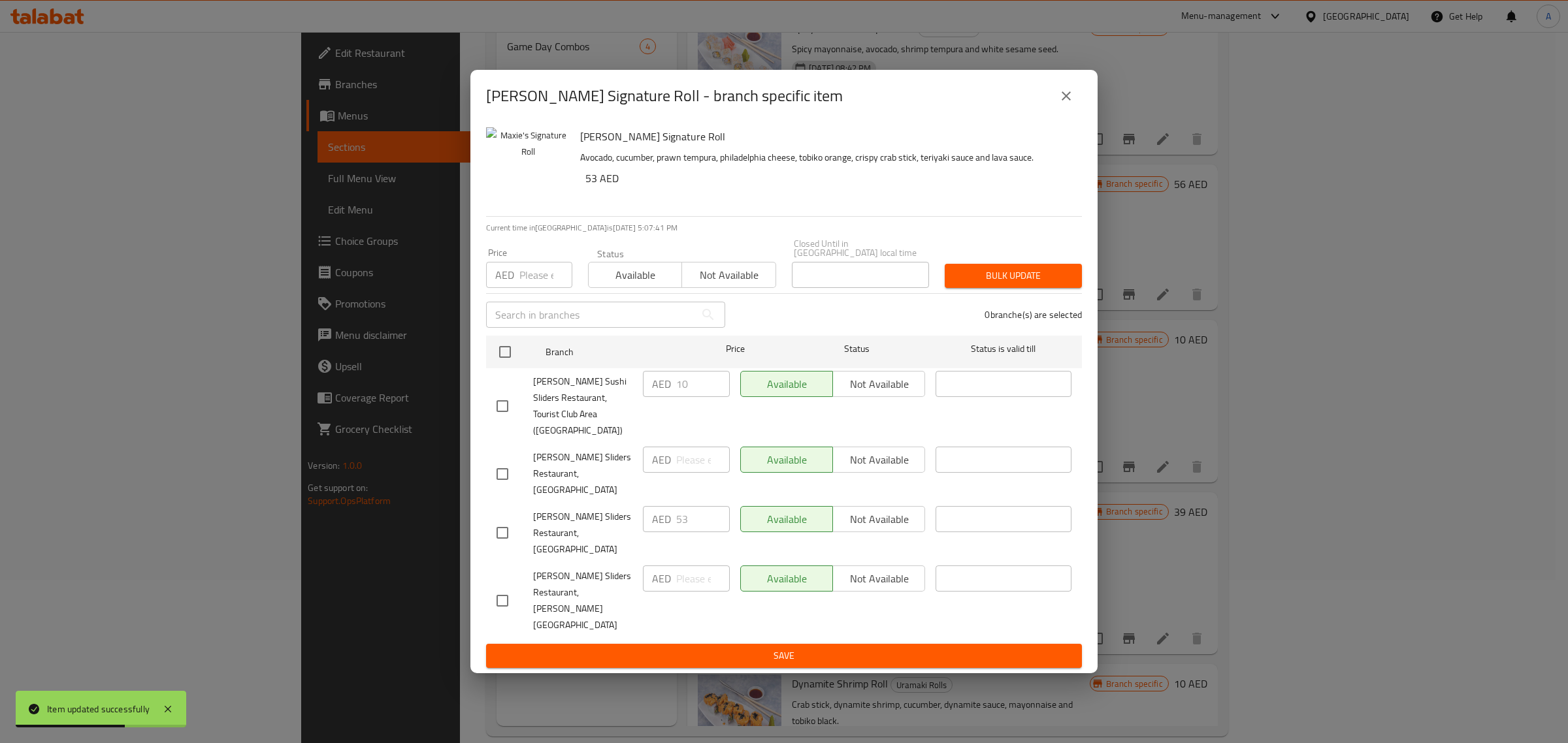
click at [501, 420] on input "checkbox" at bounding box center [502, 406] width 28 height 28
checkbox input "true"
drag, startPoint x: 702, startPoint y: 420, endPoint x: 664, endPoint y: 420, distance: 38.0
click at [664, 397] on div "AED 10 ​" at bounding box center [686, 384] width 87 height 26
type input "53"
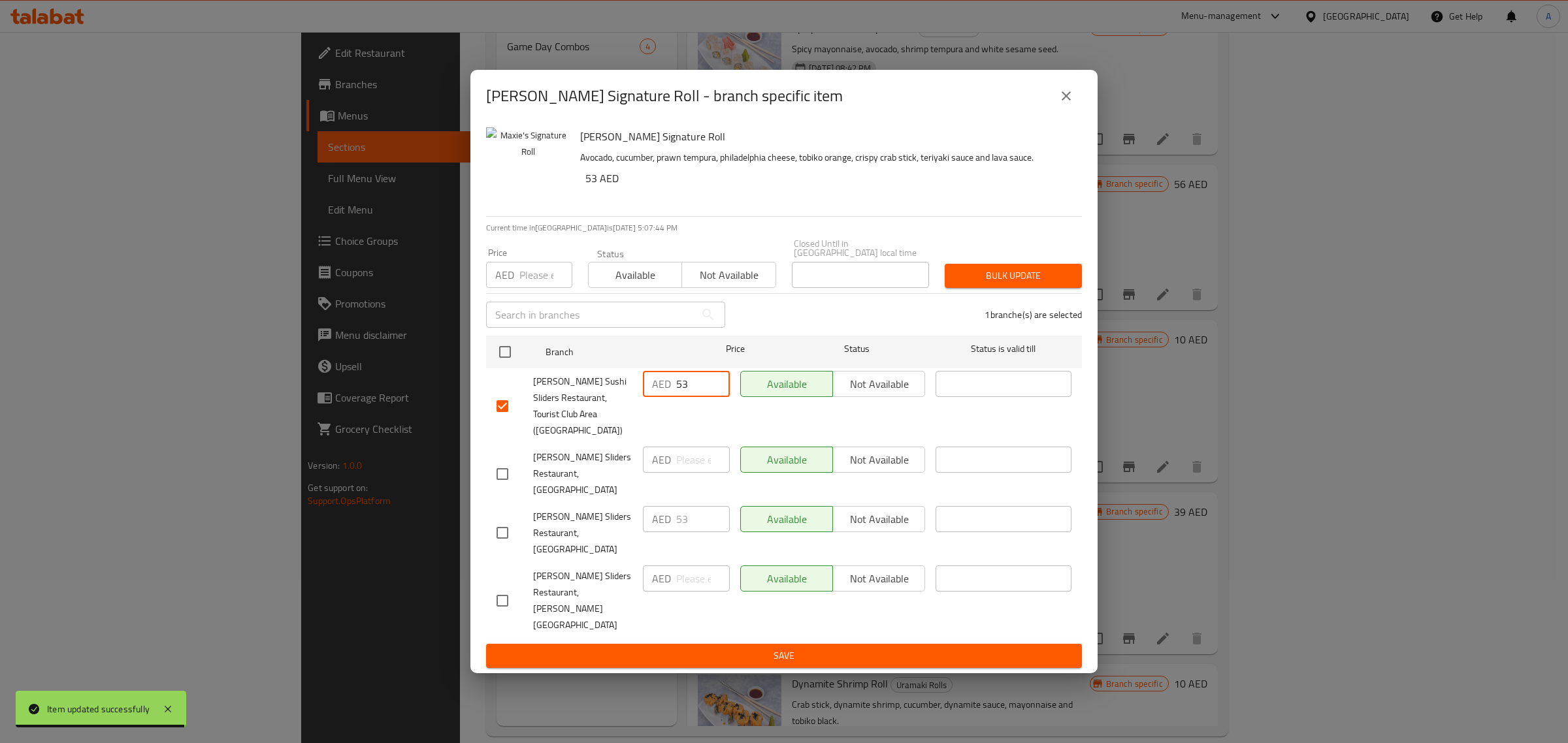
click at [818, 648] on span "Save" at bounding box center [784, 656] width 575 height 17
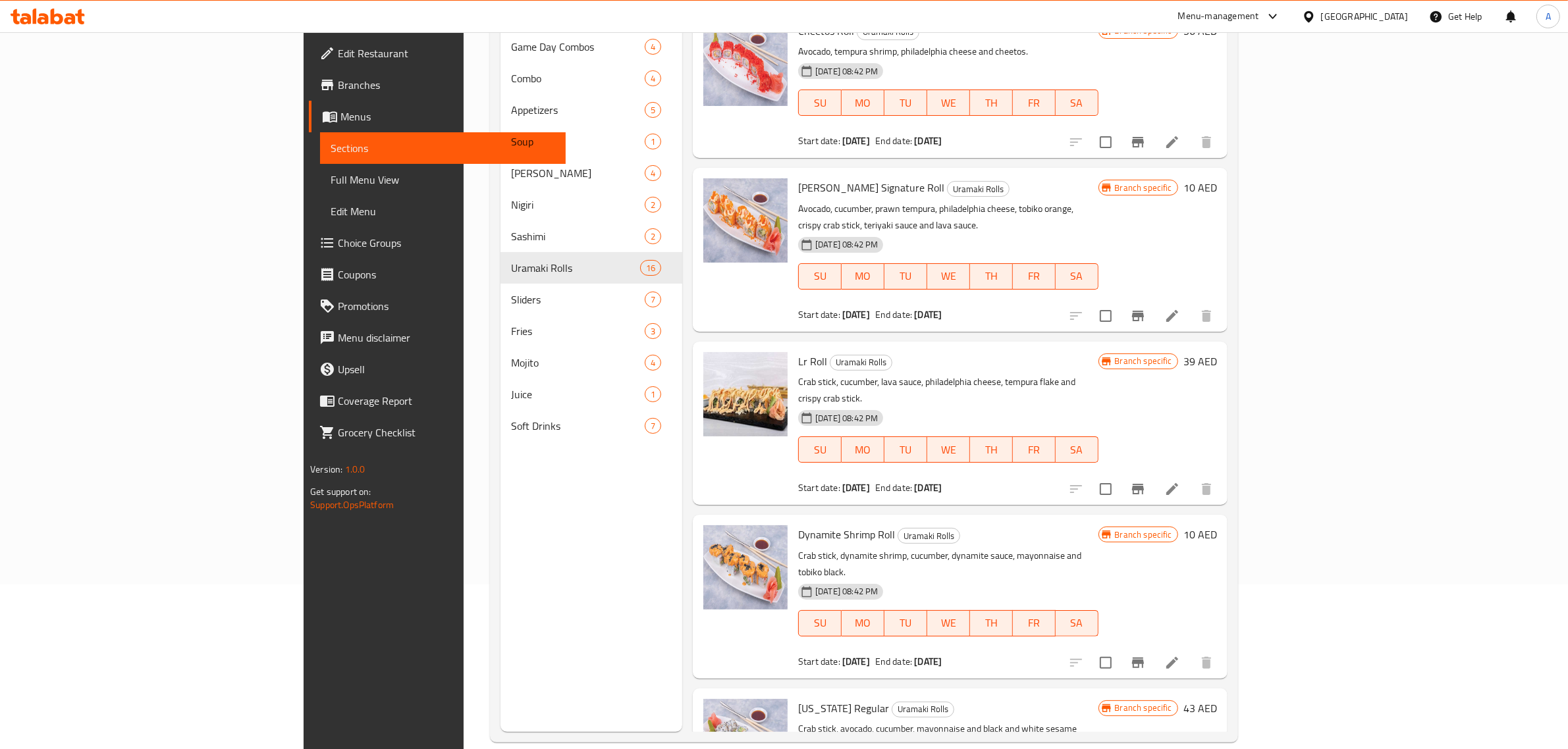
scroll to position [713, 0]
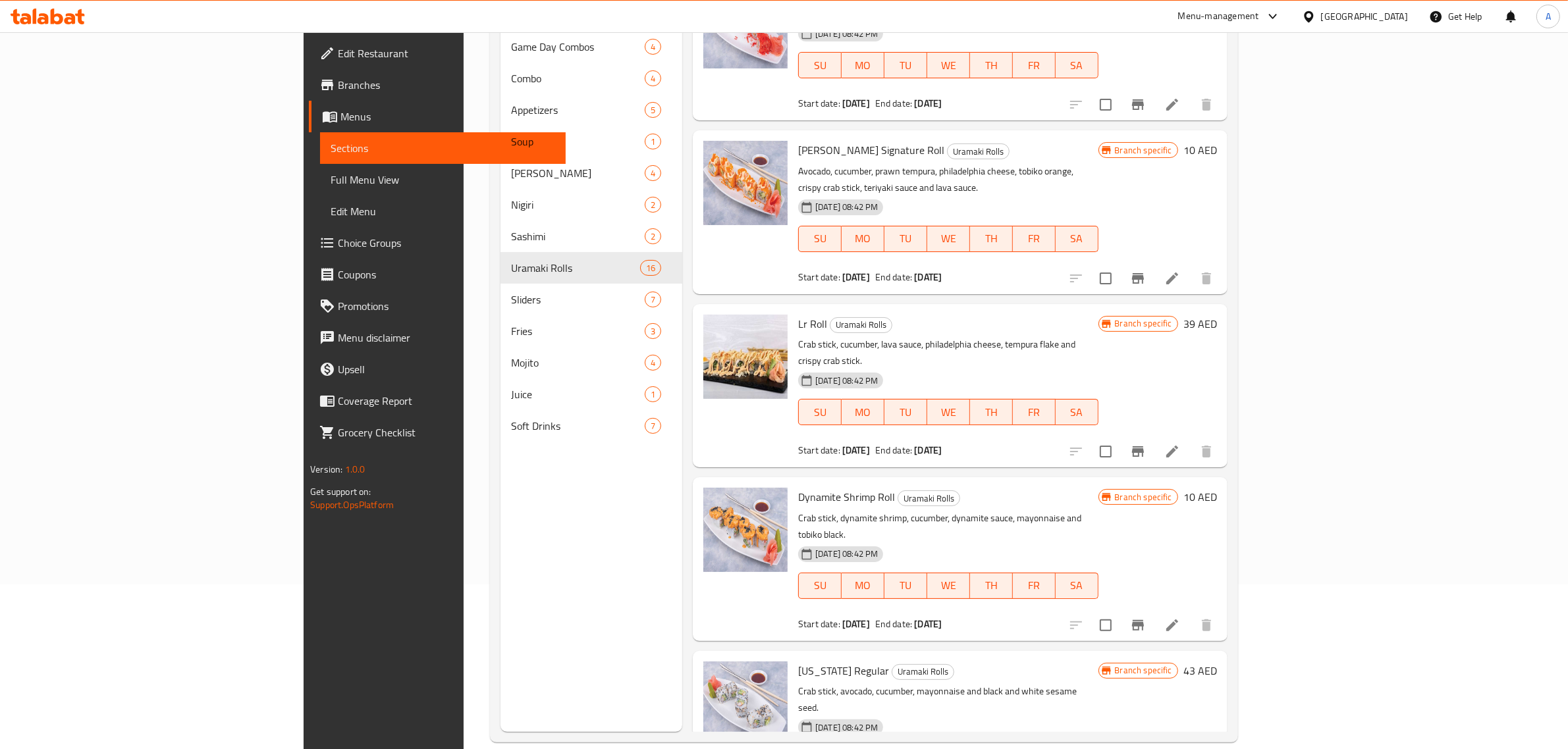
click at [1180, 618] on icon at bounding box center [1172, 625] width 16 height 16
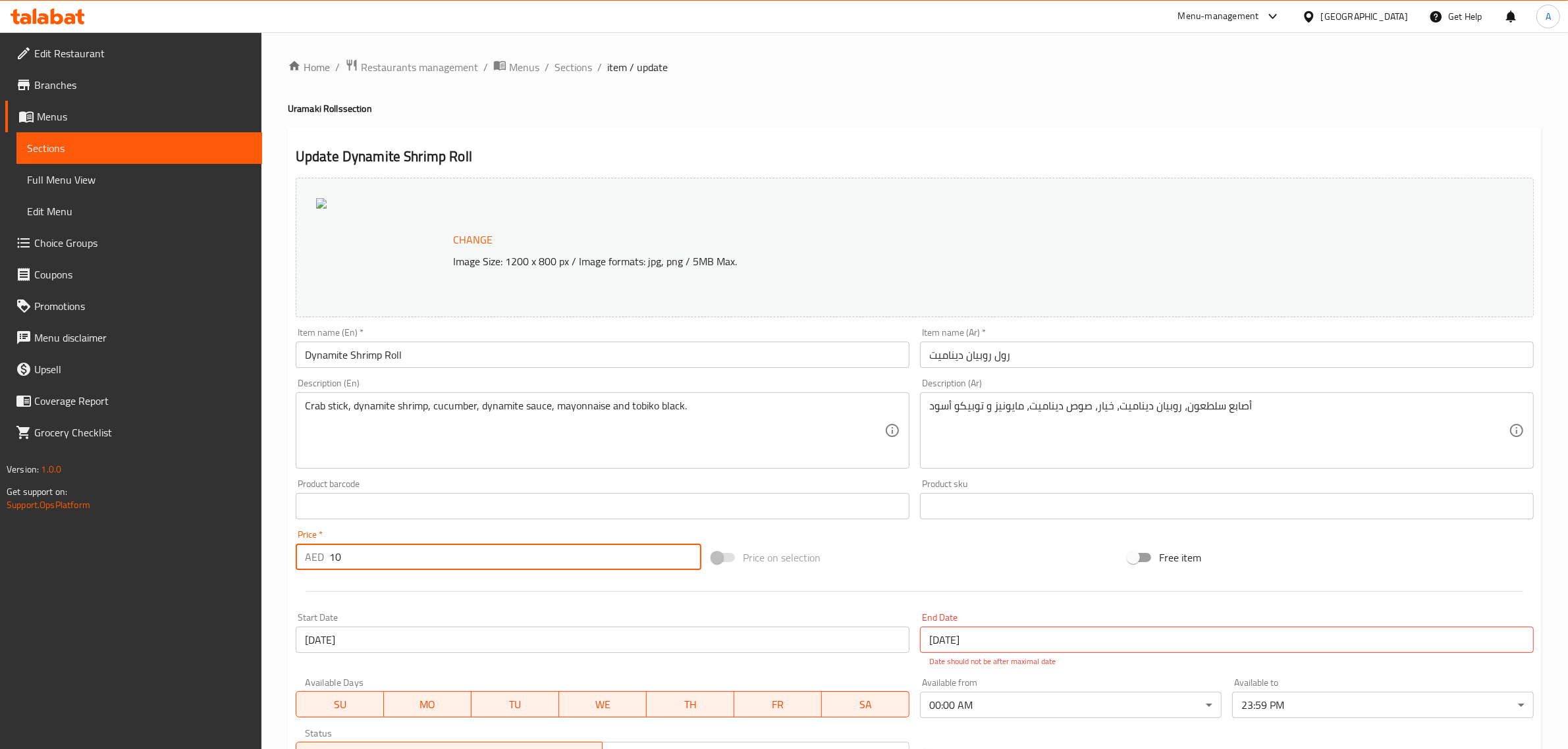
drag, startPoint x: 382, startPoint y: 558, endPoint x: 328, endPoint y: 560, distance: 54.0
click at [329, 560] on input "10" at bounding box center [516, 557] width 372 height 26
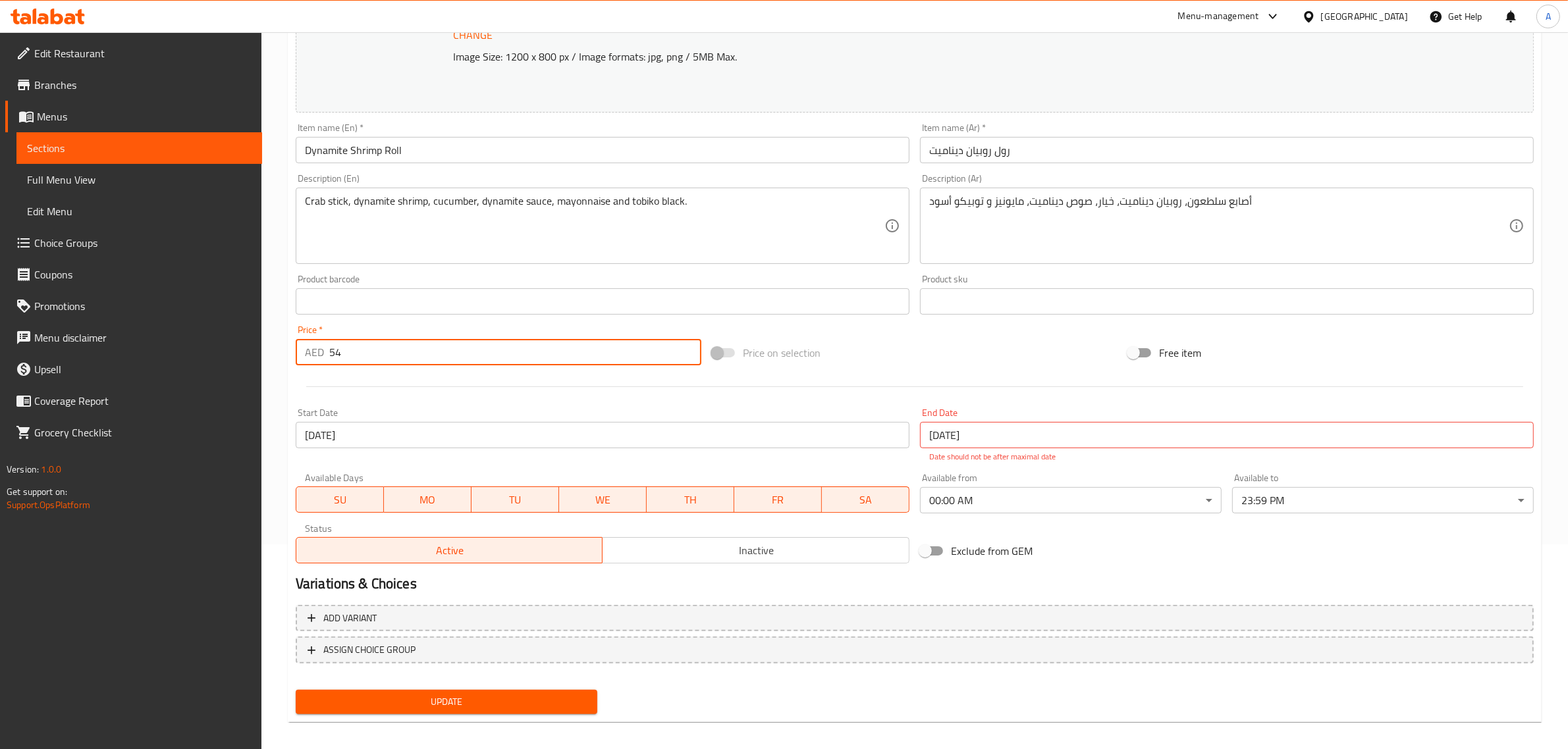
scroll to position [212, 0]
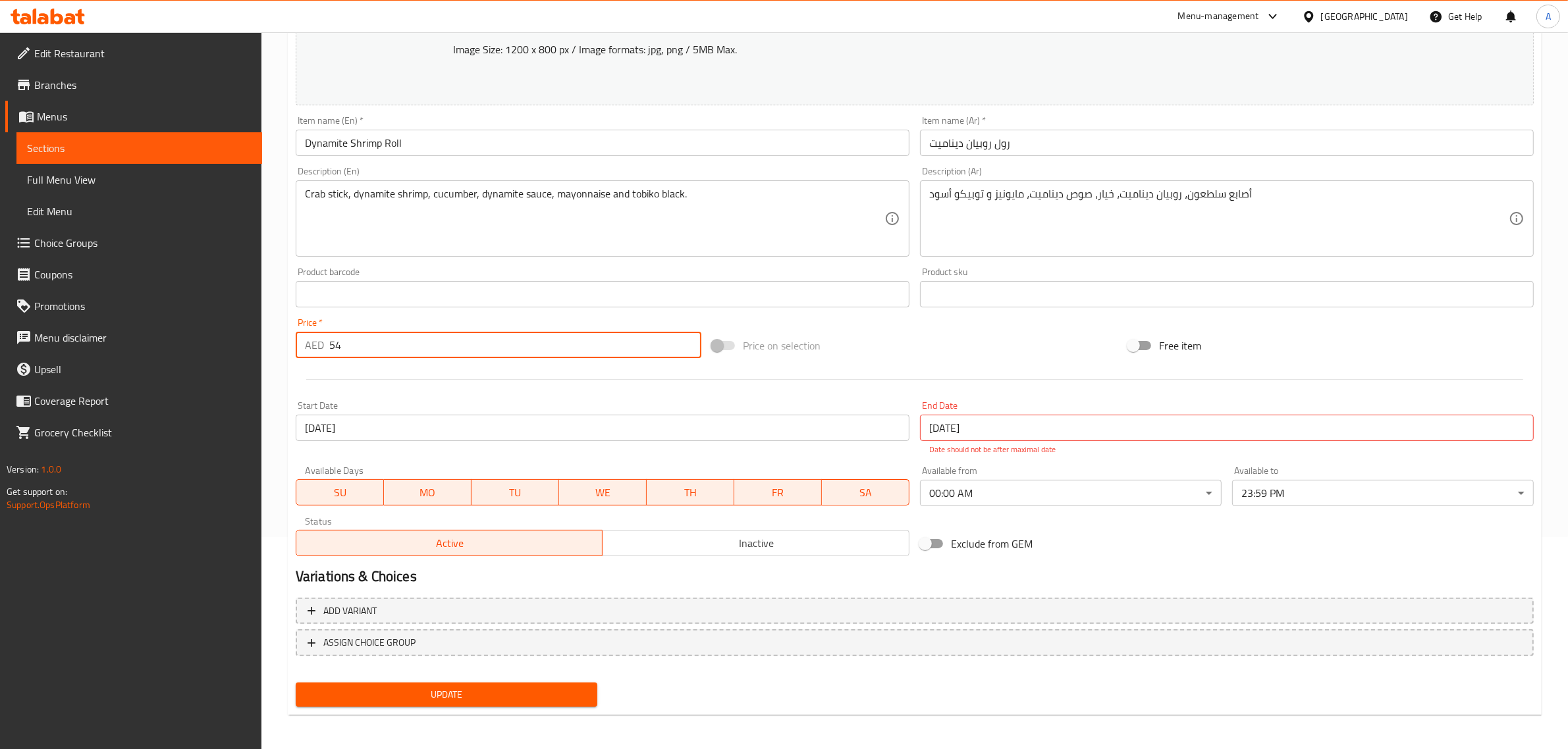
type input "54"
click at [410, 683] on button "Update" at bounding box center [447, 694] width 302 height 24
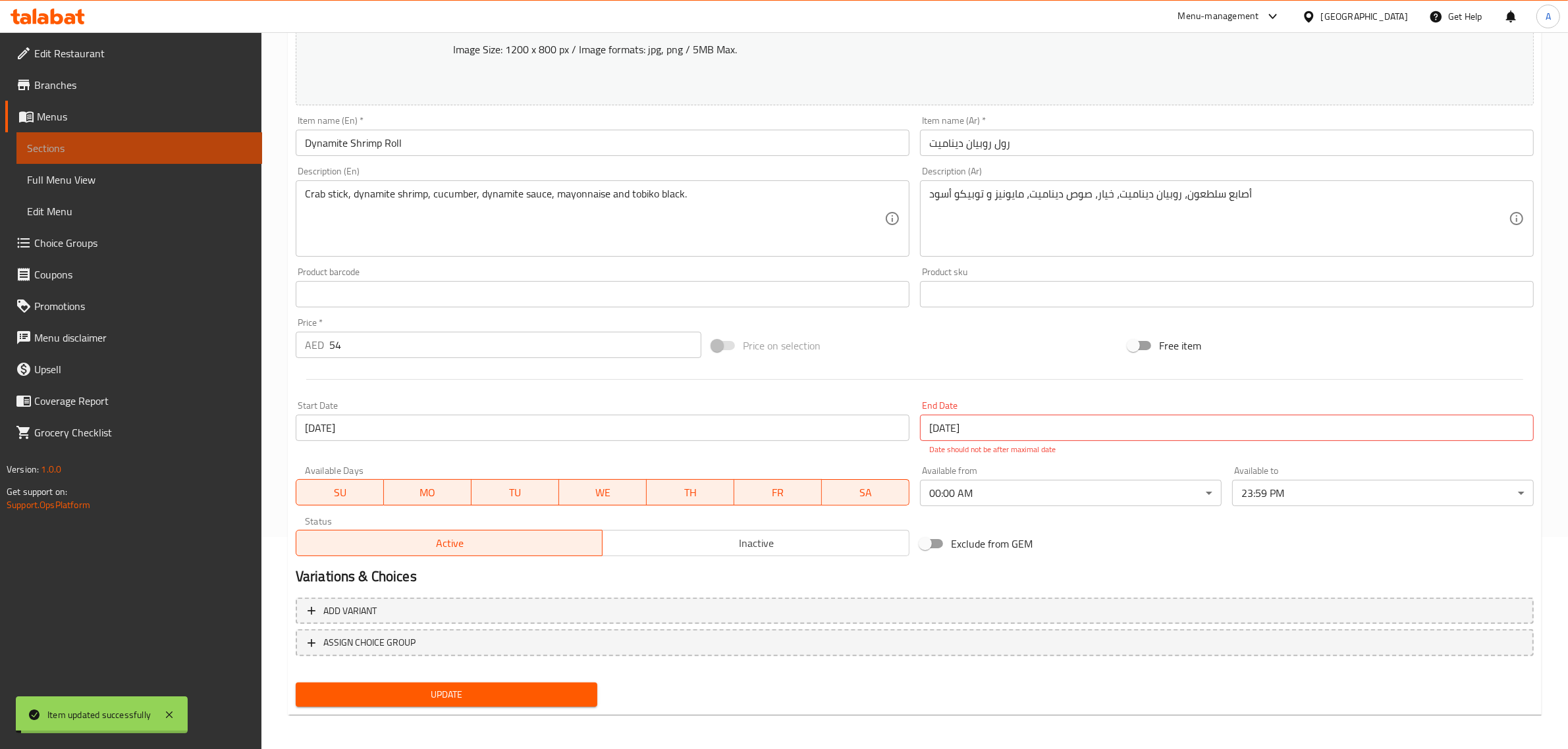
click at [123, 148] on span "Sections" at bounding box center [139, 147] width 225 height 16
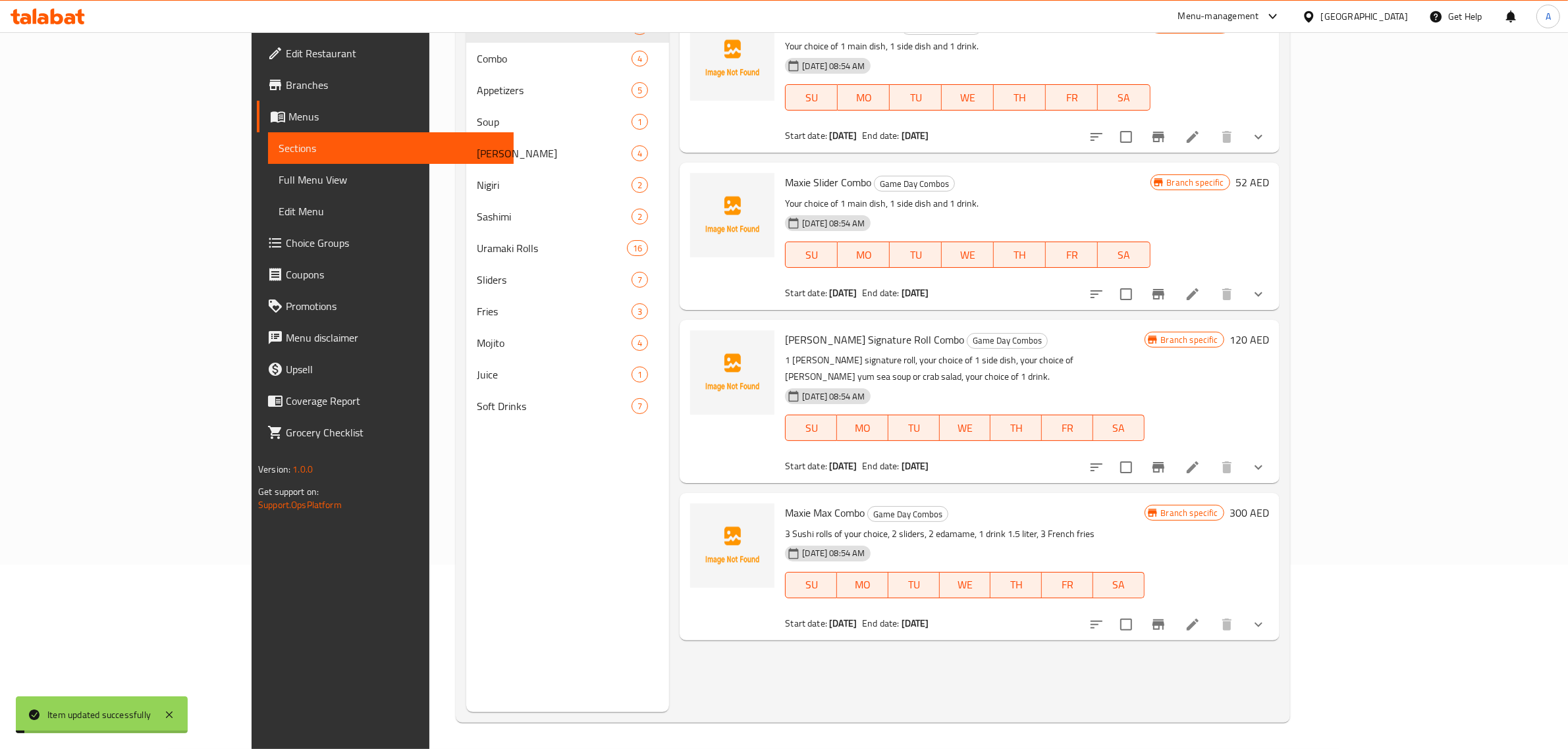
scroll to position [185, 0]
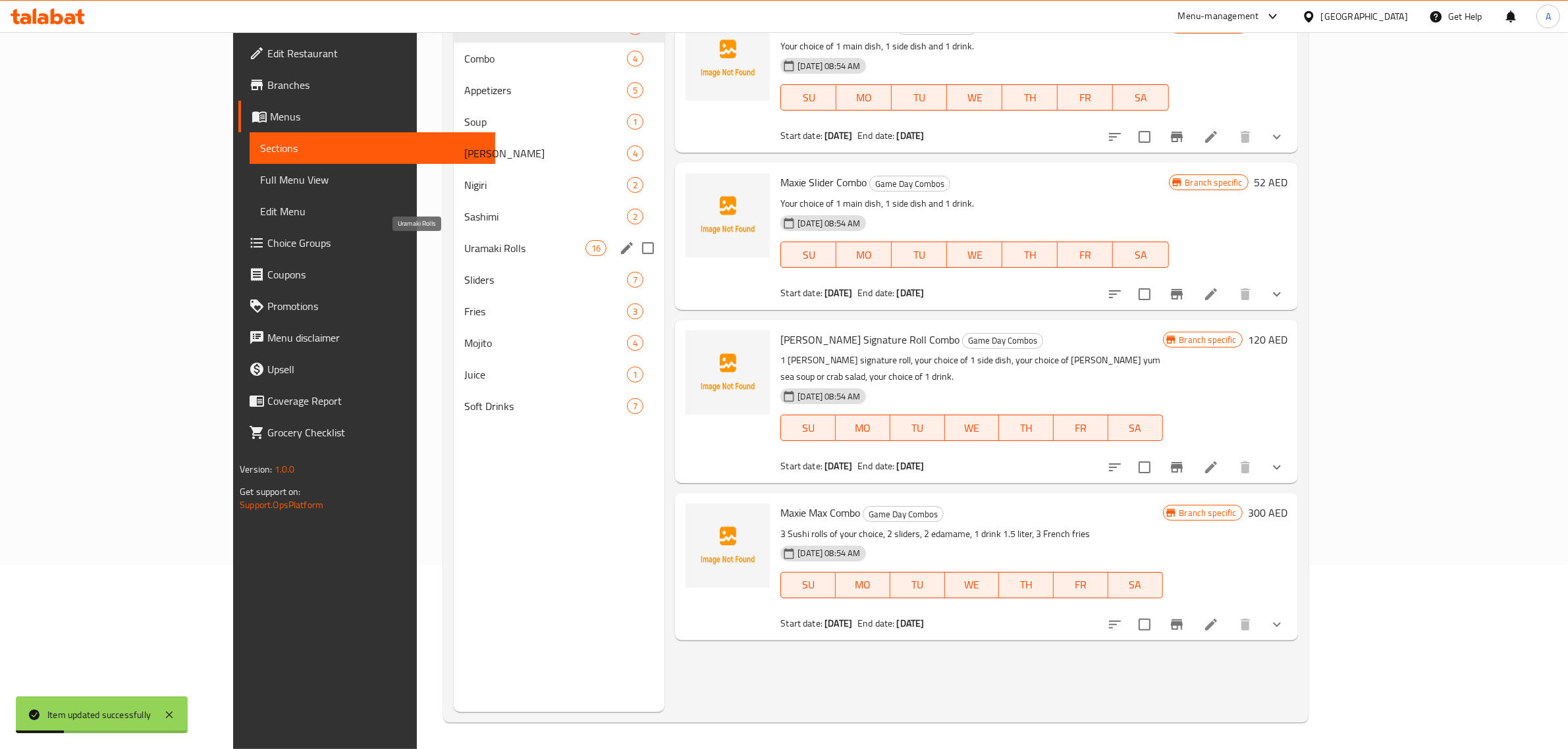
drag, startPoint x: 341, startPoint y: 248, endPoint x: 610, endPoint y: 273, distance: 270.2
click at [464, 249] on span "Uramaki Rolls" at bounding box center [525, 248] width 121 height 16
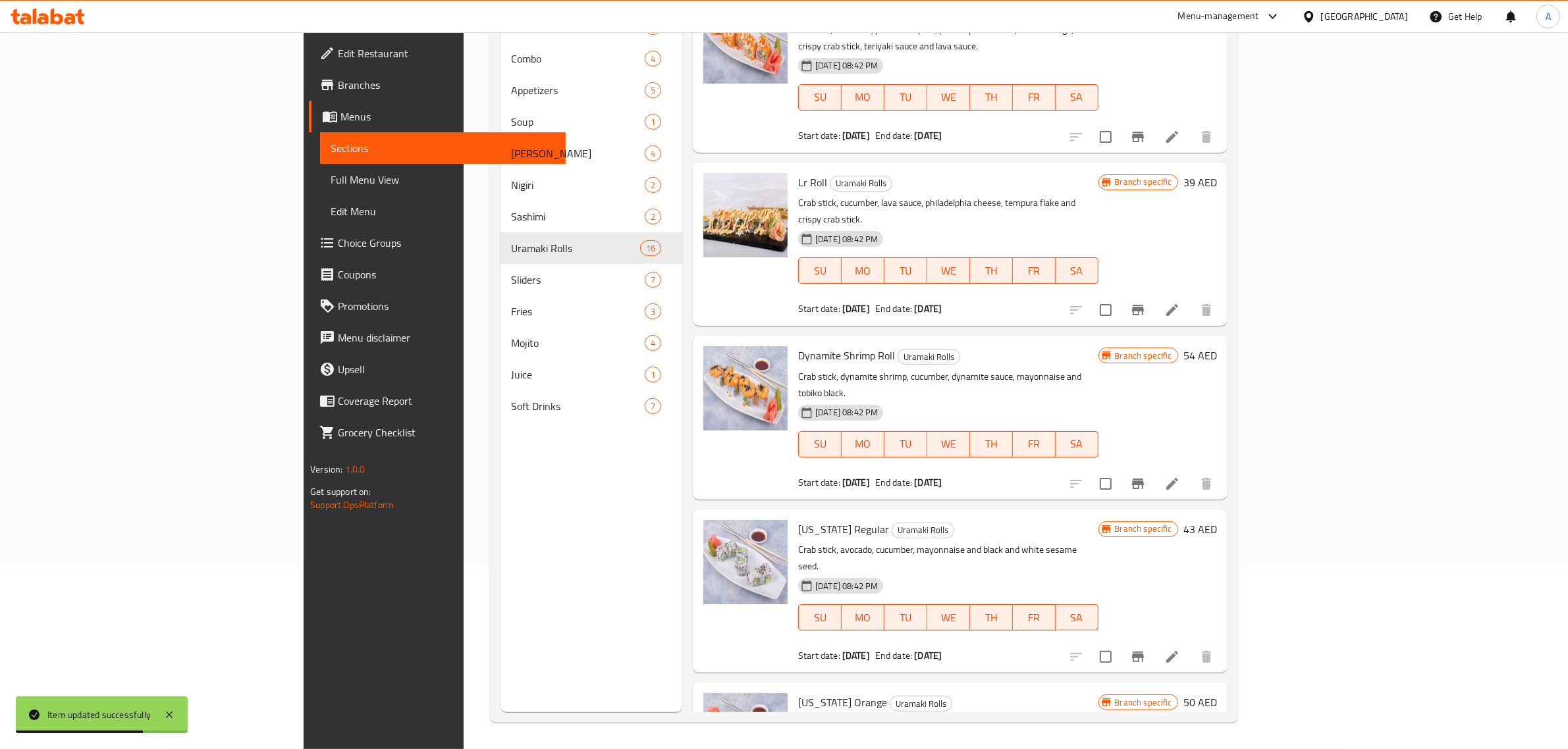
scroll to position [795, 0]
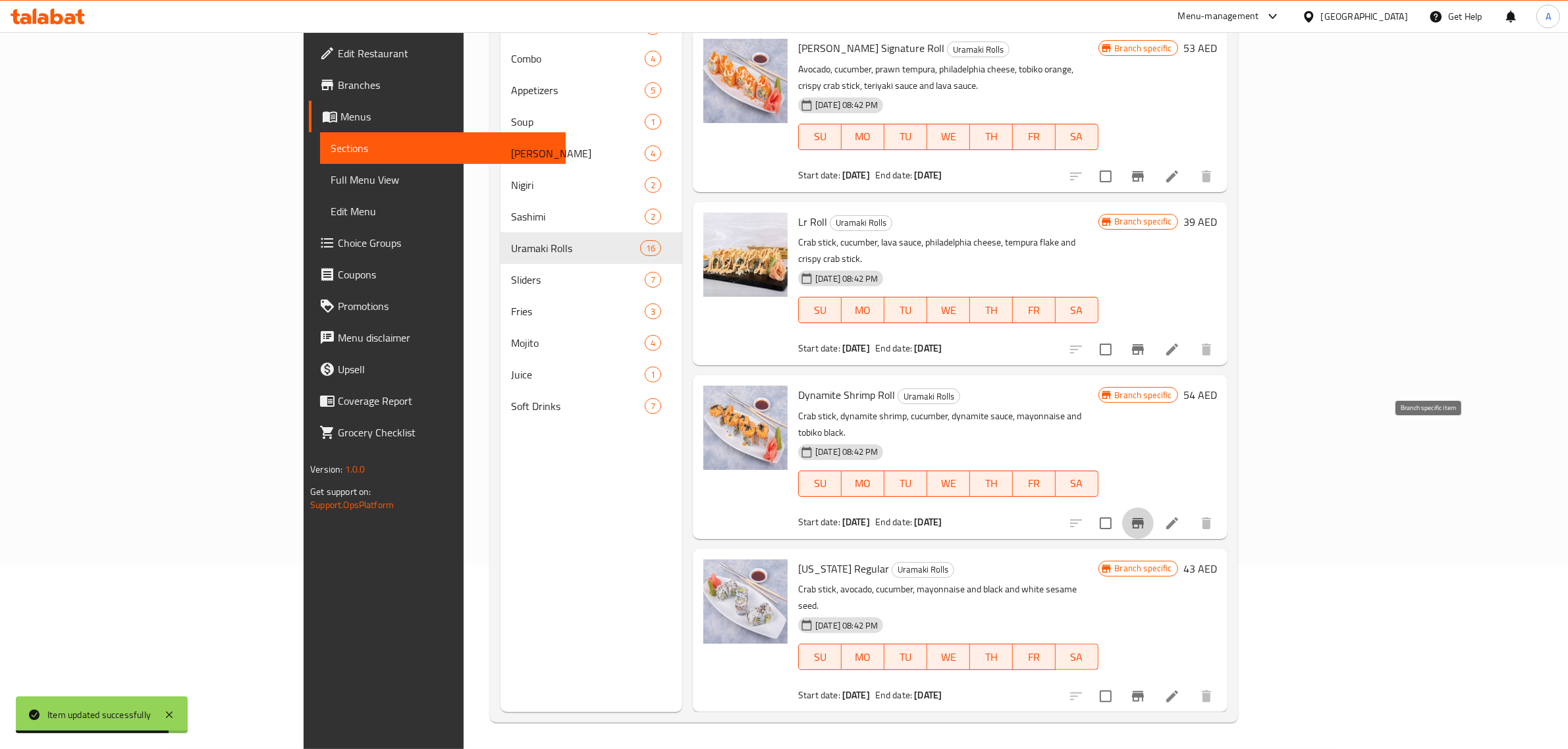
click at [1146, 516] on icon "Branch-specific-item" at bounding box center [1137, 523] width 16 height 16
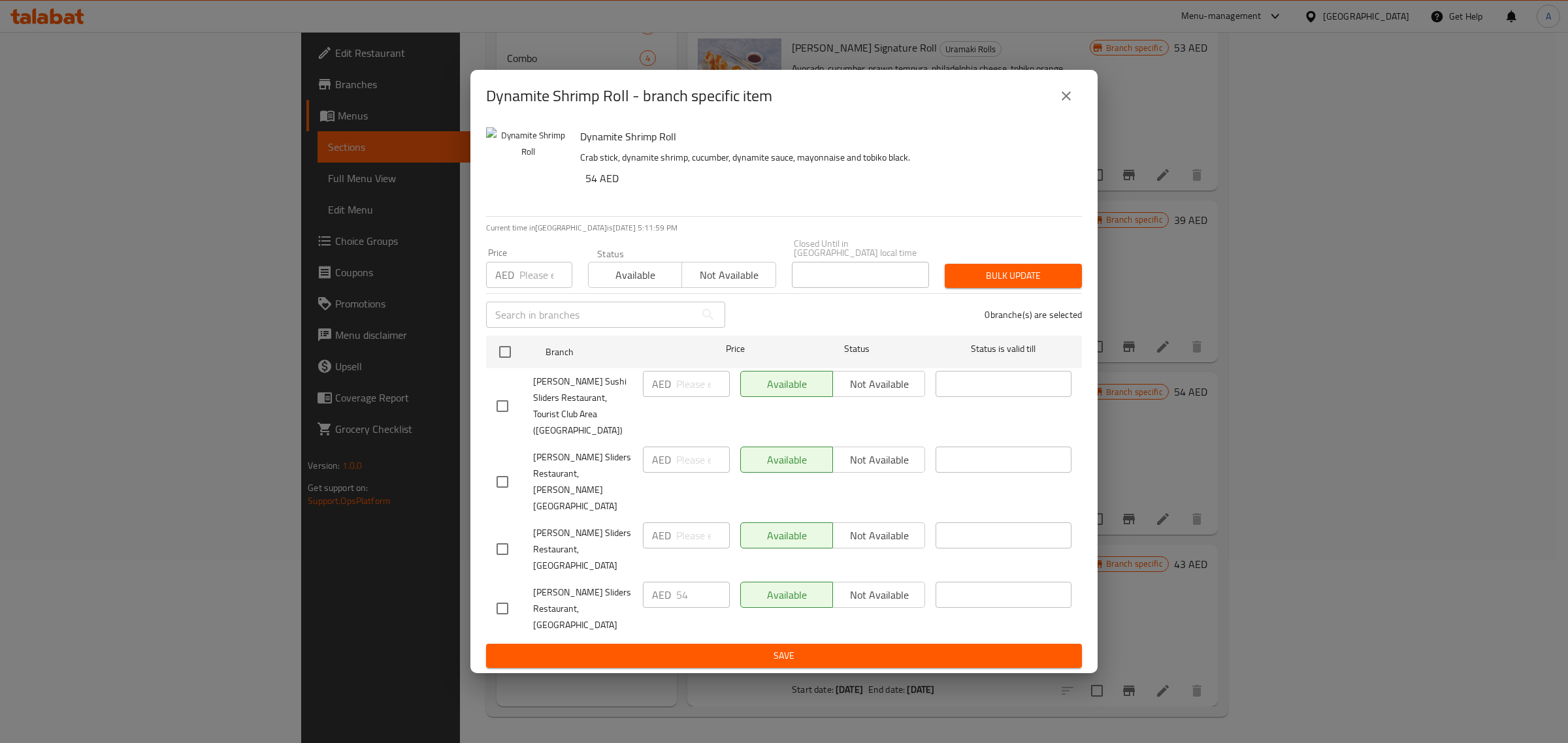
click at [495, 420] on input "checkbox" at bounding box center [502, 406] width 28 height 28
checkbox input "true"
click at [690, 397] on input "number" at bounding box center [703, 384] width 53 height 26
type input "54"
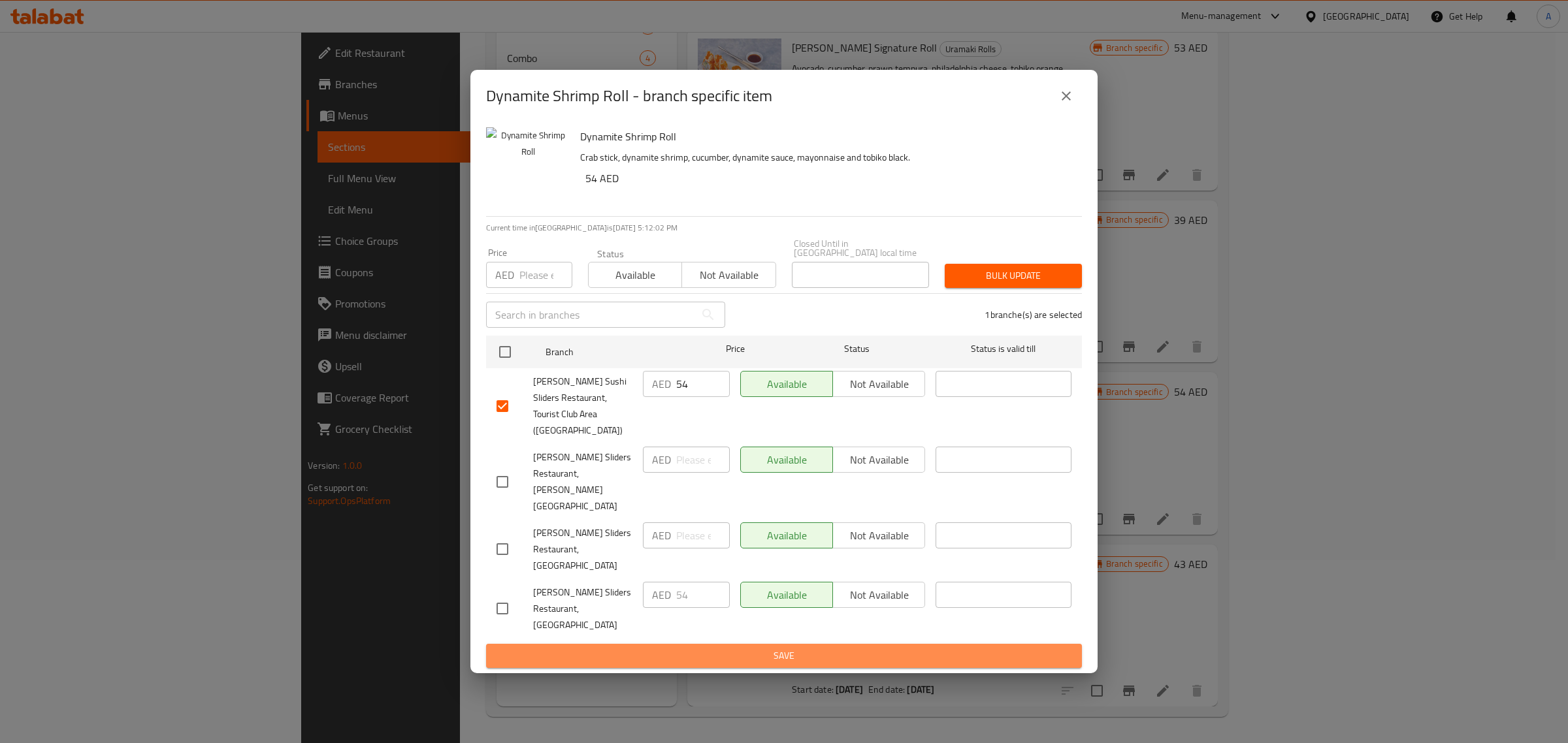
click at [817, 648] on span "Save" at bounding box center [784, 656] width 575 height 17
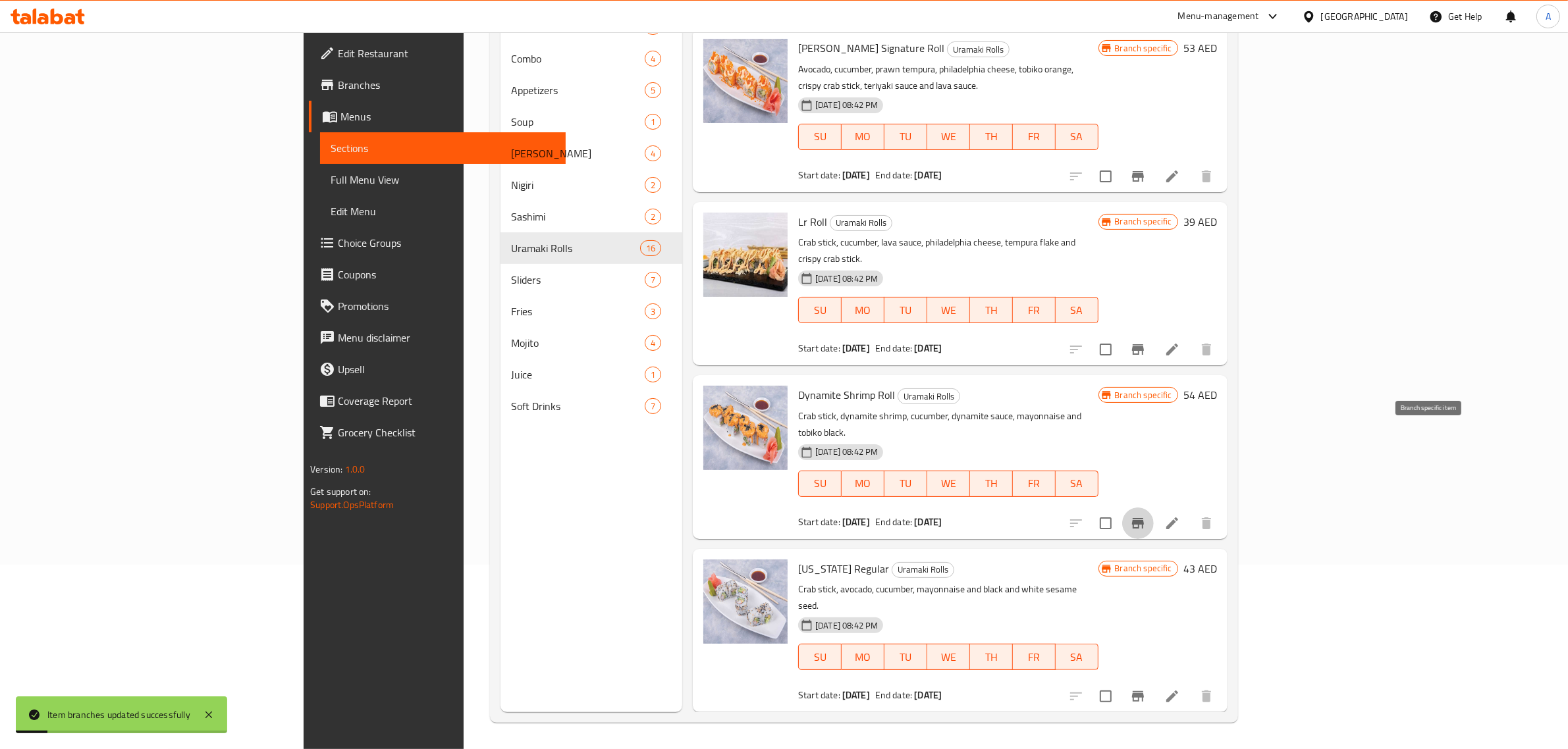
click at [1144, 518] on icon "Branch-specific-item" at bounding box center [1137, 523] width 12 height 11
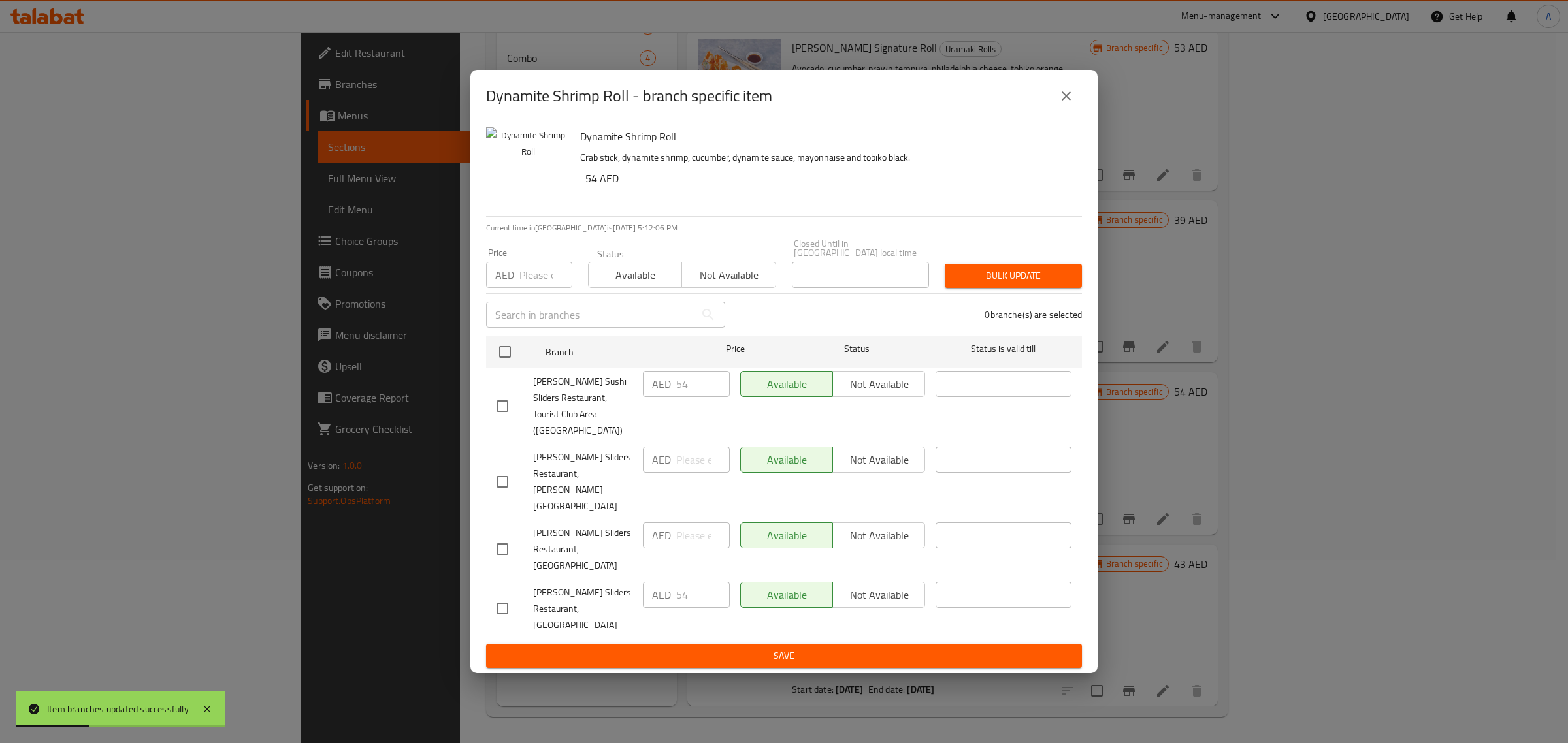
click at [507, 420] on input "checkbox" at bounding box center [502, 406] width 28 height 28
checkbox input "true"
click at [1000, 284] on span "Bulk update" at bounding box center [1013, 276] width 116 height 17
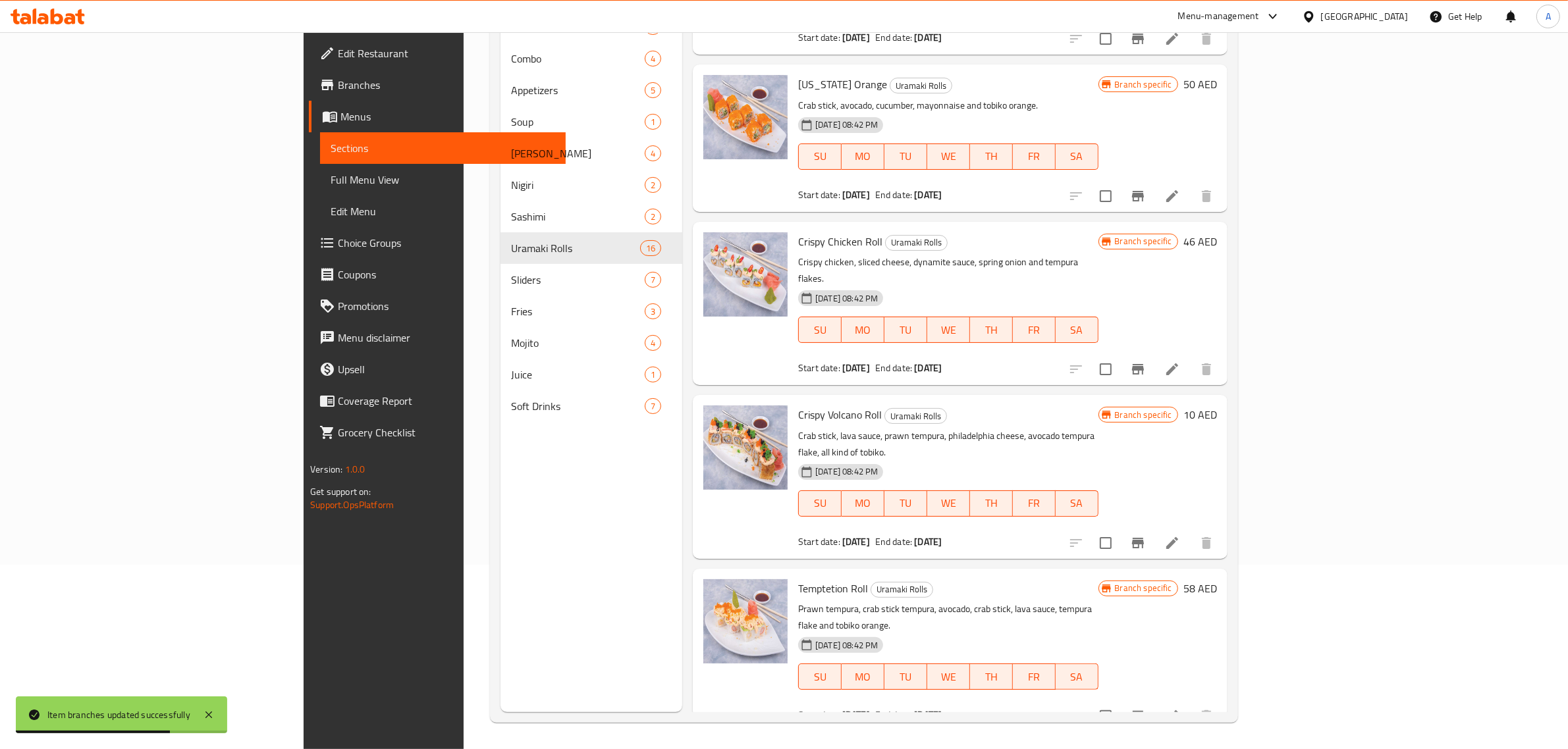
scroll to position [1454, 0]
click at [1180, 535] on icon at bounding box center [1172, 543] width 16 height 16
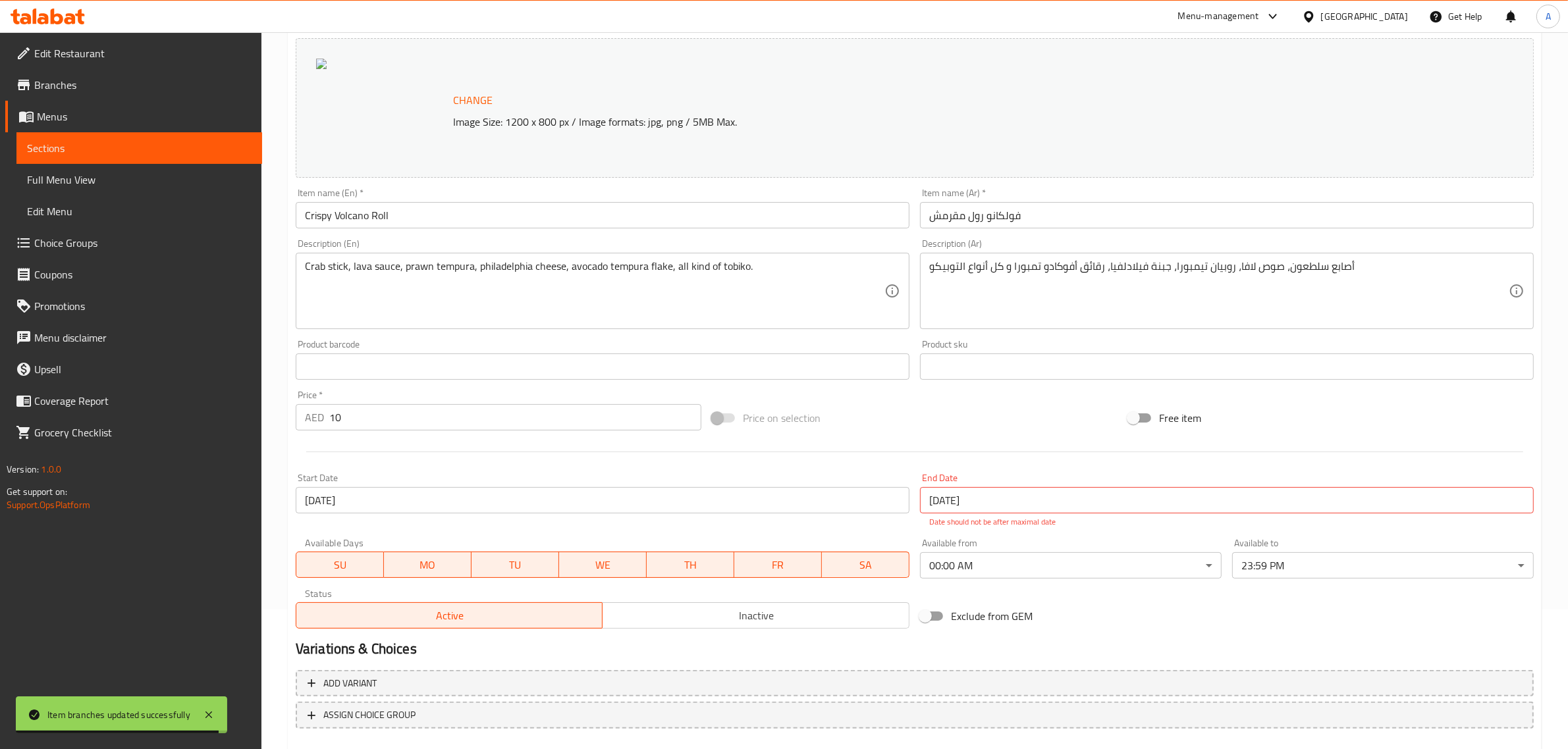
scroll to position [164, 0]
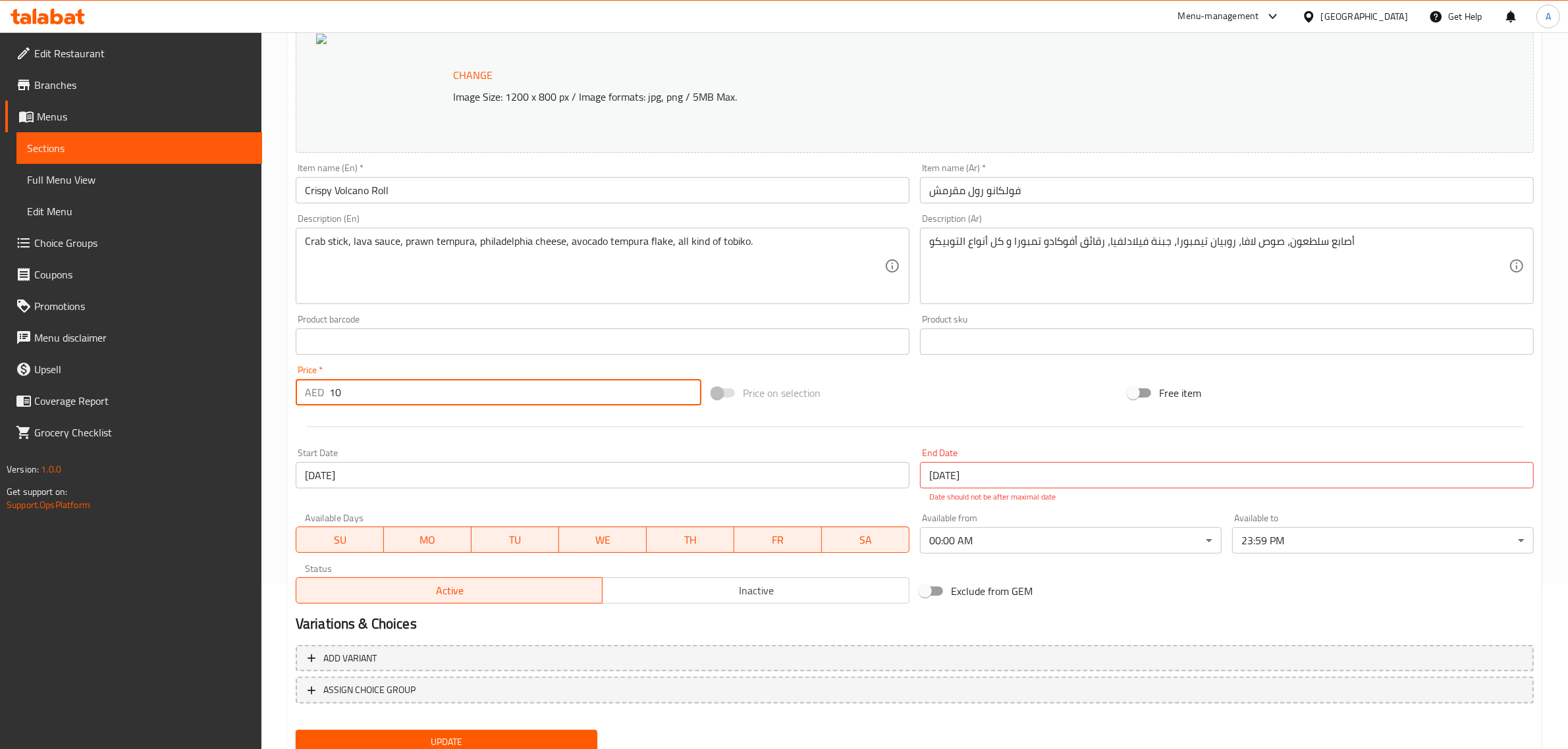
drag, startPoint x: 333, startPoint y: 393, endPoint x: 305, endPoint y: 393, distance: 28.0
click at [305, 393] on div "AED 10 Price *" at bounding box center [498, 392] width 405 height 26
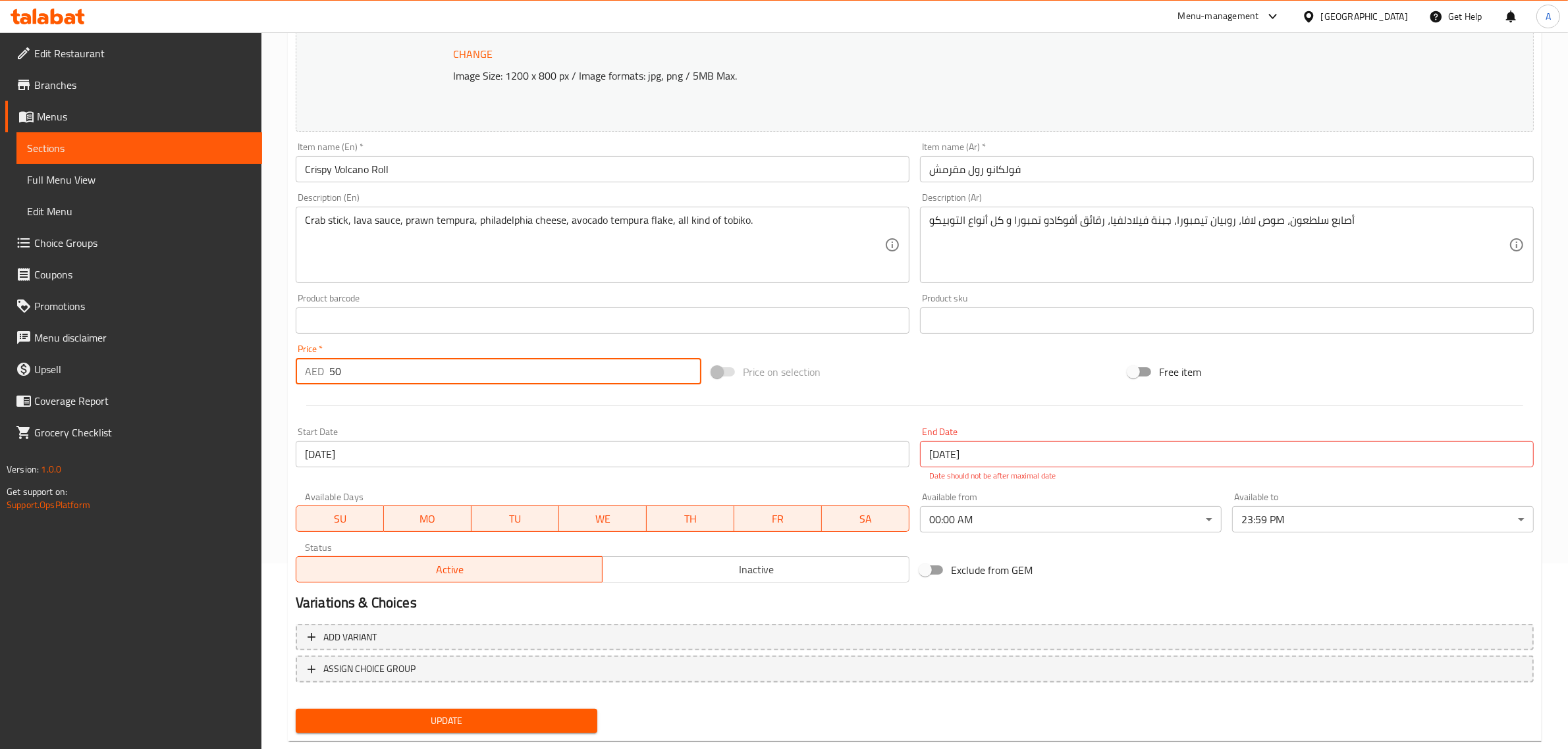
scroll to position [191, 0]
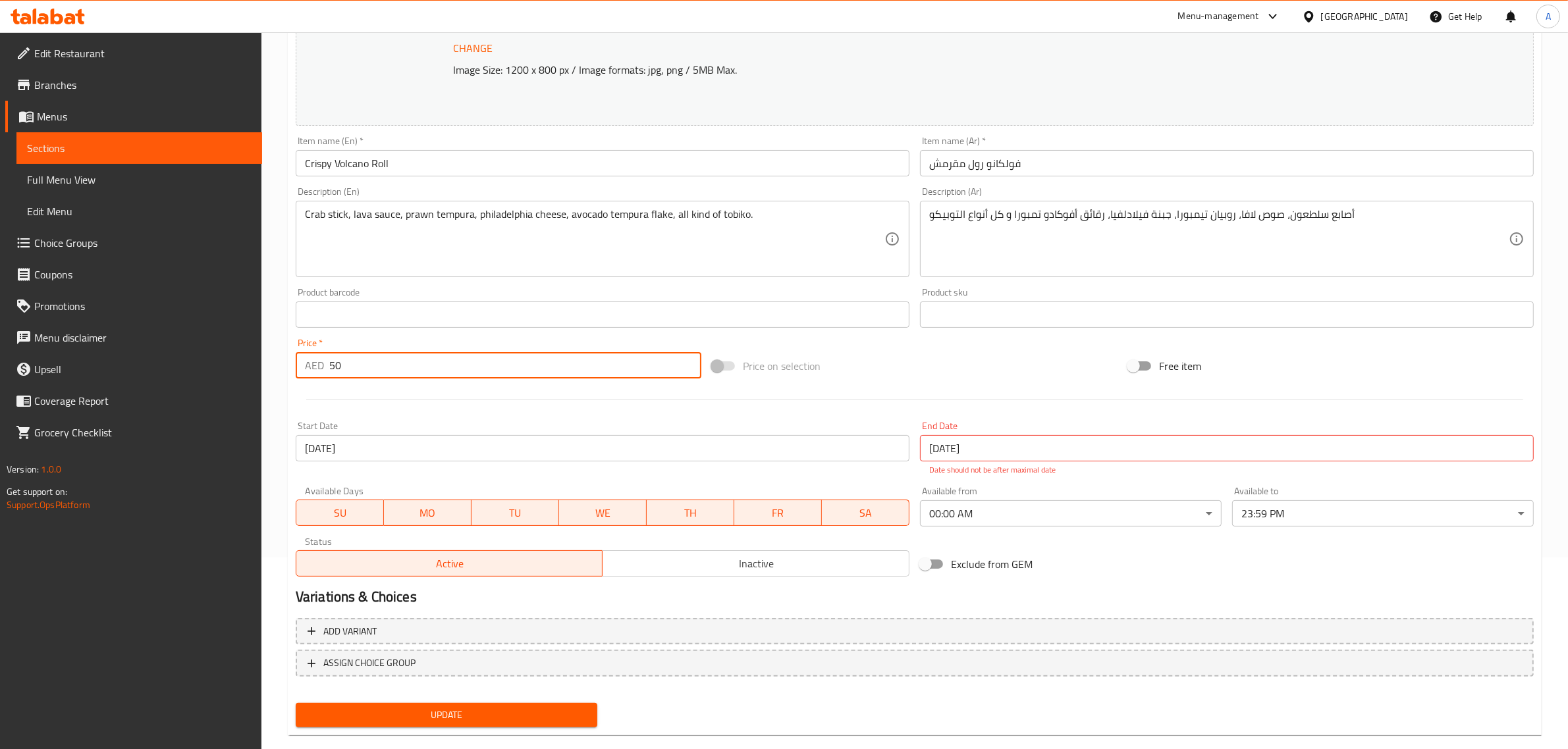
type input "50"
click at [430, 698] on div "Update" at bounding box center [447, 714] width 312 height 35
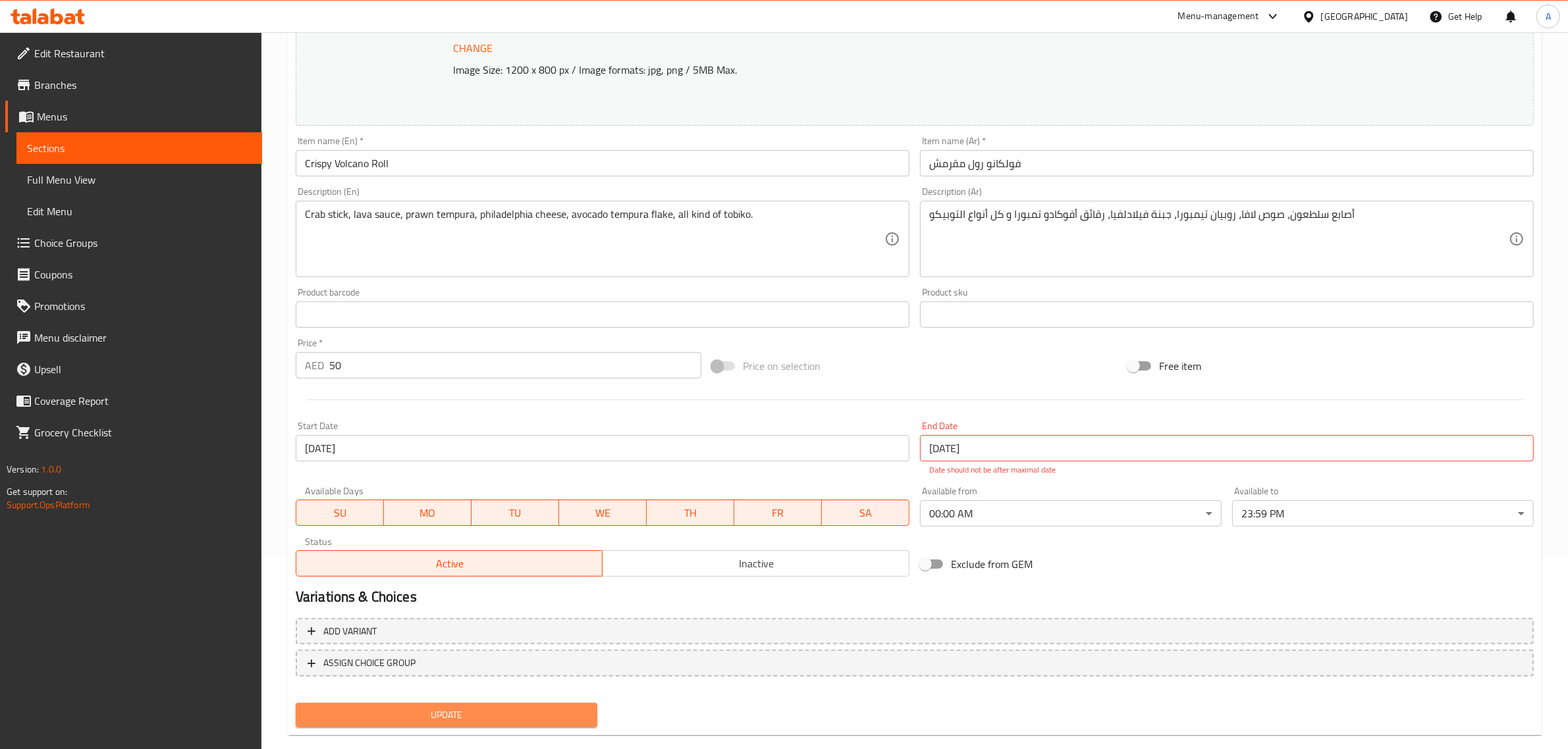
click at [417, 714] on span "Update" at bounding box center [446, 715] width 281 height 17
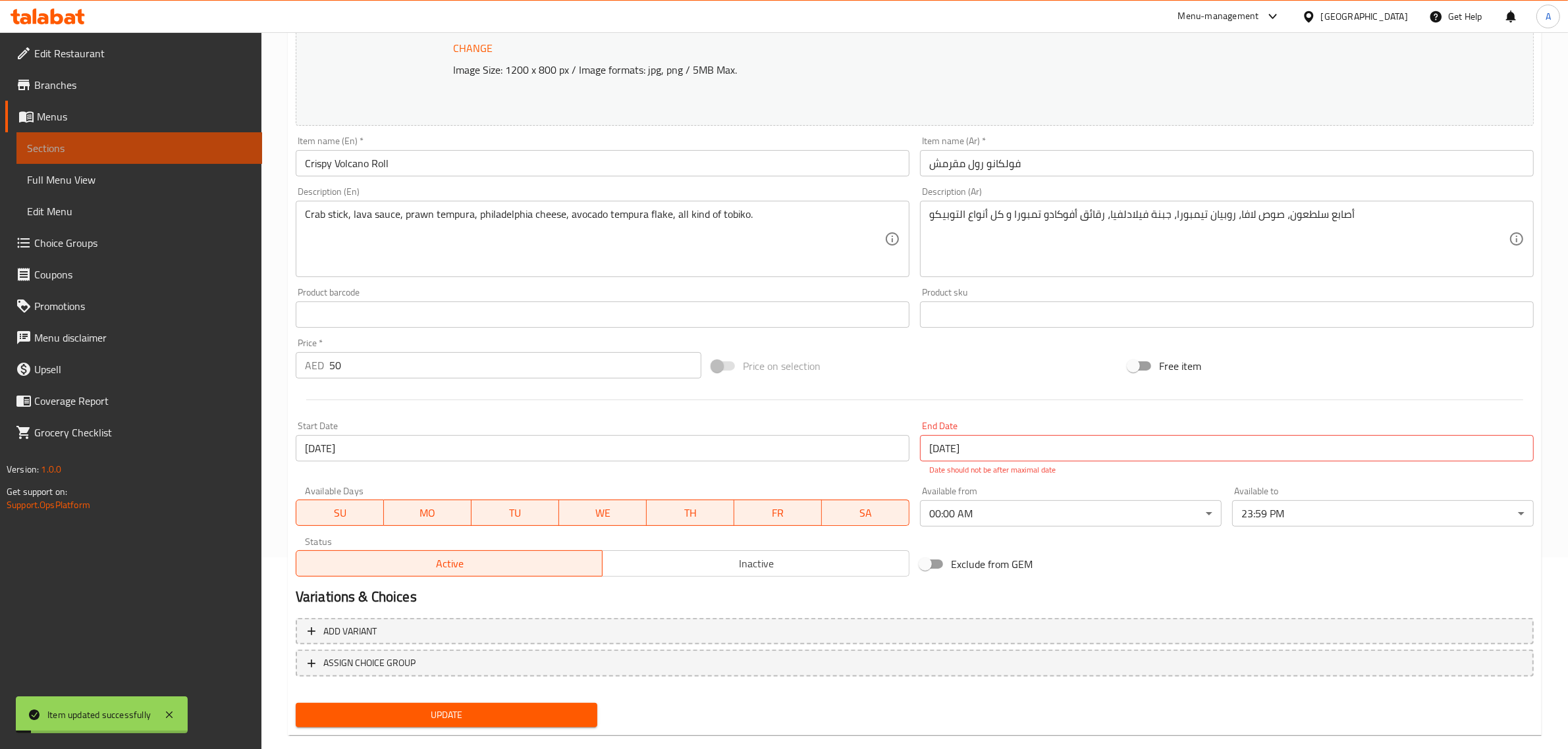
click at [158, 137] on link "Sections" at bounding box center [140, 148] width 246 height 32
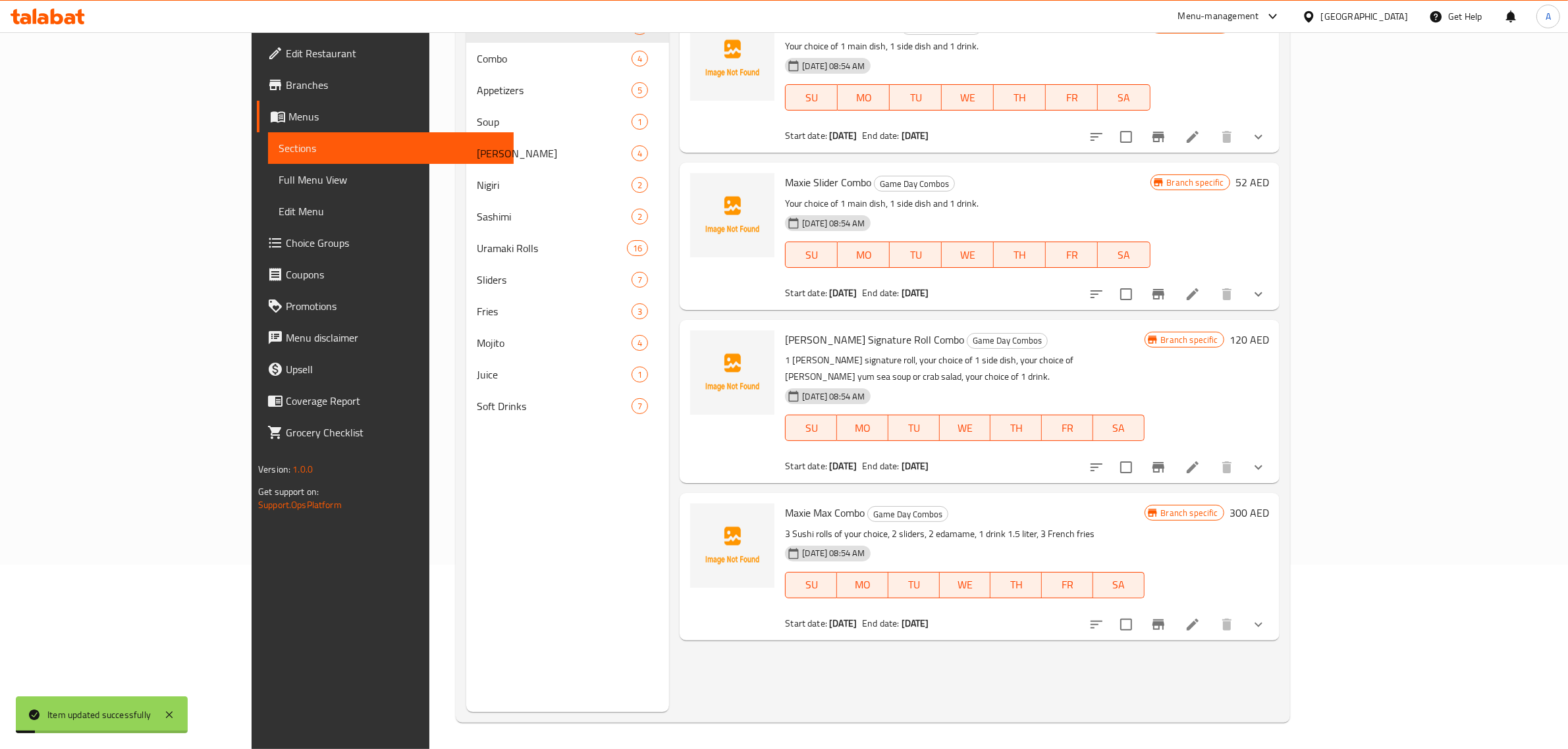
scroll to position [185, 0]
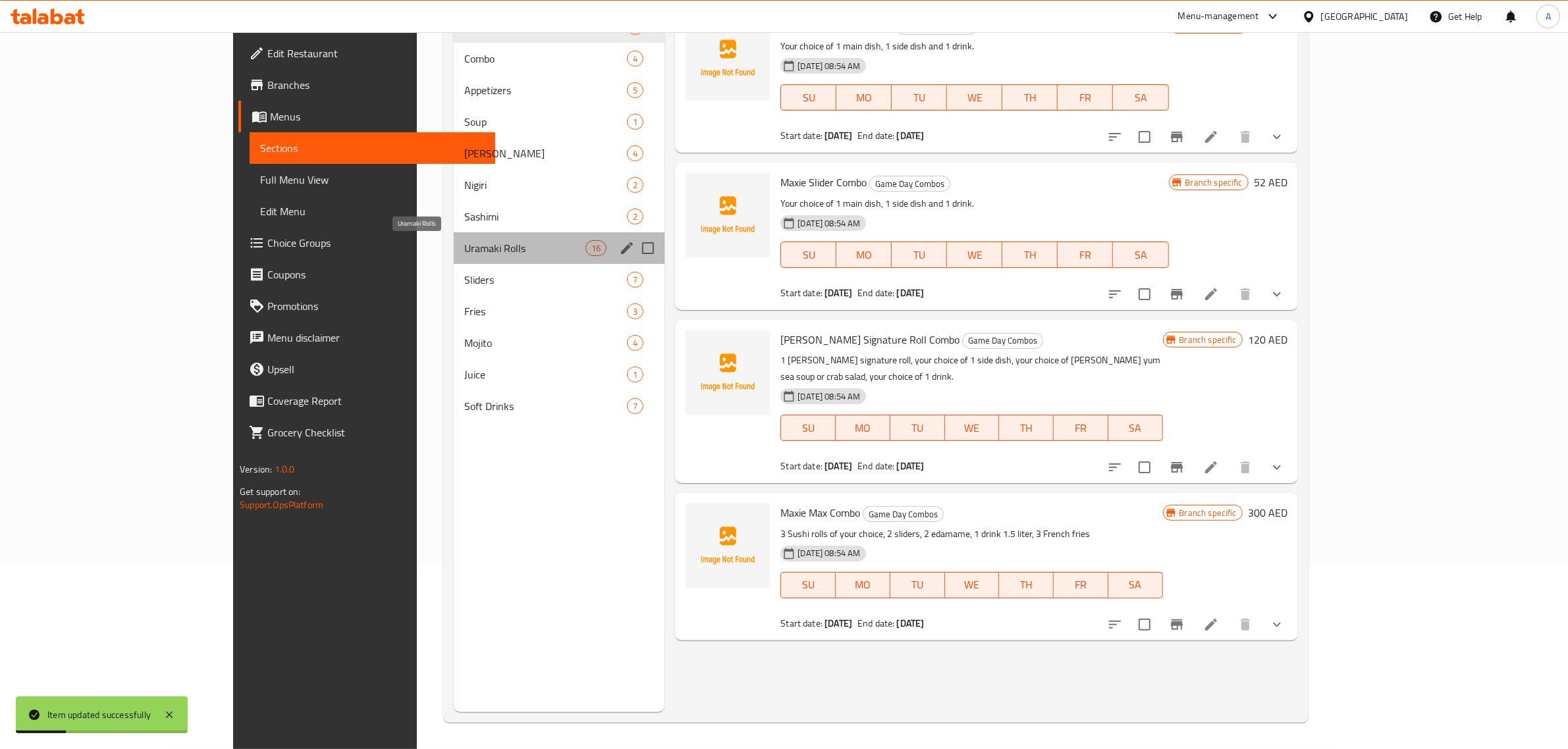
click at [464, 240] on span "Uramaki Rolls" at bounding box center [525, 248] width 121 height 16
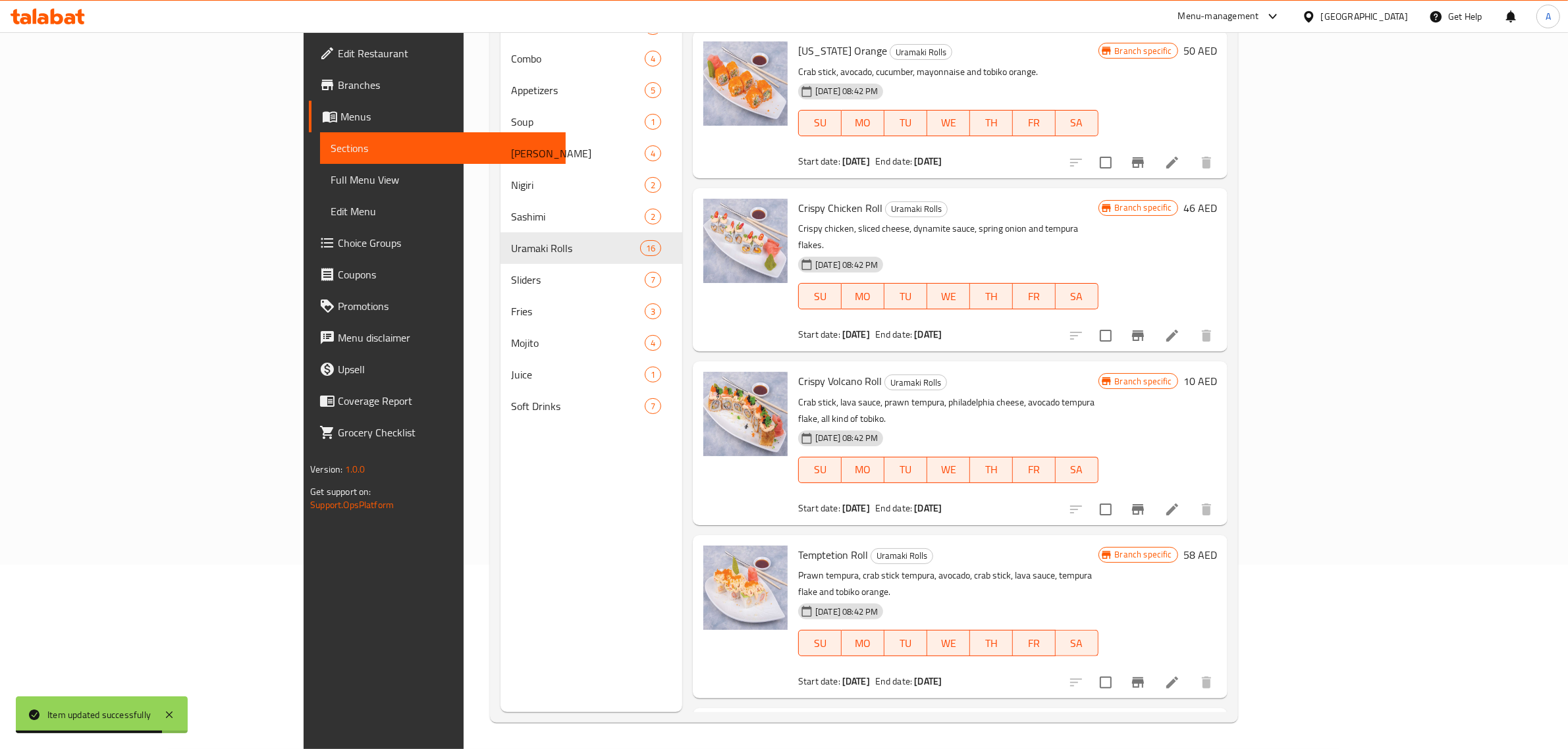
scroll to position [1465, 0]
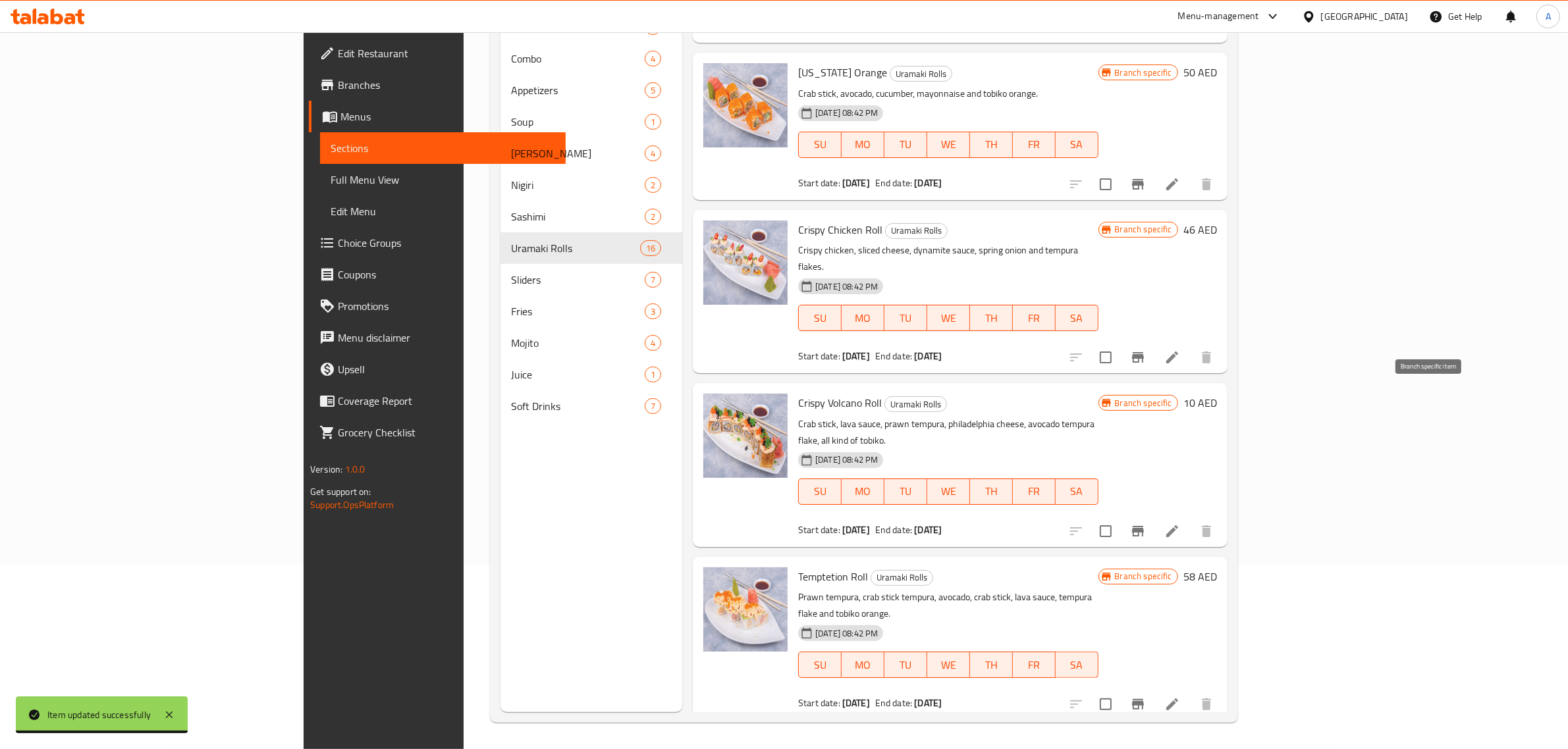
click at [1146, 523] on icon "Branch-specific-item" at bounding box center [1137, 531] width 16 height 16
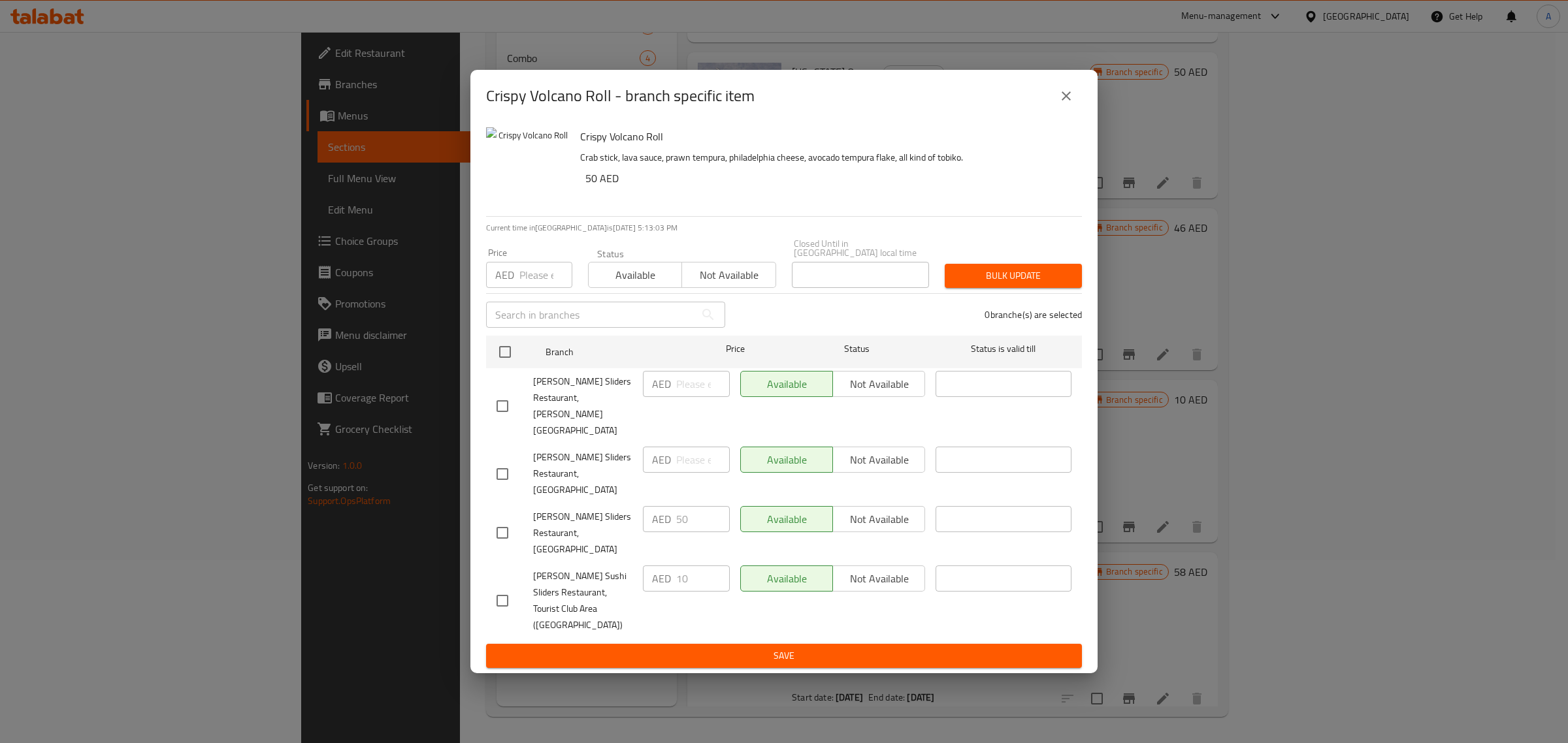
click at [501, 588] on input "checkbox" at bounding box center [502, 601] width 28 height 28
checkbox input "true"
drag, startPoint x: 680, startPoint y: 561, endPoint x: 665, endPoint y: 561, distance: 15.0
click at [665, 566] on div "AED 10 ​" at bounding box center [686, 578] width 87 height 26
click at [690, 566] on input "10" at bounding box center [703, 578] width 53 height 26
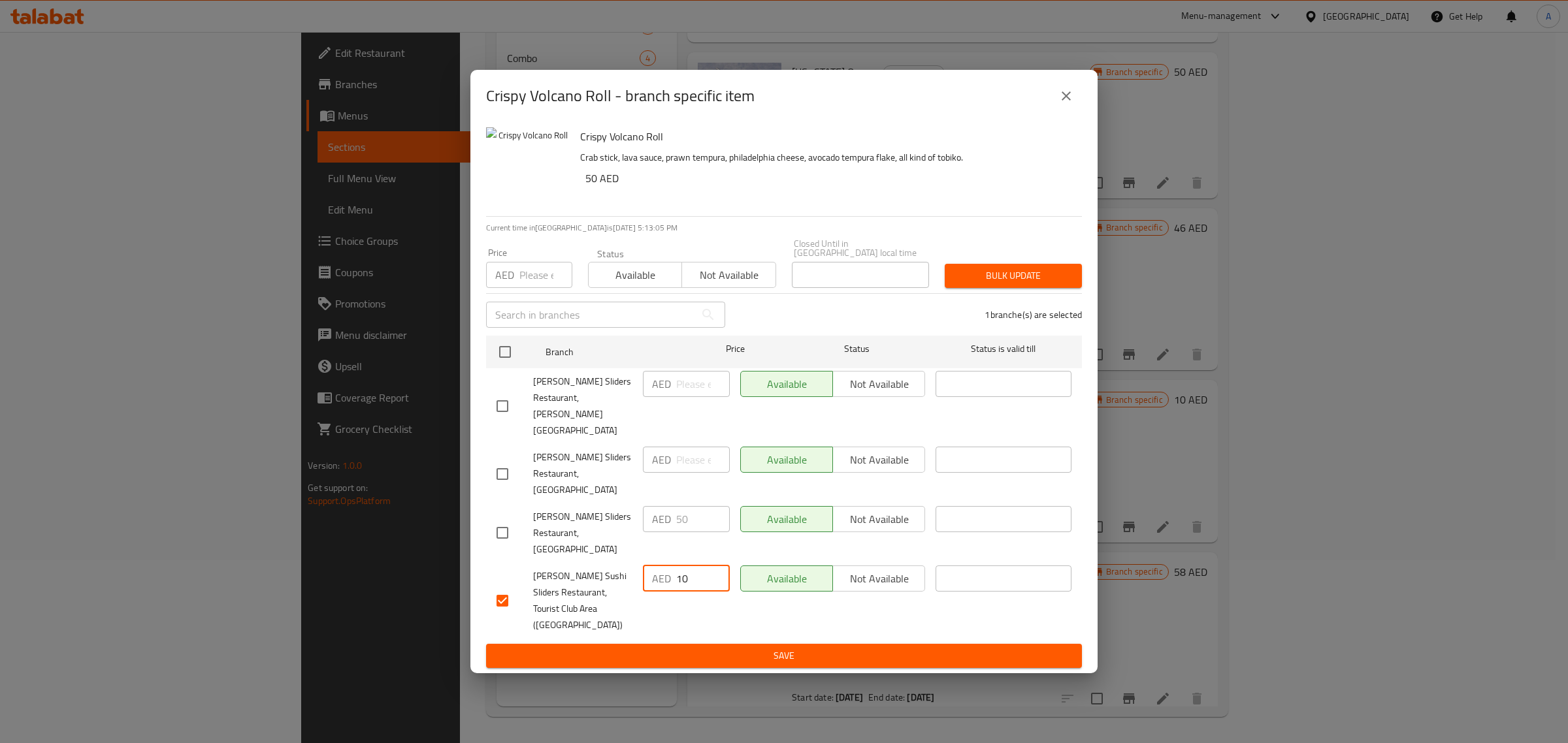
click at [690, 566] on input "10" at bounding box center [703, 578] width 53 height 26
type input "50"
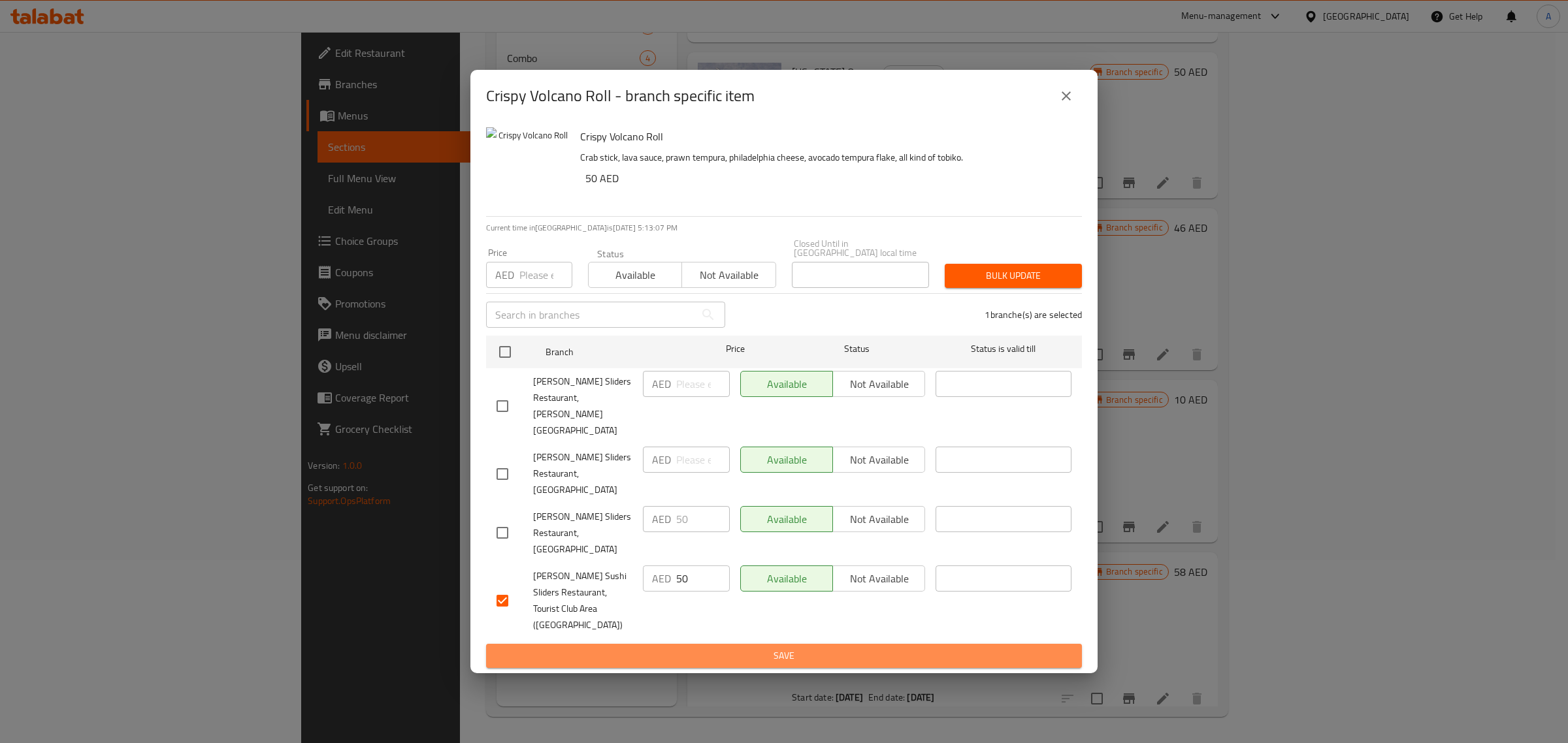
click at [752, 648] on span "Save" at bounding box center [784, 656] width 575 height 17
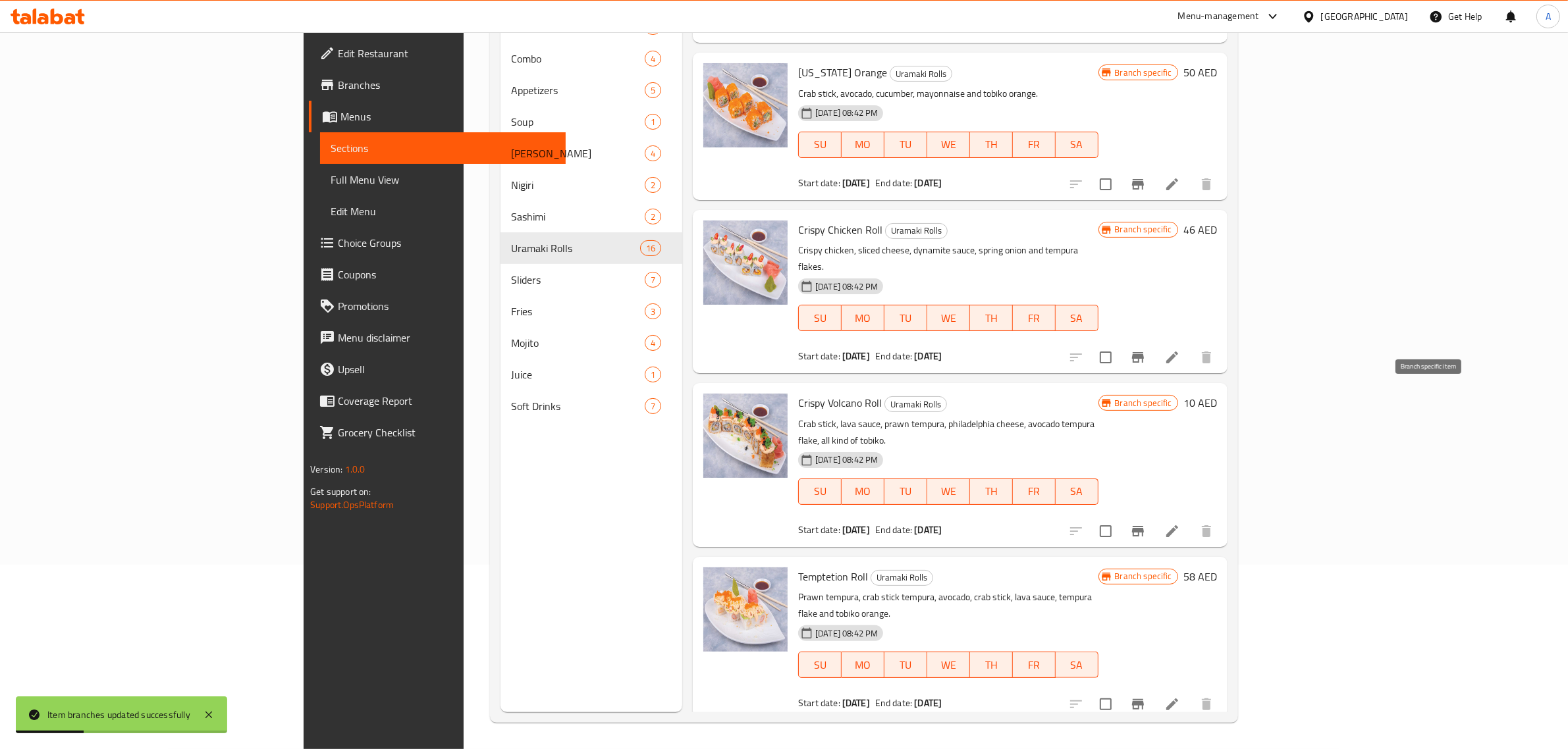
click at [1144, 526] on icon "Branch-specific-item" at bounding box center [1137, 531] width 12 height 11
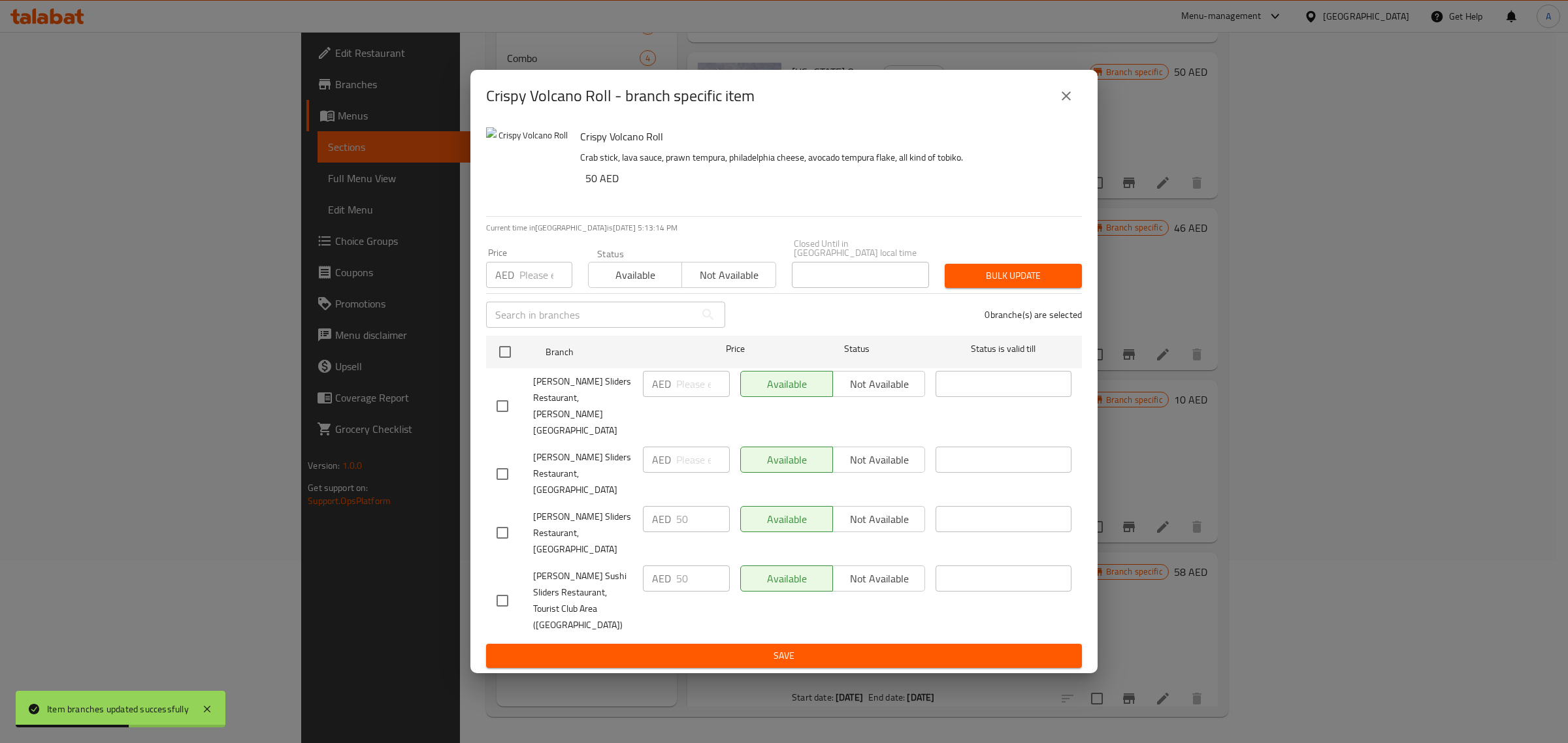
click at [501, 588] on input "checkbox" at bounding box center [502, 601] width 28 height 28
checkbox input "true"
click at [1027, 284] on span "Bulk update" at bounding box center [1013, 276] width 116 height 17
